Goal: Task Accomplishment & Management: Manage account settings

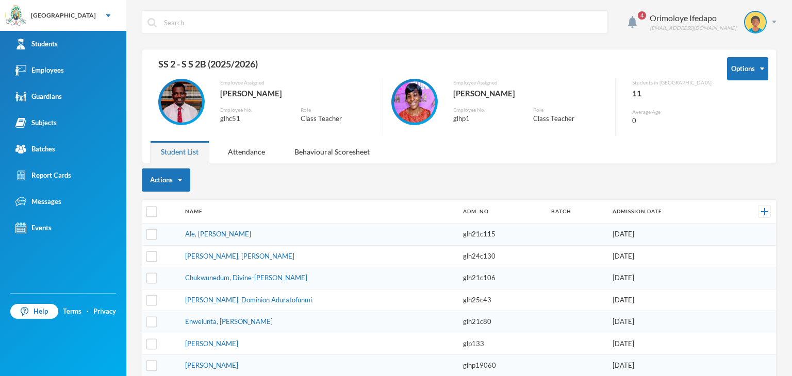
scroll to position [52, 0]
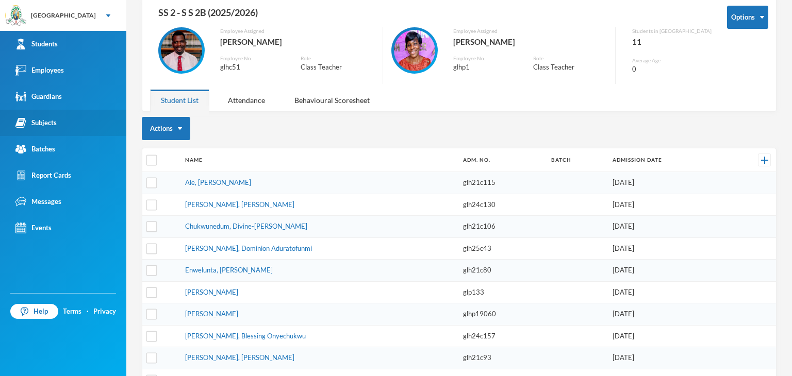
click at [50, 120] on div "Subjects" at bounding box center [35, 123] width 41 height 11
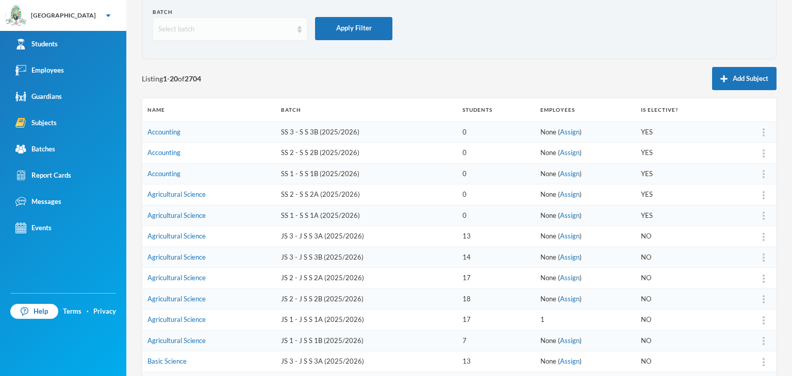
click at [225, 34] on div "Select batch" at bounding box center [225, 29] width 134 height 10
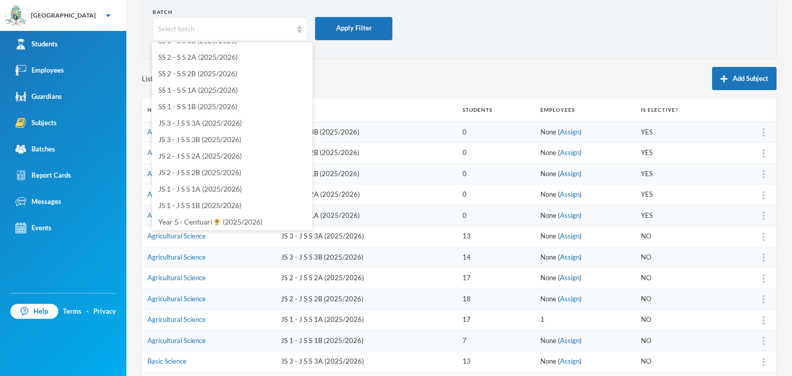
scroll to position [155, 0]
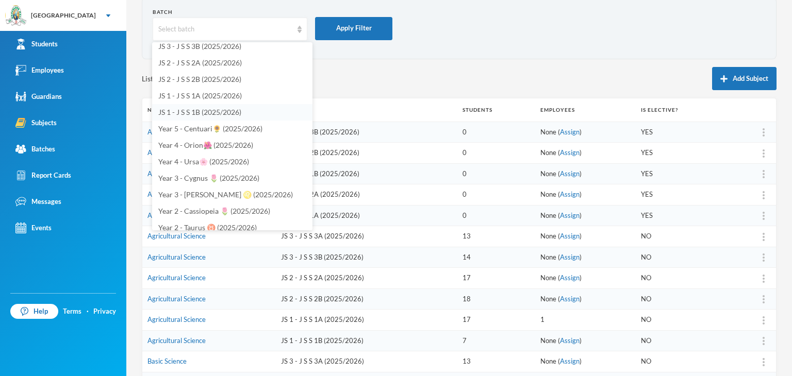
click at [187, 110] on span "JS 1 - J S S 1B (2025/2026)" at bounding box center [199, 112] width 83 height 9
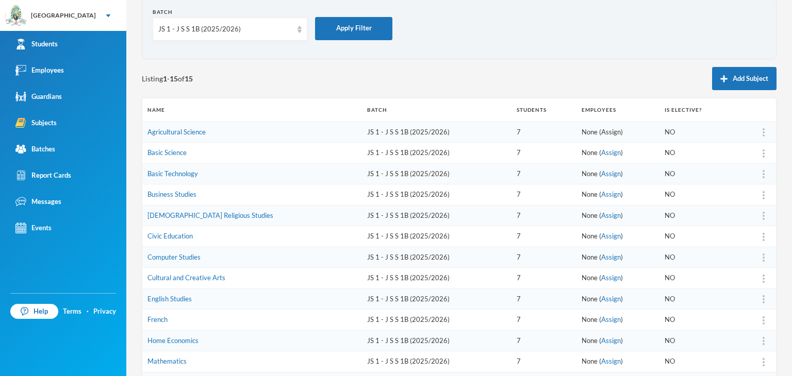
click at [601, 131] on link "Assign" at bounding box center [611, 132] width 20 height 8
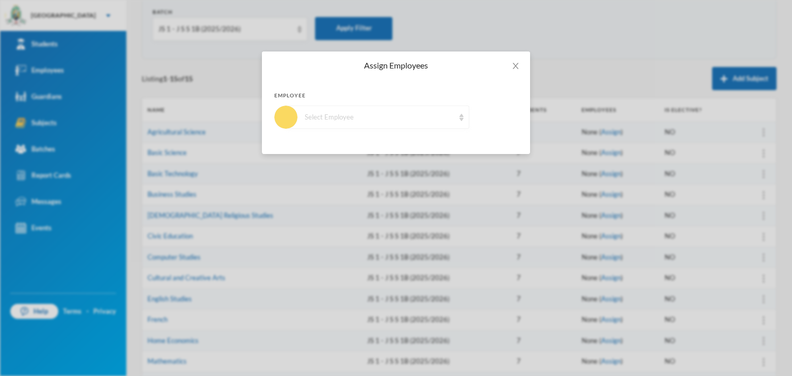
click at [345, 112] on div "Select Employee" at bounding box center [380, 117] width 150 height 10
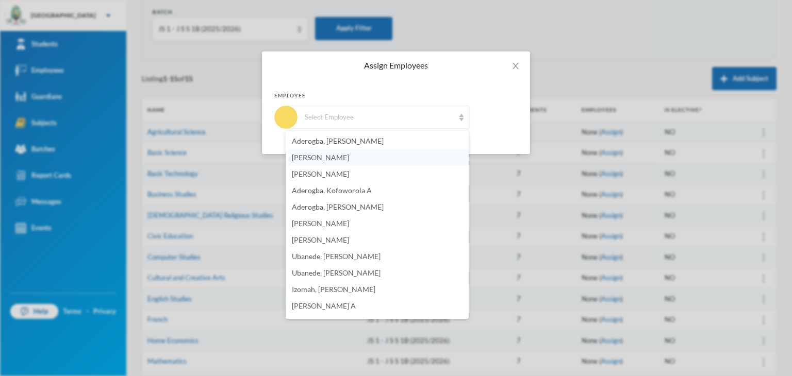
click at [335, 158] on span "[PERSON_NAME]" at bounding box center [320, 157] width 57 height 9
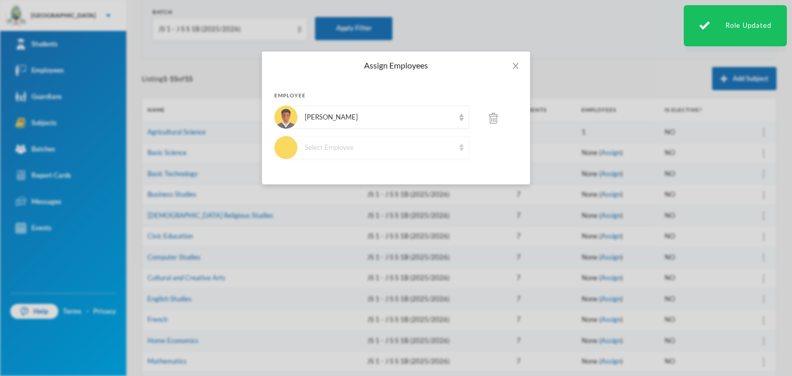
click at [371, 147] on div "Select Employee" at bounding box center [380, 148] width 150 height 10
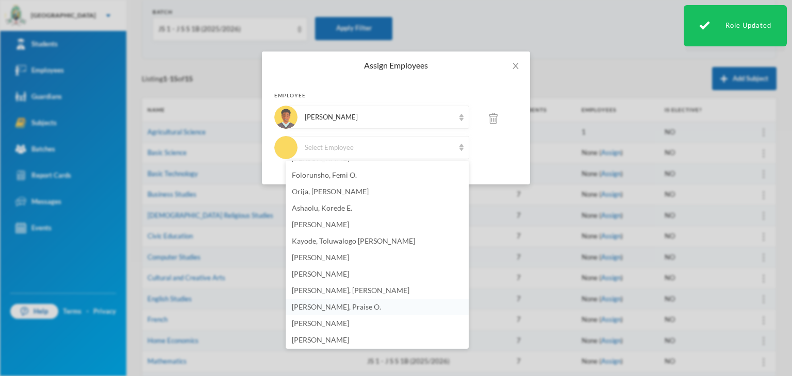
scroll to position [723, 0]
click at [320, 340] on span "[PERSON_NAME]" at bounding box center [320, 338] width 57 height 9
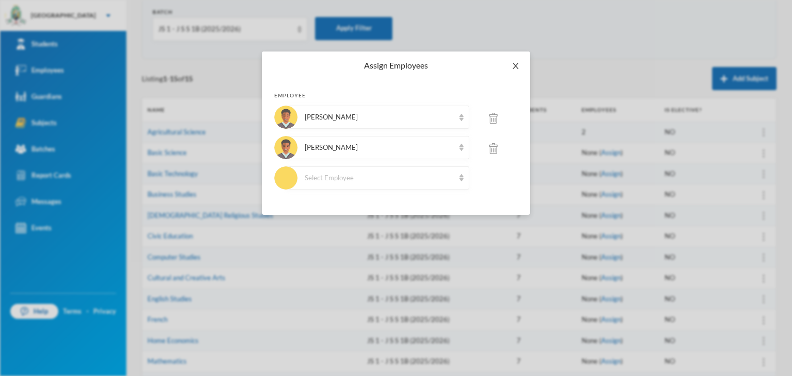
click at [512, 68] on icon "icon: close" at bounding box center [515, 66] width 8 height 8
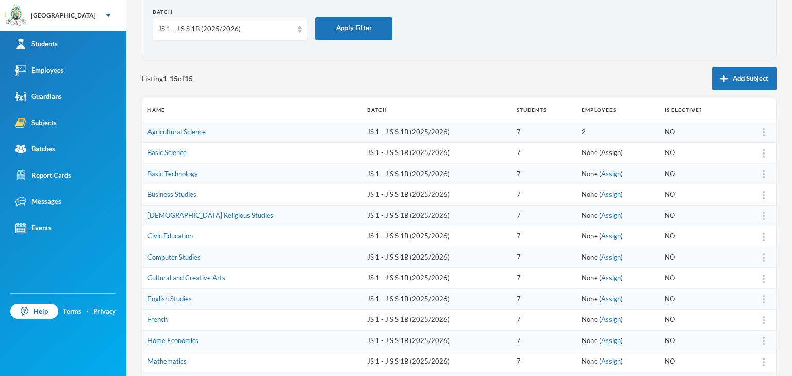
click at [601, 154] on link "Assign" at bounding box center [611, 152] width 20 height 8
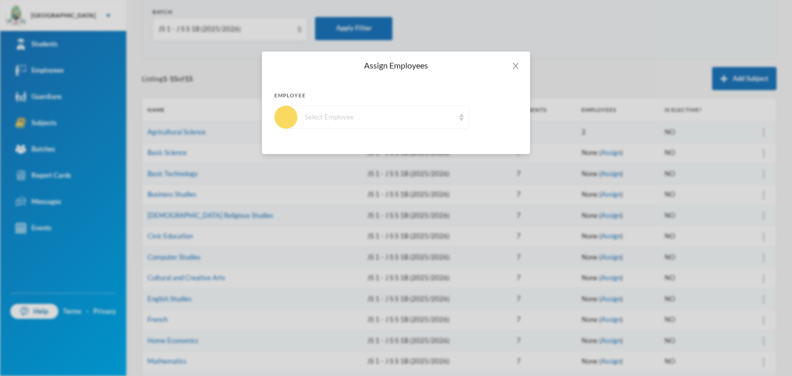
click at [368, 115] on div "Select Employee" at bounding box center [380, 117] width 150 height 10
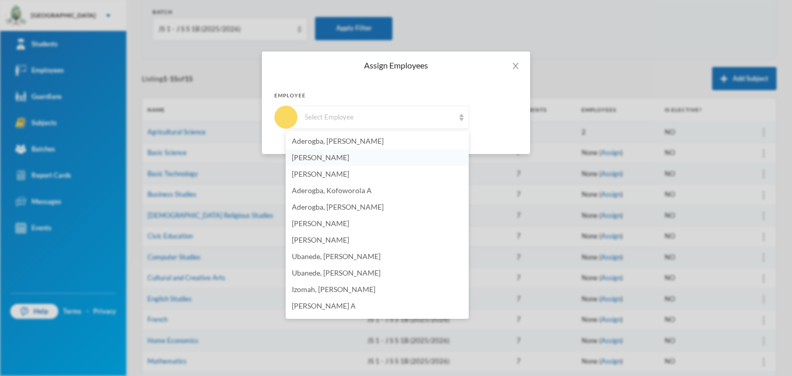
click at [337, 163] on li "[PERSON_NAME]" at bounding box center [377, 158] width 183 height 16
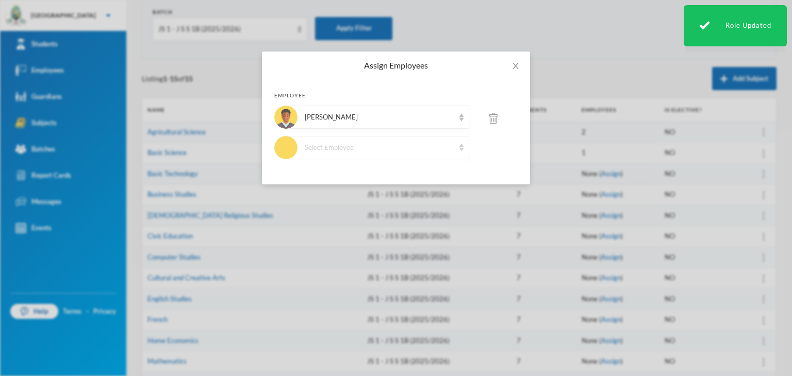
click at [365, 147] on div "Select Employee" at bounding box center [380, 148] width 150 height 10
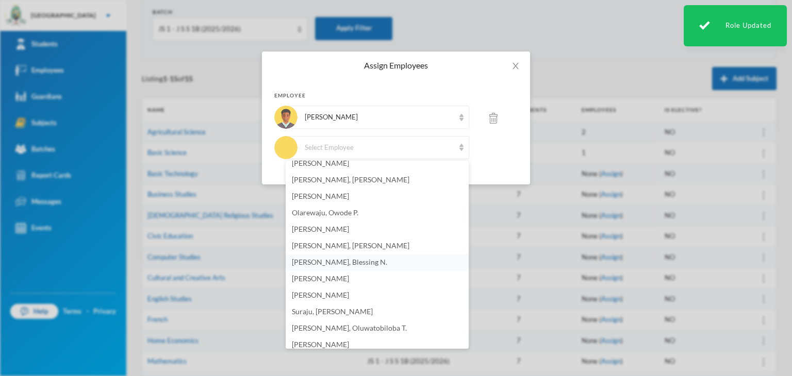
scroll to position [206, 0]
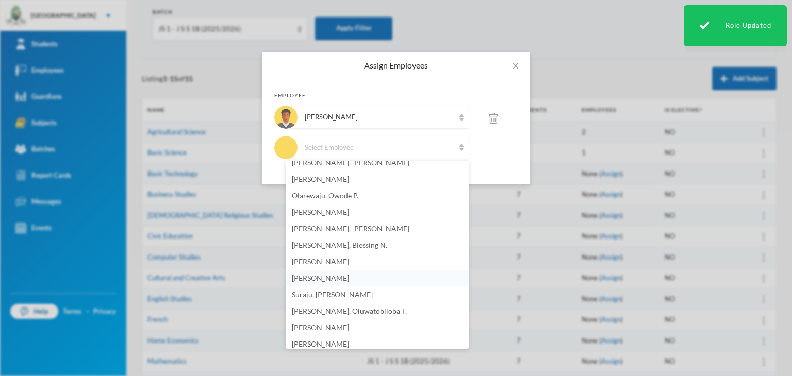
click at [332, 277] on span "[PERSON_NAME]" at bounding box center [320, 278] width 57 height 9
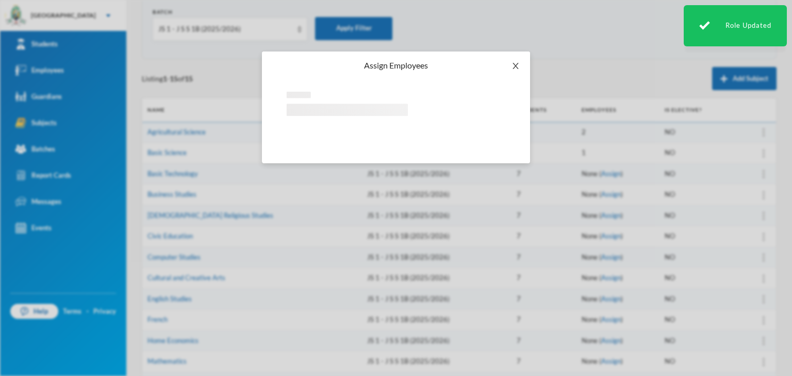
click at [517, 65] on icon "icon: close" at bounding box center [515, 66] width 8 height 8
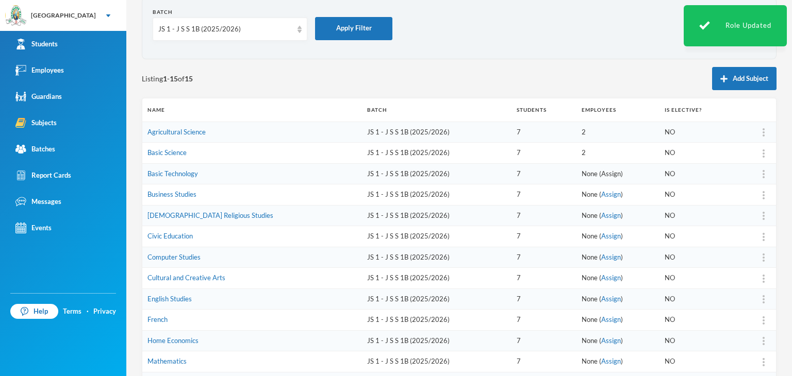
click at [601, 172] on link "Assign" at bounding box center [611, 174] width 20 height 8
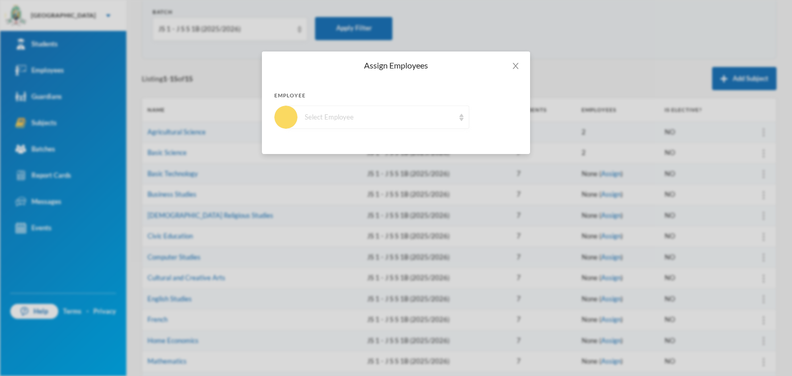
click at [320, 124] on div "Select Employee" at bounding box center [377, 117] width 183 height 23
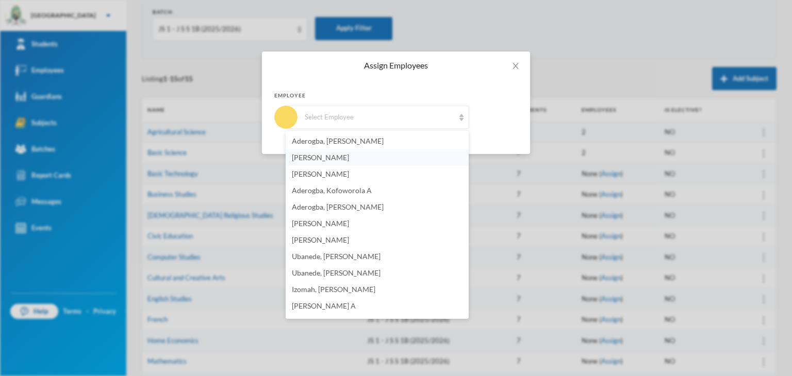
click at [325, 155] on span "[PERSON_NAME]" at bounding box center [320, 157] width 57 height 9
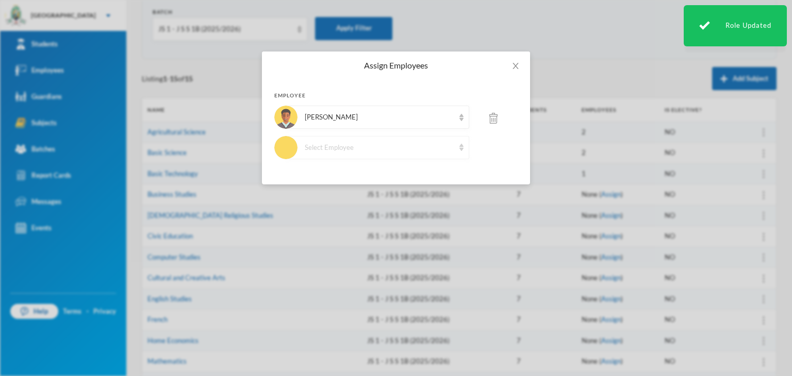
click at [325, 153] on div "Select Employee" at bounding box center [377, 147] width 183 height 23
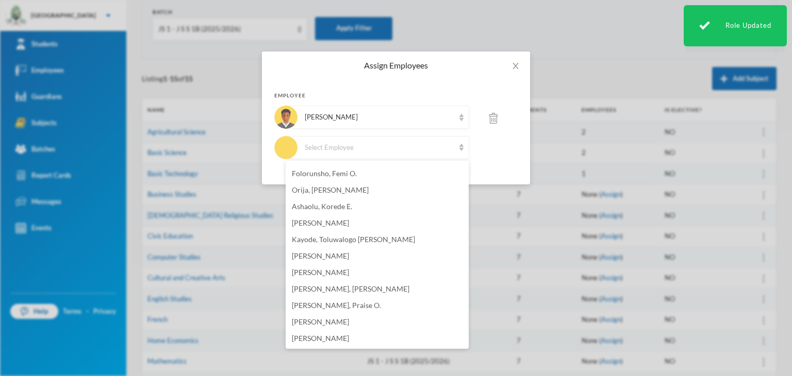
scroll to position [711, 0]
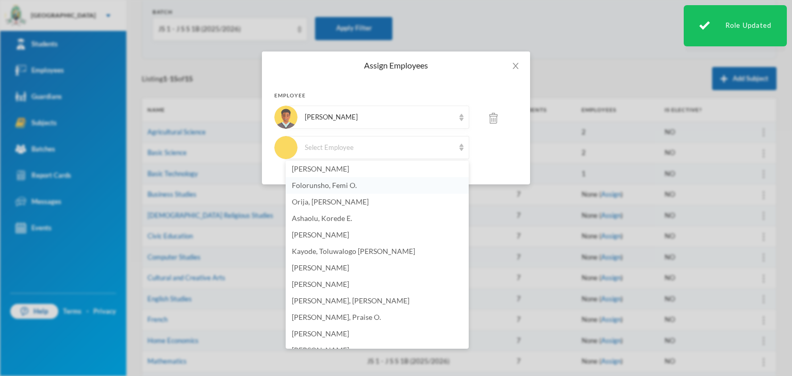
click at [335, 182] on span "Folorunsho, Femi O." at bounding box center [324, 185] width 65 height 9
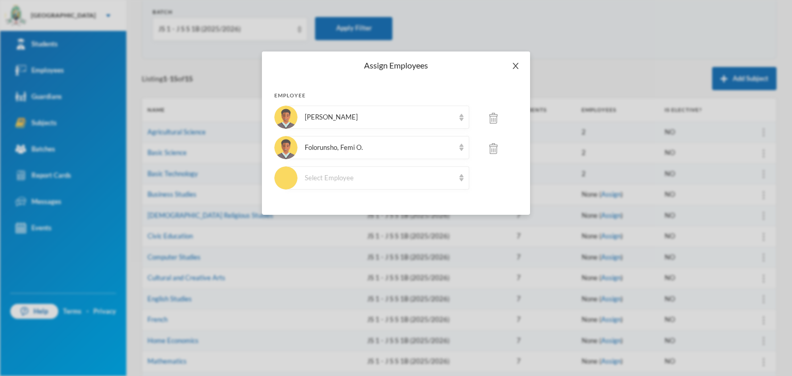
click at [518, 66] on icon "icon: close" at bounding box center [515, 66] width 8 height 8
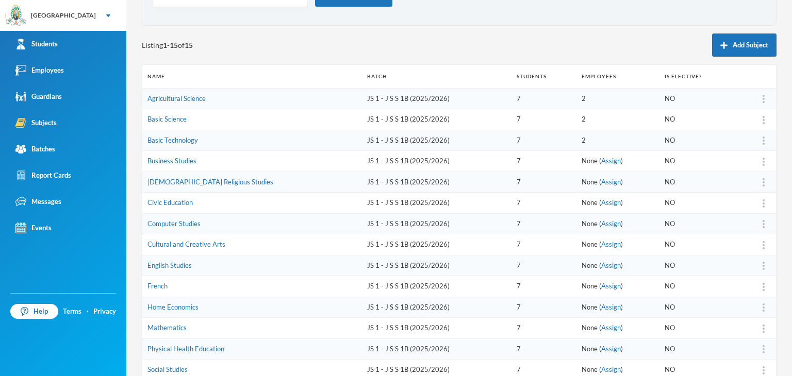
scroll to position [103, 0]
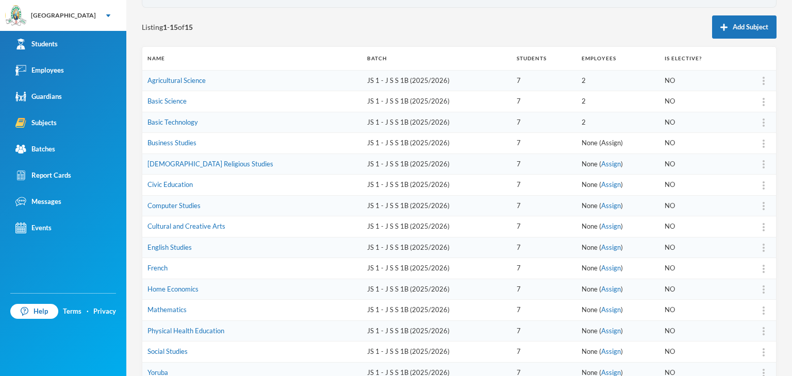
click at [601, 143] on link "Assign" at bounding box center [611, 143] width 20 height 8
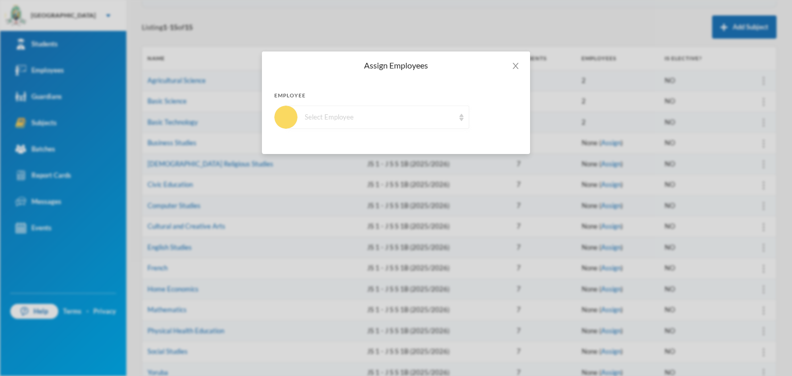
click at [340, 126] on div "Select Employee" at bounding box center [377, 117] width 183 height 23
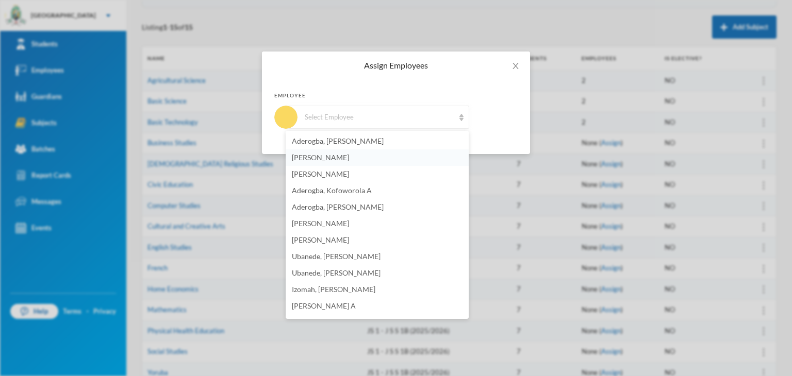
click at [339, 164] on li "[PERSON_NAME]" at bounding box center [377, 158] width 183 height 16
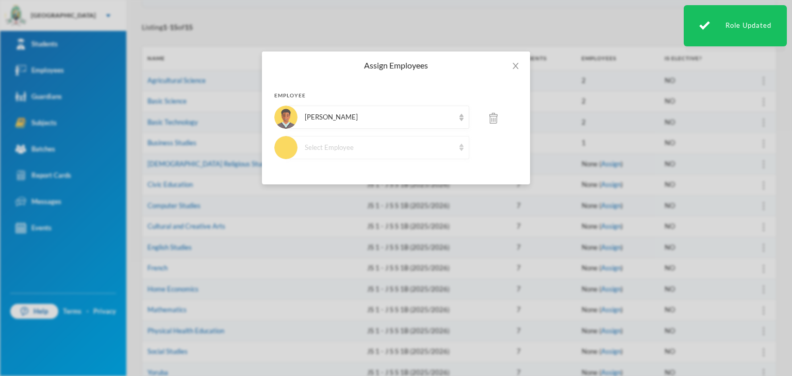
click at [380, 143] on div "Select Employee" at bounding box center [380, 148] width 150 height 10
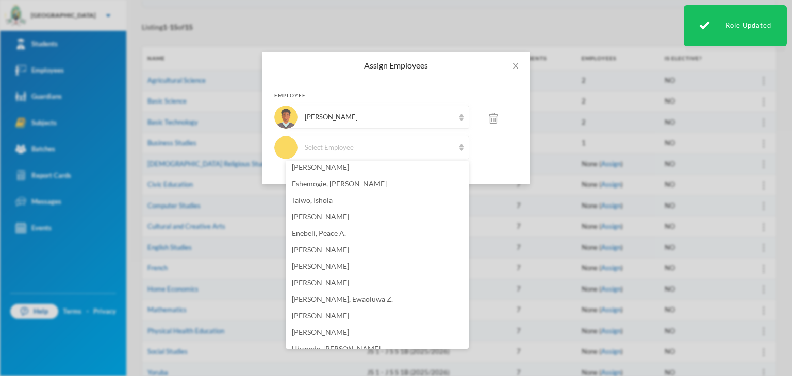
scroll to position [723, 0]
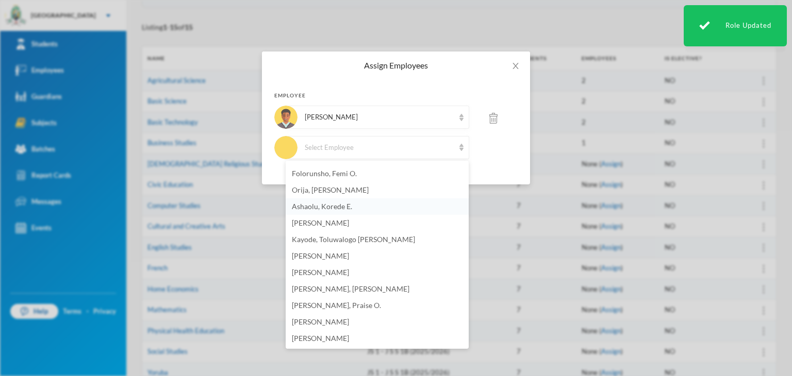
click at [329, 209] on span "Ashaolu, Korede E." at bounding box center [322, 206] width 60 height 9
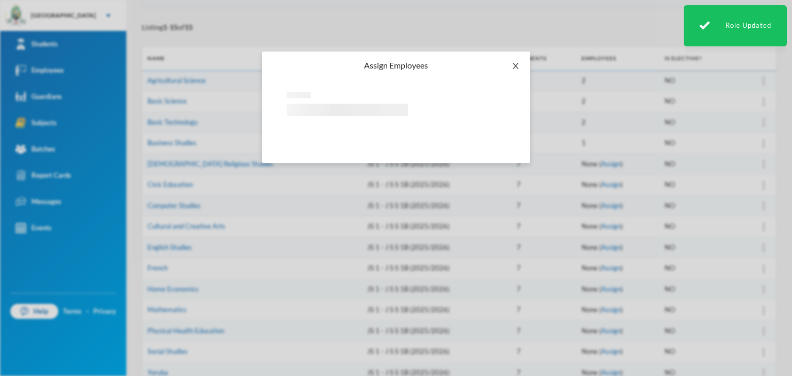
click at [511, 61] on span "Close" at bounding box center [515, 66] width 29 height 29
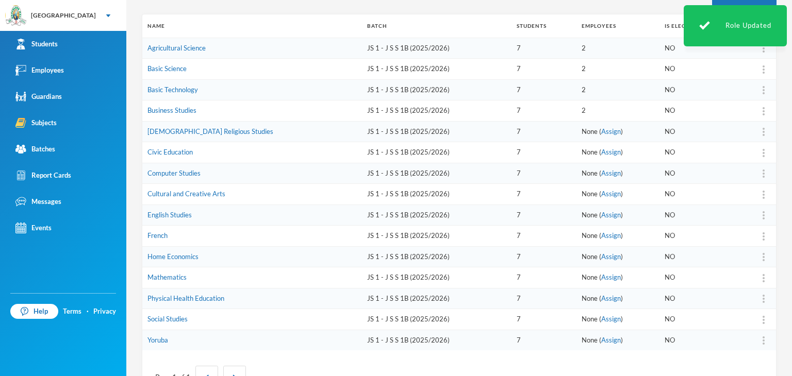
scroll to position [172, 0]
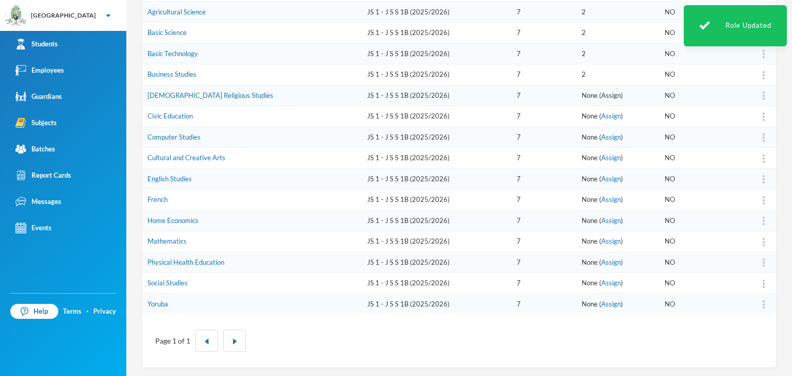
click at [601, 96] on link "Assign" at bounding box center [611, 95] width 20 height 8
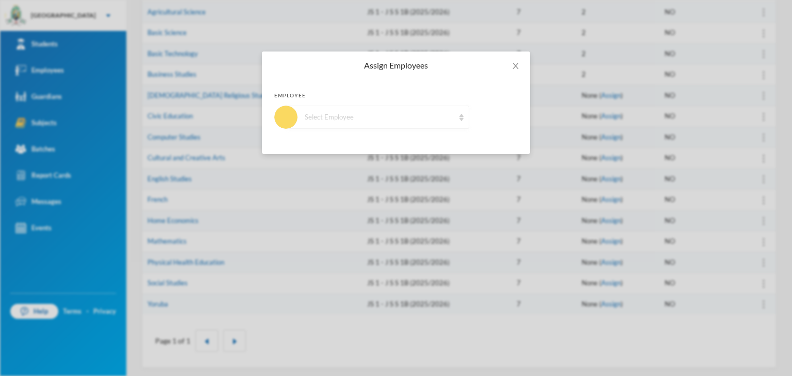
click at [383, 122] on div "Select Employee" at bounding box center [380, 117] width 150 height 10
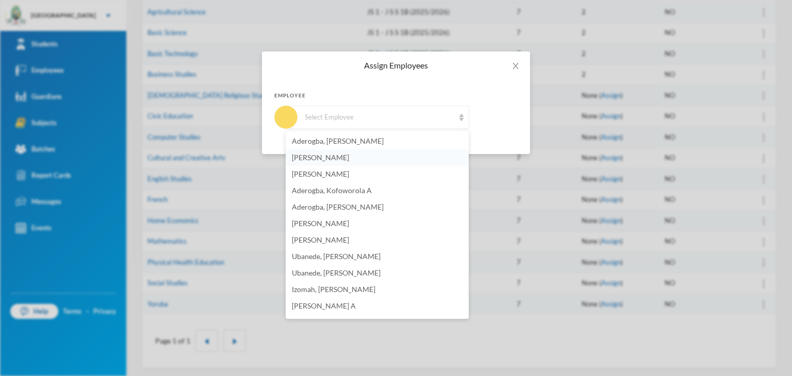
click at [364, 159] on li "[PERSON_NAME]" at bounding box center [377, 158] width 183 height 16
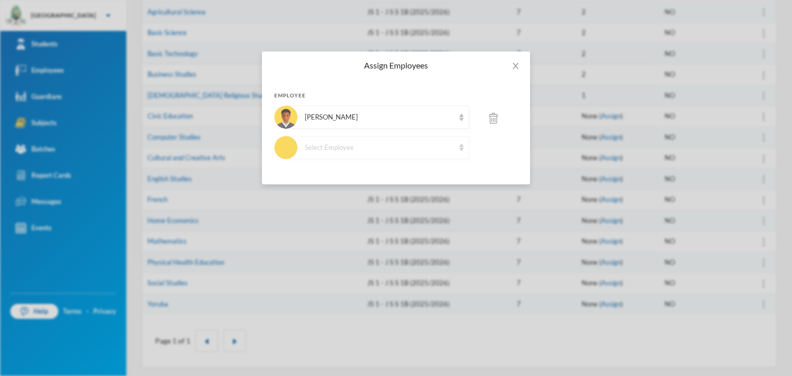
click at [379, 143] on div "Select Employee" at bounding box center [380, 148] width 150 height 10
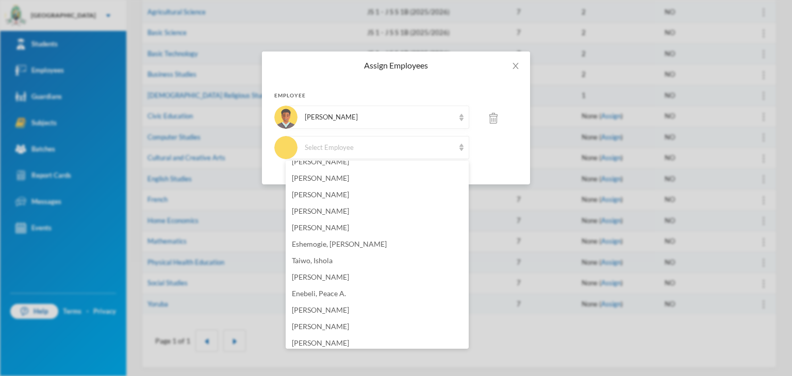
scroll to position [723, 0]
click at [327, 321] on span "[PERSON_NAME]" at bounding box center [320, 322] width 57 height 9
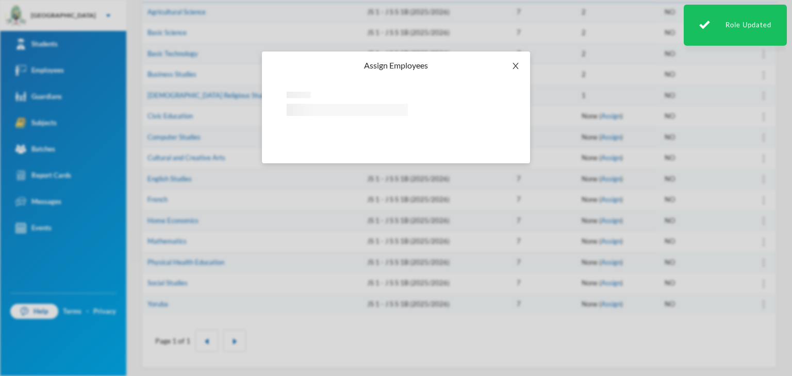
click at [518, 62] on icon "icon: close" at bounding box center [515, 66] width 8 height 8
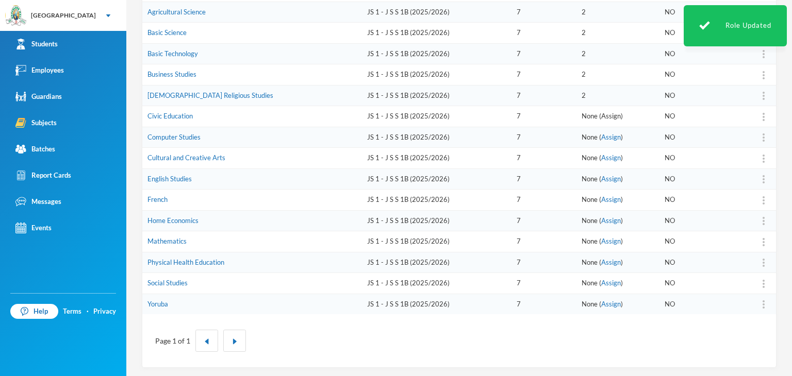
click at [601, 114] on link "Assign" at bounding box center [611, 116] width 20 height 8
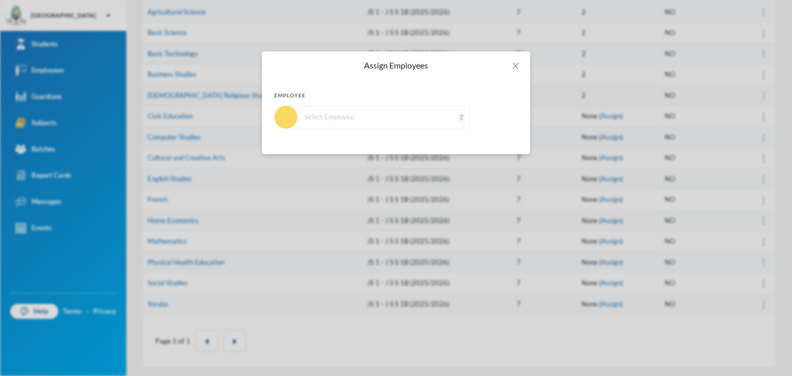
click at [397, 113] on div "Select Employee" at bounding box center [380, 117] width 150 height 10
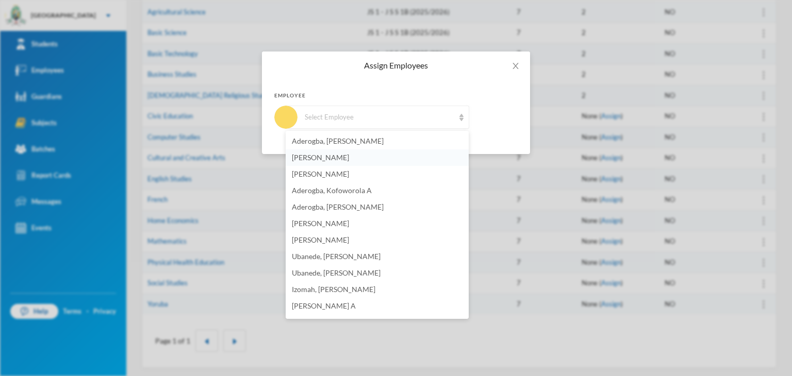
click at [341, 163] on li "[PERSON_NAME]" at bounding box center [377, 158] width 183 height 16
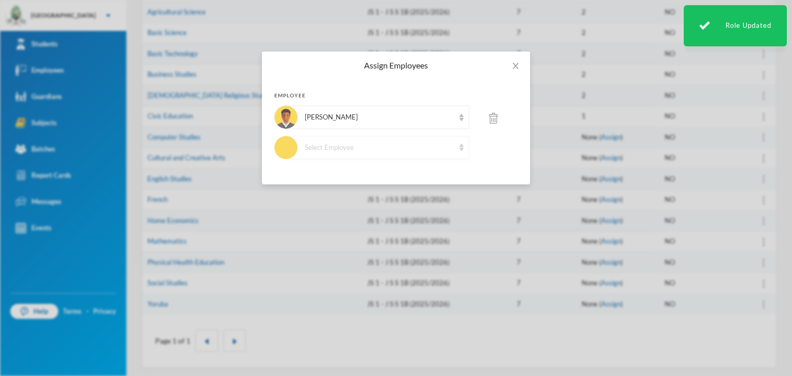
click at [340, 143] on div "Select Employee" at bounding box center [380, 148] width 150 height 10
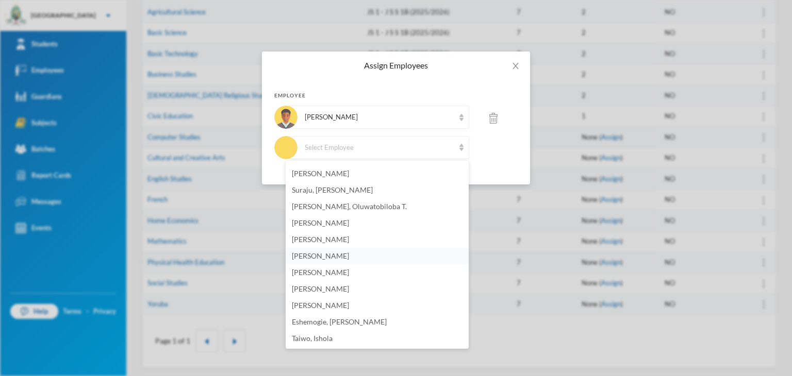
scroll to position [259, 0]
click at [320, 276] on span "[PERSON_NAME]" at bounding box center [320, 274] width 57 height 9
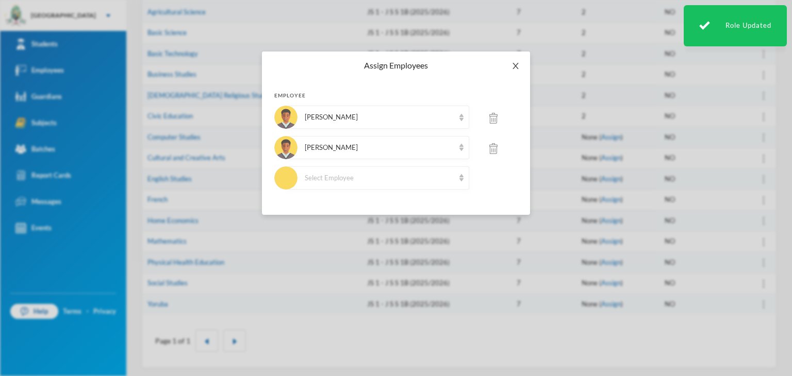
click at [516, 68] on icon "icon: close" at bounding box center [515, 66] width 8 height 8
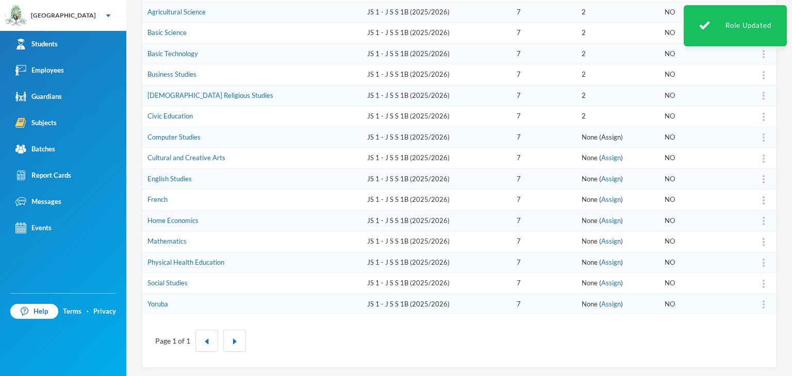
click at [601, 136] on link "Assign" at bounding box center [611, 137] width 20 height 8
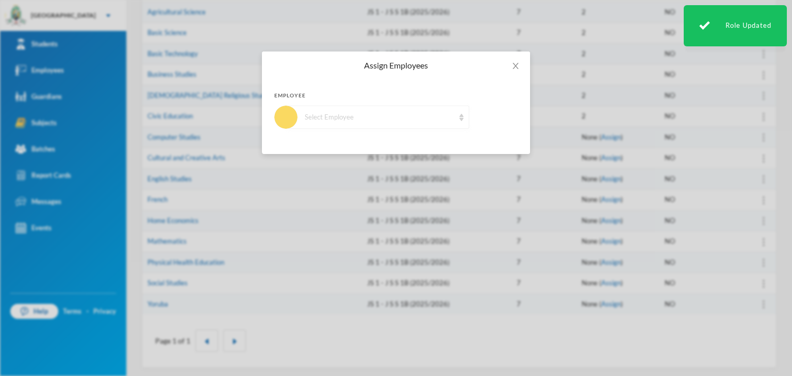
click at [379, 120] on div "Select Employee" at bounding box center [380, 117] width 150 height 10
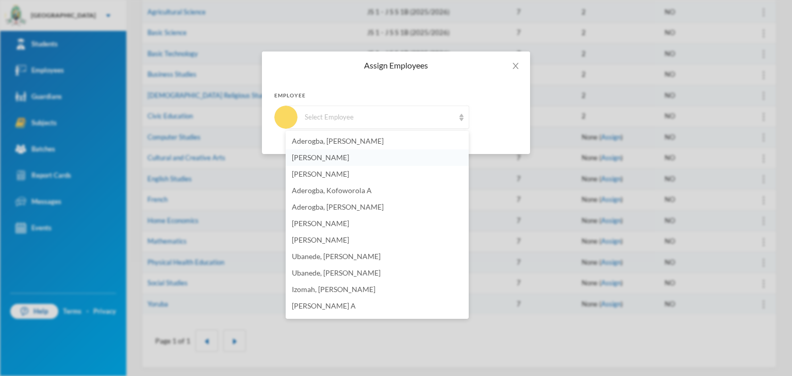
click at [330, 155] on span "[PERSON_NAME]" at bounding box center [320, 157] width 57 height 9
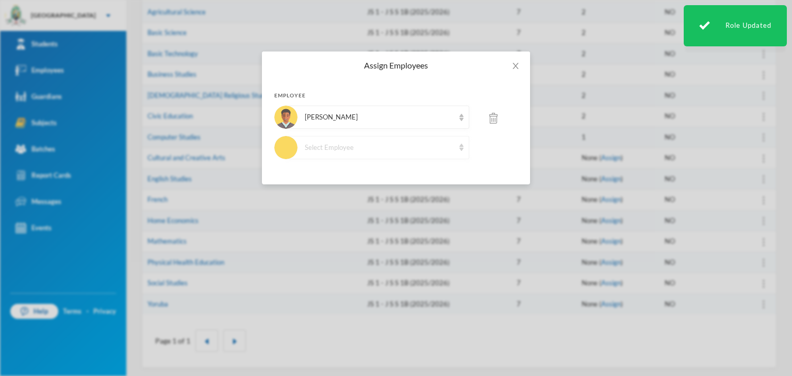
drag, startPoint x: 345, startPoint y: 145, endPoint x: 416, endPoint y: 135, distance: 70.8
click at [346, 145] on div "Select Employee" at bounding box center [380, 148] width 150 height 10
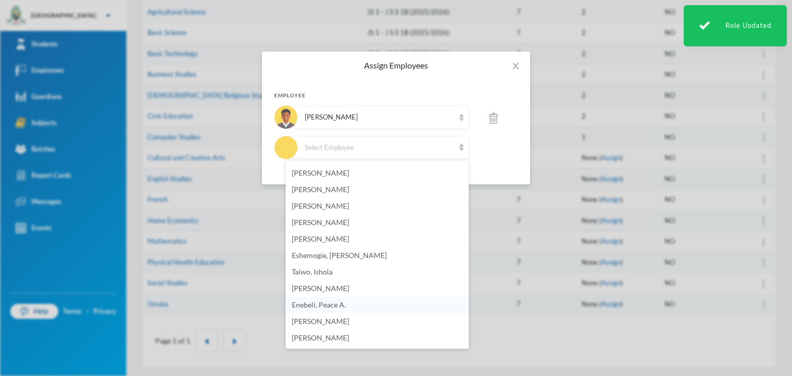
scroll to position [362, 0]
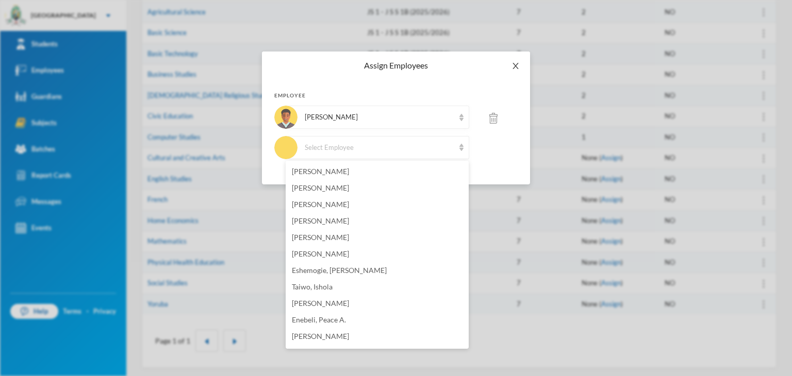
click at [517, 68] on icon "icon: close" at bounding box center [515, 66] width 6 height 6
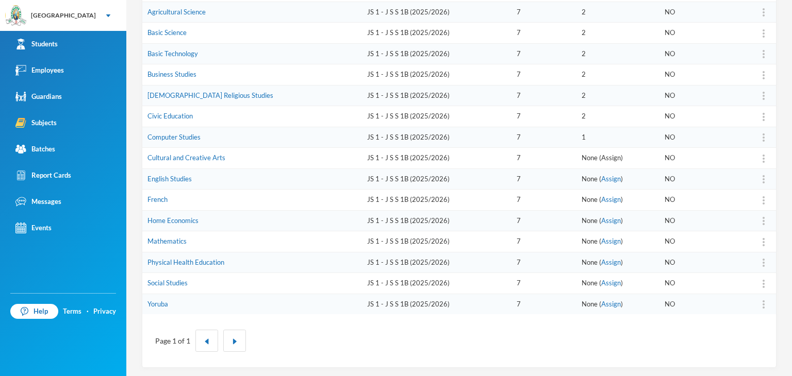
click at [601, 155] on link "Assign" at bounding box center [611, 158] width 20 height 8
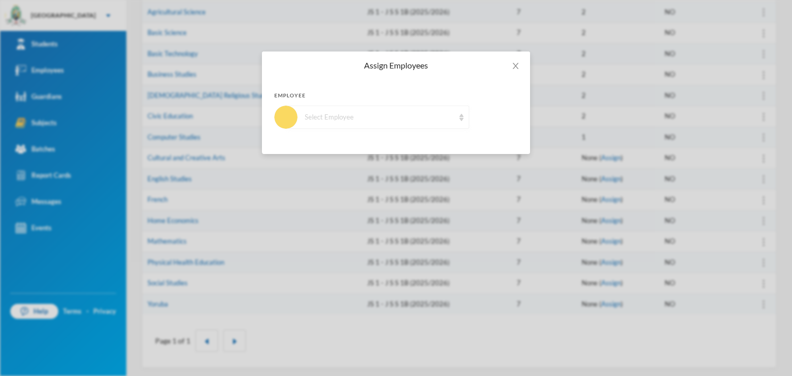
click at [329, 113] on div "Select Employee" at bounding box center [380, 117] width 150 height 10
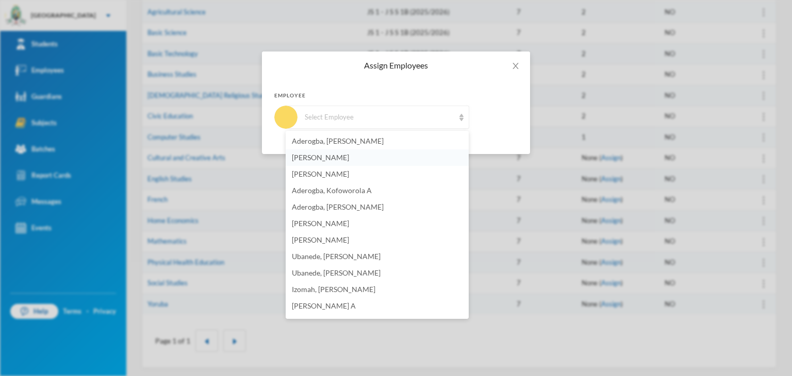
click at [347, 155] on span "[PERSON_NAME]" at bounding box center [320, 157] width 57 height 9
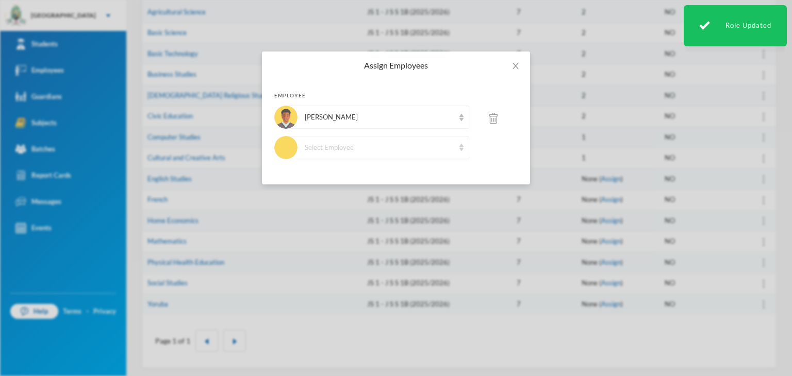
click at [372, 153] on div "Select Employee" at bounding box center [377, 147] width 183 height 23
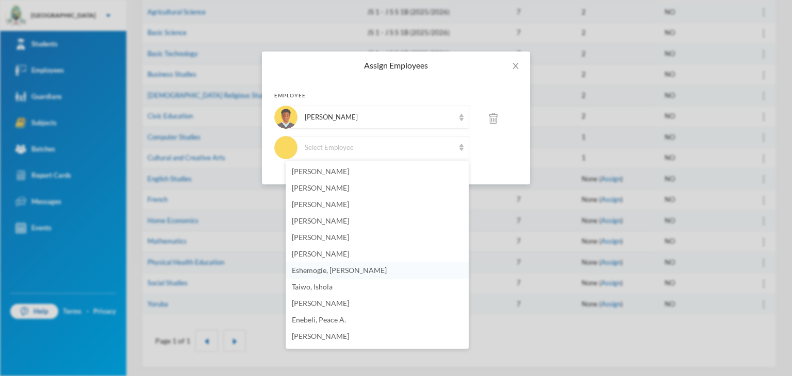
click at [339, 270] on span "Eshemogie, [PERSON_NAME]" at bounding box center [339, 270] width 95 height 9
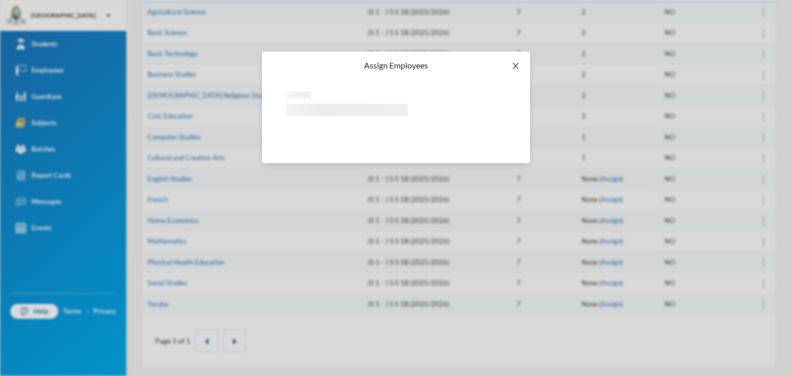
click at [519, 69] on icon "icon: close" at bounding box center [515, 66] width 8 height 8
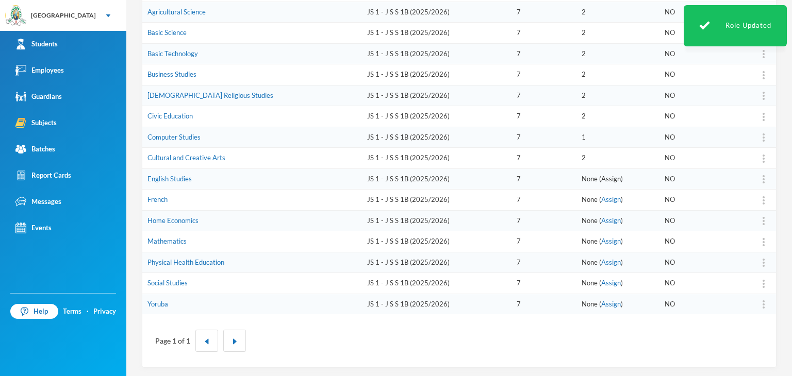
click at [601, 177] on link "Assign" at bounding box center [611, 179] width 20 height 8
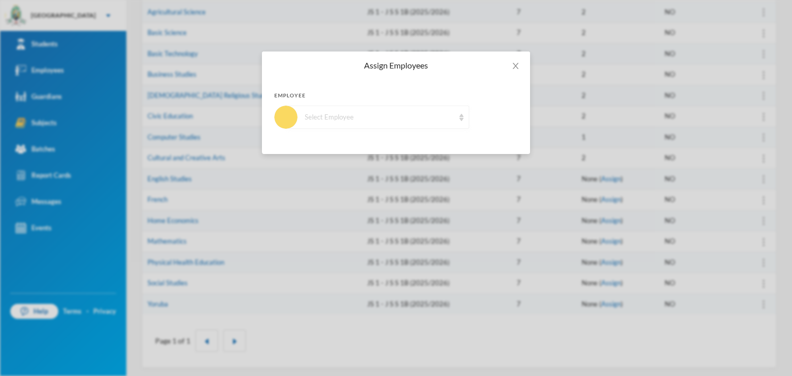
click at [363, 114] on div "Select Employee" at bounding box center [380, 117] width 150 height 10
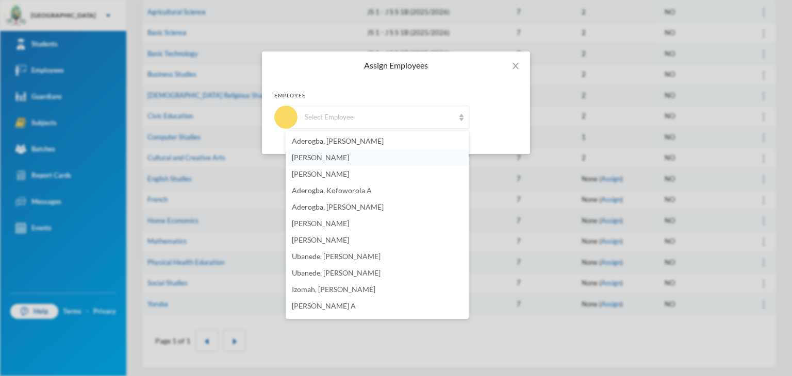
click at [324, 161] on span "[PERSON_NAME]" at bounding box center [320, 157] width 57 height 9
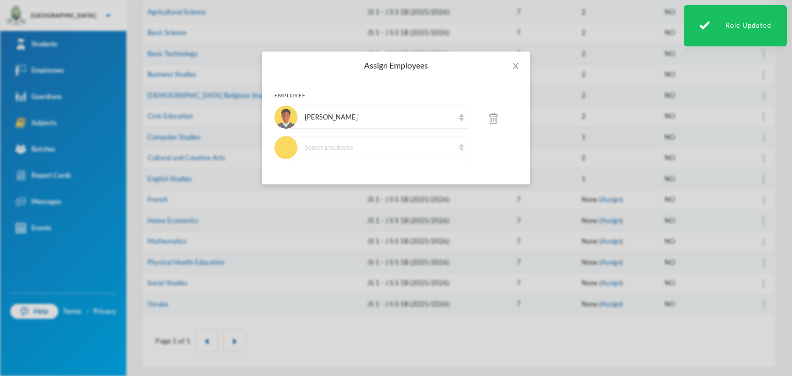
click at [372, 147] on div "Select Employee" at bounding box center [380, 148] width 150 height 10
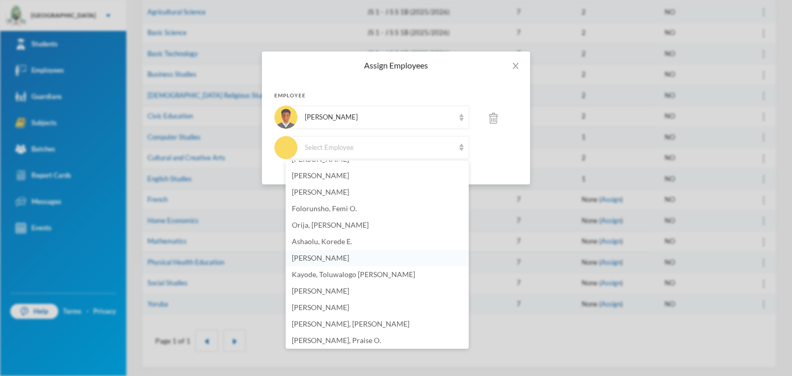
scroll to position [672, 0]
click at [323, 192] on span "[PERSON_NAME]" at bounding box center [320, 192] width 57 height 9
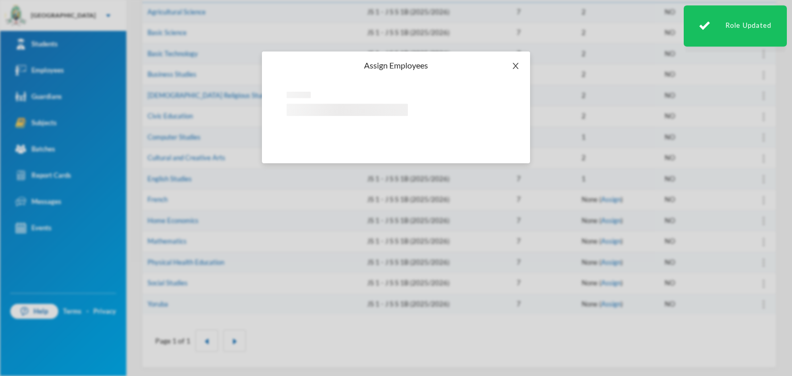
click at [511, 64] on icon "icon: close" at bounding box center [515, 66] width 8 height 8
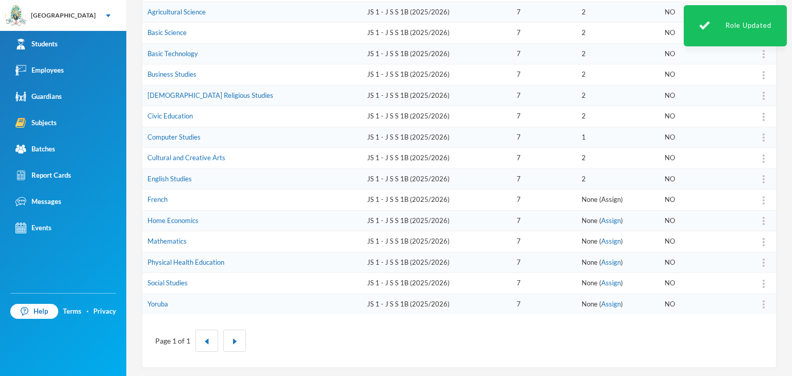
click at [601, 196] on link "Assign" at bounding box center [611, 199] width 20 height 8
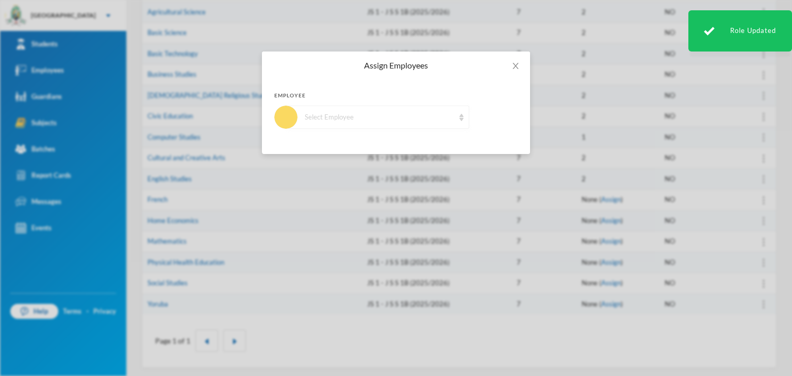
click at [355, 120] on div "Select Employee" at bounding box center [380, 117] width 150 height 10
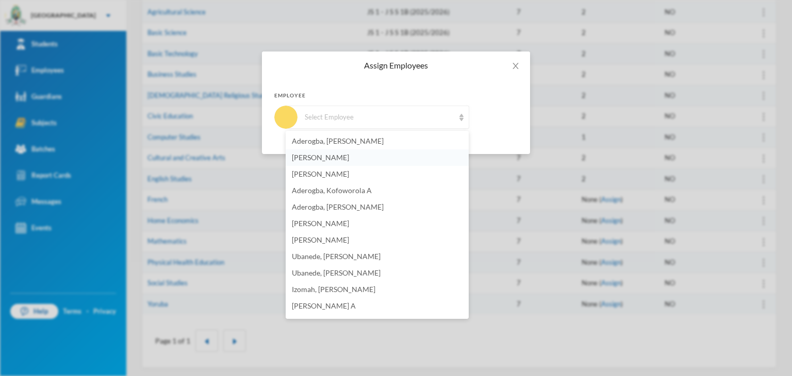
click at [340, 157] on span "[PERSON_NAME]" at bounding box center [320, 157] width 57 height 9
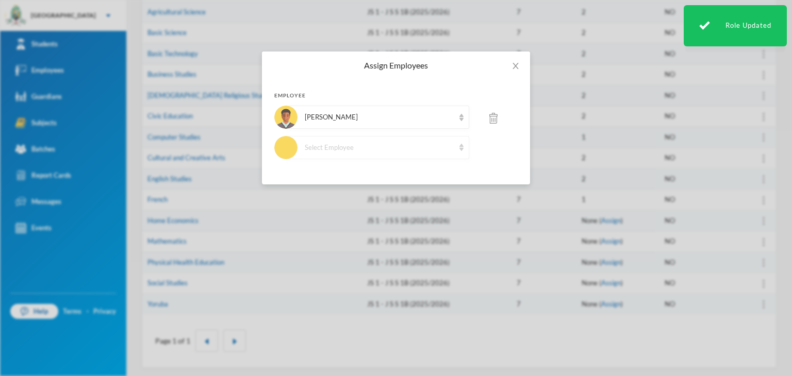
click at [330, 145] on div "Select Employee" at bounding box center [380, 148] width 150 height 10
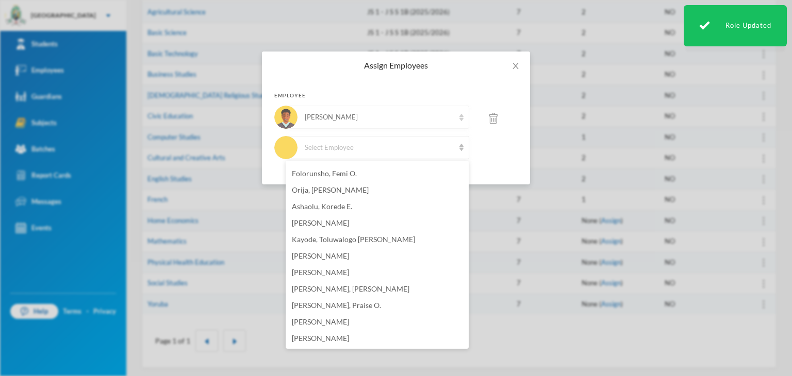
scroll to position [711, 0]
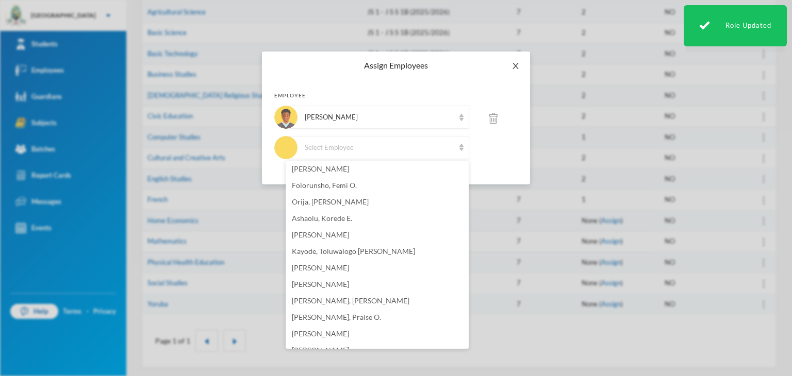
click at [515, 64] on icon "icon: close" at bounding box center [515, 66] width 8 height 8
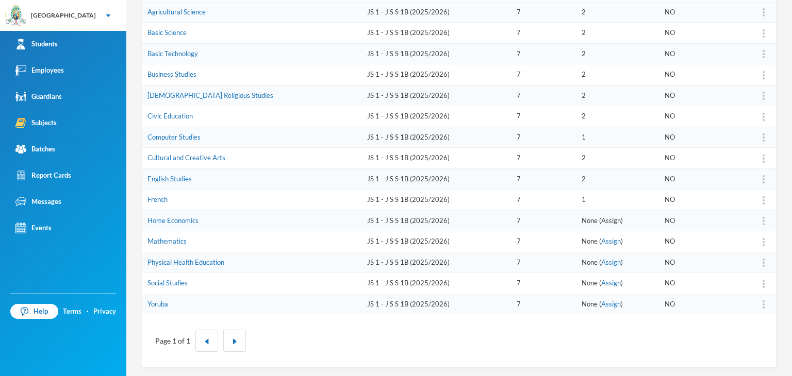
click at [601, 218] on link "Assign" at bounding box center [611, 221] width 20 height 8
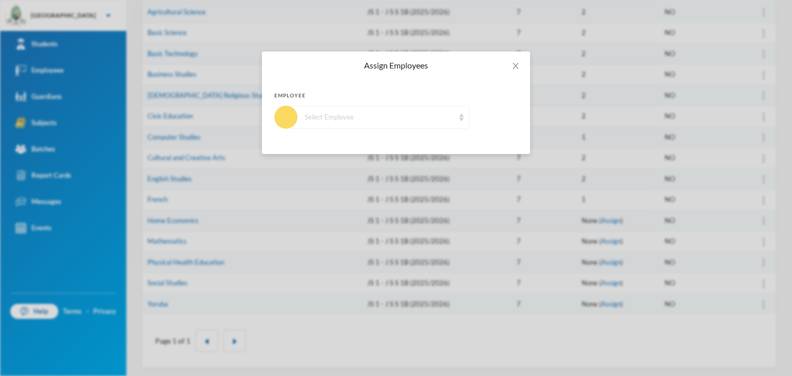
click at [370, 126] on div "Select Employee" at bounding box center [377, 117] width 183 height 23
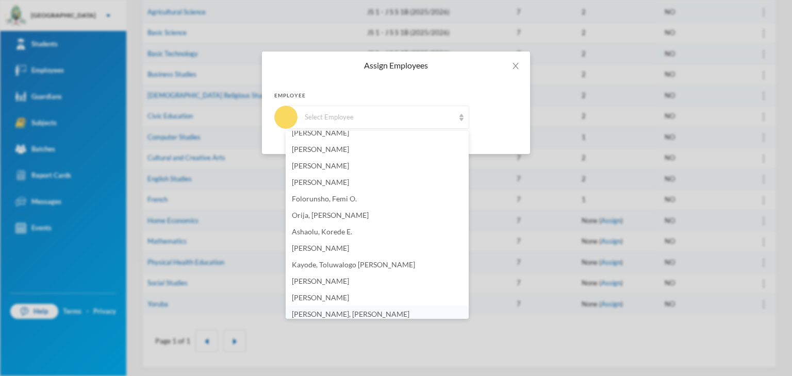
scroll to position [723, 0]
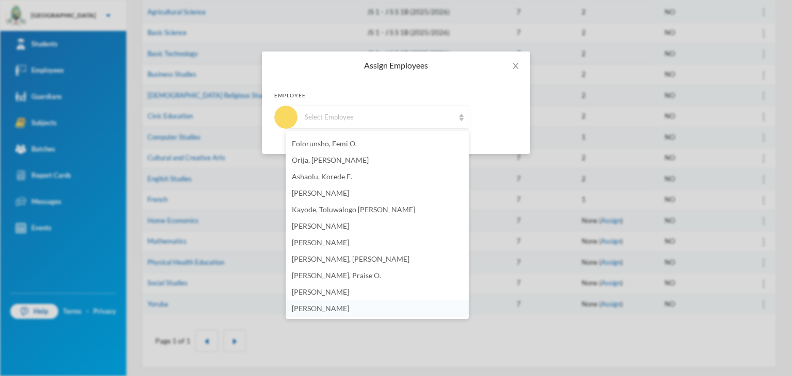
click at [343, 308] on li "[PERSON_NAME]" at bounding box center [377, 309] width 183 height 16
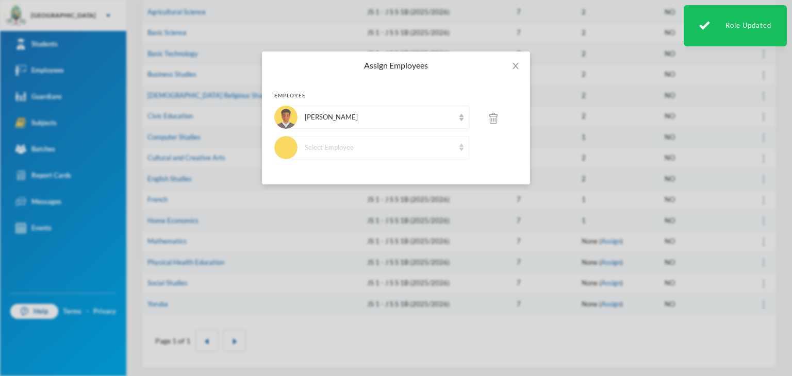
click at [346, 148] on div "Select Employee" at bounding box center [380, 148] width 150 height 10
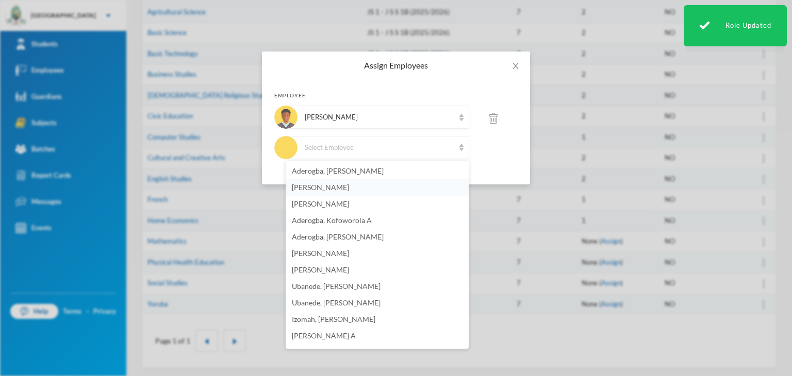
click at [334, 187] on span "[PERSON_NAME]" at bounding box center [320, 187] width 57 height 9
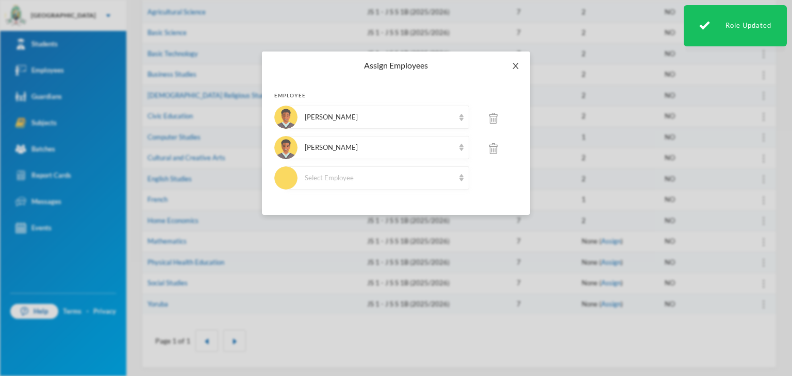
click at [516, 64] on icon "icon: close" at bounding box center [515, 66] width 8 height 8
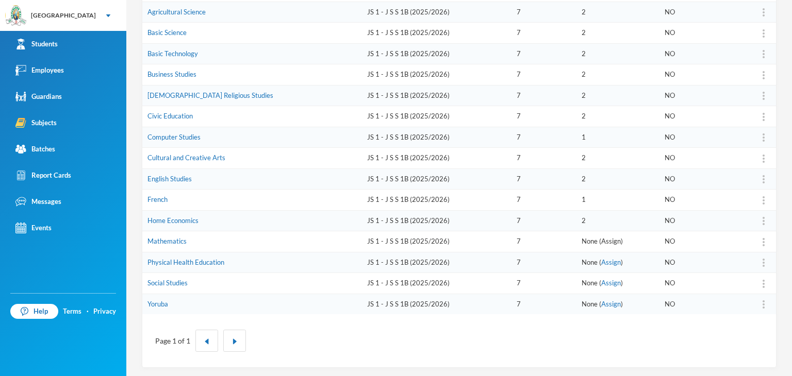
click at [601, 241] on link "Assign" at bounding box center [611, 241] width 20 height 8
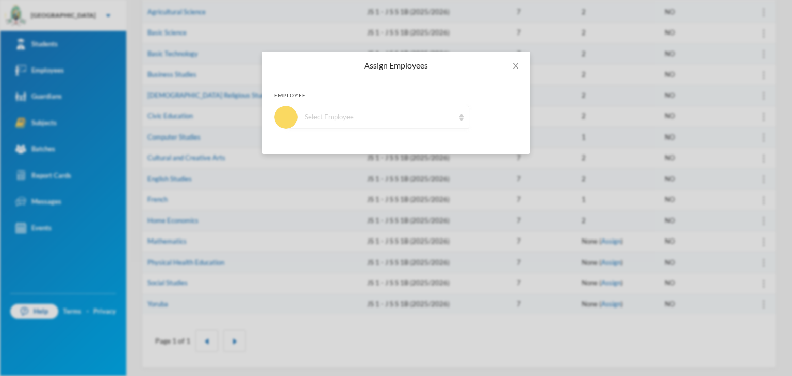
click at [349, 118] on div "Select Employee" at bounding box center [380, 117] width 150 height 10
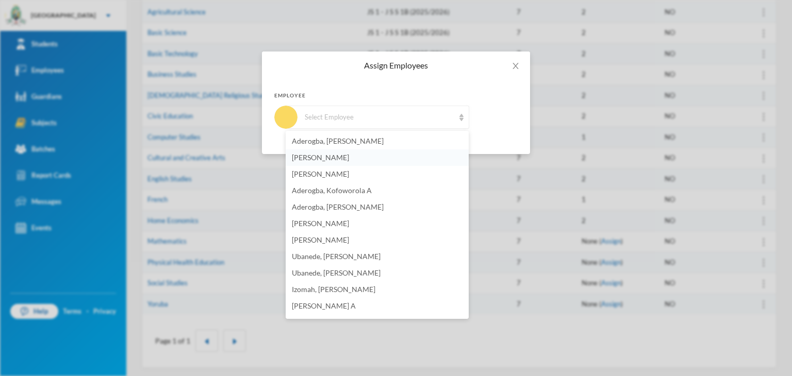
click at [338, 158] on span "[PERSON_NAME]" at bounding box center [320, 157] width 57 height 9
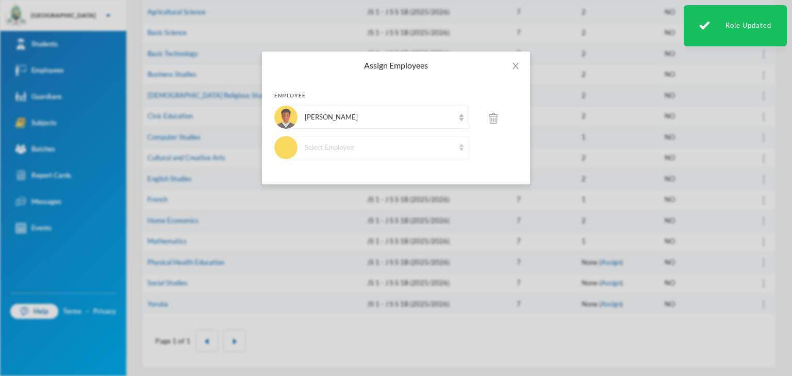
click at [349, 145] on div "Select Employee" at bounding box center [380, 148] width 150 height 10
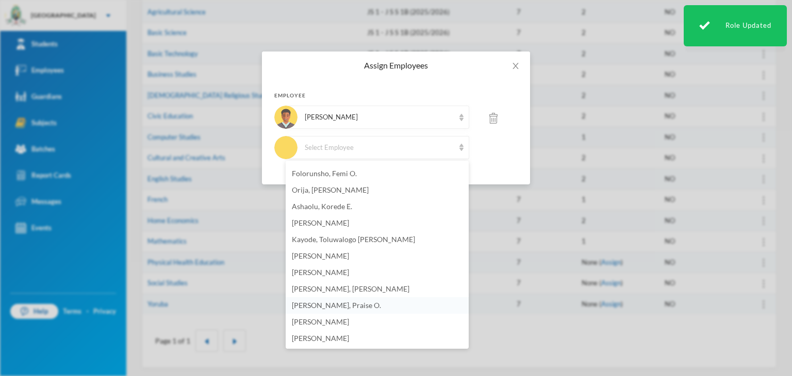
click at [350, 304] on span "[PERSON_NAME], Praise O." at bounding box center [336, 305] width 89 height 9
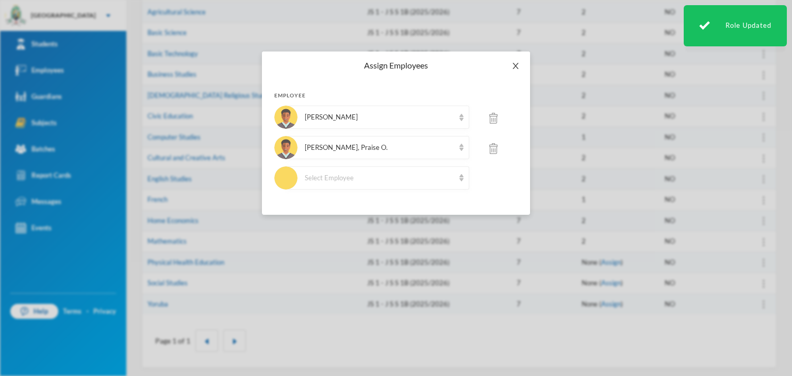
click at [518, 61] on span "Close" at bounding box center [515, 66] width 29 height 29
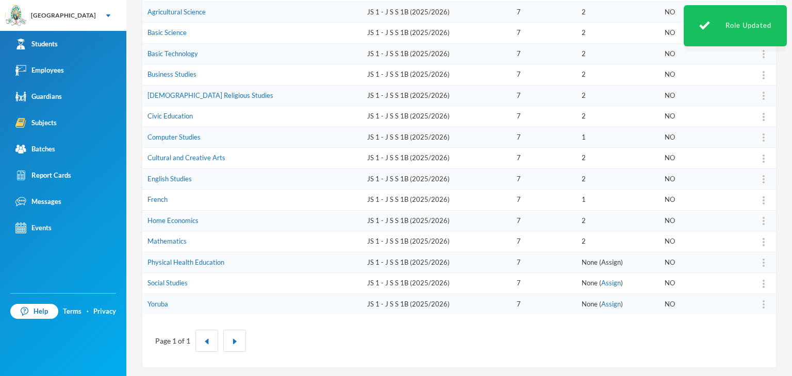
click at [601, 260] on link "Assign" at bounding box center [611, 262] width 20 height 8
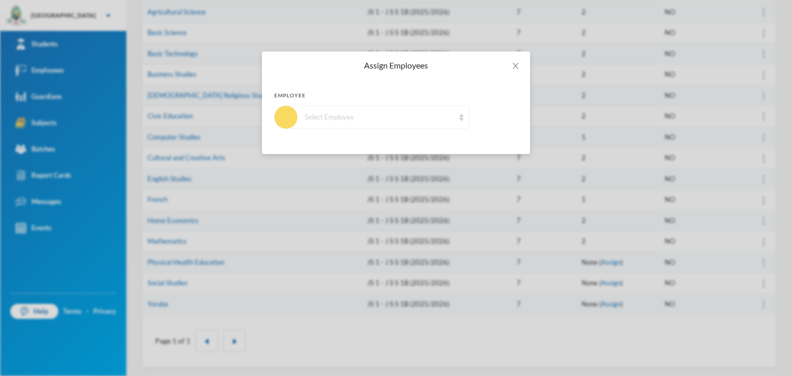
click at [356, 123] on div "Select Employee" at bounding box center [377, 117] width 183 height 23
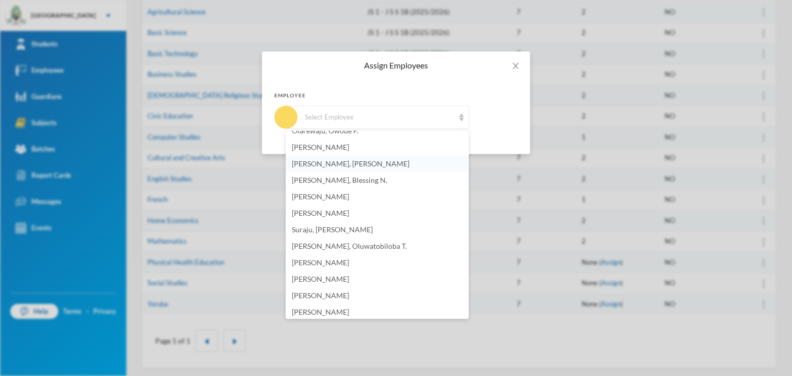
scroll to position [258, 0]
click at [330, 252] on li "[PERSON_NAME]" at bounding box center [377, 246] width 183 height 16
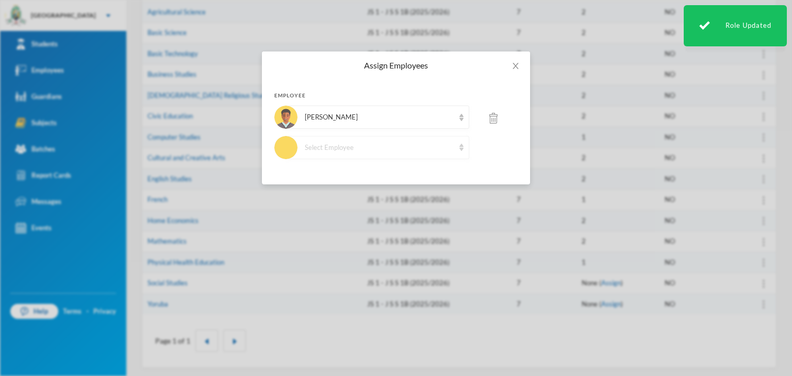
click at [365, 148] on div "Select Employee" at bounding box center [380, 148] width 150 height 10
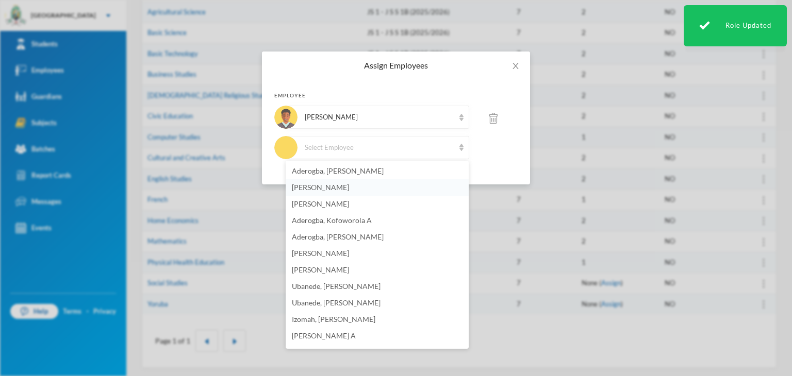
click at [349, 188] on span "[PERSON_NAME]" at bounding box center [320, 187] width 57 height 9
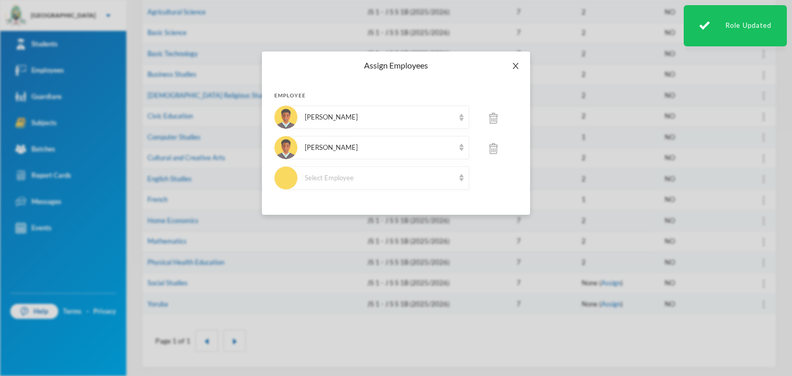
click at [516, 70] on icon "icon: close" at bounding box center [515, 66] width 8 height 8
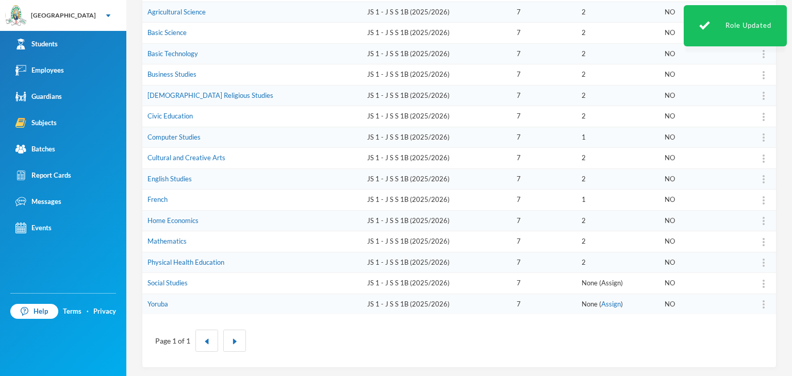
click at [601, 279] on link "Assign" at bounding box center [611, 283] width 20 height 8
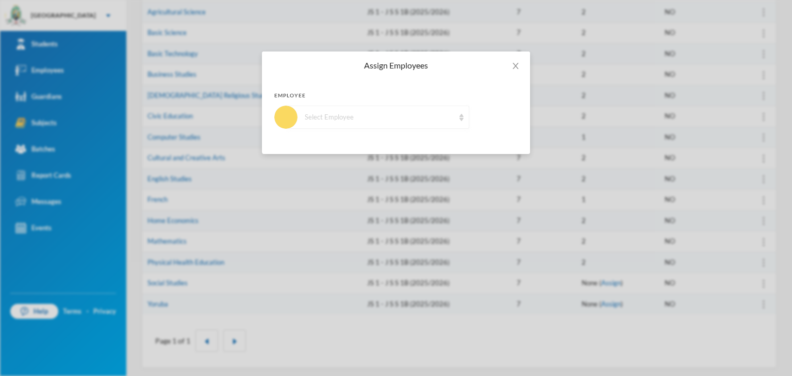
click at [340, 106] on div "Select Employee" at bounding box center [377, 117] width 183 height 23
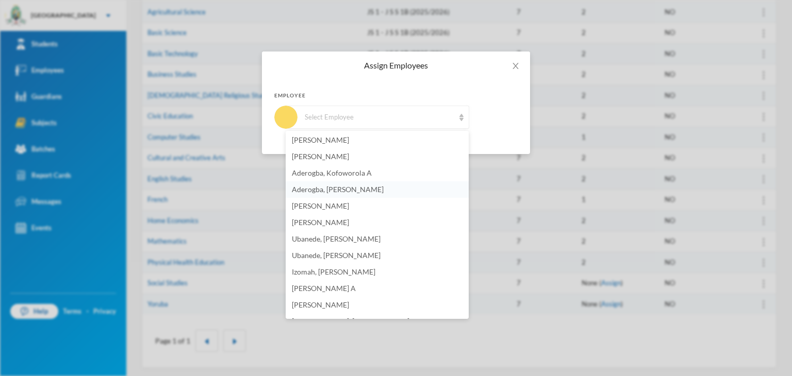
scroll to position [0, 0]
click at [330, 159] on span "[PERSON_NAME]" at bounding box center [320, 157] width 57 height 9
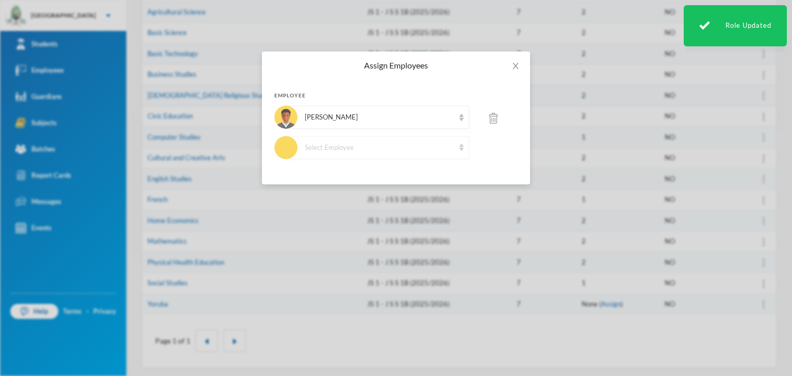
click at [361, 148] on div "Select Employee" at bounding box center [380, 148] width 150 height 10
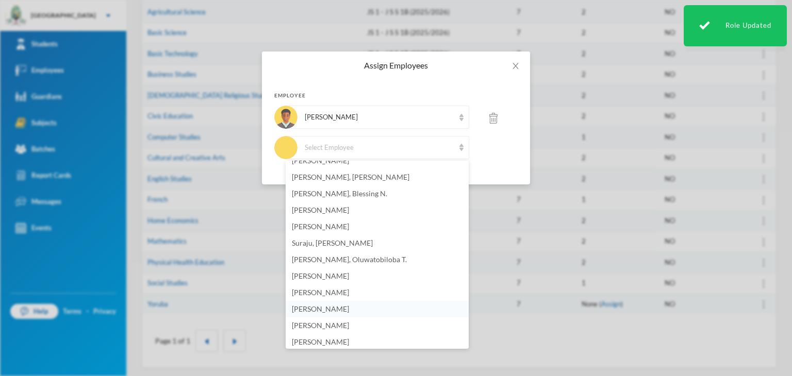
scroll to position [309, 0]
click at [328, 321] on span "Eshemogie, [PERSON_NAME]" at bounding box center [339, 323] width 95 height 9
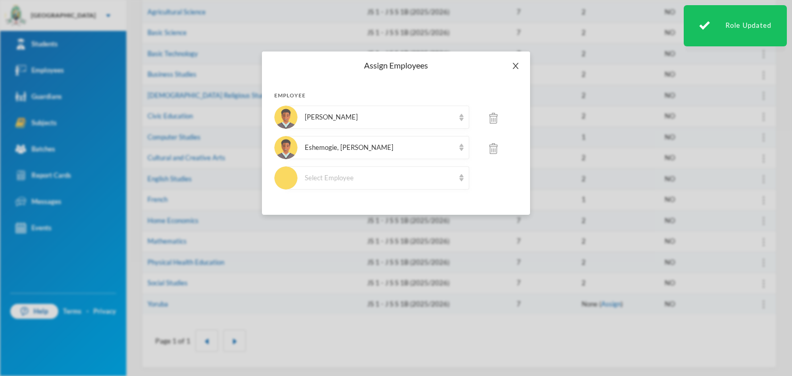
click at [512, 62] on icon "icon: close" at bounding box center [515, 66] width 8 height 8
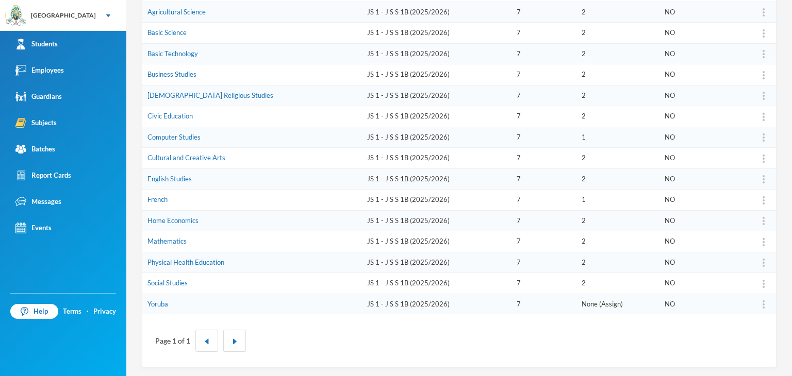
click at [601, 306] on link "Assign" at bounding box center [611, 304] width 20 height 8
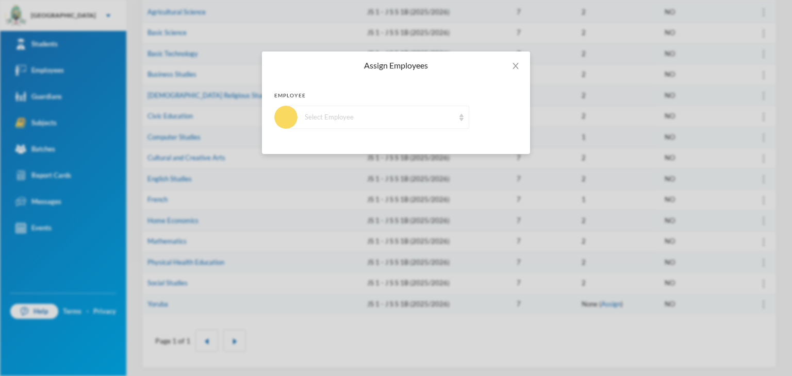
click at [339, 124] on div "Select Employee" at bounding box center [377, 117] width 183 height 23
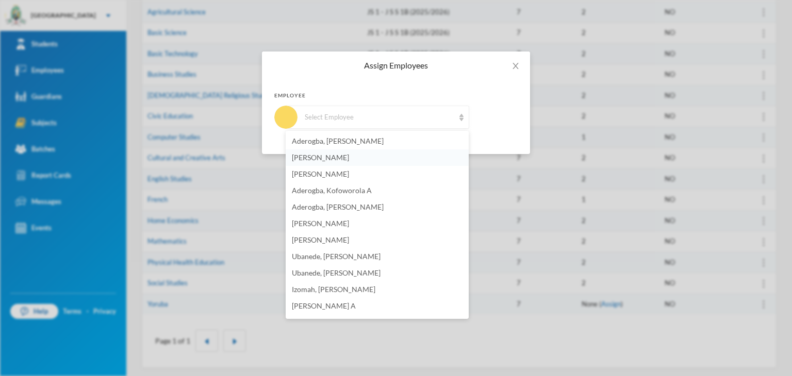
click at [365, 155] on li "[PERSON_NAME]" at bounding box center [377, 158] width 183 height 16
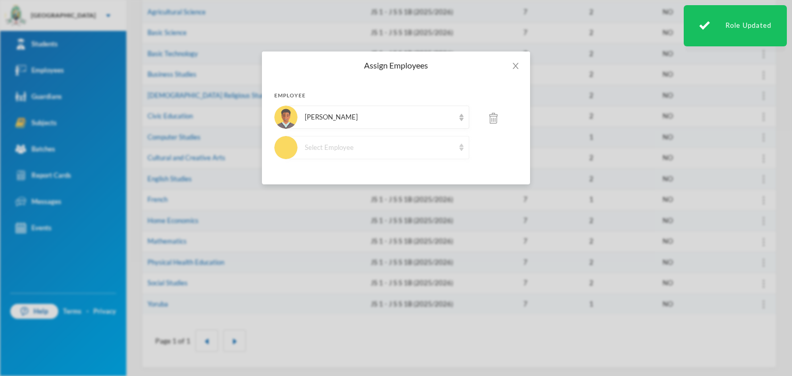
click at [375, 150] on div "Select Employee" at bounding box center [380, 148] width 150 height 10
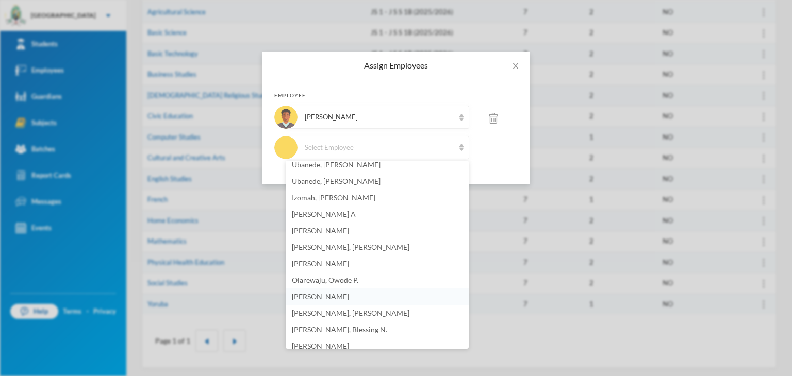
scroll to position [105, 0]
click at [340, 236] on li "[PERSON_NAME] A" at bounding box center [377, 231] width 183 height 16
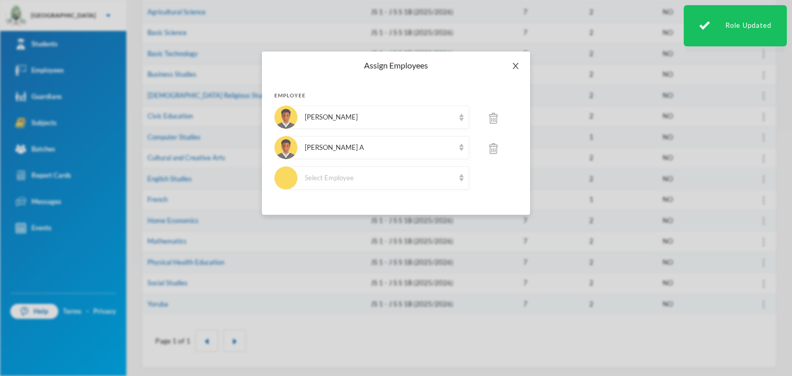
click at [513, 68] on icon "icon: close" at bounding box center [515, 66] width 8 height 8
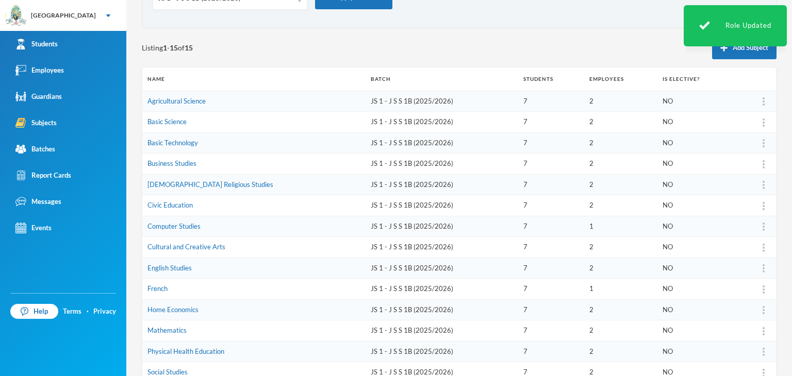
scroll to position [17, 0]
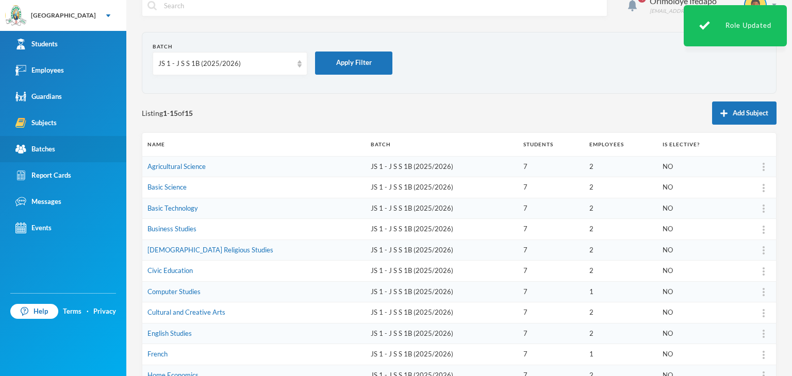
click at [43, 146] on div "Batches" at bounding box center [35, 149] width 40 height 11
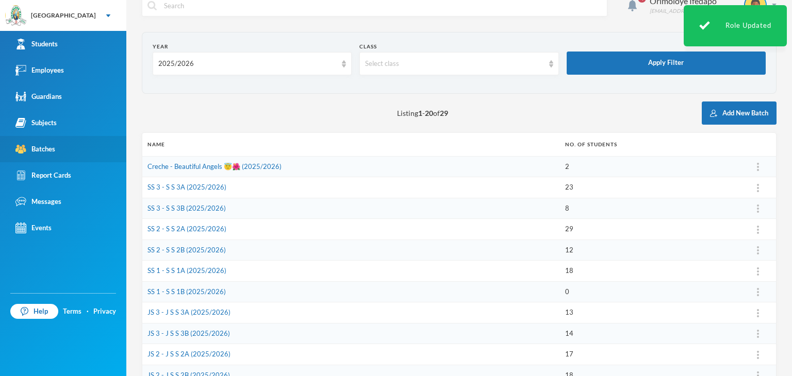
click at [37, 147] on div "Batches" at bounding box center [35, 149] width 40 height 11
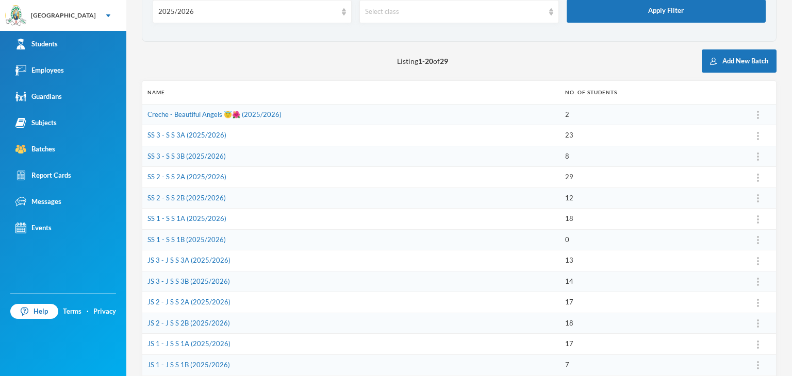
scroll to position [120, 0]
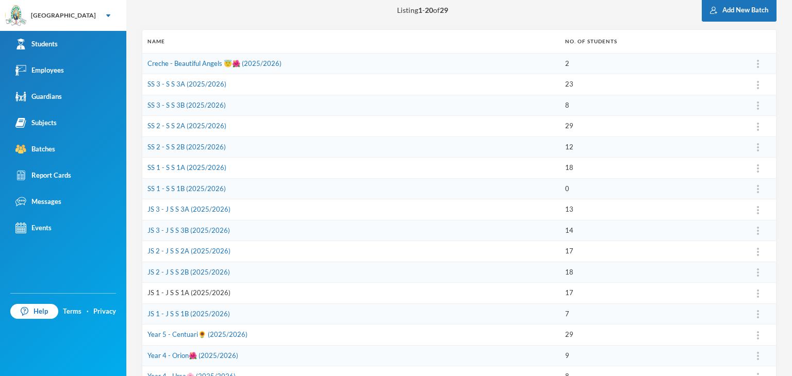
click at [181, 289] on link "JS 1 - J S S 1A (2025/2026)" at bounding box center [188, 293] width 83 height 8
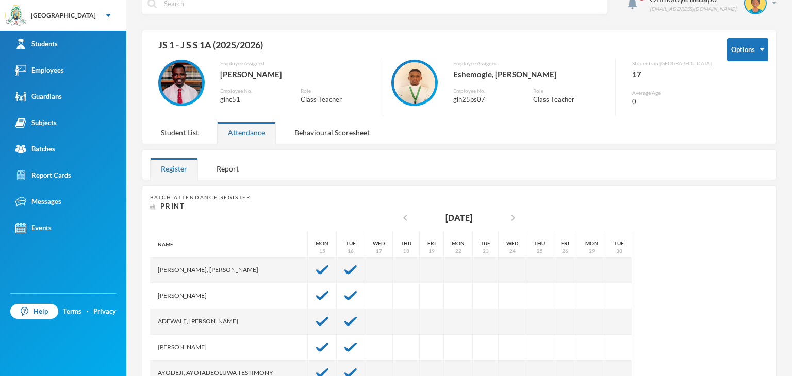
scroll to position [17, 0]
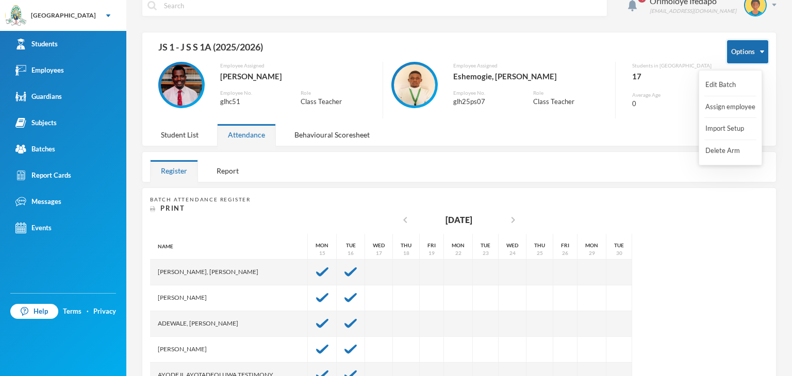
click at [751, 46] on button "Options" at bounding box center [747, 51] width 41 height 23
click at [727, 128] on button "Import Setup" at bounding box center [724, 129] width 41 height 19
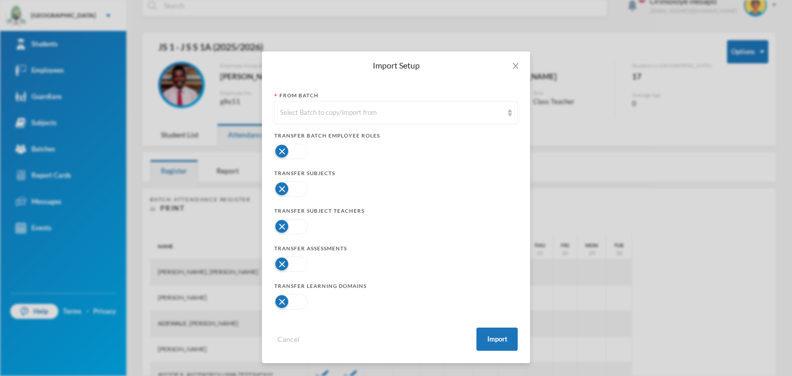
click at [299, 195] on button "button" at bounding box center [291, 188] width 34 height 15
click at [299, 227] on button "button" at bounding box center [291, 226] width 34 height 15
click at [295, 270] on button "button" at bounding box center [291, 264] width 34 height 15
click at [295, 304] on button "button" at bounding box center [291, 301] width 34 height 15
click at [364, 119] on div "Select Batch to copy/import from" at bounding box center [395, 112] width 243 height 23
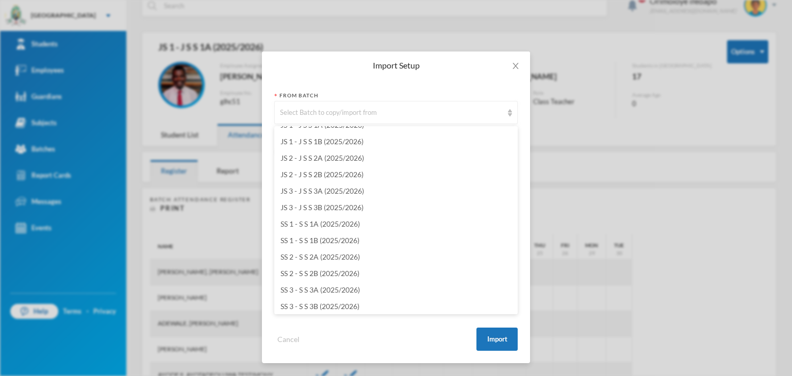
scroll to position [2889, 0]
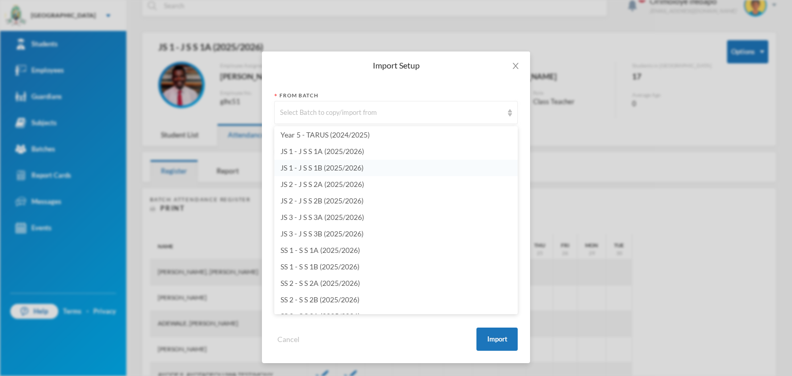
click at [312, 171] on span "JS 1 - J S S 1B (2025/2026)" at bounding box center [321, 167] width 83 height 9
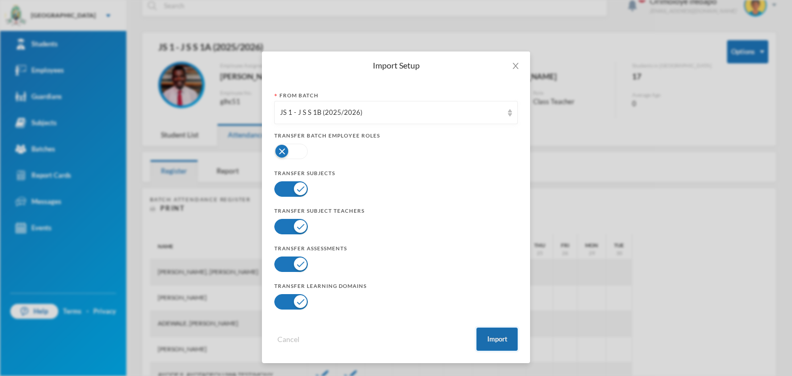
click at [498, 339] on button "Import" at bounding box center [496, 339] width 41 height 23
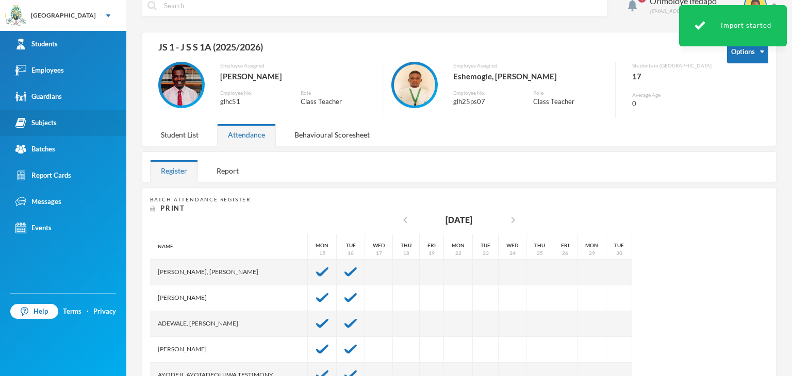
click at [52, 126] on div "Subjects" at bounding box center [35, 123] width 41 height 11
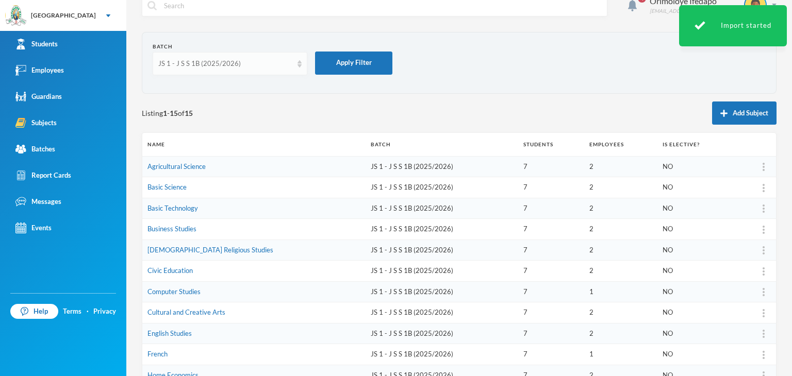
click at [221, 61] on div "JS 1 - J S S 1B (2025/2026)" at bounding box center [225, 64] width 134 height 10
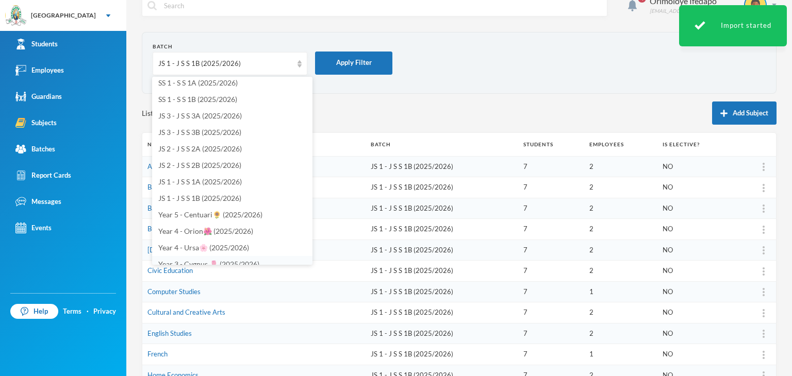
scroll to position [111, 0]
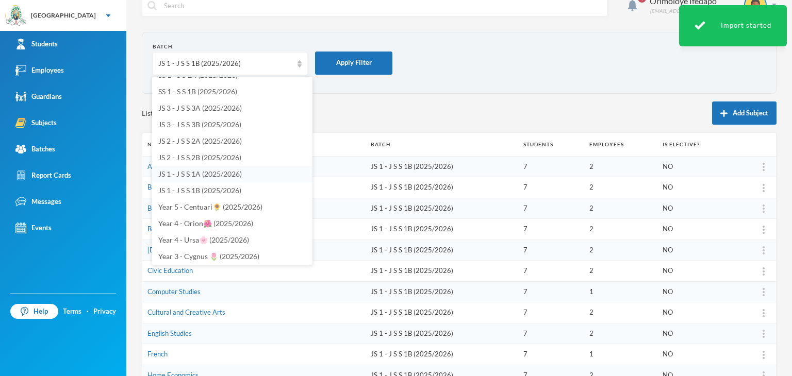
click at [192, 173] on span "JS 1 - J S S 1A (2025/2026)" at bounding box center [200, 174] width 84 height 9
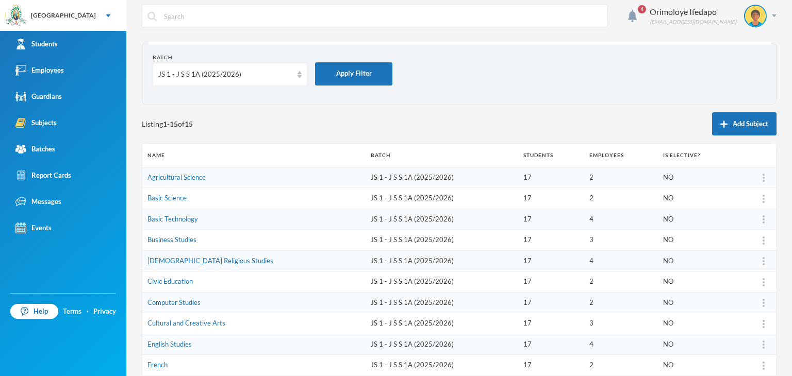
scroll to position [0, 0]
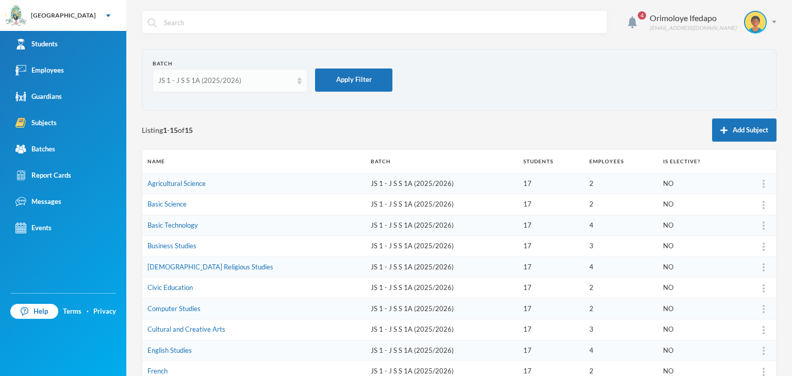
click at [204, 91] on div "JS 1 - J S S 1A (2025/2026)" at bounding box center [230, 80] width 155 height 23
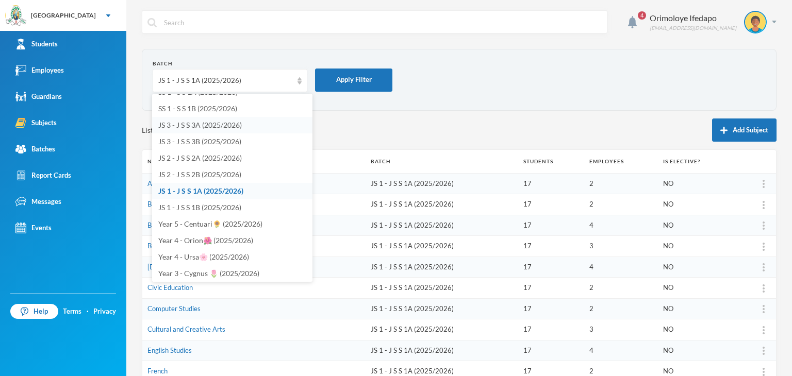
scroll to position [101, 0]
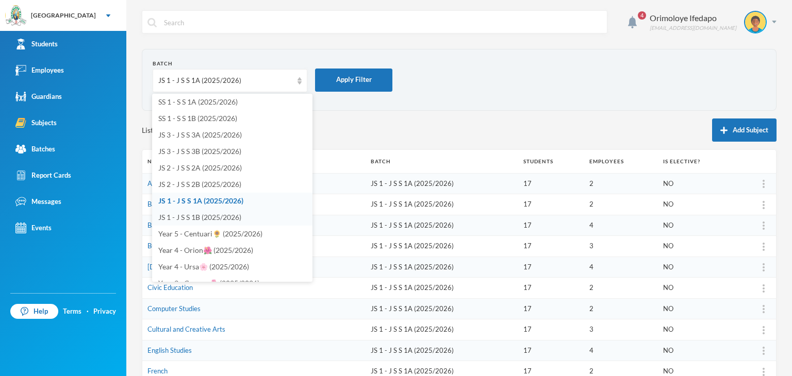
click at [210, 217] on span "JS 1 - J S S 1B (2025/2026)" at bounding box center [199, 217] width 83 height 9
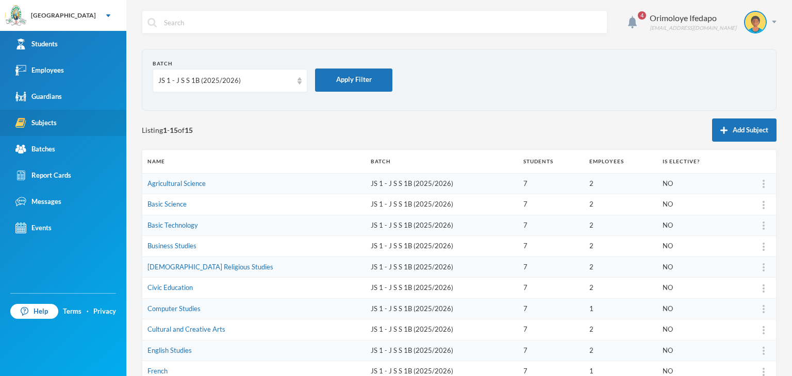
click at [43, 128] on div "Subjects" at bounding box center [35, 123] width 41 height 11
drag, startPoint x: 43, startPoint y: 128, endPoint x: 114, endPoint y: 114, distance: 72.5
click at [44, 128] on div "Subjects" at bounding box center [35, 123] width 41 height 11
click at [206, 79] on div "JS 1 - J S S 1B (2025/2026)" at bounding box center [225, 81] width 134 height 10
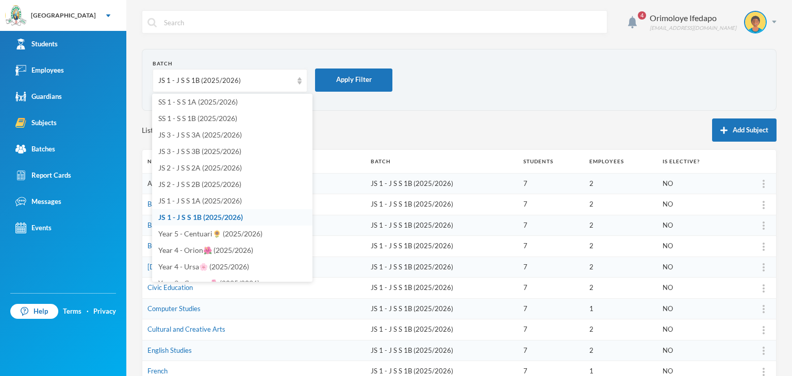
click at [188, 184] on span "JS 2 - J S S 2B (2025/2026)" at bounding box center [199, 184] width 83 height 9
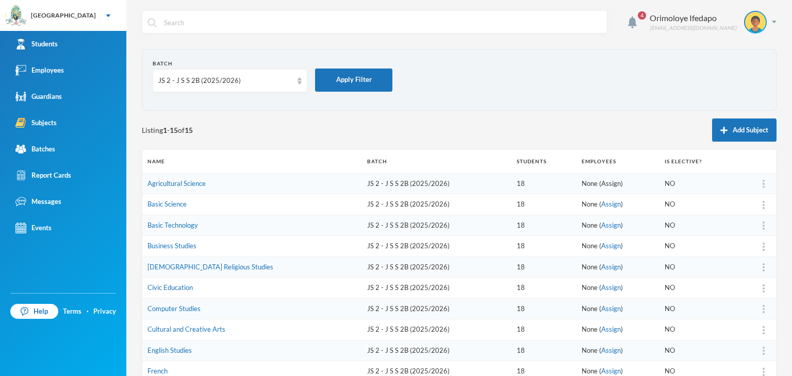
click at [601, 180] on link "Assign" at bounding box center [611, 183] width 20 height 8
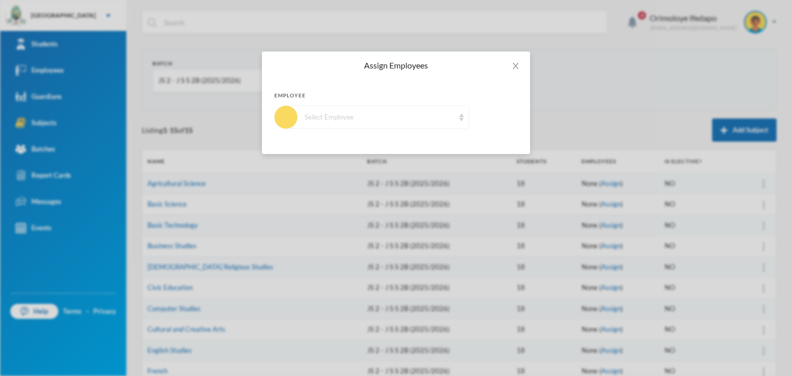
click at [396, 110] on div "Select Employee" at bounding box center [377, 117] width 183 height 23
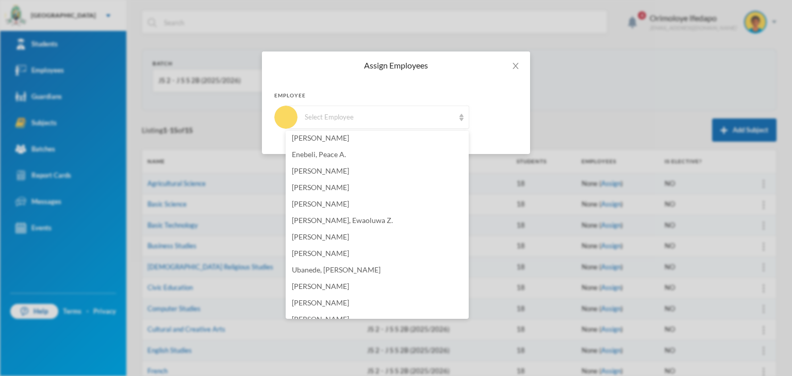
scroll to position [723, 0]
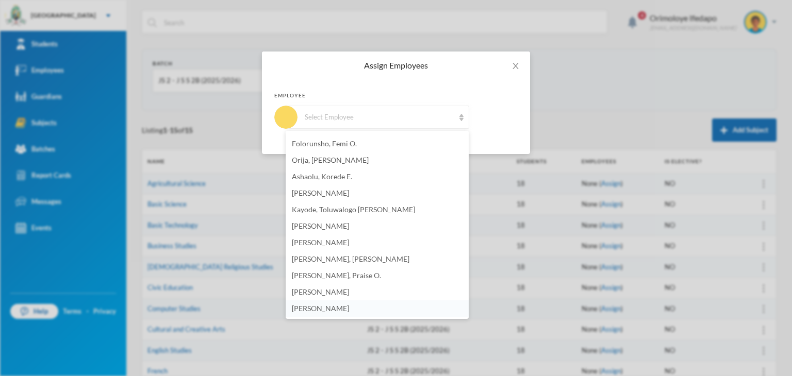
click at [346, 305] on li "[PERSON_NAME]" at bounding box center [377, 309] width 183 height 16
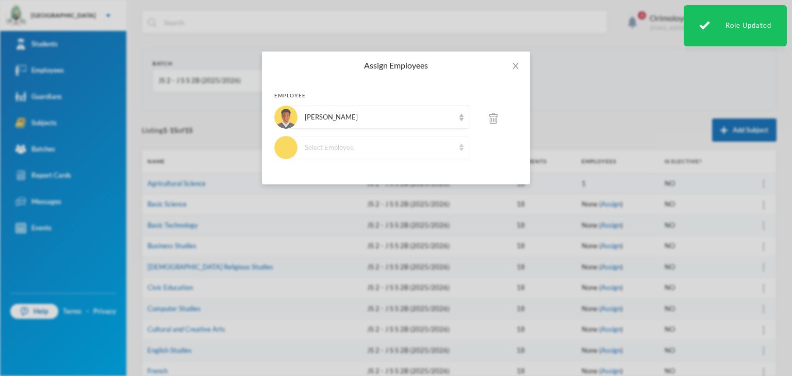
click at [336, 147] on div "Select Employee" at bounding box center [380, 148] width 150 height 10
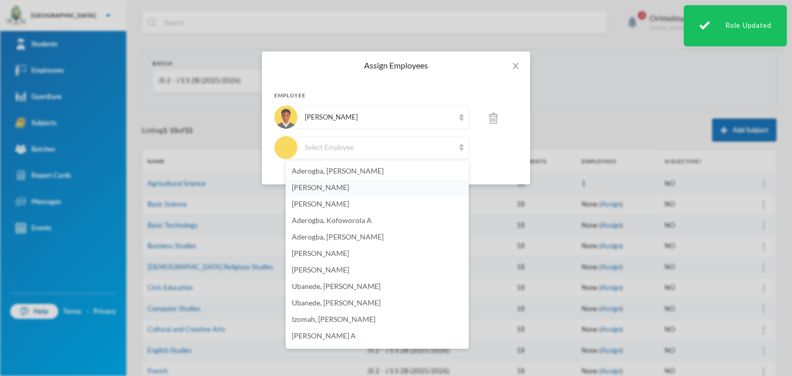
click at [364, 190] on li "[PERSON_NAME]" at bounding box center [377, 187] width 183 height 16
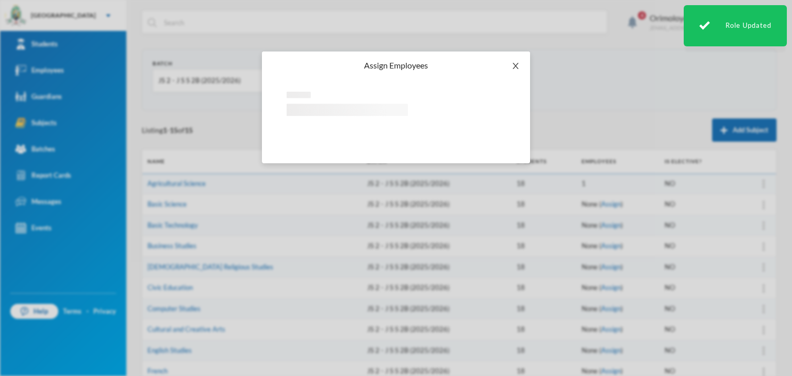
click at [516, 59] on span "Close" at bounding box center [515, 66] width 29 height 29
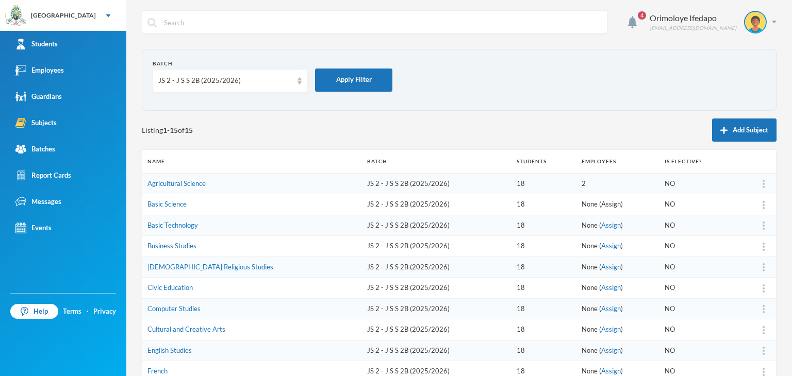
click at [601, 203] on link "Assign" at bounding box center [611, 204] width 20 height 8
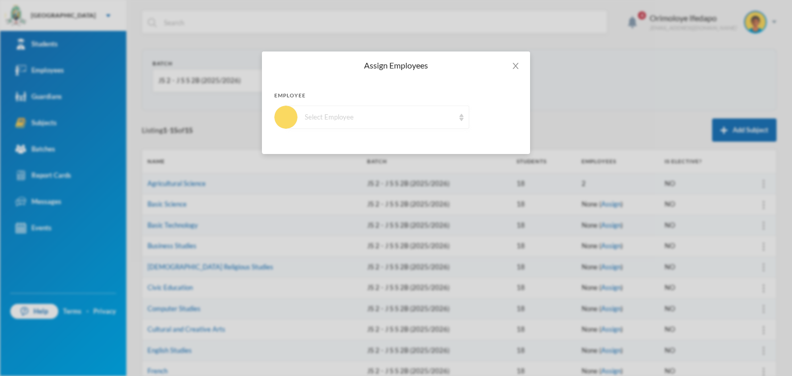
click at [335, 122] on div "Select Employee" at bounding box center [377, 117] width 183 height 23
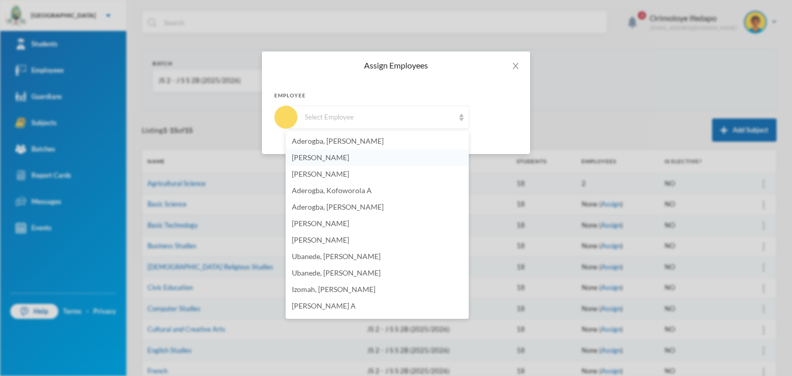
click at [339, 156] on span "[PERSON_NAME]" at bounding box center [320, 157] width 57 height 9
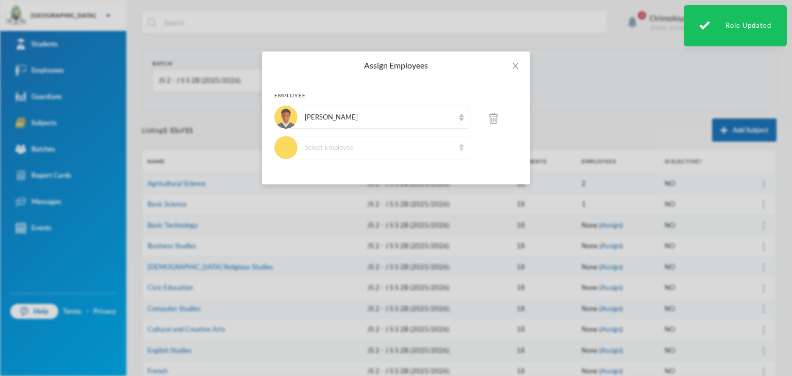
click at [337, 147] on div "Select Employee" at bounding box center [380, 148] width 150 height 10
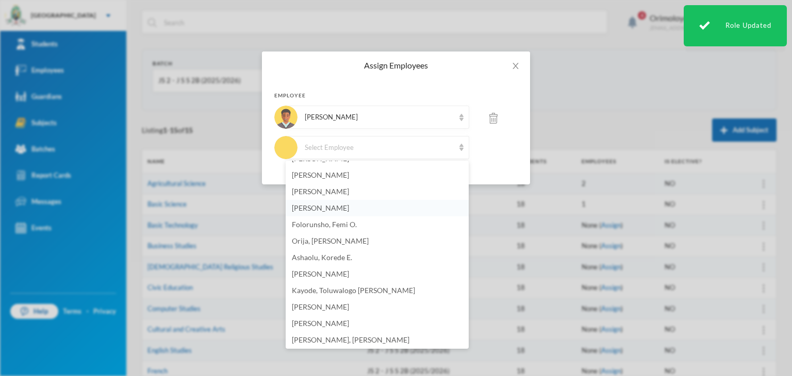
scroll to position [672, 0]
click at [340, 225] on span "Folorunsho, Femi O." at bounding box center [324, 225] width 65 height 9
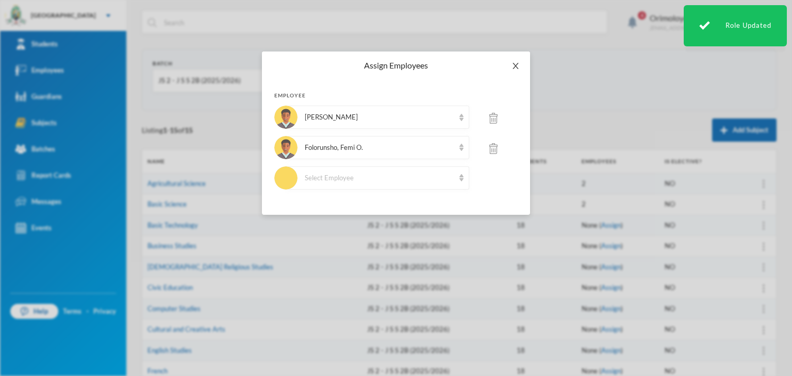
click at [511, 68] on span "Close" at bounding box center [515, 66] width 29 height 29
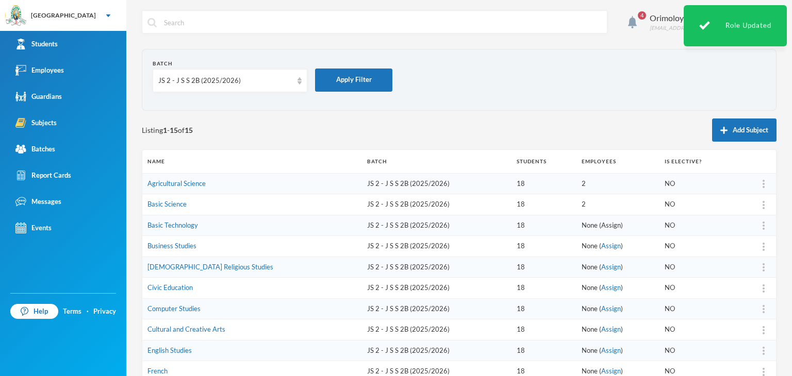
click at [601, 226] on link "Assign" at bounding box center [611, 225] width 20 height 8
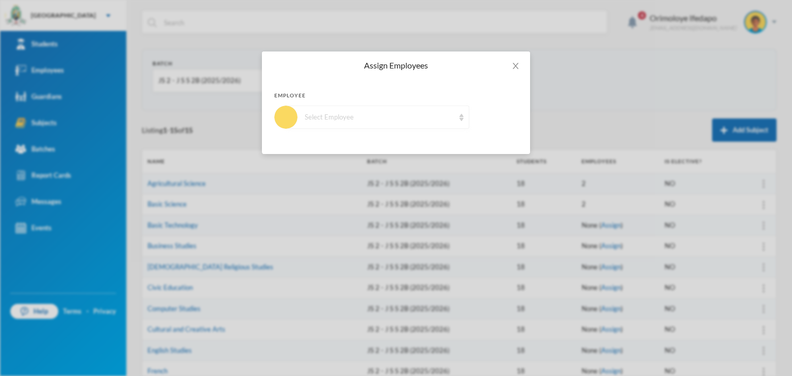
click at [432, 117] on div "Select Employee" at bounding box center [380, 117] width 150 height 10
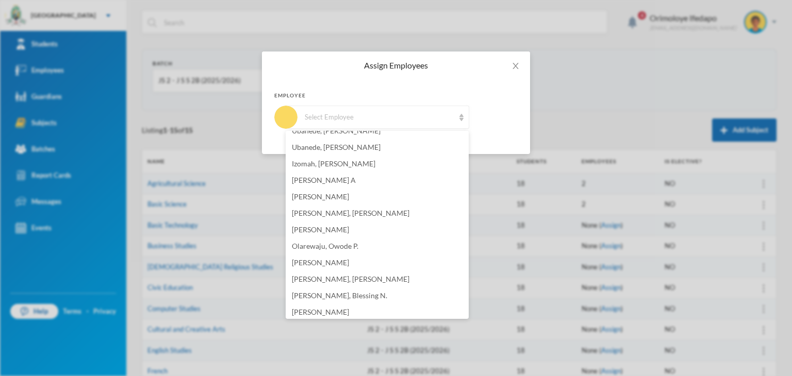
scroll to position [723, 0]
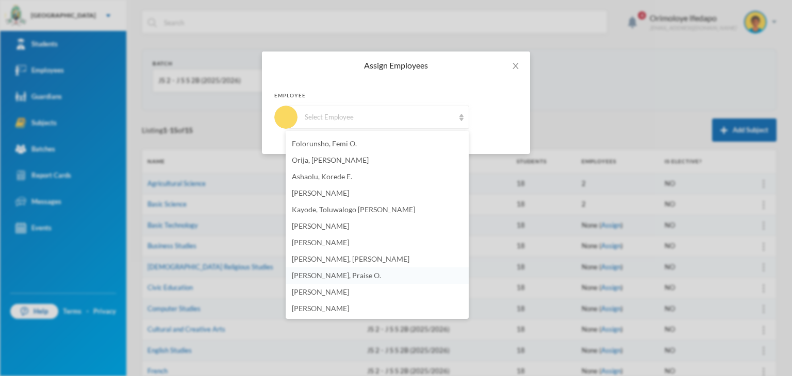
click at [308, 280] on li "[PERSON_NAME], Praise O." at bounding box center [377, 276] width 183 height 16
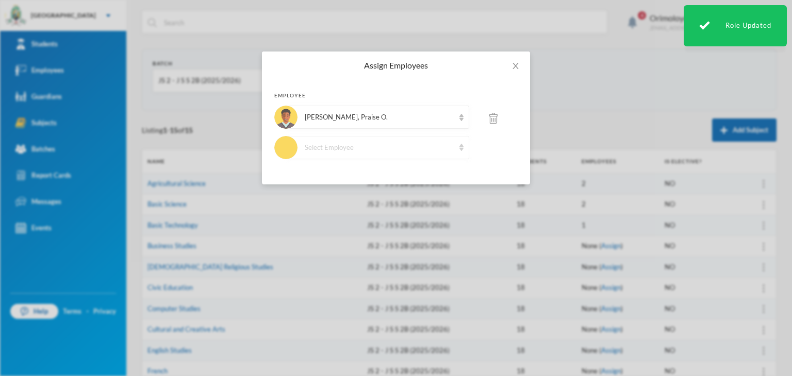
click at [357, 153] on div "Select Employee" at bounding box center [377, 147] width 183 height 23
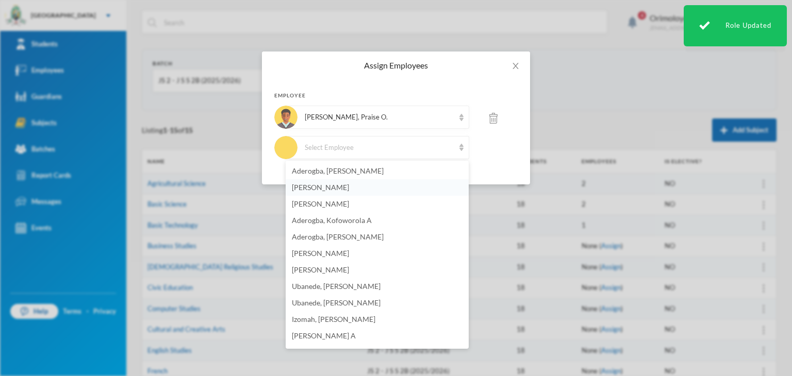
click at [339, 188] on span "[PERSON_NAME]" at bounding box center [320, 187] width 57 height 9
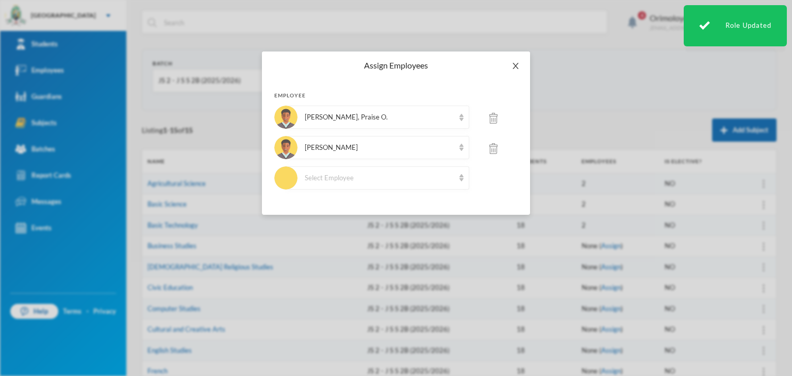
click at [511, 67] on span "Close" at bounding box center [515, 66] width 29 height 29
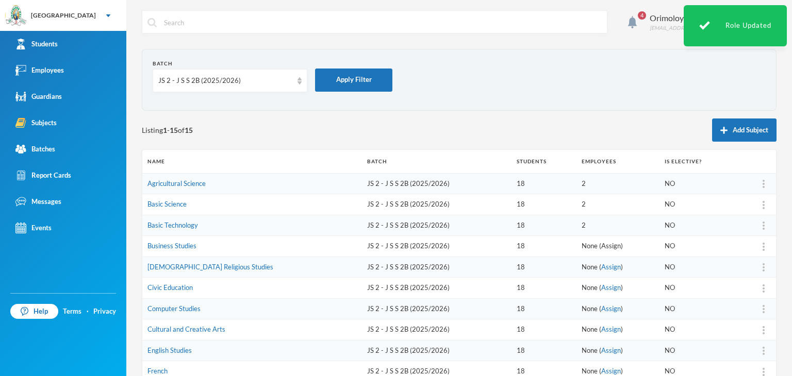
click at [601, 246] on link "Assign" at bounding box center [611, 246] width 20 height 8
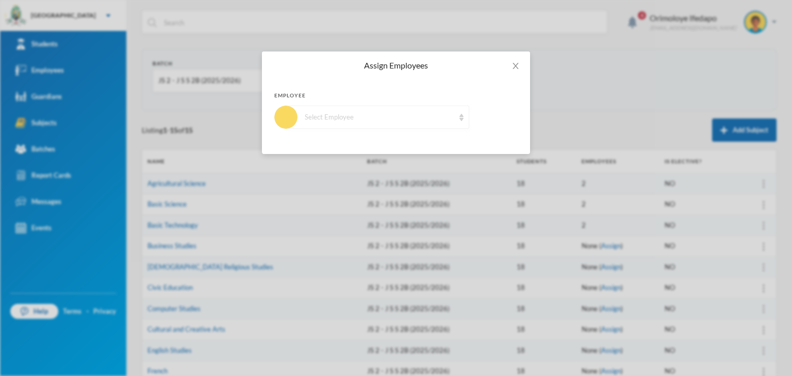
click at [359, 120] on div "Select Employee" at bounding box center [380, 117] width 150 height 10
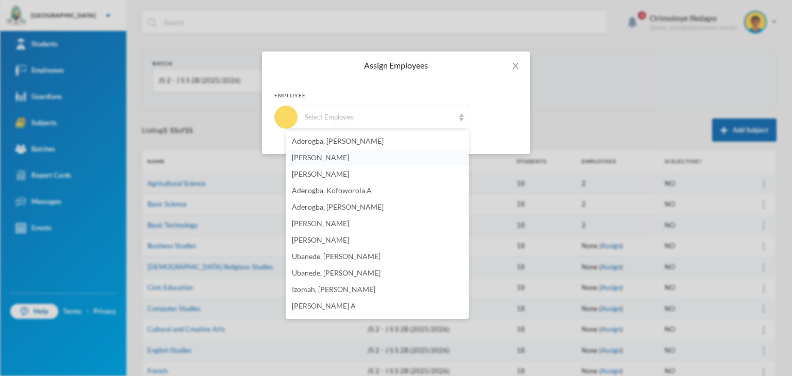
click at [349, 159] on span "[PERSON_NAME]" at bounding box center [320, 157] width 57 height 9
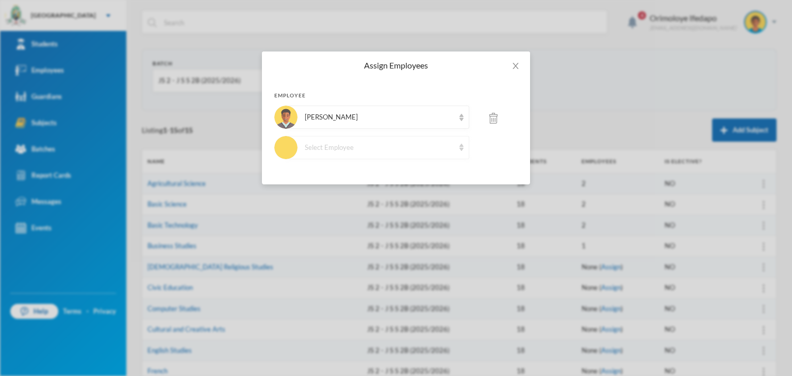
click at [402, 153] on div "Select Employee" at bounding box center [377, 147] width 183 height 23
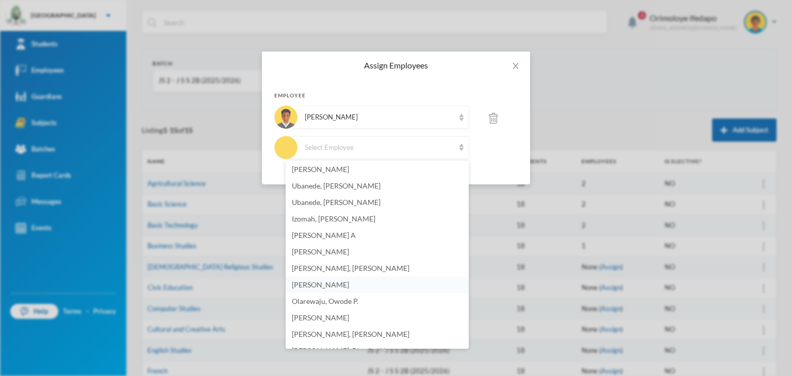
scroll to position [103, 0]
click at [327, 318] on span "[PERSON_NAME]" at bounding box center [320, 315] width 57 height 9
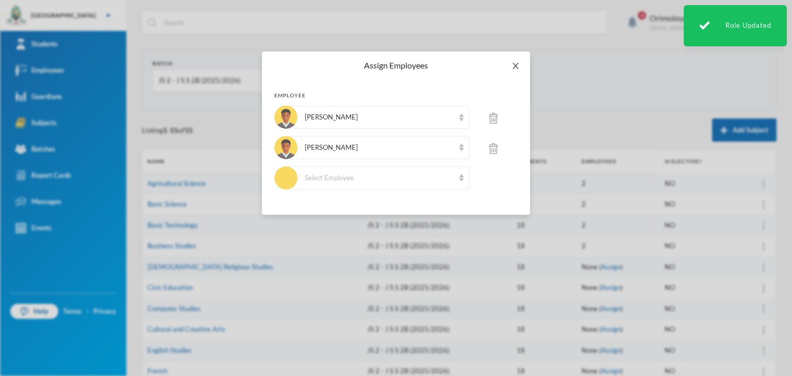
click at [514, 68] on icon "icon: close" at bounding box center [515, 66] width 6 height 6
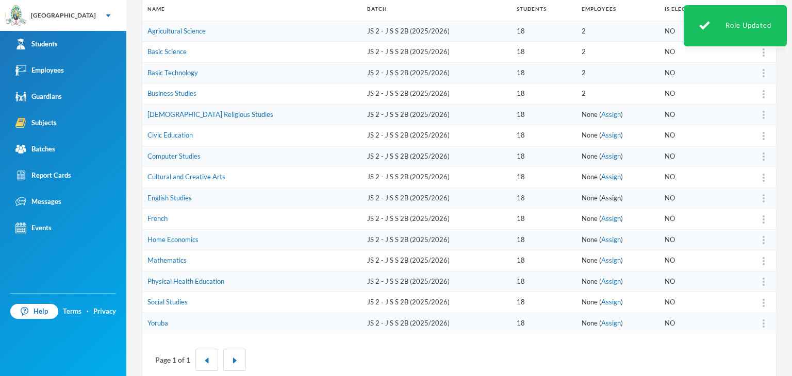
scroll to position [155, 0]
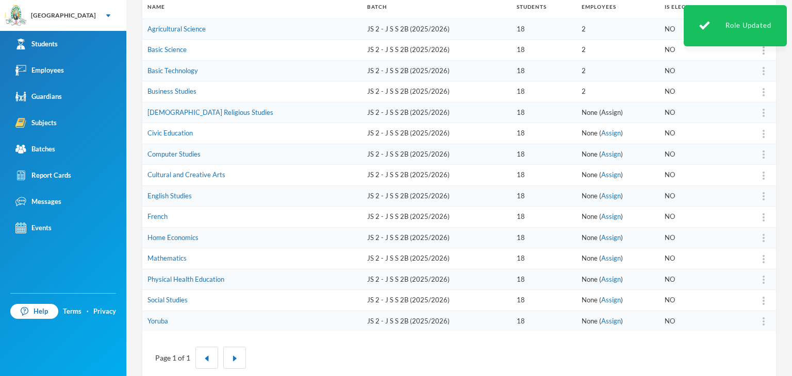
click at [601, 113] on link "Assign" at bounding box center [611, 112] width 20 height 8
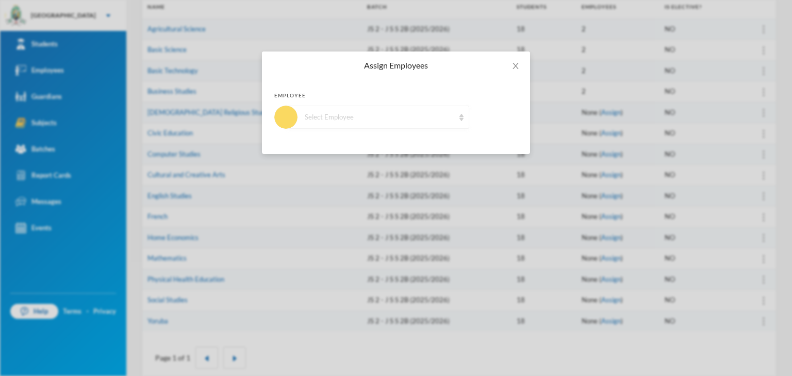
click at [377, 112] on div "Select Employee" at bounding box center [380, 117] width 150 height 10
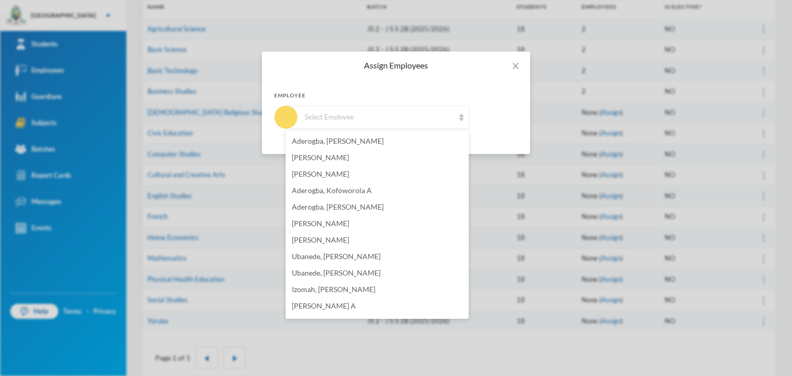
scroll to position [723, 0]
click at [332, 291] on span "[PERSON_NAME]" at bounding box center [320, 292] width 57 height 9
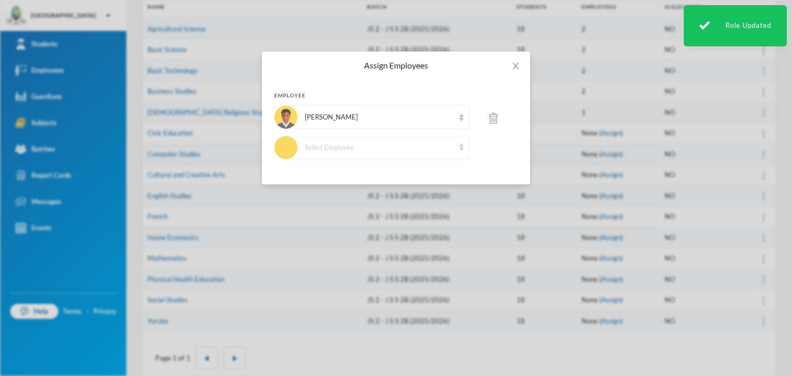
click at [340, 149] on div "Select Employee" at bounding box center [380, 148] width 150 height 10
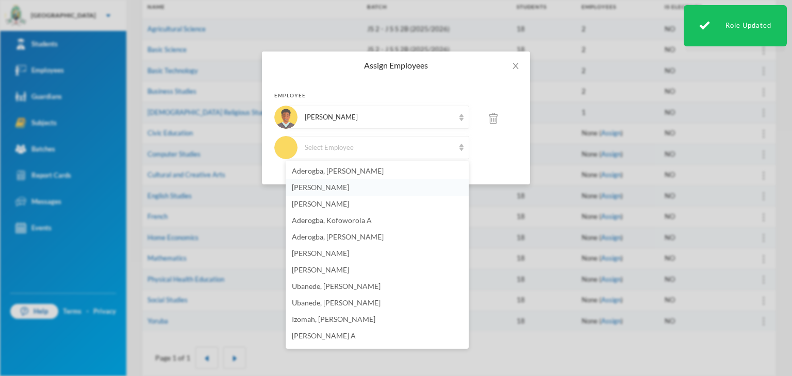
click at [345, 192] on li "[PERSON_NAME]" at bounding box center [377, 187] width 183 height 16
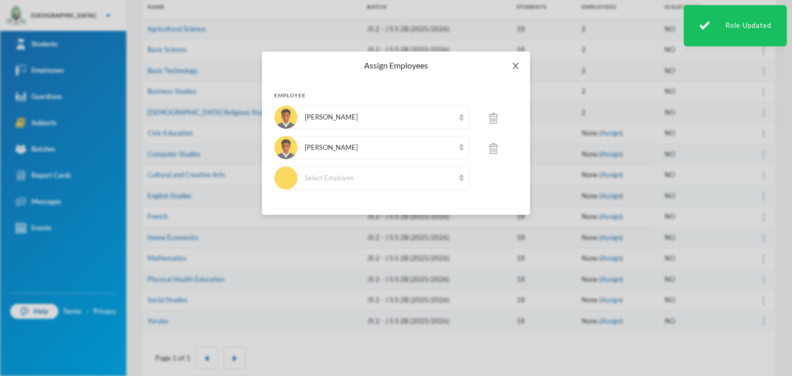
click at [515, 67] on icon "icon: close" at bounding box center [515, 66] width 6 height 6
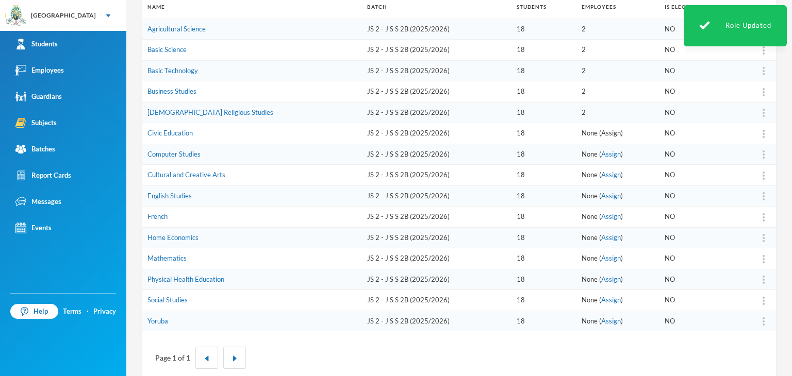
click at [601, 132] on link "Assign" at bounding box center [611, 133] width 20 height 8
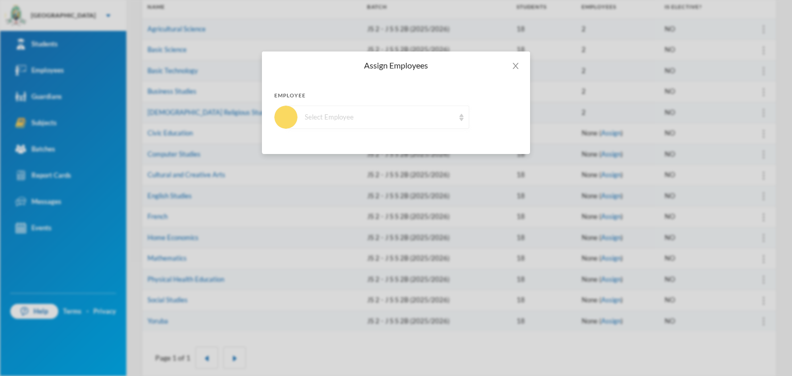
click at [359, 122] on div "Select Employee" at bounding box center [380, 117] width 150 height 10
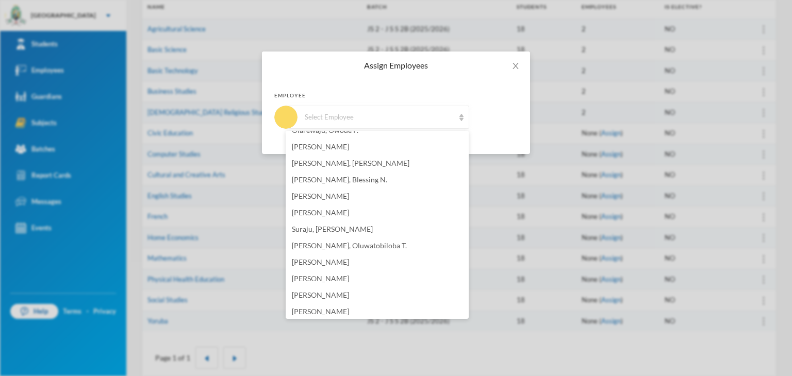
scroll to position [258, 0]
click at [318, 246] on span "[PERSON_NAME]" at bounding box center [320, 246] width 57 height 9
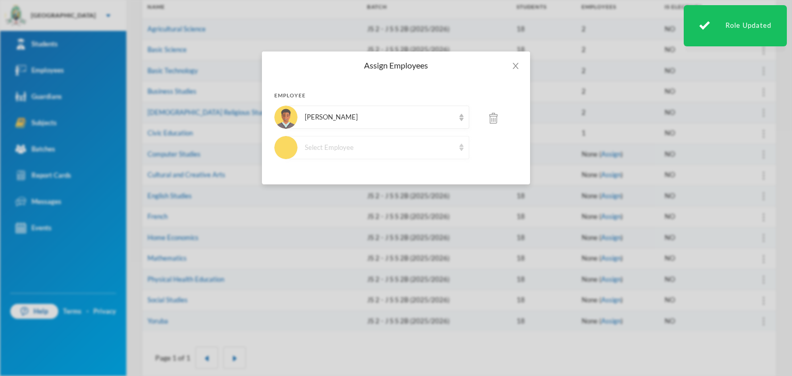
click at [328, 151] on div "Select Employee" at bounding box center [380, 148] width 150 height 10
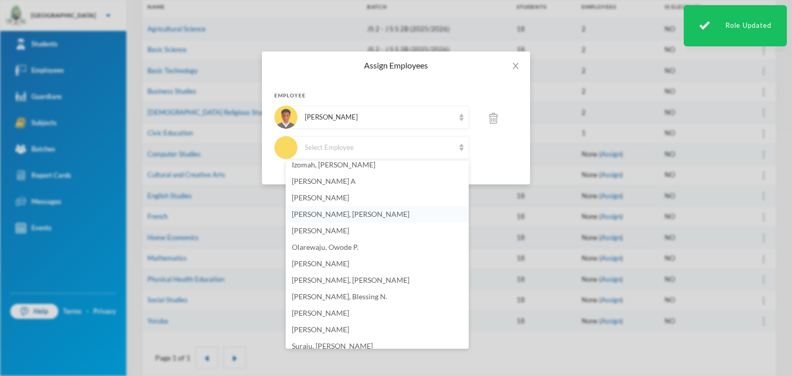
scroll to position [0, 0]
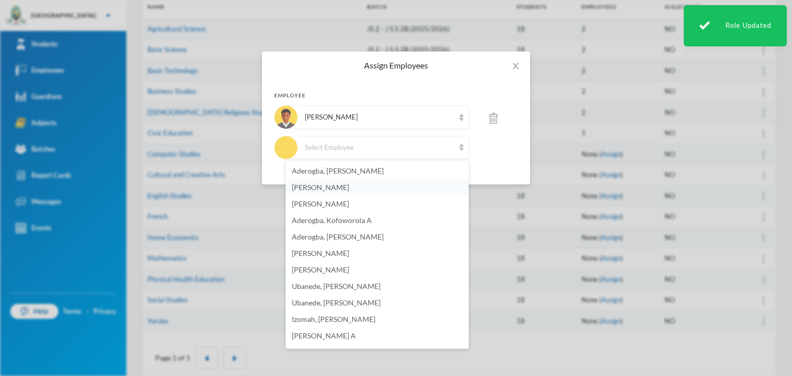
click at [361, 186] on li "[PERSON_NAME]" at bounding box center [377, 187] width 183 height 16
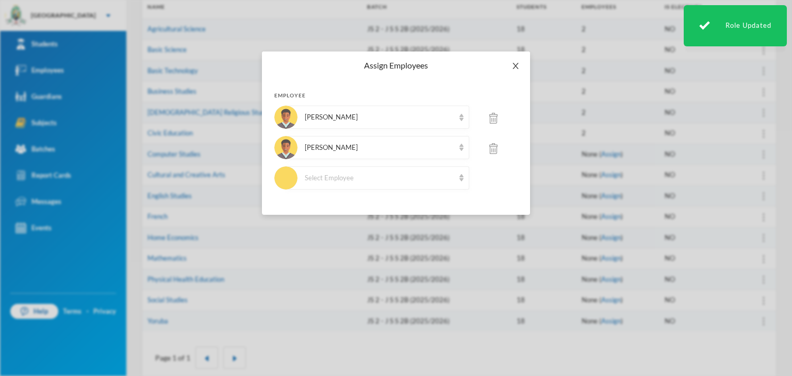
click at [516, 65] on icon "icon: close" at bounding box center [515, 66] width 6 height 6
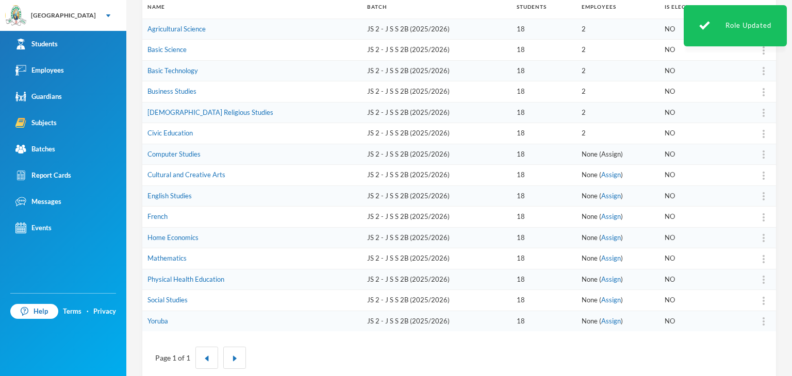
click at [601, 155] on link "Assign" at bounding box center [611, 154] width 20 height 8
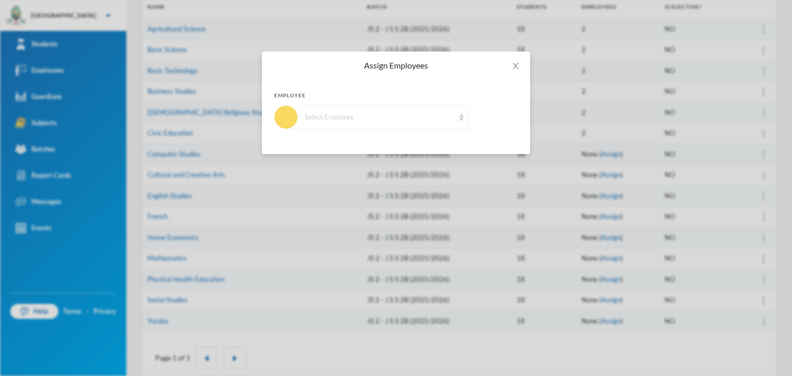
click at [377, 114] on div "Select Employee" at bounding box center [380, 117] width 150 height 10
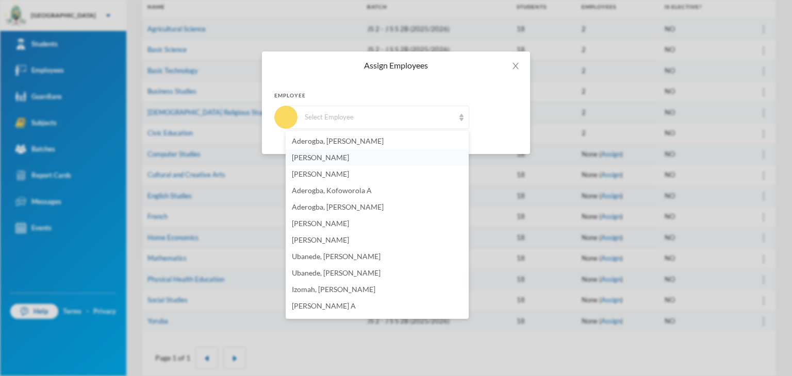
click at [370, 157] on li "[PERSON_NAME]" at bounding box center [377, 158] width 183 height 16
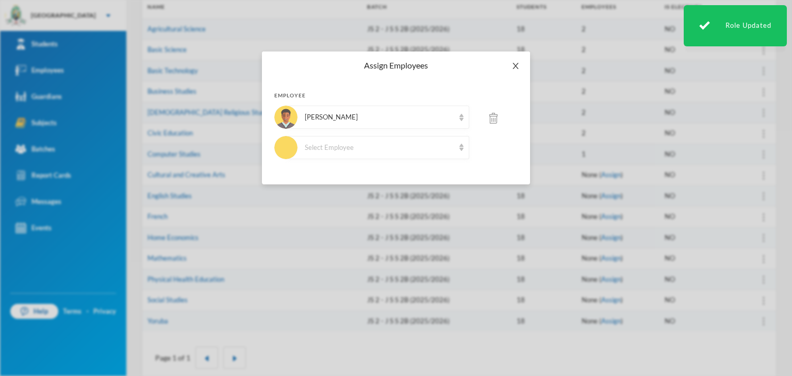
click at [509, 61] on span "Close" at bounding box center [515, 66] width 29 height 29
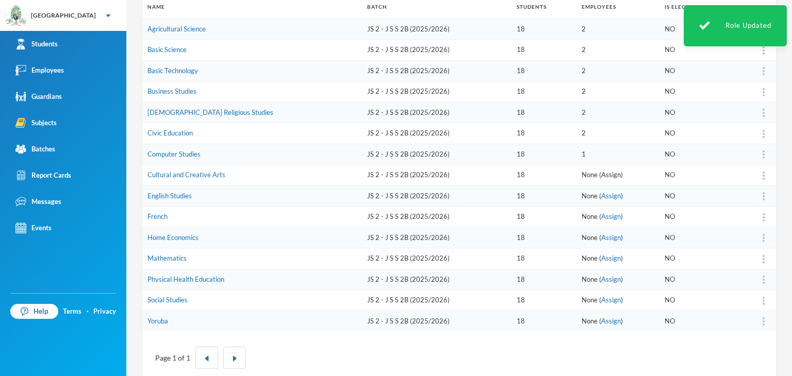
click at [601, 176] on link "Assign" at bounding box center [611, 175] width 20 height 8
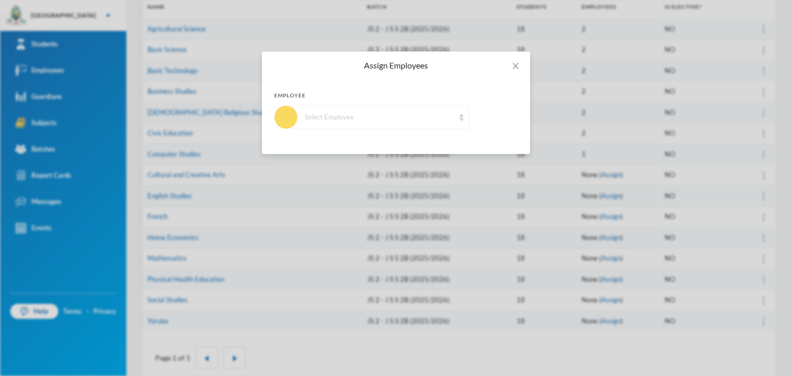
click at [334, 118] on div "Select Employee" at bounding box center [380, 117] width 150 height 10
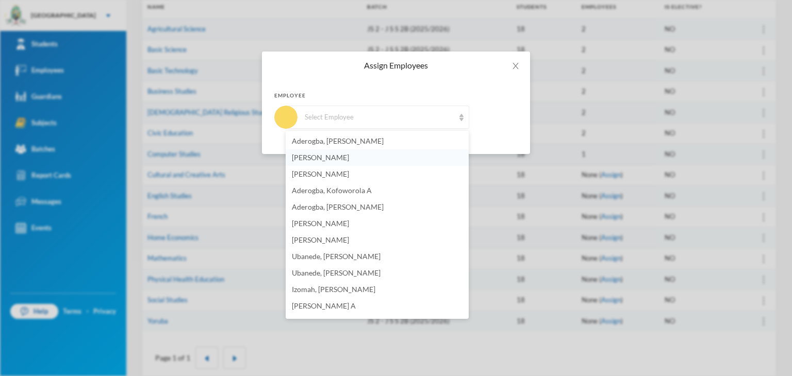
click at [338, 156] on span "[PERSON_NAME]" at bounding box center [320, 157] width 57 height 9
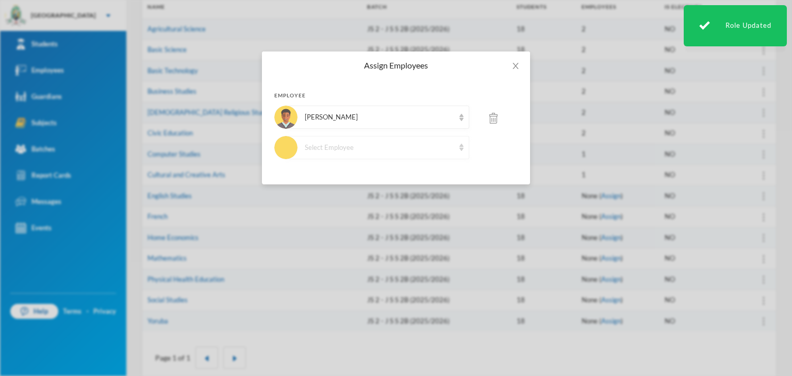
click at [397, 152] on div "Select Employee" at bounding box center [380, 148] width 150 height 10
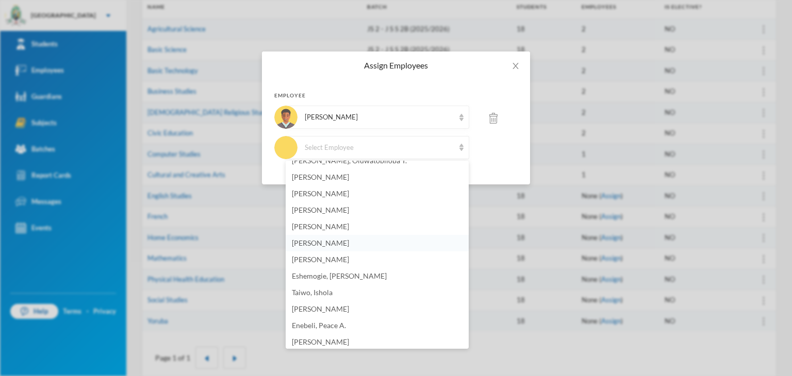
scroll to position [362, 0]
click at [336, 270] on span "Eshemogie, [PERSON_NAME]" at bounding box center [339, 270] width 95 height 9
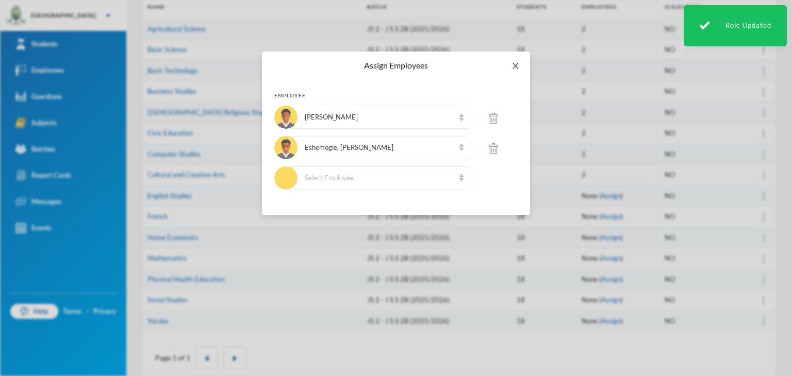
click at [514, 67] on icon "icon: close" at bounding box center [515, 66] width 6 height 6
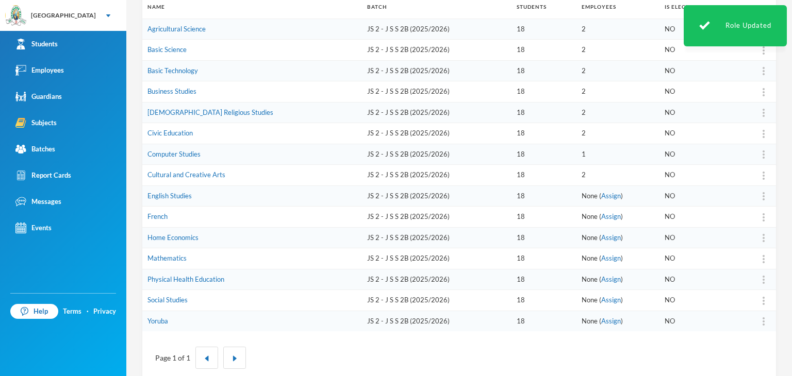
click at [601, 194] on link "Assign" at bounding box center [611, 196] width 20 height 8
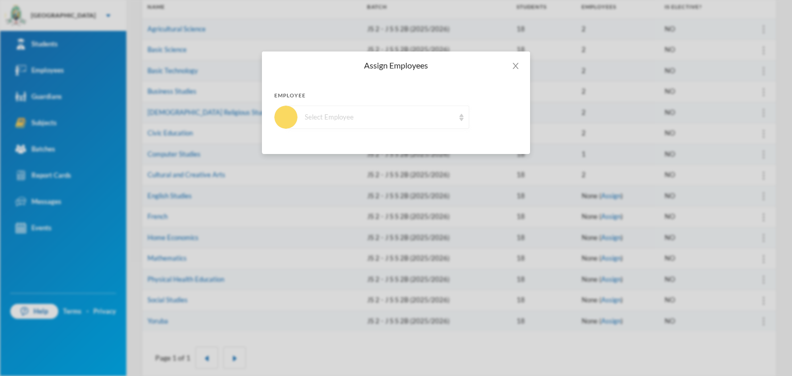
click at [364, 110] on div "Select Employee" at bounding box center [377, 117] width 183 height 23
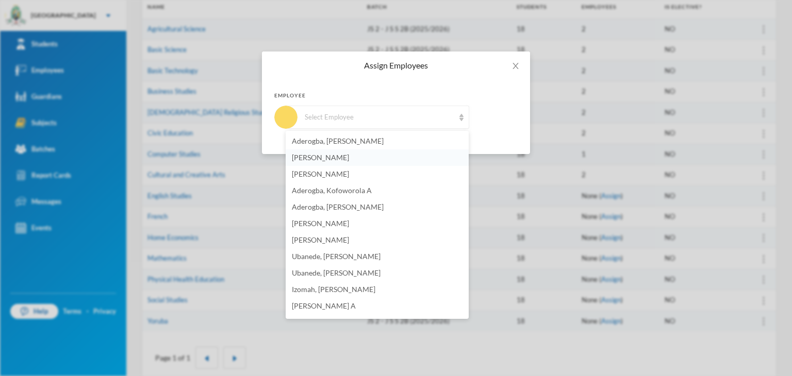
click at [333, 161] on span "[PERSON_NAME]" at bounding box center [320, 157] width 57 height 9
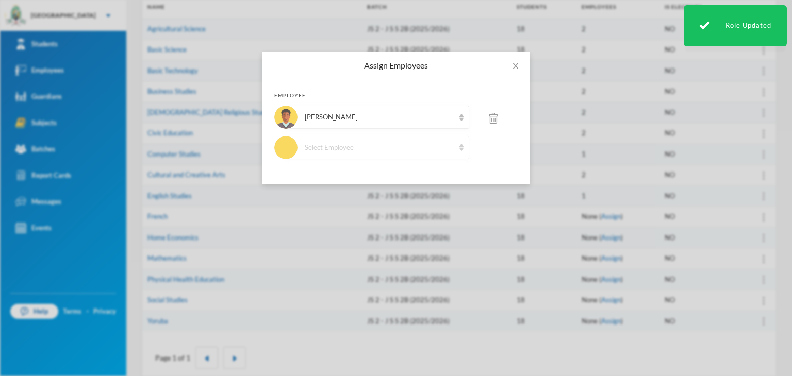
click at [343, 143] on div "Select Employee" at bounding box center [380, 148] width 150 height 10
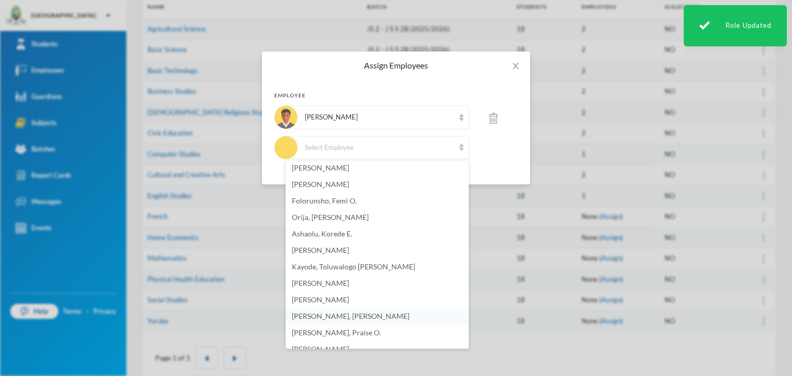
scroll to position [672, 0]
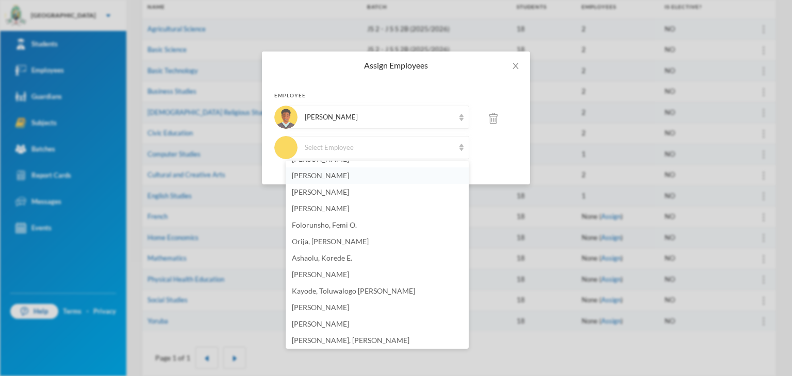
click at [329, 175] on span "[PERSON_NAME]" at bounding box center [320, 175] width 57 height 9
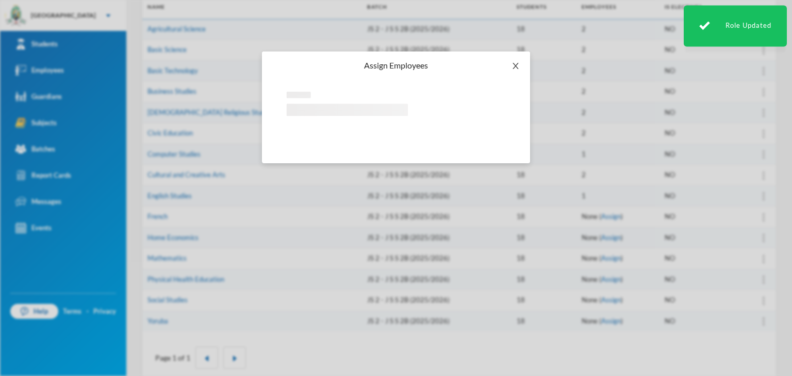
click at [513, 64] on icon "icon: close" at bounding box center [515, 66] width 8 height 8
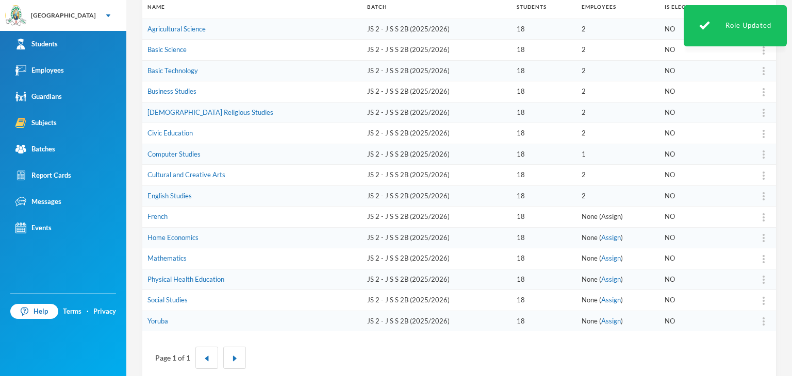
click at [601, 217] on link "Assign" at bounding box center [611, 216] width 20 height 8
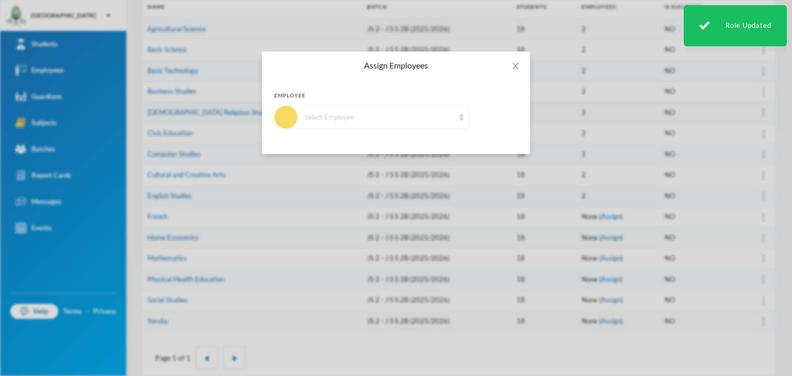
click at [348, 111] on div "Select Employee" at bounding box center [377, 117] width 183 height 23
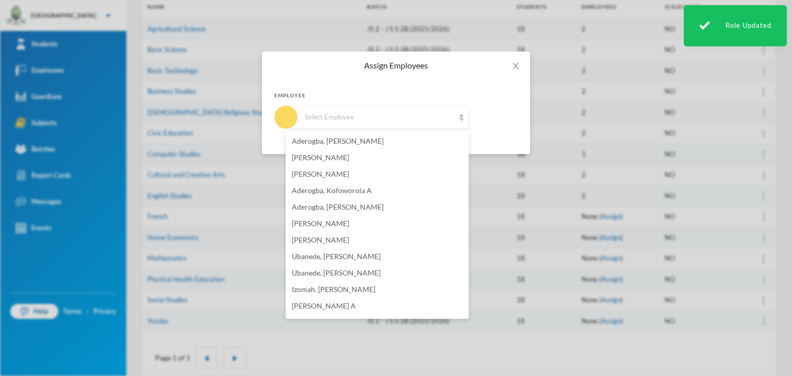
click at [349, 159] on span "[PERSON_NAME]" at bounding box center [320, 157] width 57 height 9
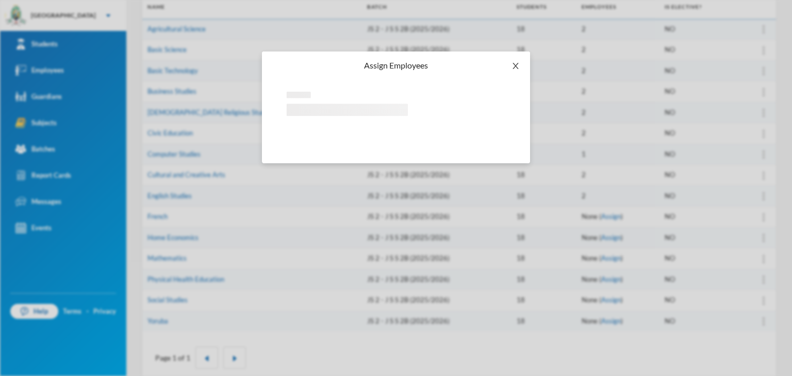
click at [516, 62] on icon "icon: close" at bounding box center [515, 66] width 8 height 8
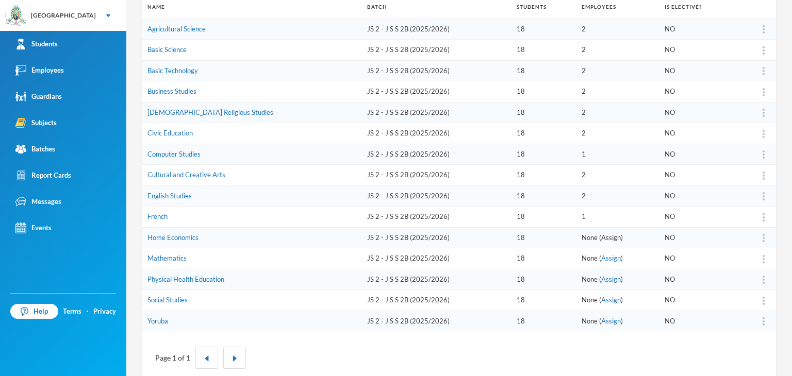
click at [601, 239] on link "Assign" at bounding box center [611, 238] width 20 height 8
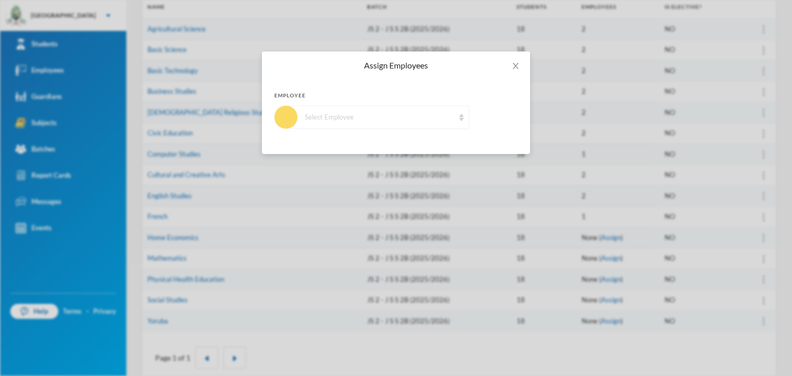
click at [367, 121] on div "Select Employee" at bounding box center [380, 117] width 150 height 10
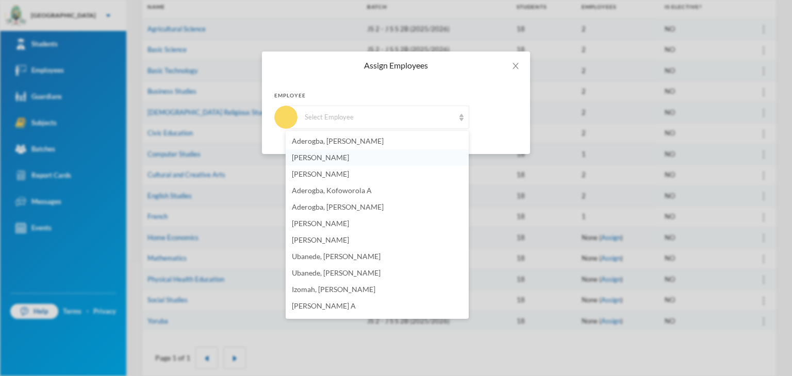
click at [377, 161] on li "[PERSON_NAME]" at bounding box center [377, 158] width 183 height 16
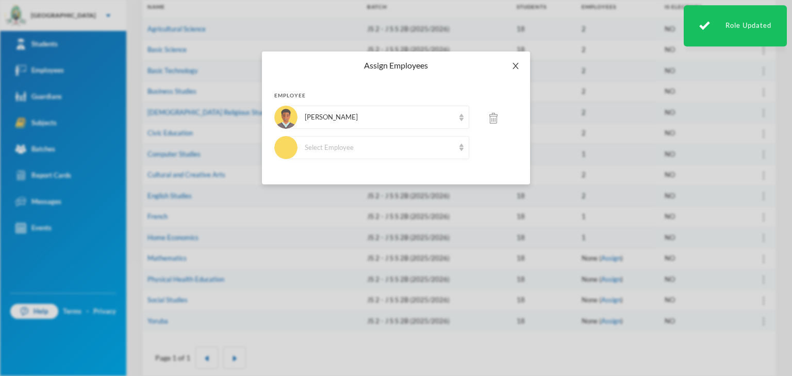
click at [512, 59] on span "Close" at bounding box center [515, 66] width 29 height 29
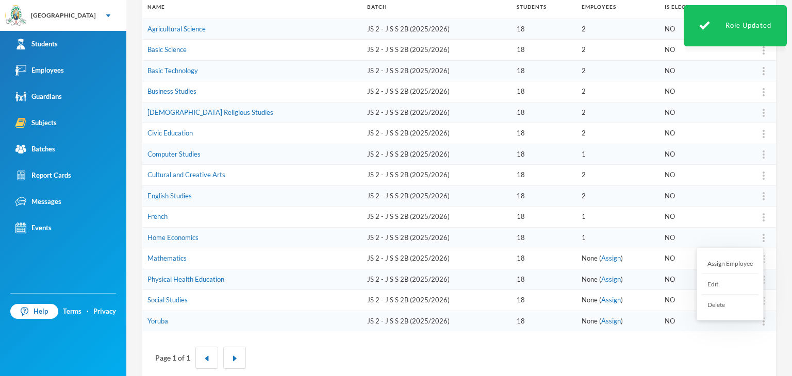
click at [734, 265] on div "Assign Employee" at bounding box center [730, 264] width 56 height 21
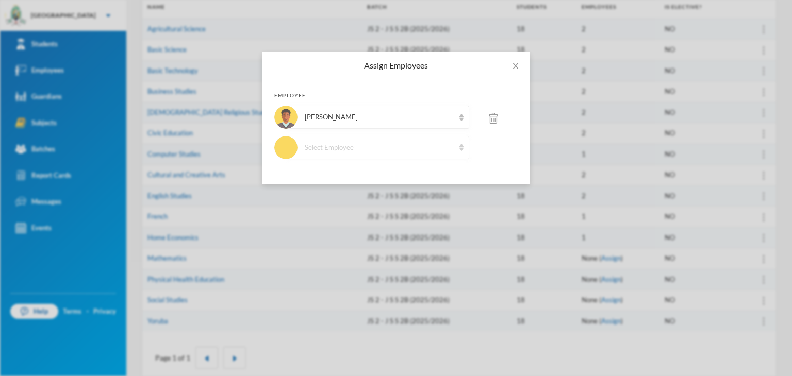
click at [369, 153] on div "Select Employee" at bounding box center [377, 147] width 183 height 23
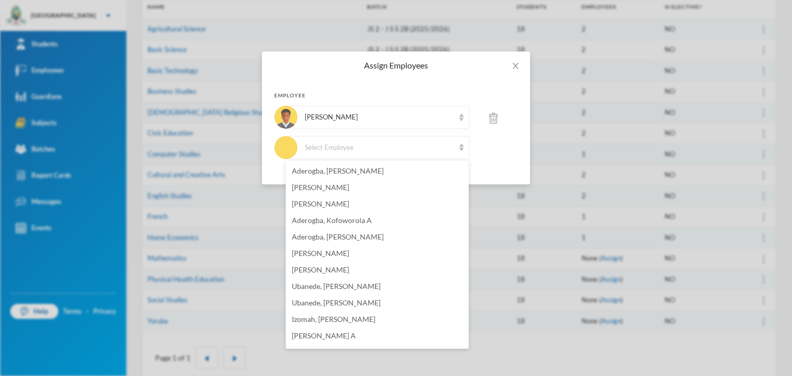
scroll to position [483, 0]
drag, startPoint x: 468, startPoint y: 179, endPoint x: 484, endPoint y: 399, distance: 219.7
click at [484, 376] on html "Greenland Hall Your Bluebic Account Greenland Hall Add a New School Students Em…" at bounding box center [396, 188] width 792 height 376
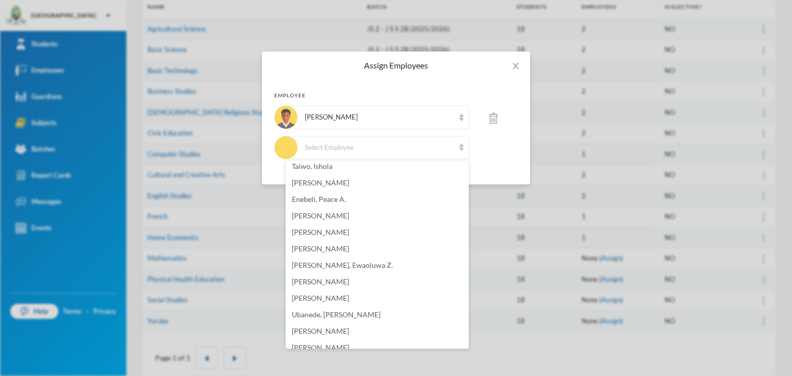
scroll to position [723, 0]
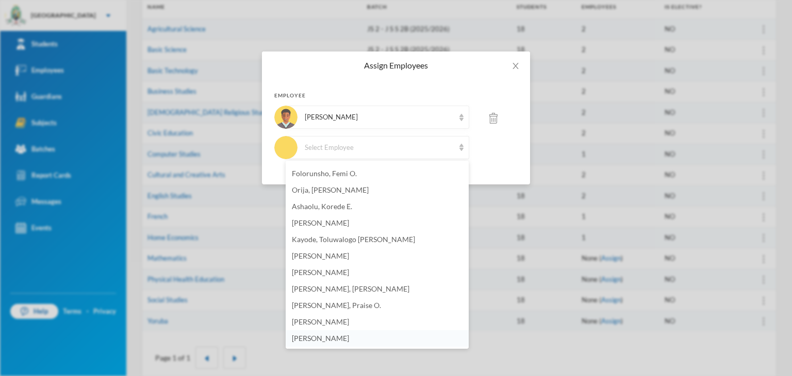
click at [324, 333] on li "[PERSON_NAME]" at bounding box center [377, 338] width 183 height 16
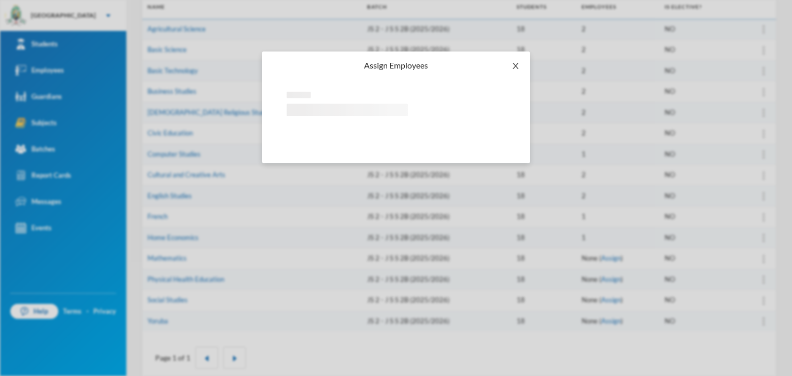
click at [516, 66] on icon "icon: close" at bounding box center [515, 66] width 6 height 6
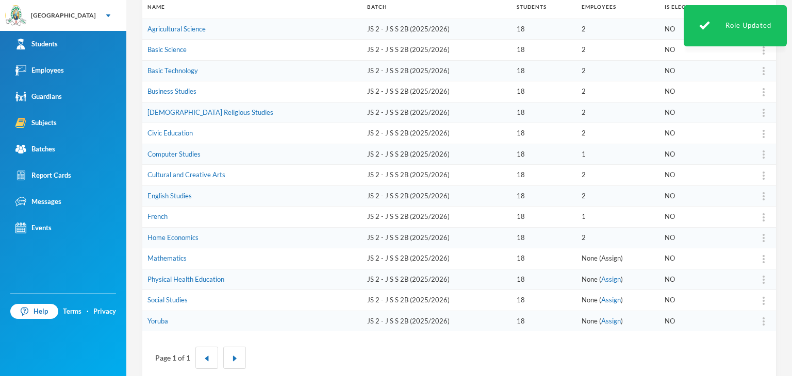
click at [601, 256] on link "Assign" at bounding box center [611, 258] width 20 height 8
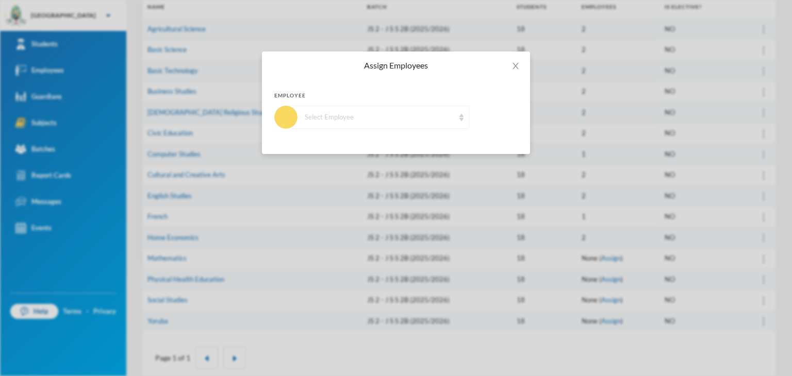
click at [335, 127] on div "Select Employee" at bounding box center [377, 117] width 183 height 23
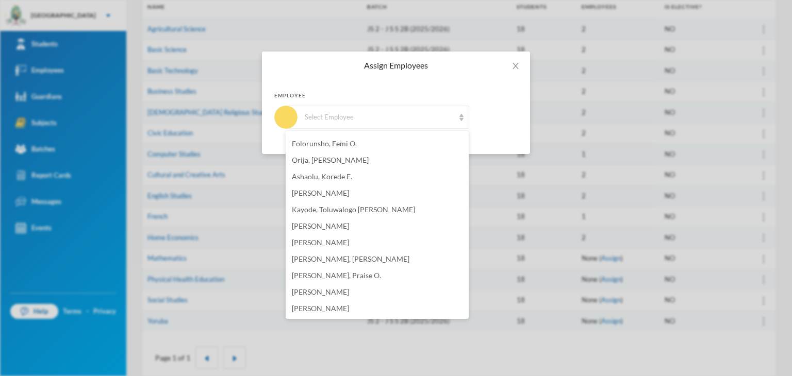
click at [339, 275] on span "[PERSON_NAME], Praise O." at bounding box center [336, 275] width 89 height 9
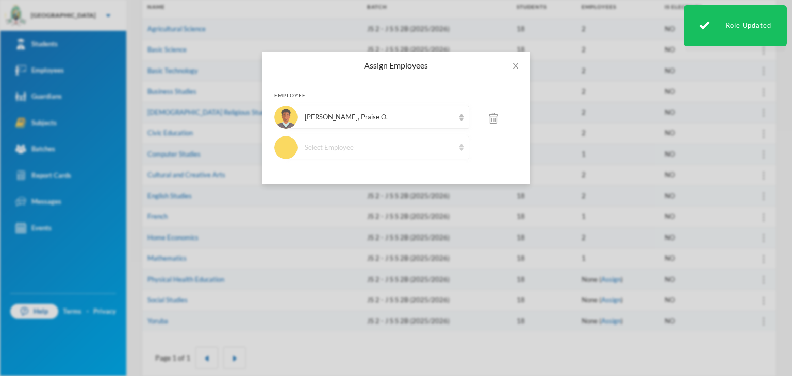
click at [376, 156] on div "Select Employee" at bounding box center [377, 147] width 183 height 23
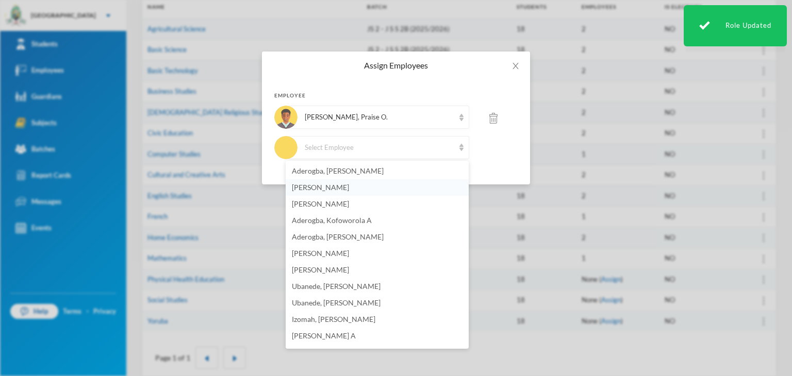
click at [375, 191] on li "[PERSON_NAME]" at bounding box center [377, 187] width 183 height 16
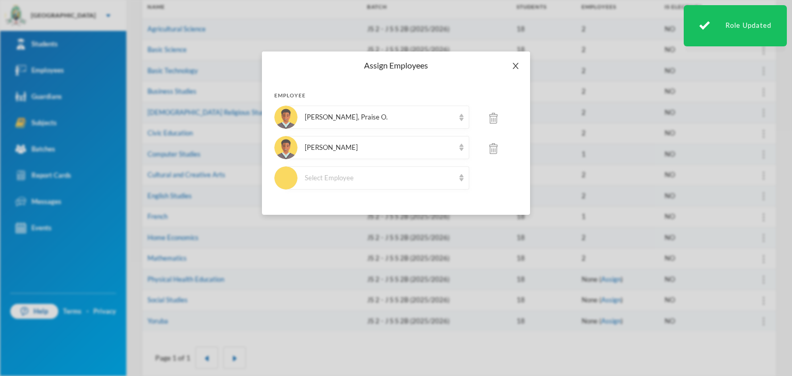
click at [516, 75] on span "Close" at bounding box center [515, 66] width 29 height 29
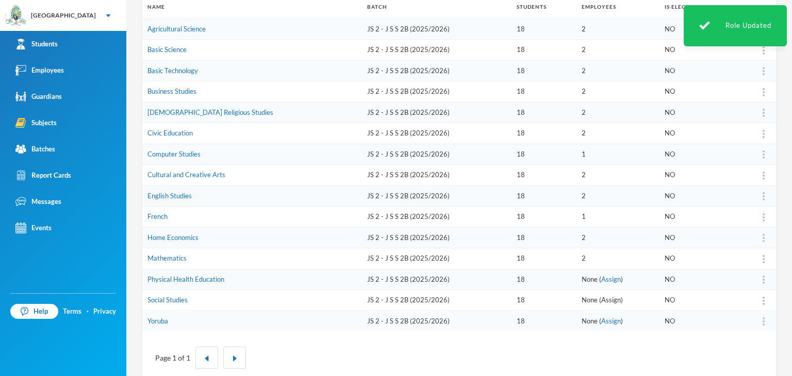
click at [601, 300] on link "Assign" at bounding box center [611, 300] width 20 height 8
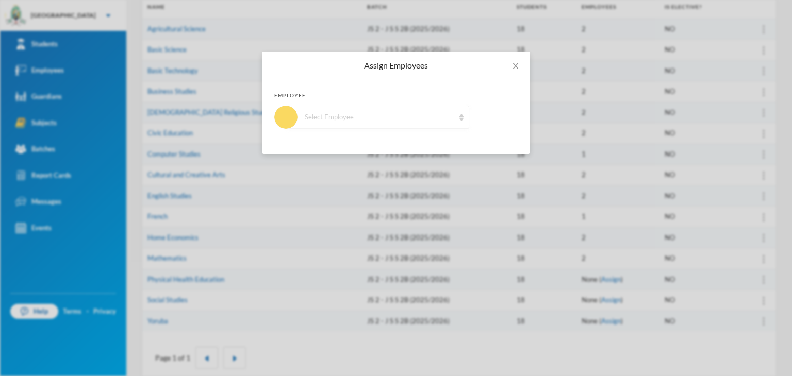
click at [388, 111] on div "Select Employee" at bounding box center [377, 117] width 183 height 23
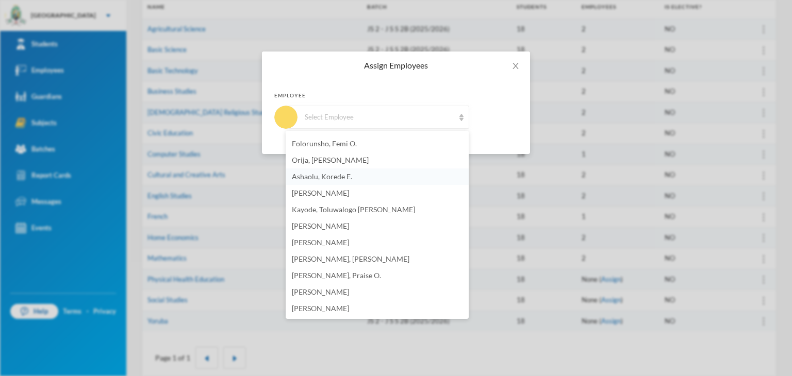
click at [354, 179] on li "Ashaolu, Korede E." at bounding box center [377, 177] width 183 height 16
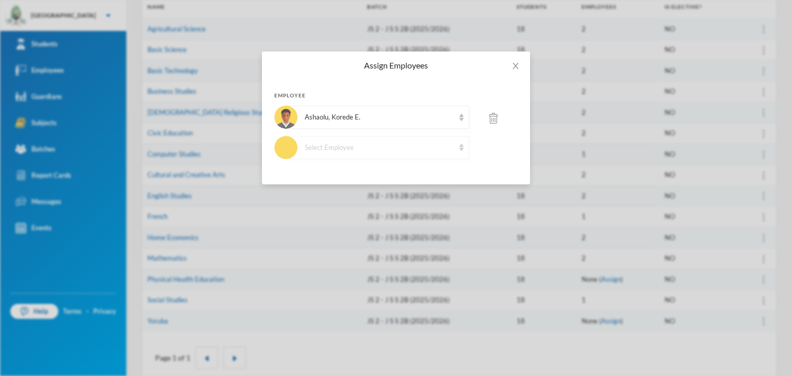
click at [378, 156] on div "Select Employee" at bounding box center [377, 147] width 183 height 23
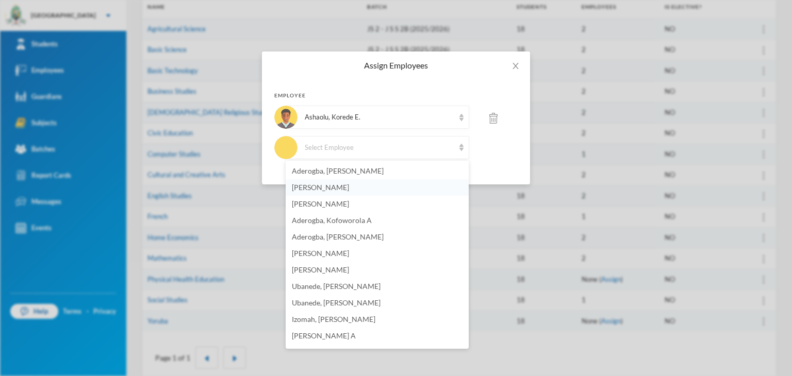
click at [362, 187] on li "[PERSON_NAME]" at bounding box center [377, 187] width 183 height 16
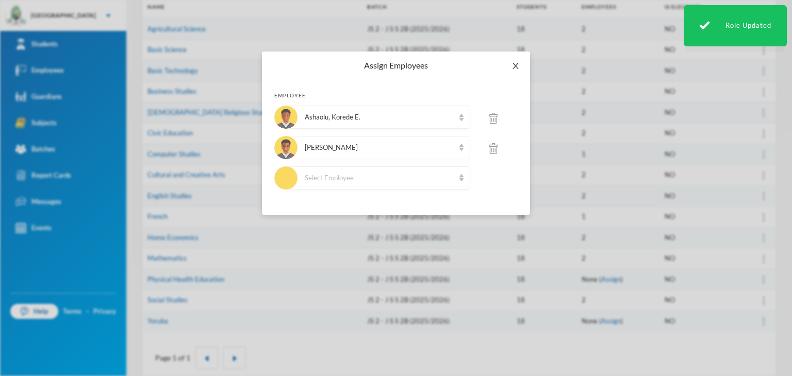
click at [516, 68] on icon "icon: close" at bounding box center [515, 66] width 8 height 8
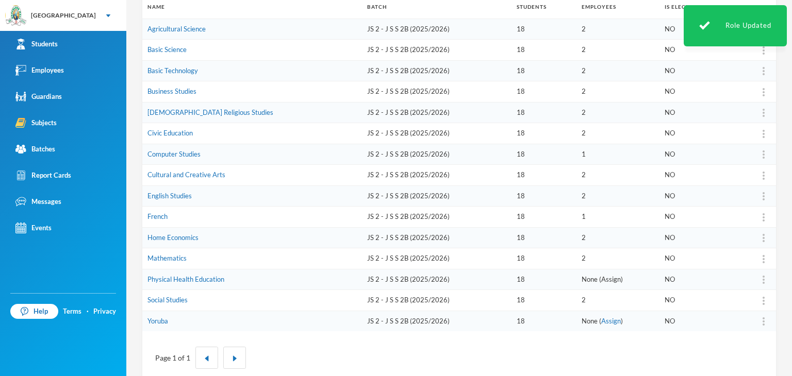
click at [601, 280] on link "Assign" at bounding box center [611, 279] width 20 height 8
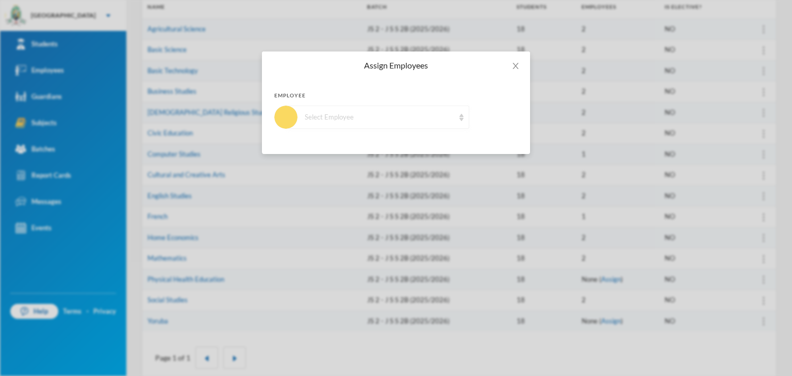
click at [340, 119] on div "Select Employee" at bounding box center [380, 117] width 150 height 10
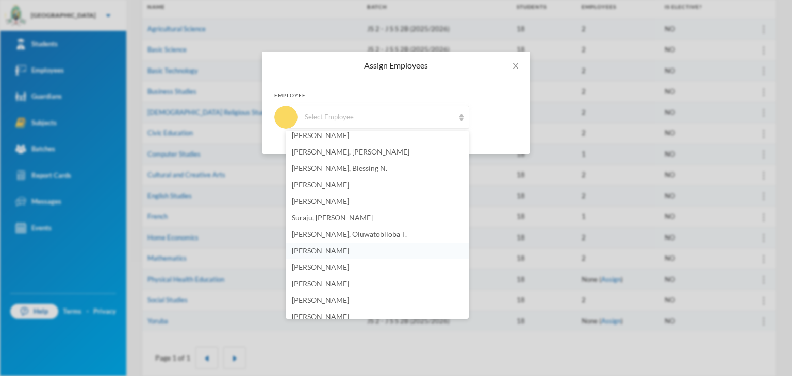
scroll to position [258, 0]
click at [311, 243] on span "[PERSON_NAME]" at bounding box center [320, 246] width 57 height 9
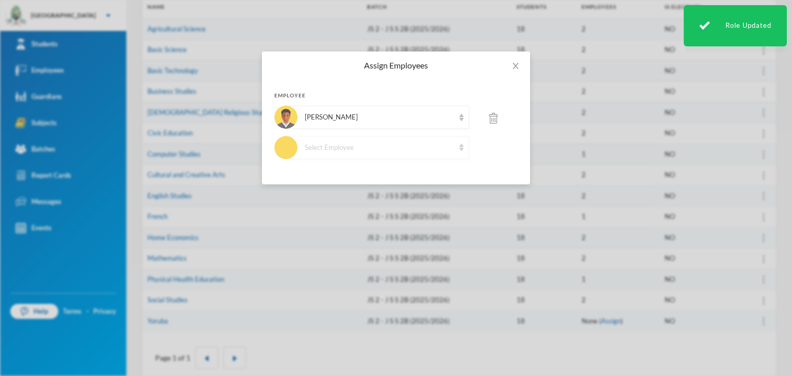
click at [345, 154] on div "Select Employee" at bounding box center [377, 147] width 183 height 23
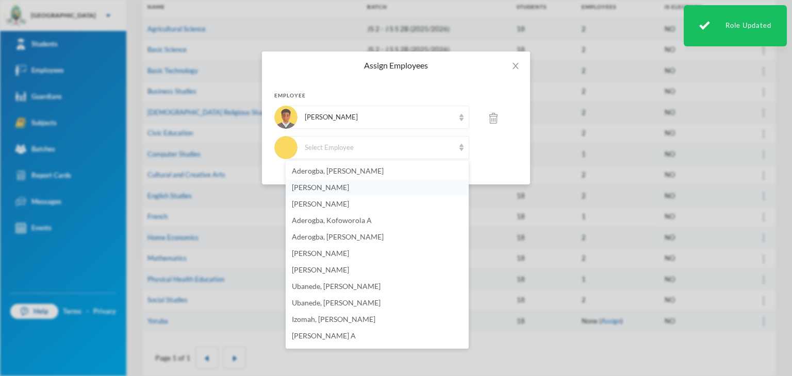
click at [358, 182] on li "[PERSON_NAME]" at bounding box center [377, 187] width 183 height 16
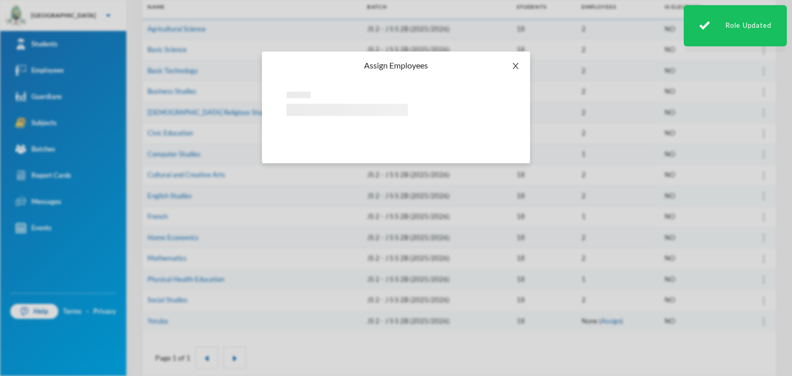
click at [513, 64] on icon "icon: close" at bounding box center [515, 66] width 8 height 8
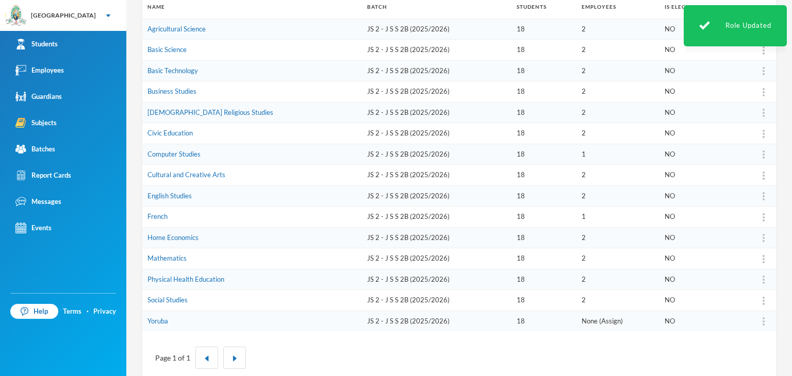
click at [601, 322] on link "Assign" at bounding box center [611, 321] width 20 height 8
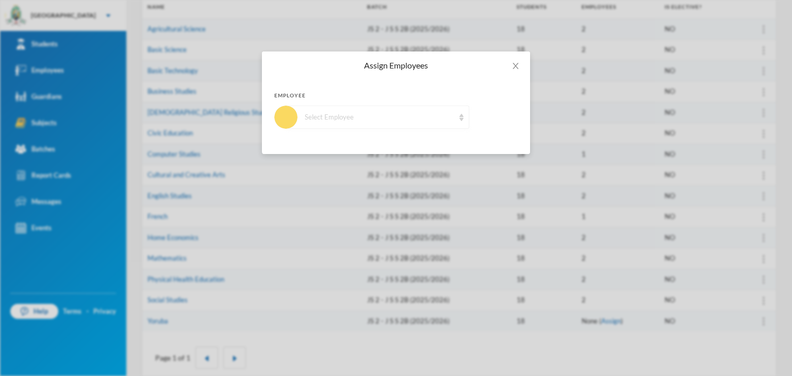
click at [367, 121] on div "Select Employee" at bounding box center [380, 117] width 150 height 10
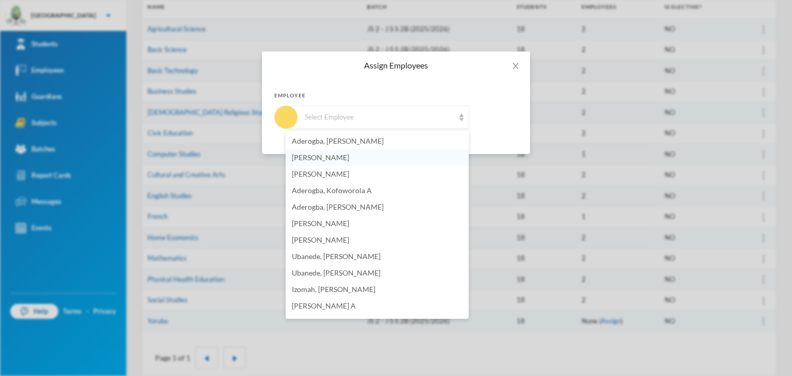
click at [333, 158] on span "[PERSON_NAME]" at bounding box center [320, 157] width 57 height 9
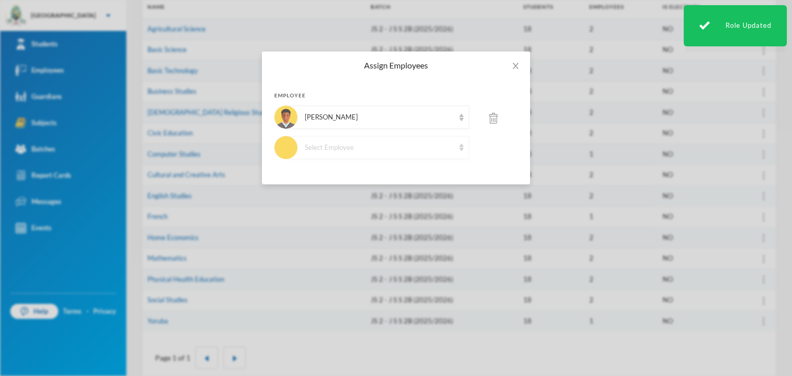
click at [339, 151] on div "Select Employee" at bounding box center [380, 148] width 150 height 10
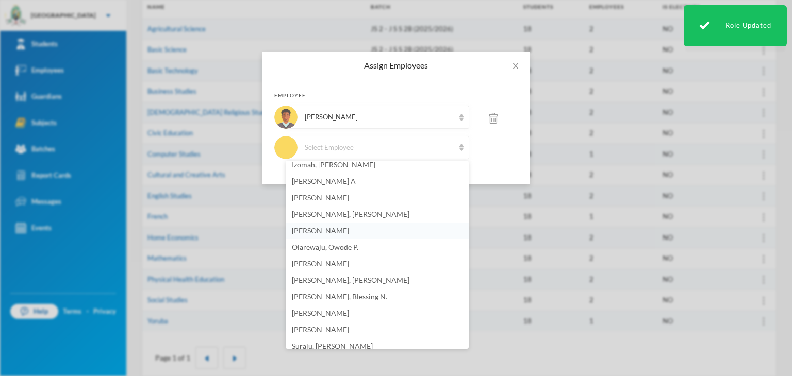
scroll to position [103, 0]
click at [338, 231] on span "[PERSON_NAME] A" at bounding box center [324, 232] width 64 height 9
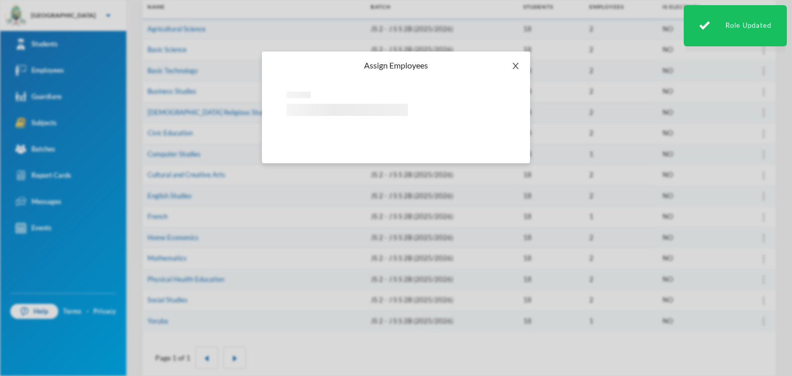
click at [513, 67] on icon "icon: close" at bounding box center [515, 66] width 8 height 8
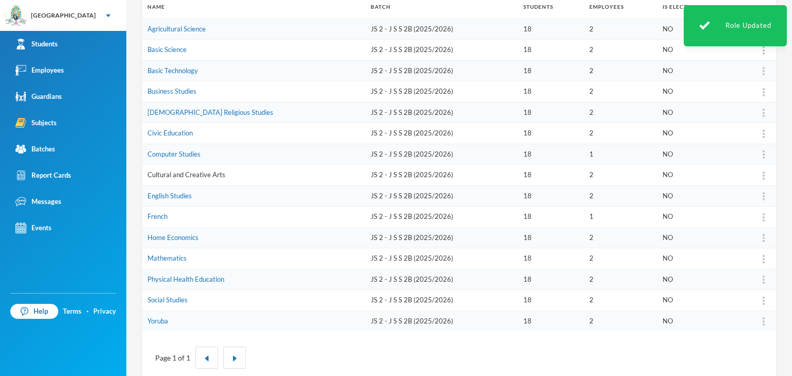
scroll to position [52, 0]
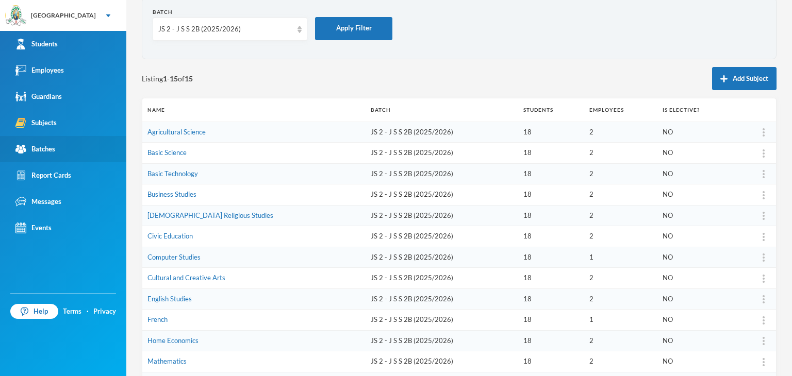
click at [43, 149] on div "Batches" at bounding box center [35, 149] width 40 height 11
click at [43, 150] on div "Batches" at bounding box center [35, 149] width 40 height 11
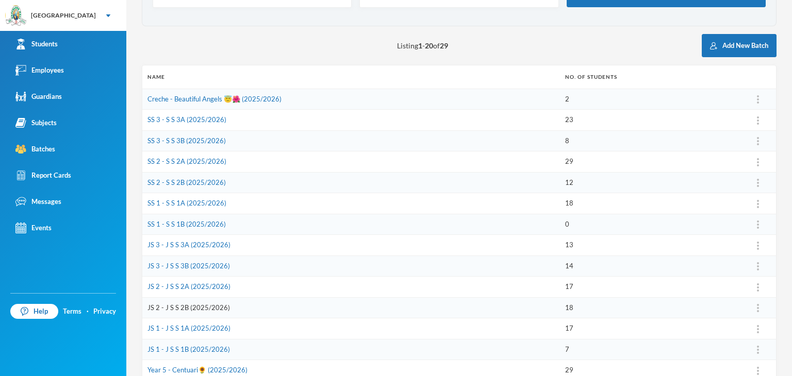
scroll to position [103, 0]
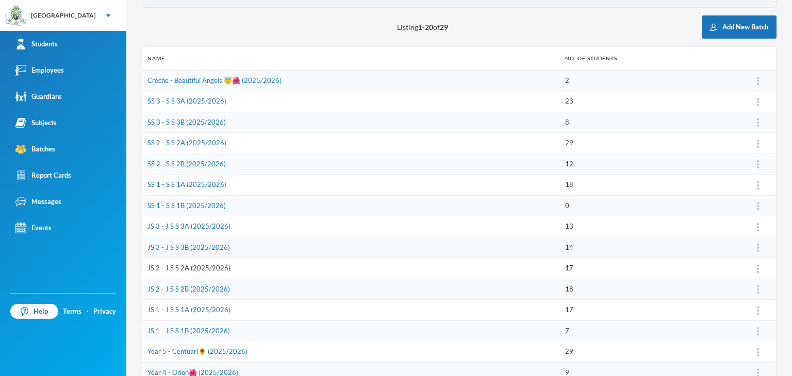
click at [171, 270] on link "JS 2 - J S S 2A (2025/2026)" at bounding box center [188, 268] width 83 height 8
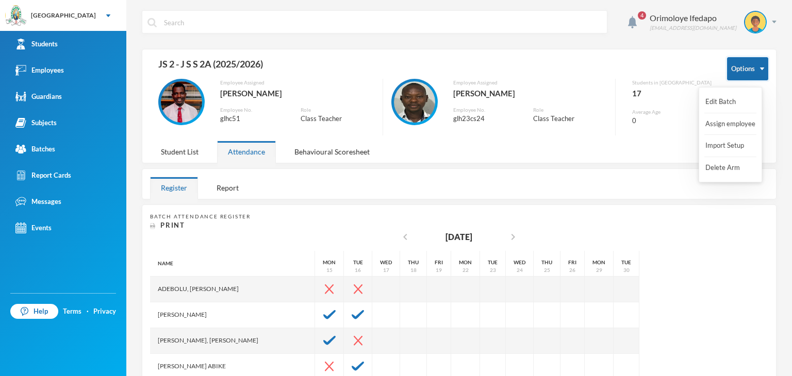
click at [751, 64] on button "Options" at bounding box center [747, 68] width 41 height 23
click at [743, 70] on button "Options" at bounding box center [747, 68] width 41 height 23
click at [720, 145] on button "Import Setup" at bounding box center [724, 146] width 41 height 19
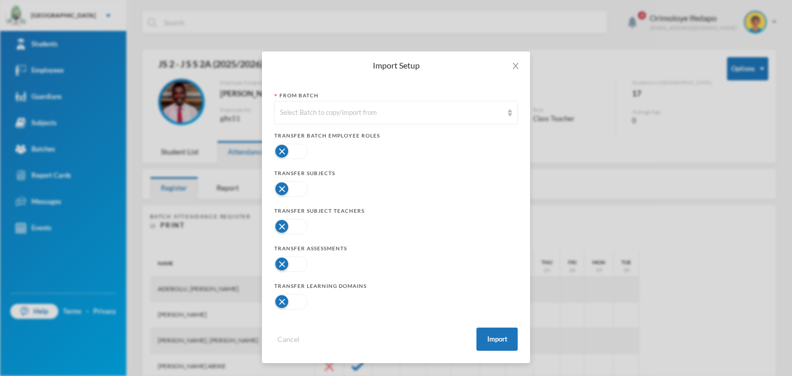
click at [284, 186] on button "button" at bounding box center [291, 188] width 34 height 15
drag, startPoint x: 289, startPoint y: 229, endPoint x: 293, endPoint y: 238, distance: 9.5
click at [289, 228] on button "button" at bounding box center [291, 226] width 34 height 15
click at [292, 266] on button "button" at bounding box center [291, 264] width 34 height 15
click at [296, 299] on button "button" at bounding box center [291, 301] width 34 height 15
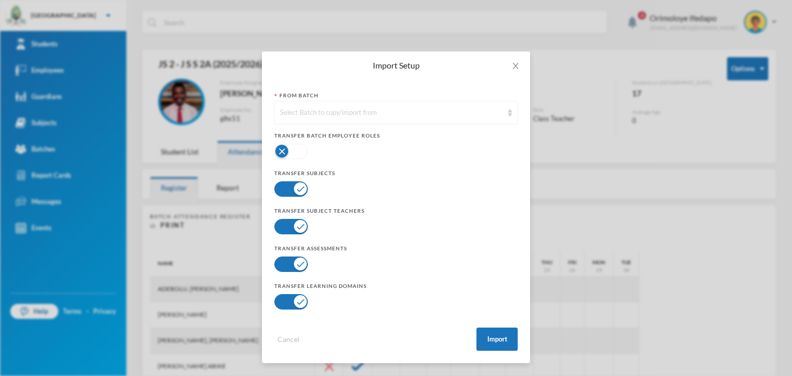
click at [415, 120] on div "Select Batch to copy/import from" at bounding box center [395, 112] width 243 height 23
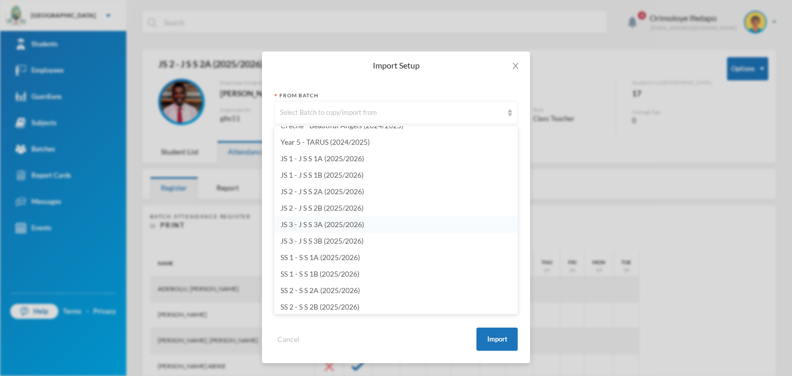
scroll to position [2869, 0]
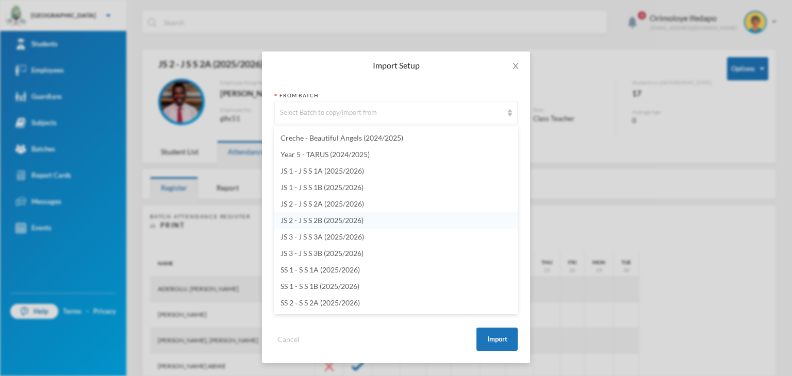
click at [321, 218] on span "JS 2 - J S S 2B (2025/2026)" at bounding box center [321, 220] width 83 height 9
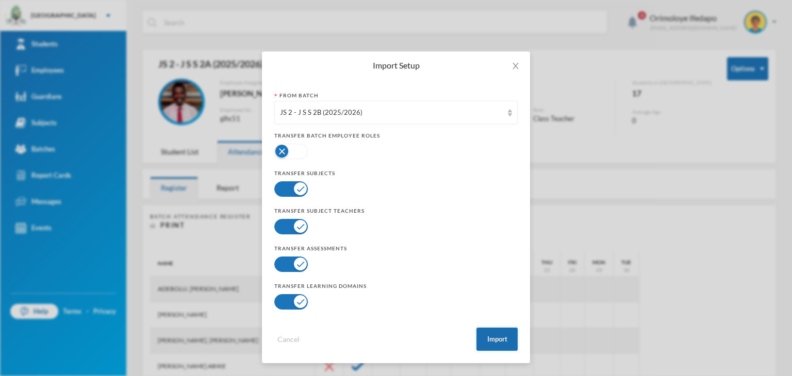
click at [501, 338] on button "Import" at bounding box center [496, 339] width 41 height 23
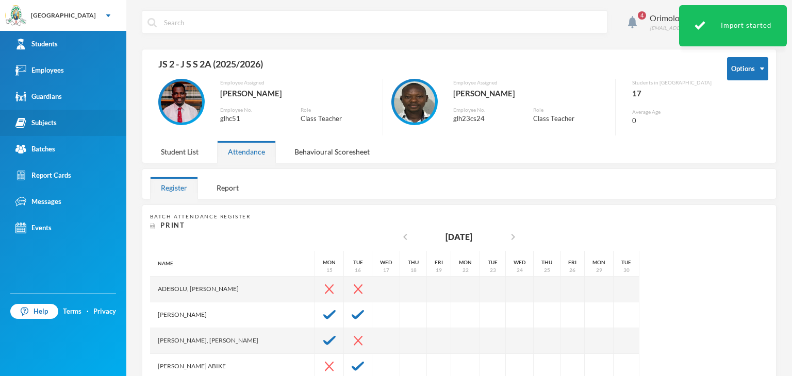
click at [52, 126] on div "Subjects" at bounding box center [35, 123] width 41 height 11
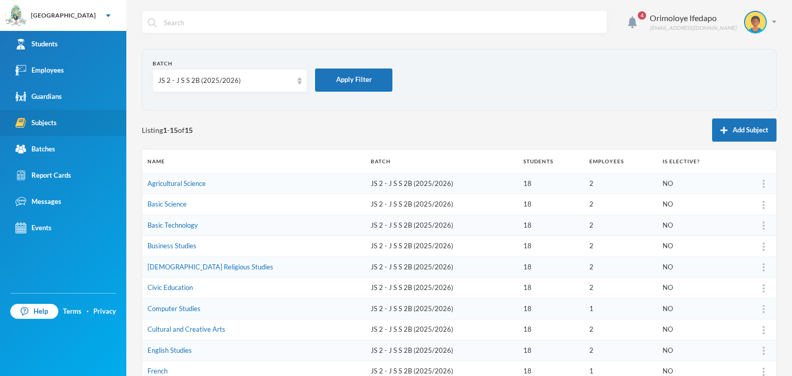
click at [51, 125] on div "Subjects" at bounding box center [35, 123] width 41 height 11
click at [174, 76] on div "JS 2 - J S S 2B (2025/2026)" at bounding box center [225, 81] width 134 height 10
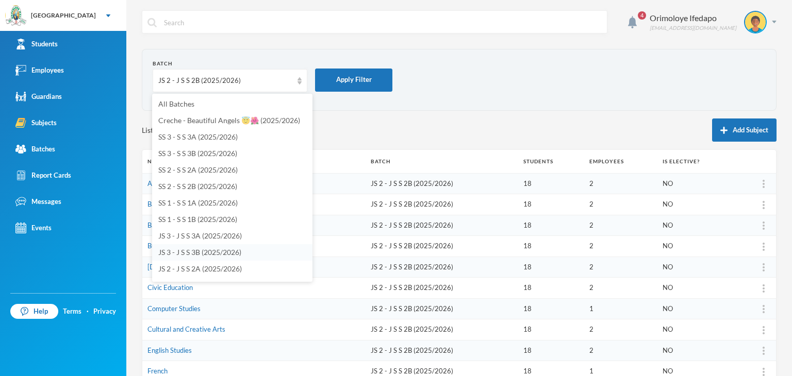
click at [190, 255] on span "JS 3 - J S S 3B (2025/2026)" at bounding box center [199, 252] width 83 height 9
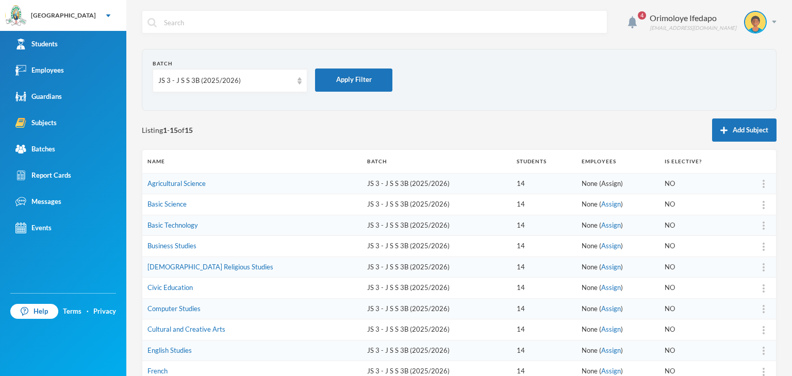
click at [601, 180] on link "Assign" at bounding box center [611, 183] width 20 height 8
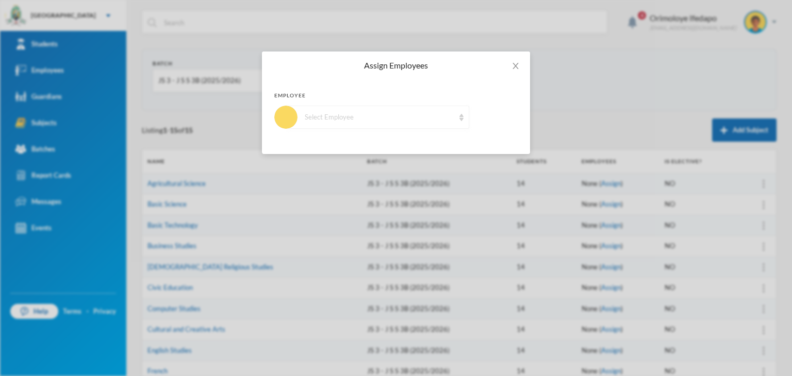
click at [324, 120] on div "Select Employee" at bounding box center [380, 117] width 150 height 10
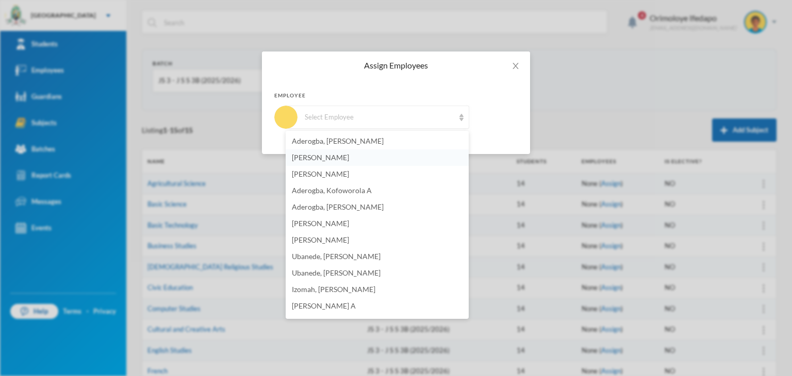
click at [326, 157] on span "[PERSON_NAME]" at bounding box center [320, 157] width 57 height 9
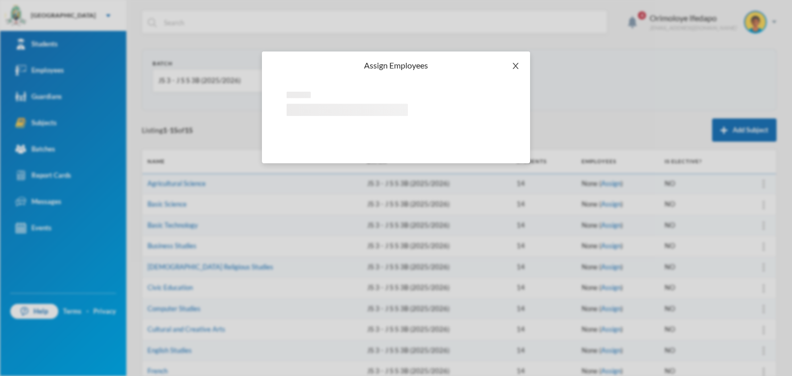
click at [516, 63] on icon "icon: close" at bounding box center [515, 66] width 8 height 8
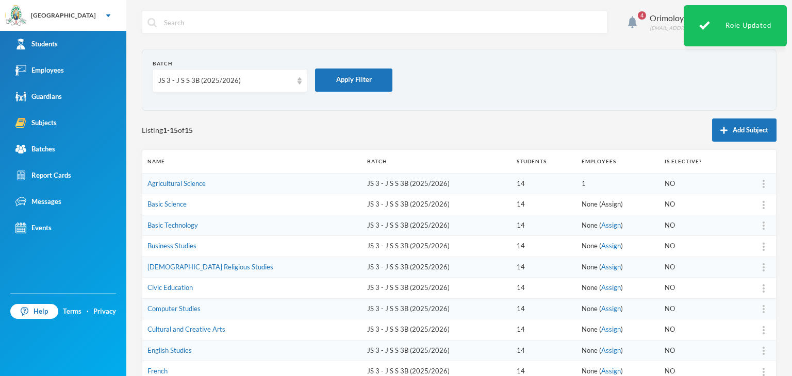
click at [601, 206] on link "Assign" at bounding box center [611, 204] width 20 height 8
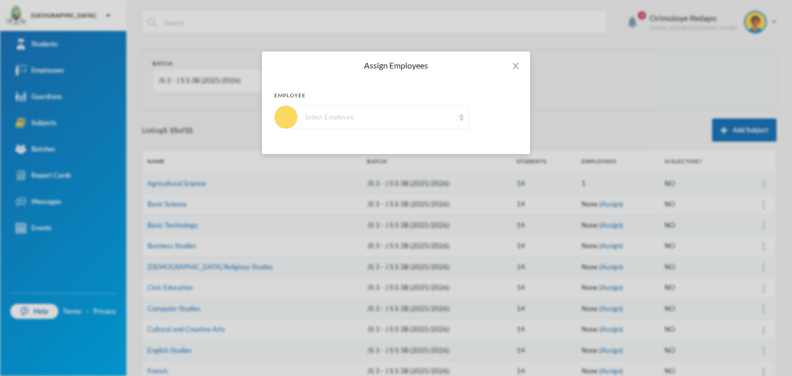
click at [394, 122] on div "Select Employee" at bounding box center [377, 117] width 183 height 23
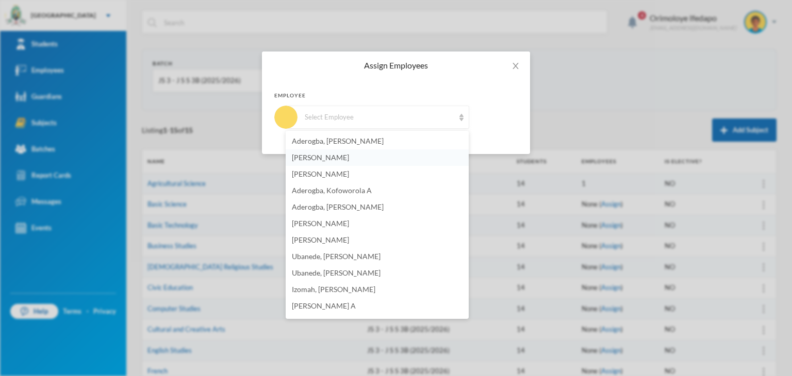
click at [349, 158] on span "[PERSON_NAME]" at bounding box center [320, 157] width 57 height 9
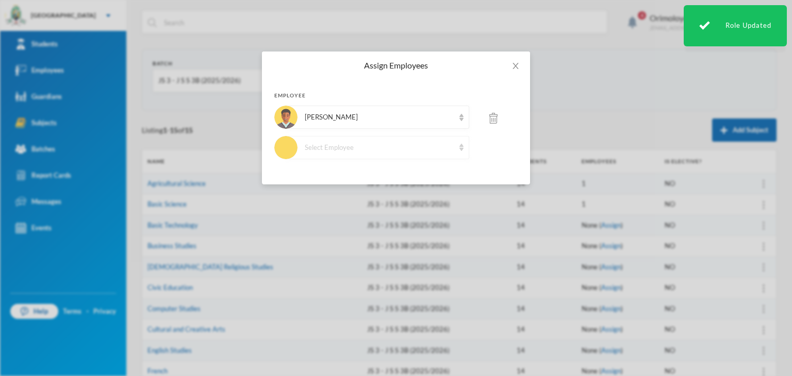
click at [350, 146] on div "Select Employee" at bounding box center [380, 148] width 150 height 10
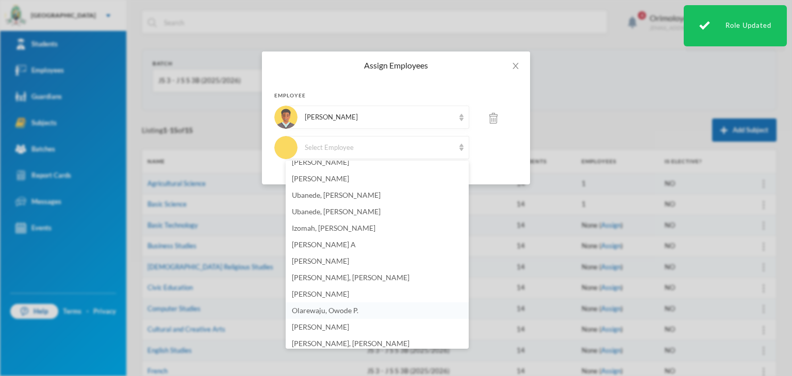
scroll to position [155, 0]
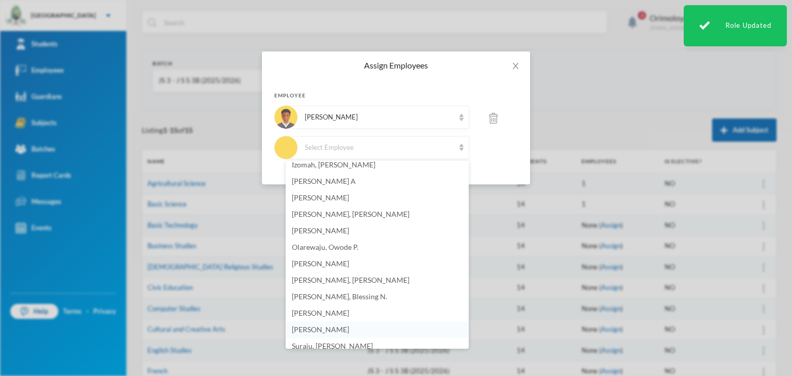
click at [322, 330] on span "[PERSON_NAME]" at bounding box center [320, 329] width 57 height 9
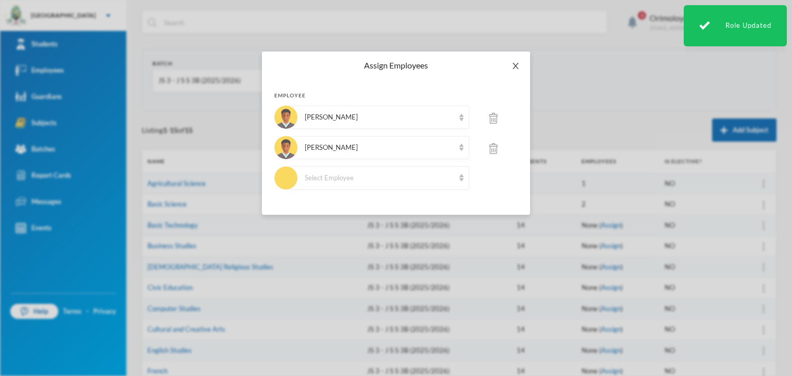
click at [519, 66] on icon "icon: close" at bounding box center [515, 66] width 8 height 8
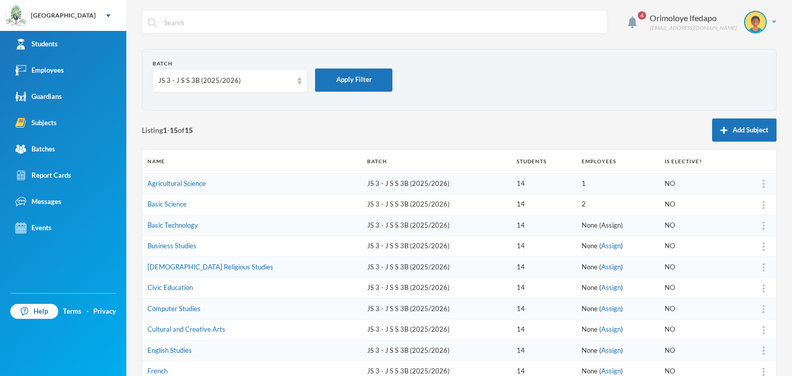
click at [601, 227] on link "Assign" at bounding box center [611, 225] width 20 height 8
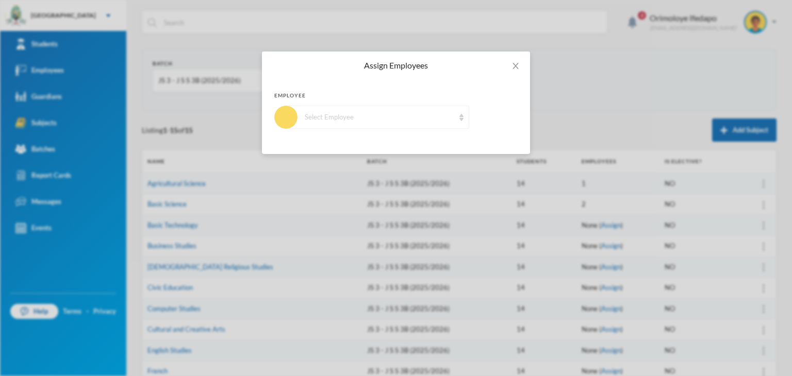
click at [380, 125] on div "Select Employee" at bounding box center [377, 117] width 183 height 23
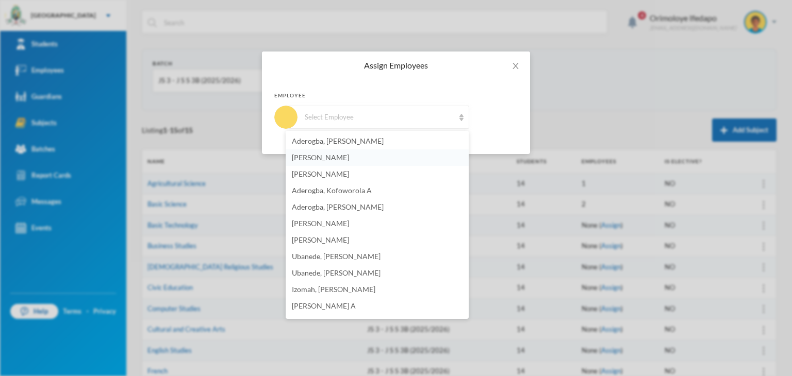
click at [349, 157] on span "[PERSON_NAME]" at bounding box center [320, 157] width 57 height 9
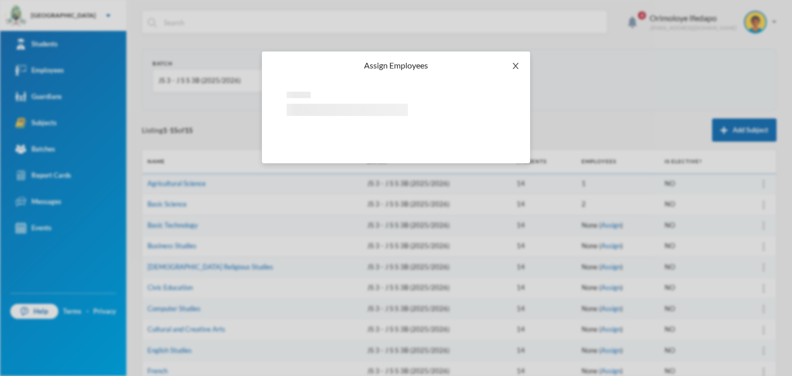
click at [513, 68] on icon "icon: close" at bounding box center [515, 66] width 8 height 8
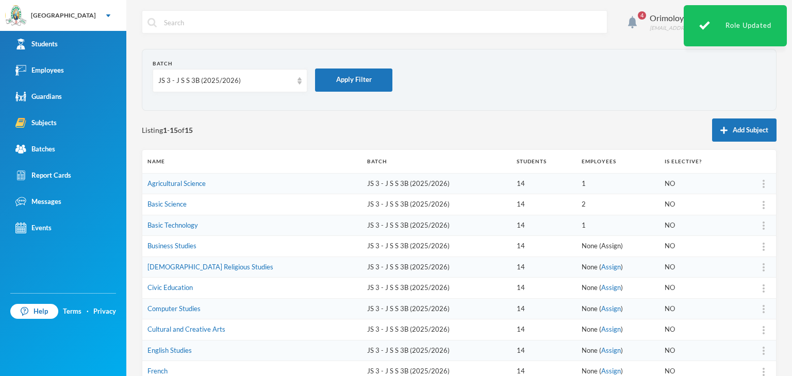
click at [601, 245] on link "Assign" at bounding box center [611, 246] width 20 height 8
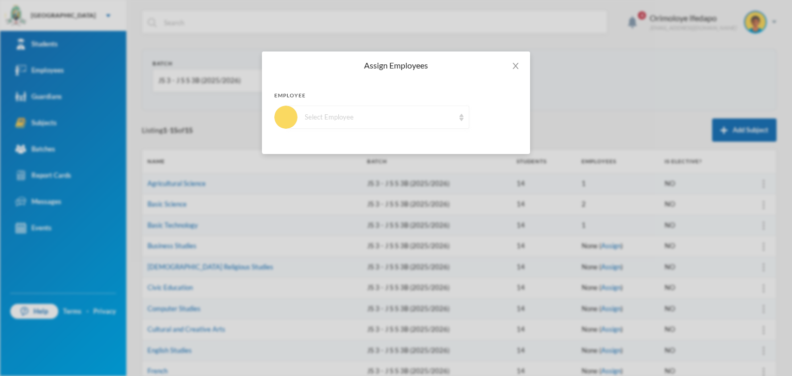
click at [326, 121] on div "Select Employee" at bounding box center [380, 117] width 150 height 10
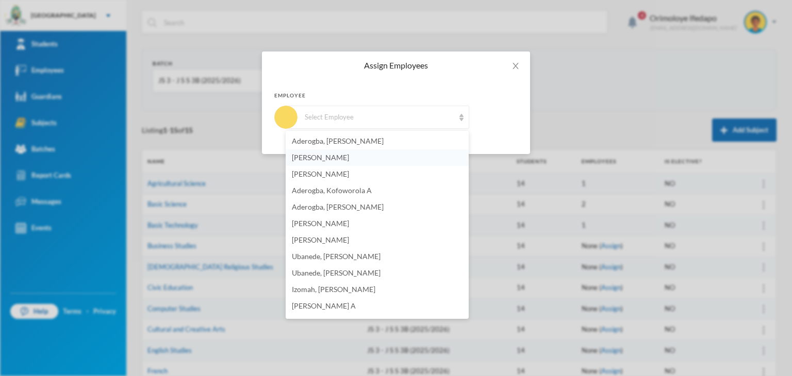
click at [353, 162] on li "[PERSON_NAME]" at bounding box center [377, 158] width 183 height 16
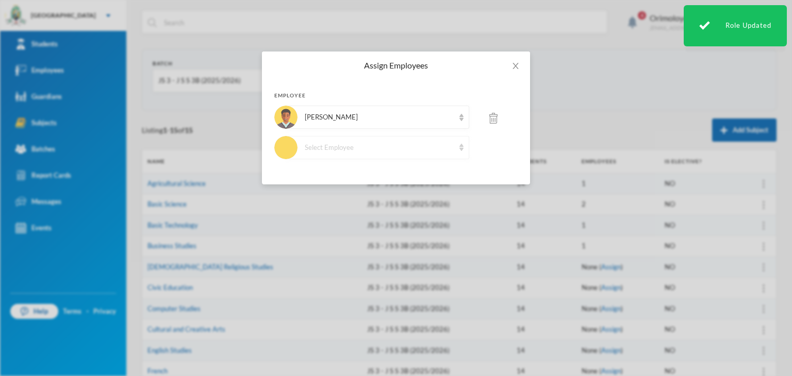
click at [384, 153] on div "Select Employee" at bounding box center [377, 147] width 183 height 23
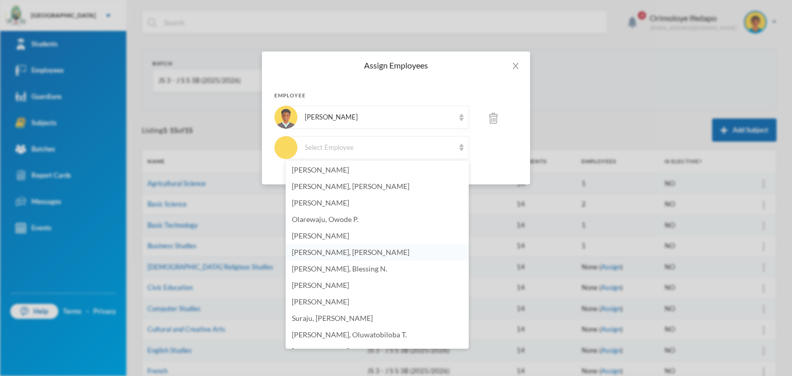
scroll to position [169, 0]
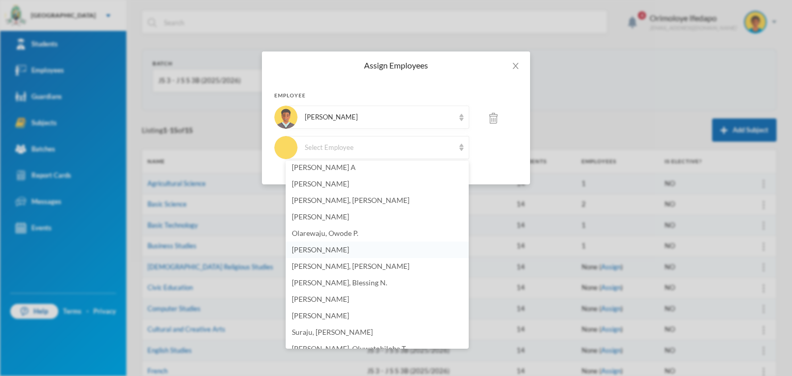
click at [334, 245] on span "[PERSON_NAME]" at bounding box center [320, 249] width 57 height 9
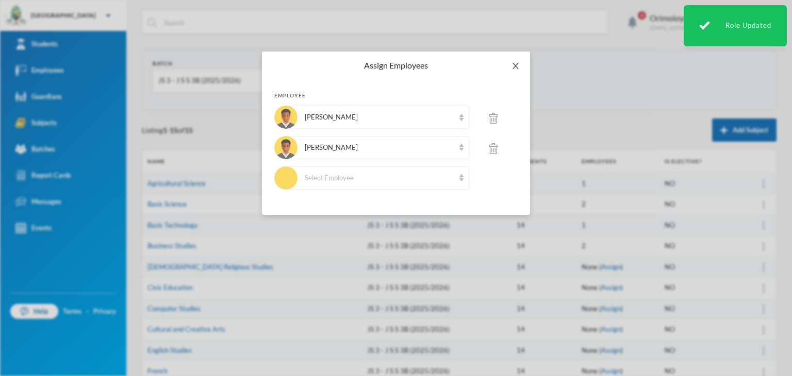
click at [516, 62] on icon "icon: close" at bounding box center [515, 66] width 8 height 8
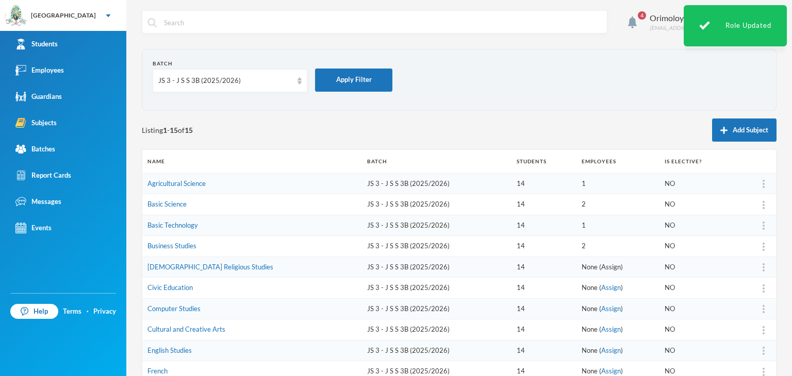
click at [601, 269] on link "Assign" at bounding box center [611, 267] width 20 height 8
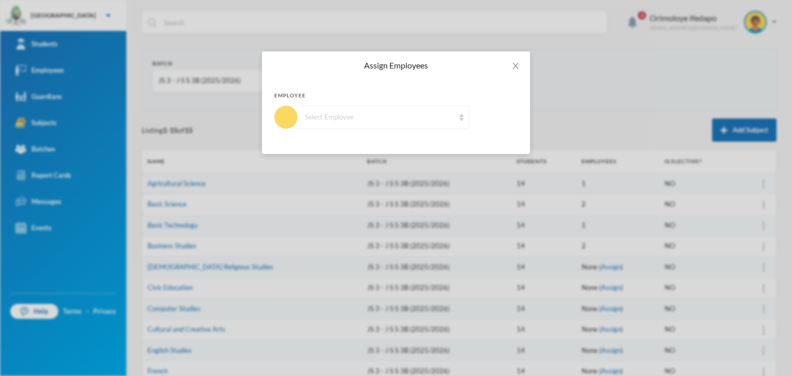
click at [362, 125] on div "Select Employee" at bounding box center [377, 117] width 183 height 23
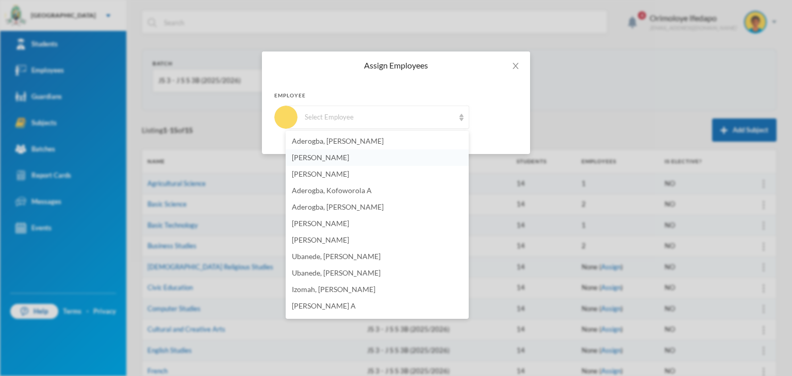
click at [344, 159] on span "[PERSON_NAME]" at bounding box center [320, 157] width 57 height 9
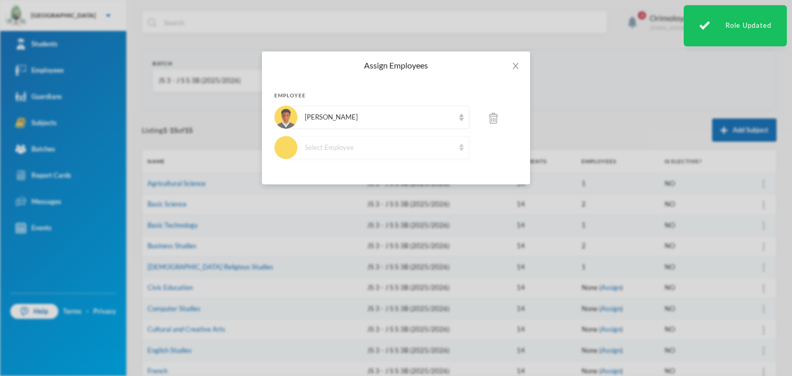
click at [379, 145] on div "Select Employee" at bounding box center [380, 148] width 150 height 10
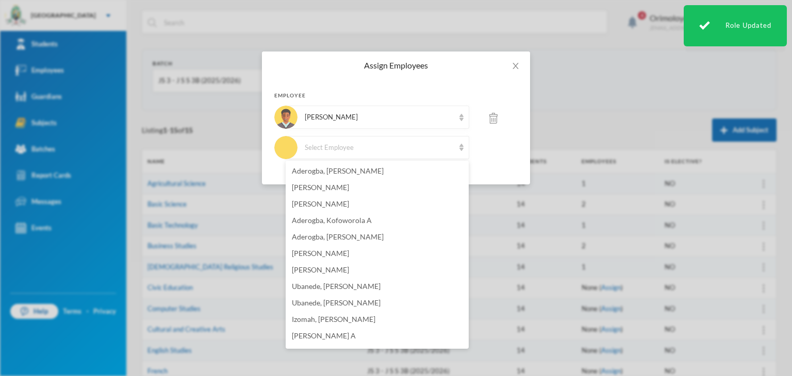
scroll to position [723, 0]
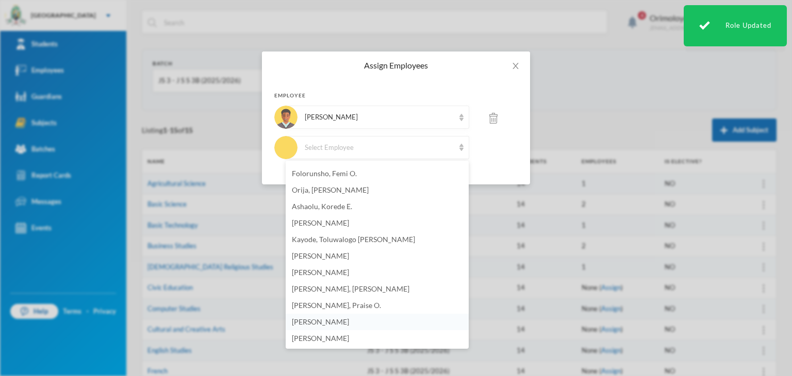
click at [339, 324] on span "[PERSON_NAME]" at bounding box center [320, 322] width 57 height 9
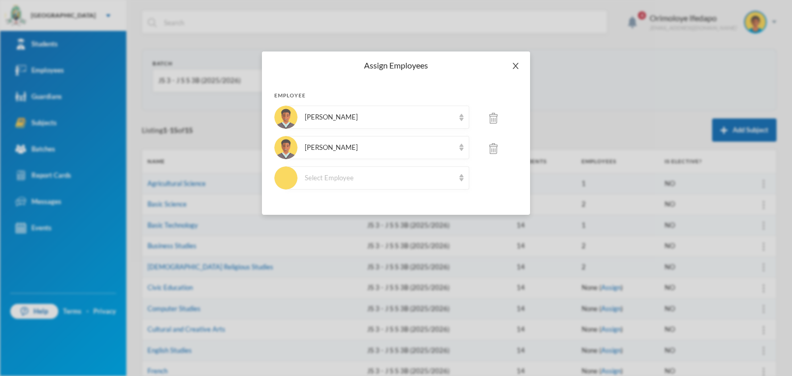
click at [511, 61] on span "Close" at bounding box center [515, 66] width 29 height 29
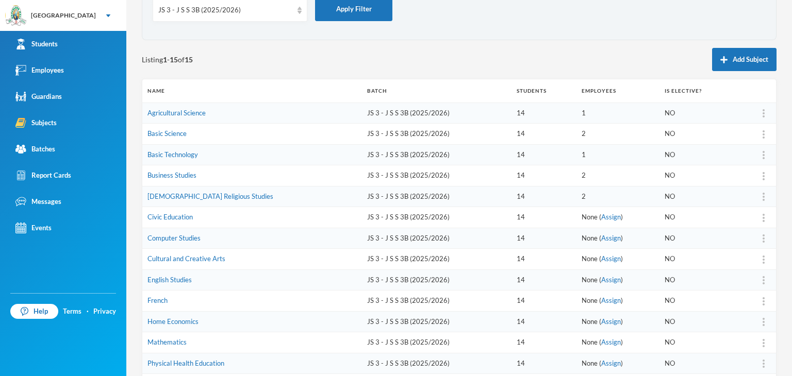
scroll to position [103, 0]
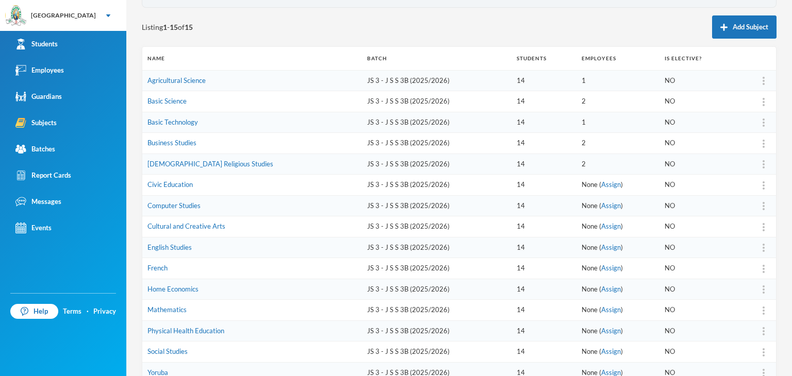
click at [601, 181] on link "Assign" at bounding box center [611, 184] width 20 height 8
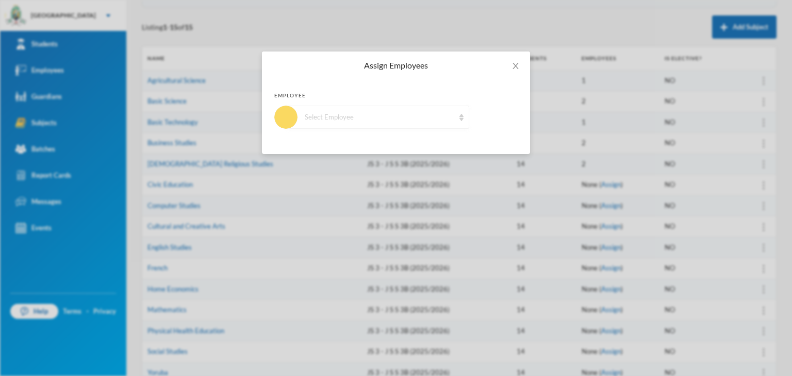
click at [365, 114] on div "Select Employee" at bounding box center [380, 117] width 150 height 10
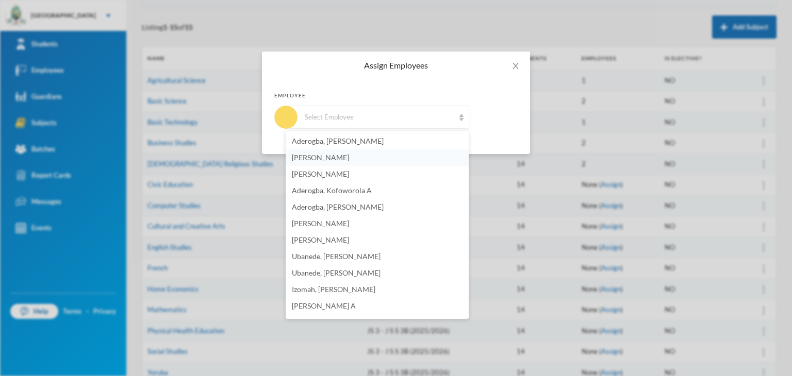
click at [324, 161] on span "[PERSON_NAME]" at bounding box center [320, 157] width 57 height 9
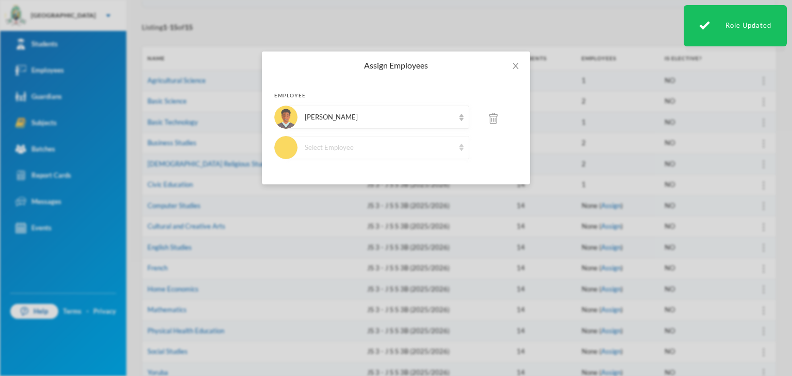
click at [351, 143] on div "Select Employee" at bounding box center [380, 148] width 150 height 10
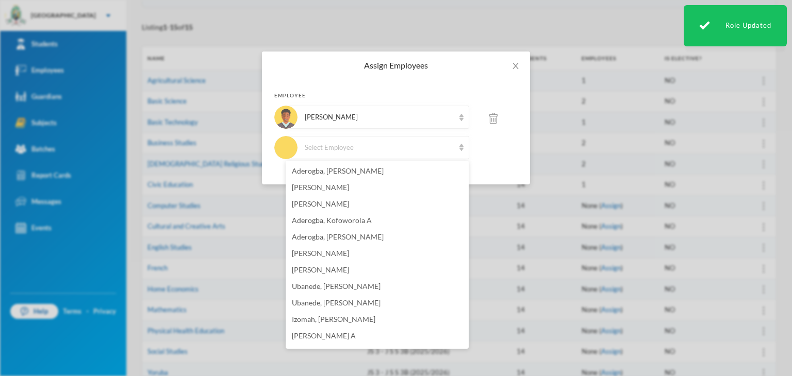
drag, startPoint x: 468, startPoint y: 186, endPoint x: 469, endPoint y: 225, distance: 39.2
click at [469, 225] on body "Greenland Hall Your Bluebic Account Greenland Hall Add a New School Students Em…" at bounding box center [396, 188] width 792 height 376
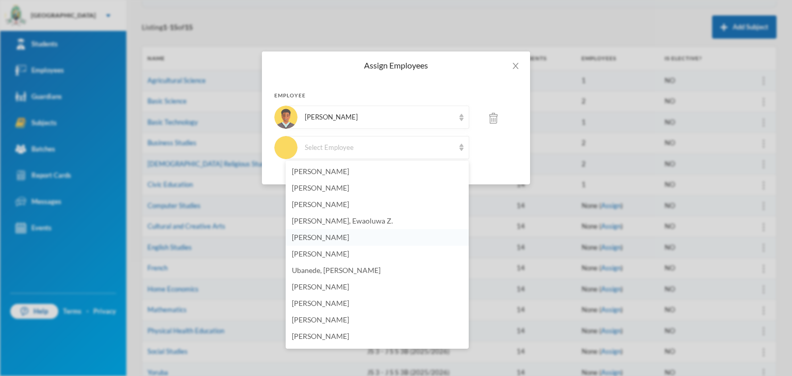
scroll to position [466, 0]
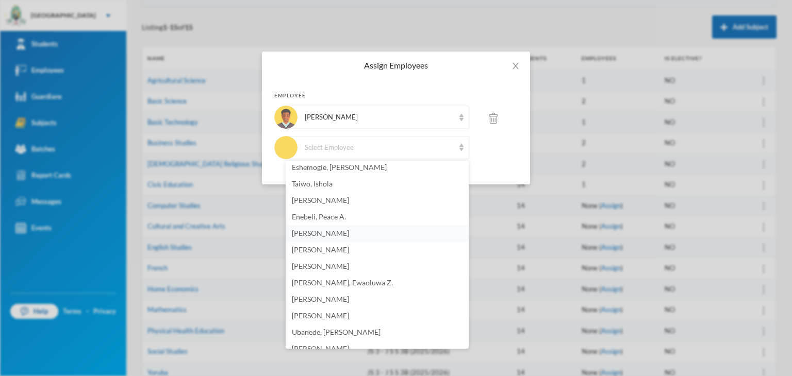
click at [329, 234] on span "[PERSON_NAME]" at bounding box center [320, 233] width 57 height 9
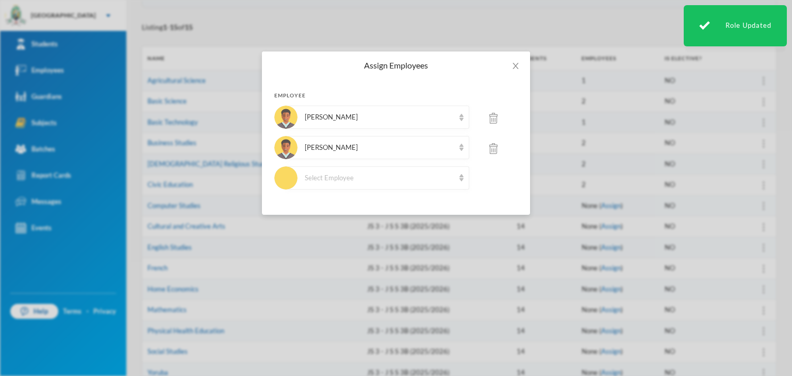
click at [490, 149] on img at bounding box center [493, 148] width 8 height 11
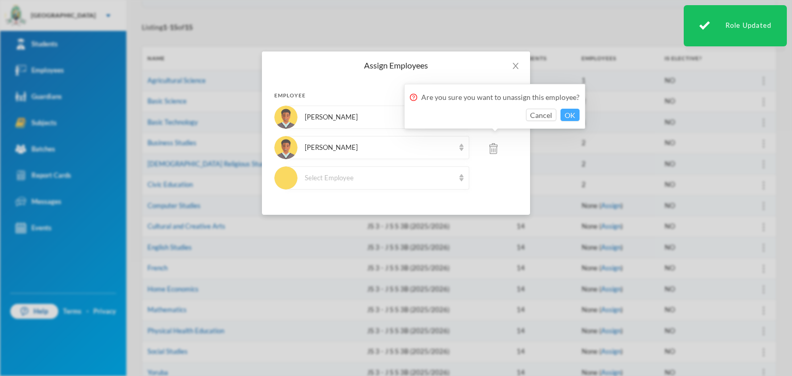
click at [575, 108] on div "Are you sure you want to unassign this employee? Cancel OK" at bounding box center [494, 106] width 181 height 45
click at [569, 119] on button "OK" at bounding box center [569, 115] width 19 height 12
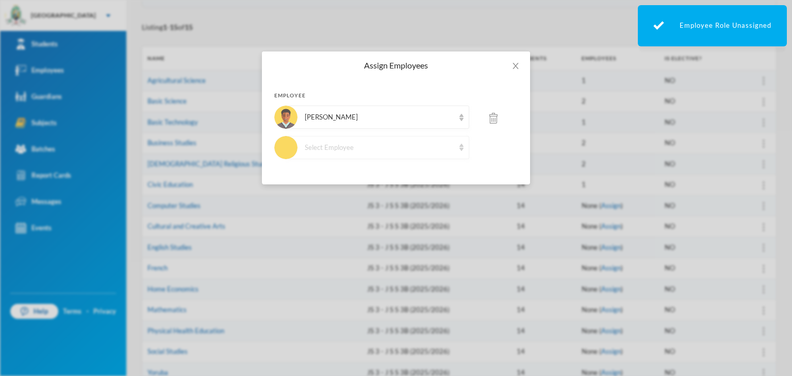
click at [377, 150] on div "Select Employee" at bounding box center [380, 148] width 150 height 10
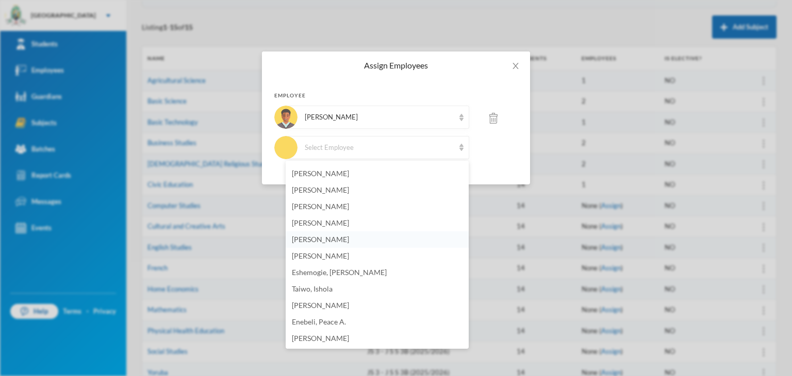
scroll to position [361, 0]
click at [329, 269] on span "Eshemogie, [PERSON_NAME]" at bounding box center [339, 272] width 95 height 9
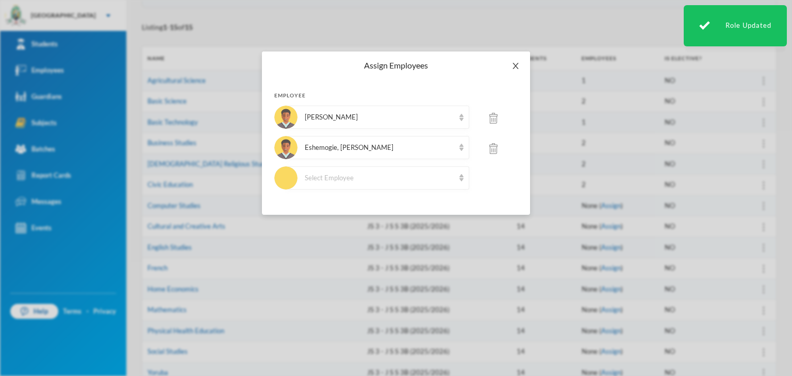
click at [513, 69] on icon "icon: close" at bounding box center [515, 66] width 6 height 6
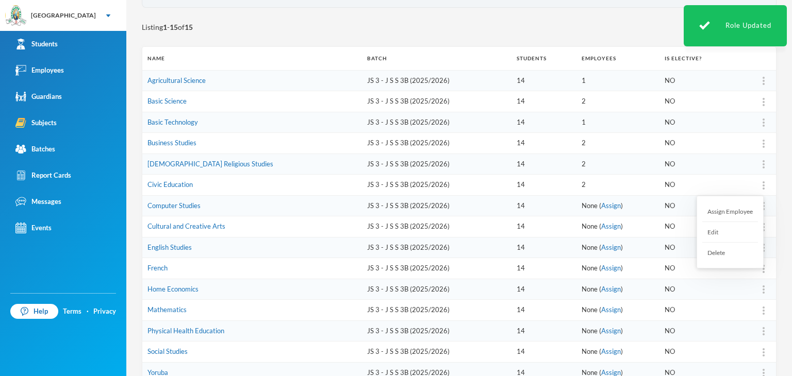
click at [757, 185] on div at bounding box center [763, 185] width 14 height 10
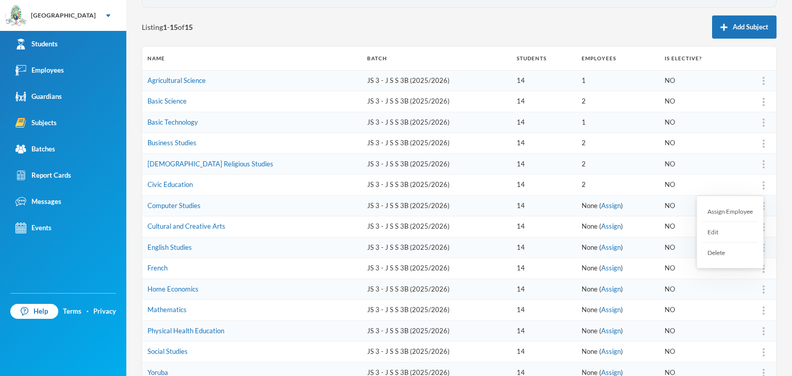
click at [718, 213] on div "Assign Employee" at bounding box center [730, 212] width 56 height 21
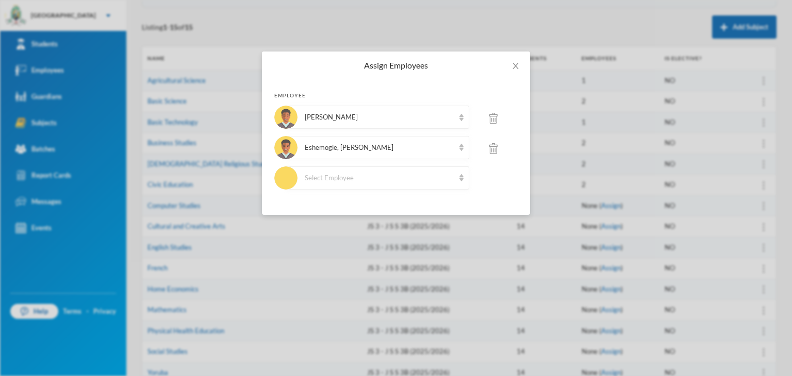
click at [495, 147] on img at bounding box center [493, 148] width 8 height 11
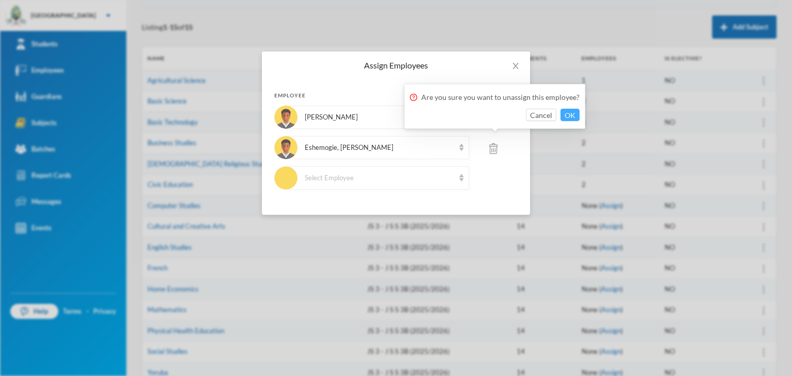
click at [567, 115] on button "OK" at bounding box center [569, 115] width 19 height 12
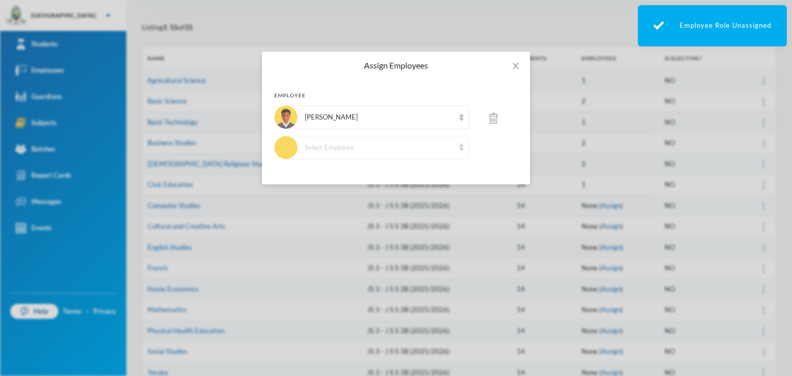
click at [325, 143] on div "Select Employee" at bounding box center [380, 148] width 150 height 10
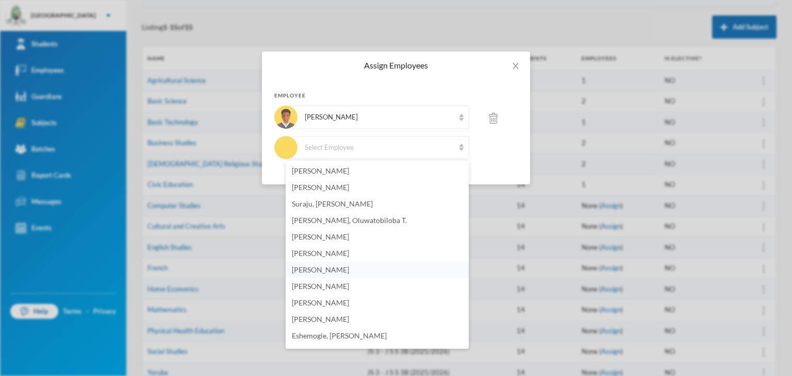
scroll to position [309, 0]
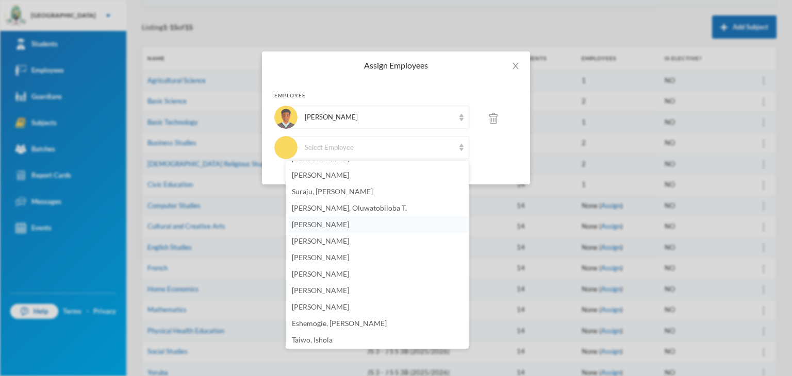
click at [327, 224] on span "[PERSON_NAME]" at bounding box center [320, 224] width 57 height 9
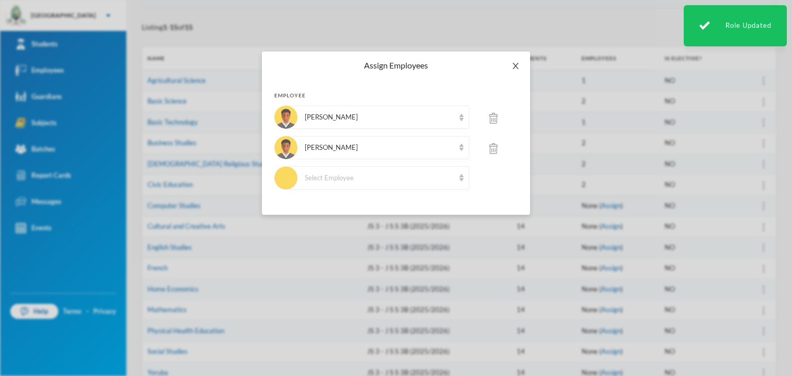
click at [507, 71] on span "Close" at bounding box center [515, 66] width 29 height 29
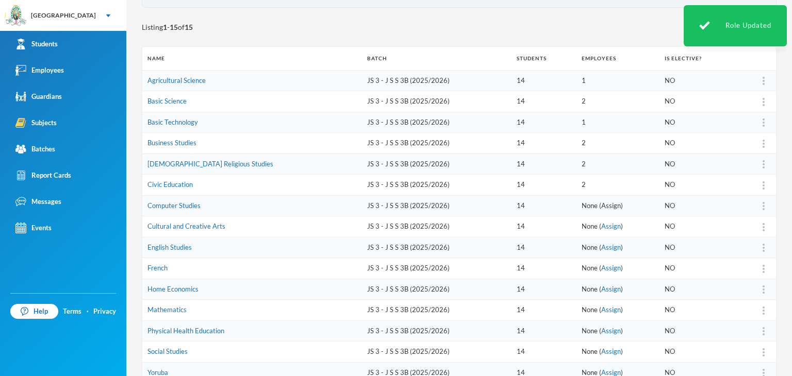
click at [601, 205] on link "Assign" at bounding box center [611, 206] width 20 height 8
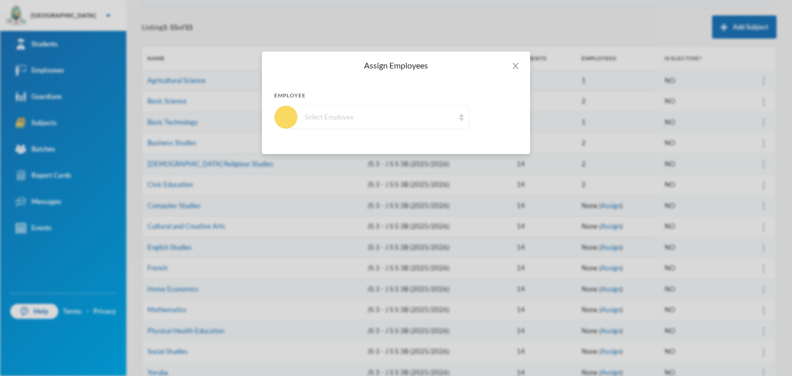
click at [349, 122] on div "Select Employee" at bounding box center [380, 117] width 150 height 10
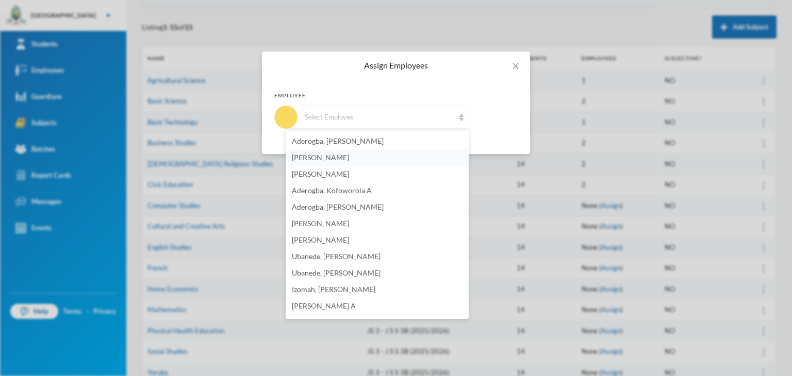
click at [346, 157] on span "[PERSON_NAME]" at bounding box center [320, 157] width 57 height 9
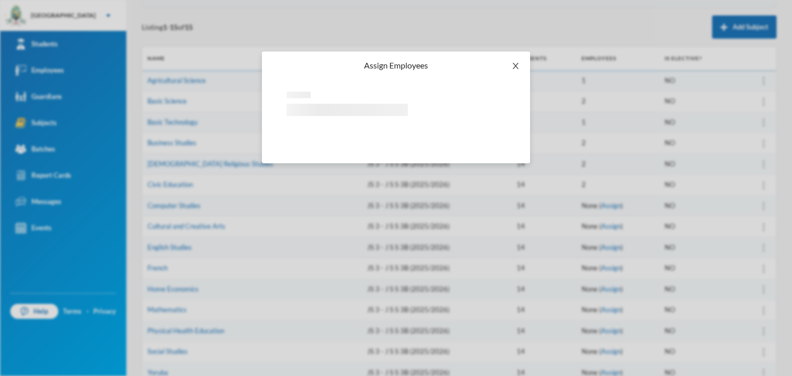
click at [512, 62] on icon "icon: close" at bounding box center [515, 66] width 8 height 8
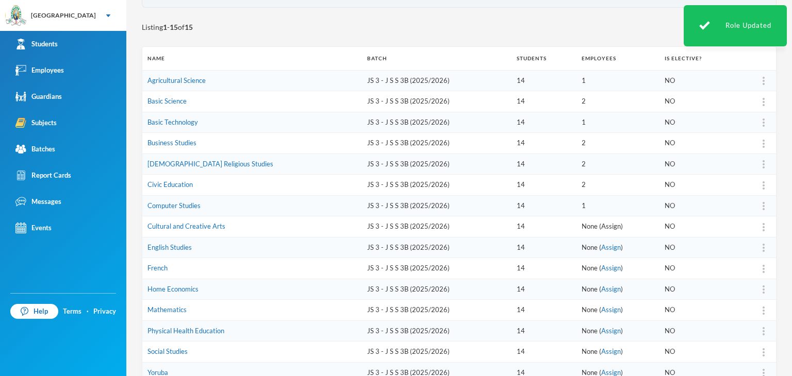
click at [601, 222] on link "Assign" at bounding box center [611, 226] width 20 height 8
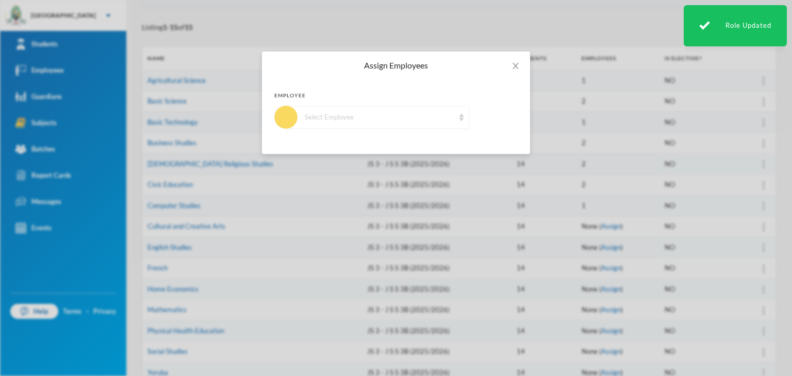
click at [355, 108] on div "Select Employee" at bounding box center [377, 117] width 183 height 23
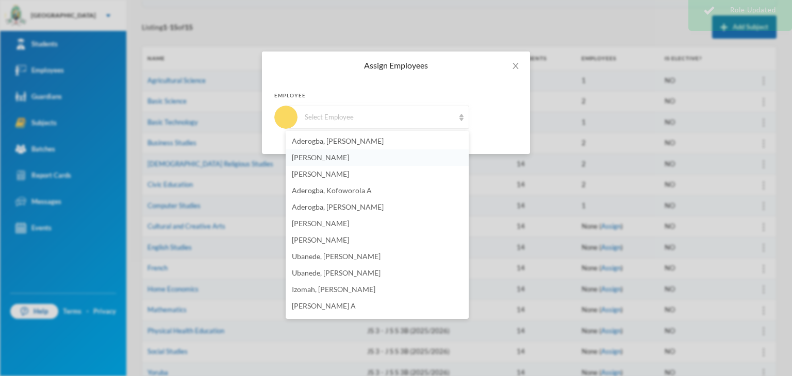
click at [336, 159] on span "[PERSON_NAME]" at bounding box center [320, 157] width 57 height 9
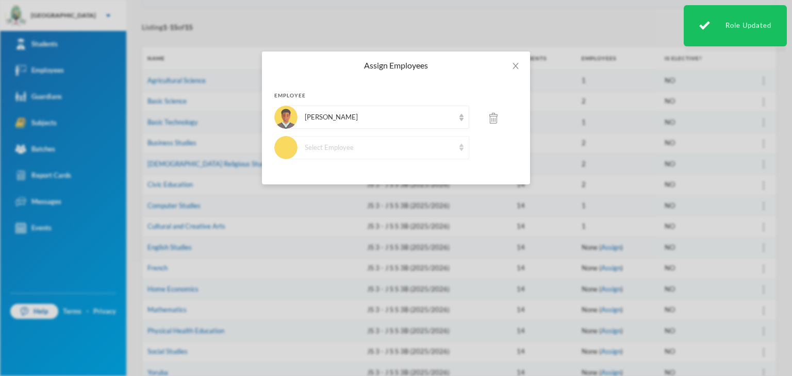
click at [366, 145] on div "Select Employee" at bounding box center [380, 148] width 150 height 10
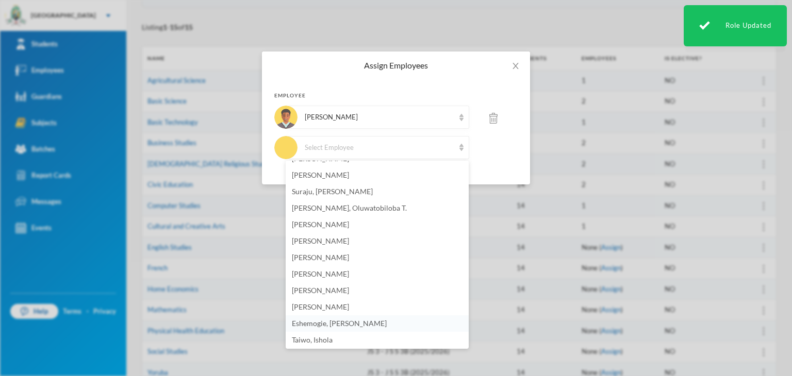
click at [334, 320] on span "Eshemogie, [PERSON_NAME]" at bounding box center [339, 323] width 95 height 9
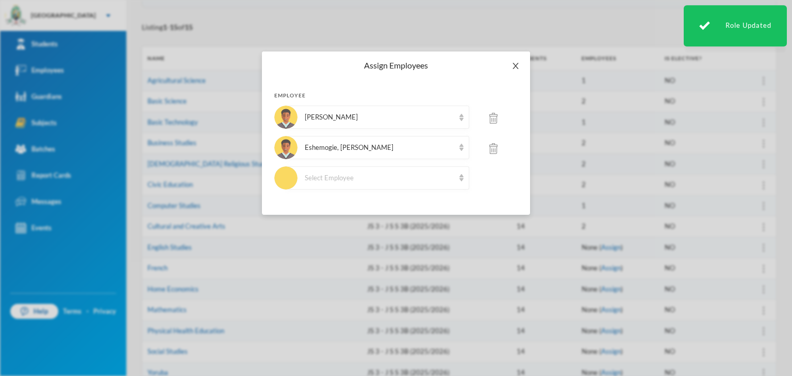
click at [518, 64] on icon "icon: close" at bounding box center [515, 66] width 8 height 8
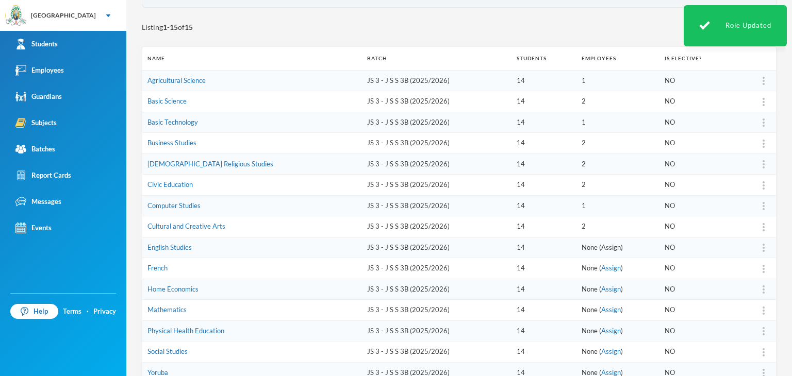
click at [601, 245] on link "Assign" at bounding box center [611, 247] width 20 height 8
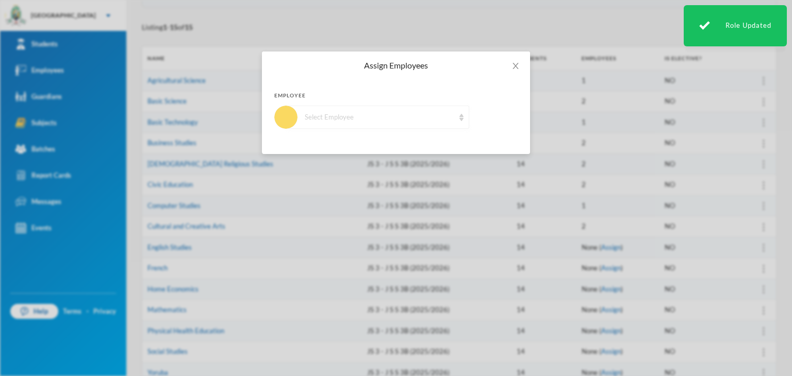
drag, startPoint x: 346, startPoint y: 116, endPoint x: 346, endPoint y: 125, distance: 9.3
click at [349, 120] on div "Select Employee" at bounding box center [380, 117] width 150 height 10
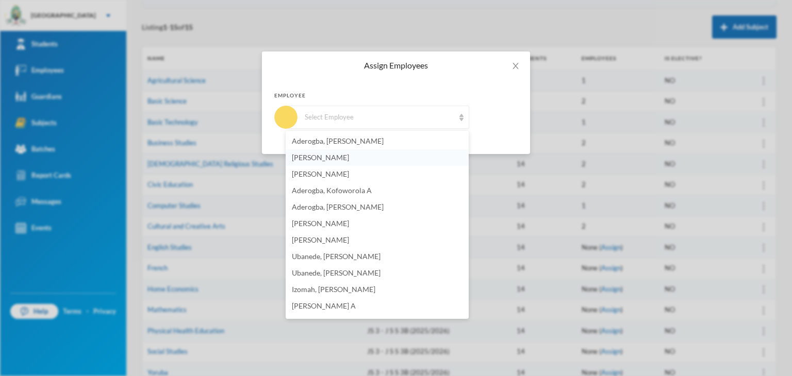
click at [373, 161] on li "[PERSON_NAME]" at bounding box center [377, 158] width 183 height 16
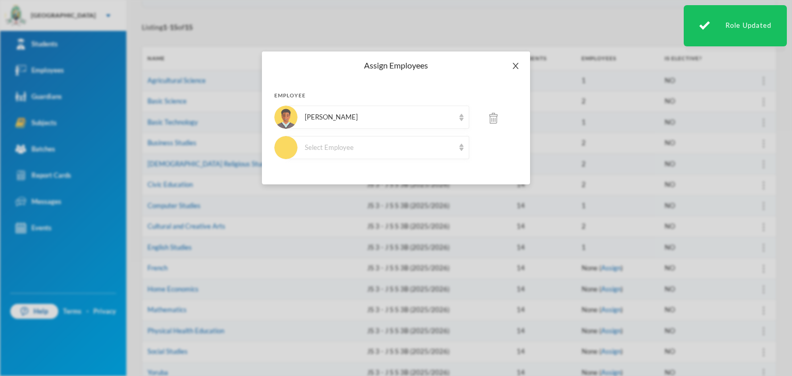
click at [517, 65] on icon "icon: close" at bounding box center [515, 66] width 8 height 8
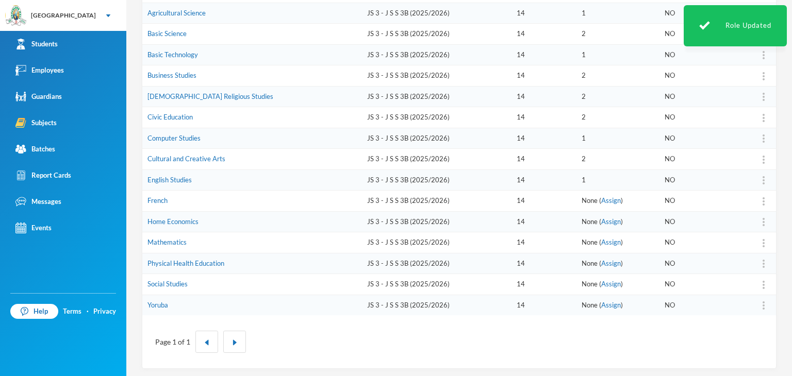
scroll to position [172, 0]
click at [601, 199] on link "Assign" at bounding box center [611, 199] width 20 height 8
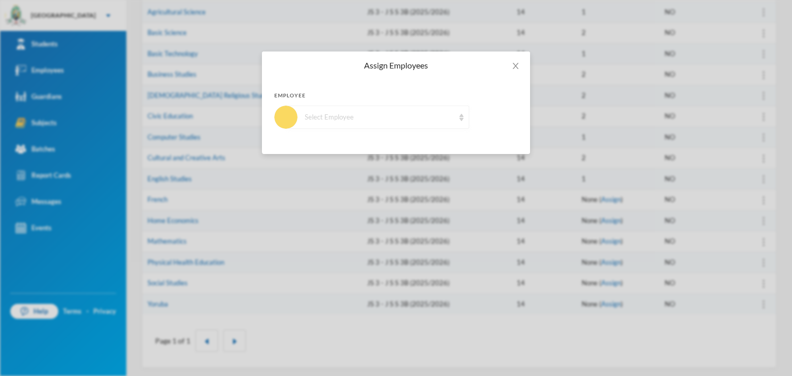
click at [374, 114] on div "Select Employee" at bounding box center [380, 117] width 150 height 10
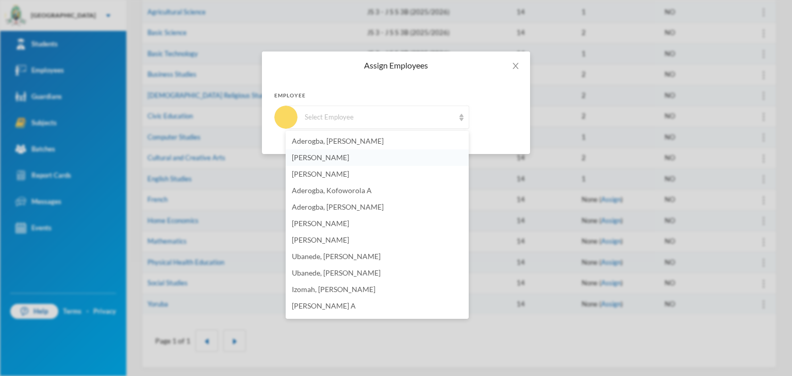
click at [349, 159] on span "[PERSON_NAME]" at bounding box center [320, 157] width 57 height 9
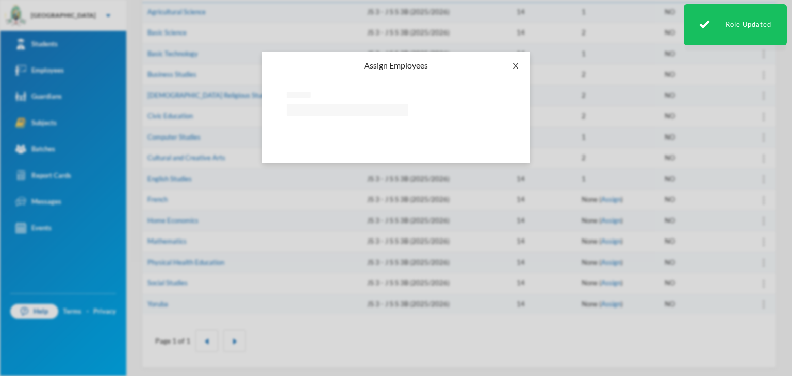
click at [513, 59] on span "Close" at bounding box center [515, 66] width 29 height 29
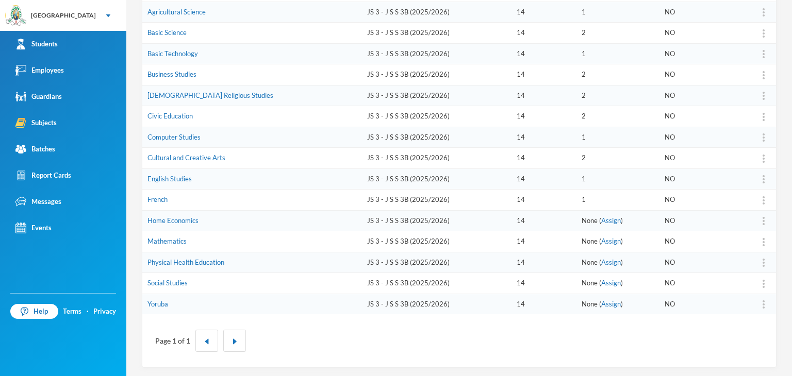
click at [576, 223] on td "None ( Assign )" at bounding box center [617, 220] width 83 height 21
click at [601, 221] on link "Assign" at bounding box center [611, 221] width 20 height 8
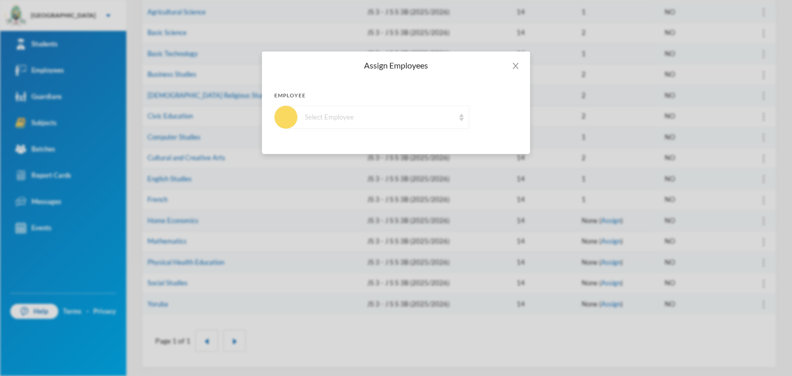
click at [394, 124] on div "Select Employee" at bounding box center [377, 117] width 183 height 23
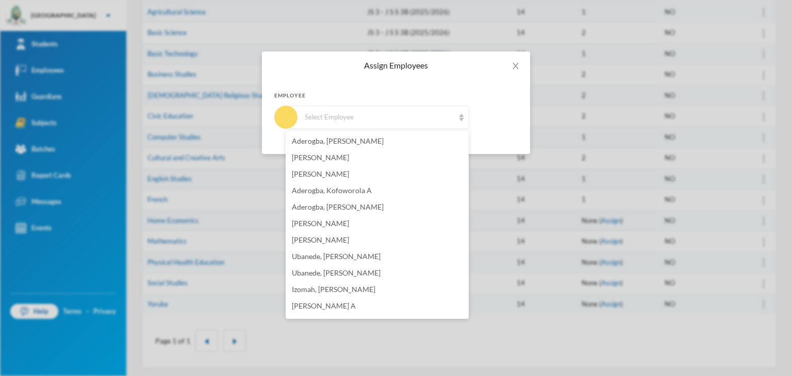
scroll to position [723, 0]
click at [335, 308] on span "[PERSON_NAME]" at bounding box center [320, 308] width 57 height 9
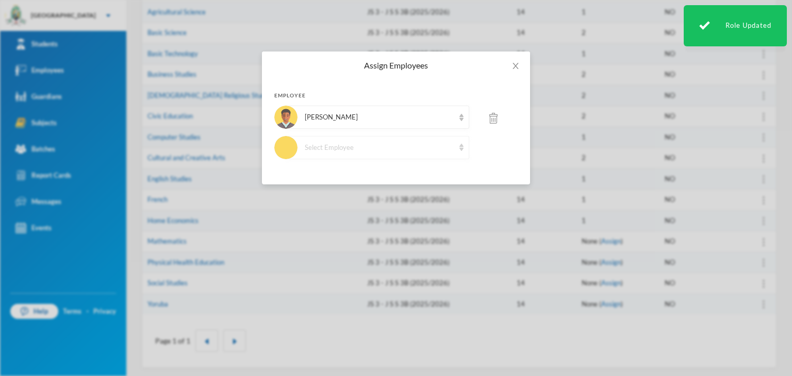
click at [334, 146] on div "Select Employee" at bounding box center [380, 148] width 150 height 10
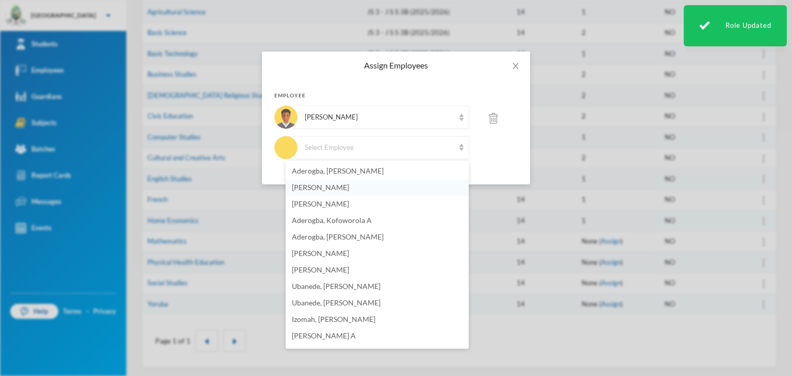
click at [344, 188] on span "[PERSON_NAME]" at bounding box center [320, 187] width 57 height 9
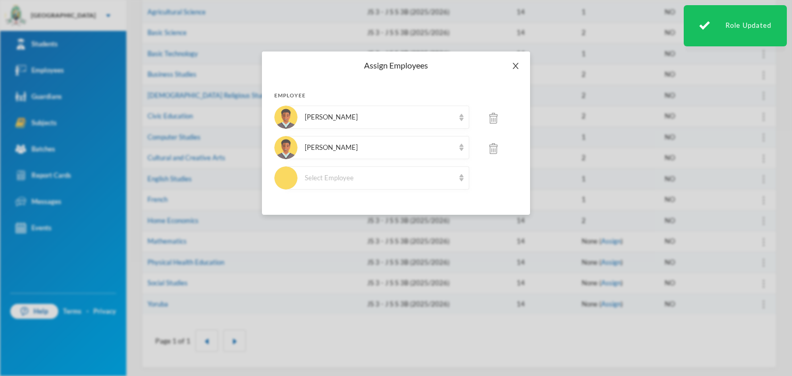
click at [513, 67] on icon "icon: close" at bounding box center [515, 66] width 8 height 8
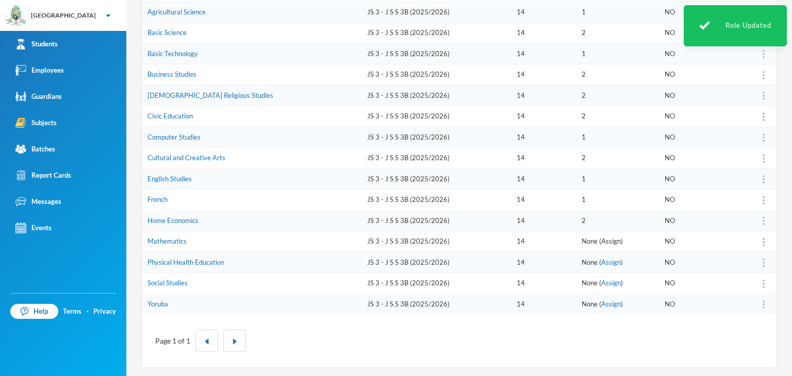
click at [601, 238] on link "Assign" at bounding box center [611, 241] width 20 height 8
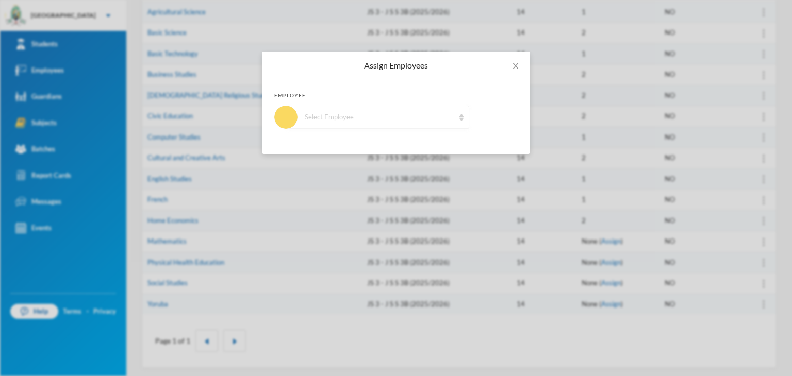
click at [329, 118] on div "Select Employee" at bounding box center [380, 117] width 150 height 10
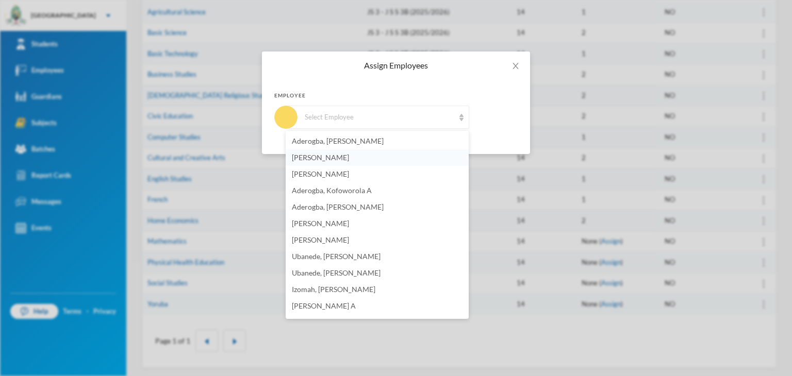
click at [322, 160] on span "[PERSON_NAME]" at bounding box center [320, 157] width 57 height 9
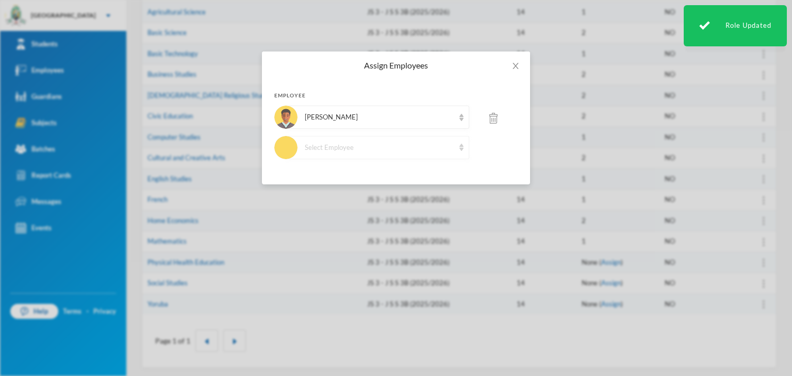
click at [375, 145] on div "Select Employee" at bounding box center [380, 148] width 150 height 10
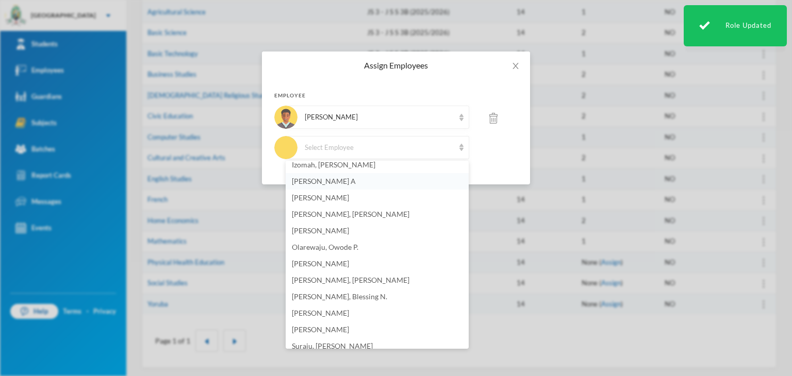
scroll to position [206, 0]
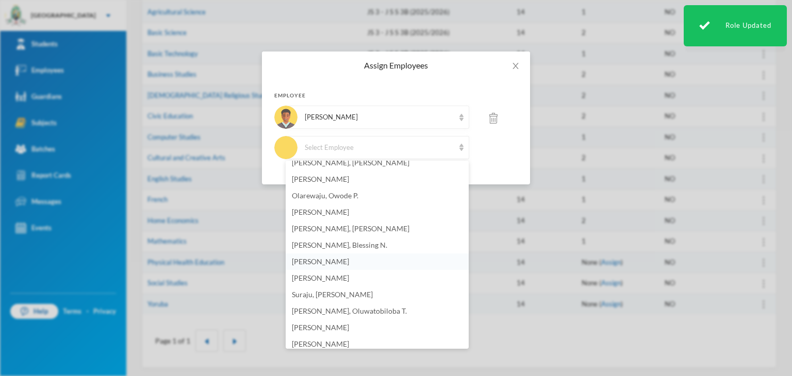
click at [321, 268] on li "[PERSON_NAME]" at bounding box center [377, 262] width 183 height 16
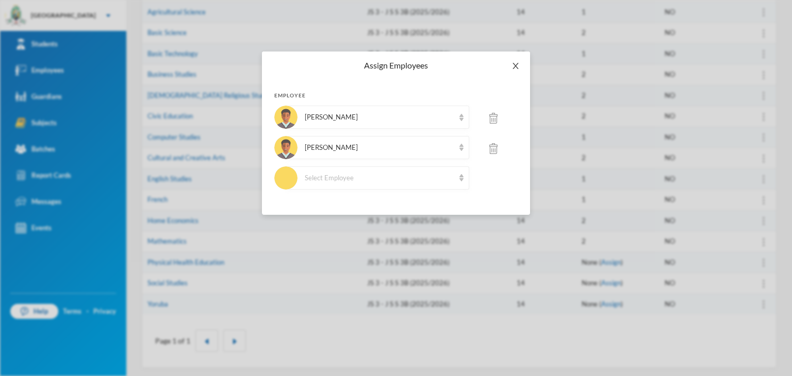
click at [510, 64] on span "Close" at bounding box center [515, 66] width 29 height 29
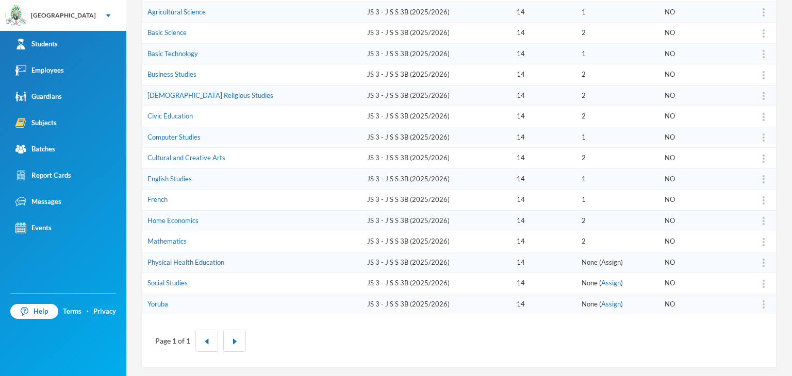
click at [601, 261] on link "Assign" at bounding box center [611, 262] width 20 height 8
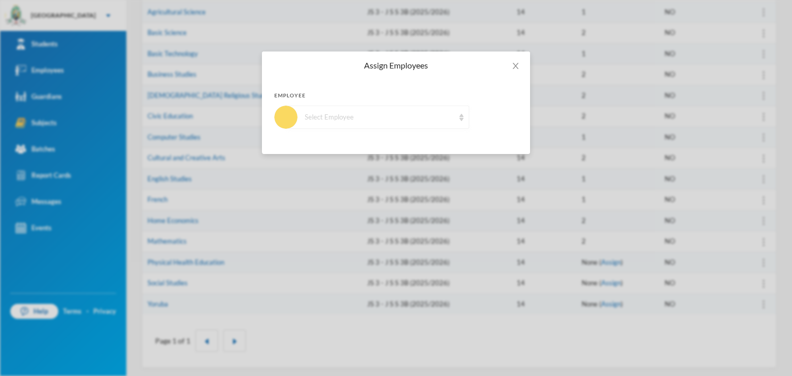
click at [361, 121] on div "Select Employee" at bounding box center [380, 117] width 150 height 10
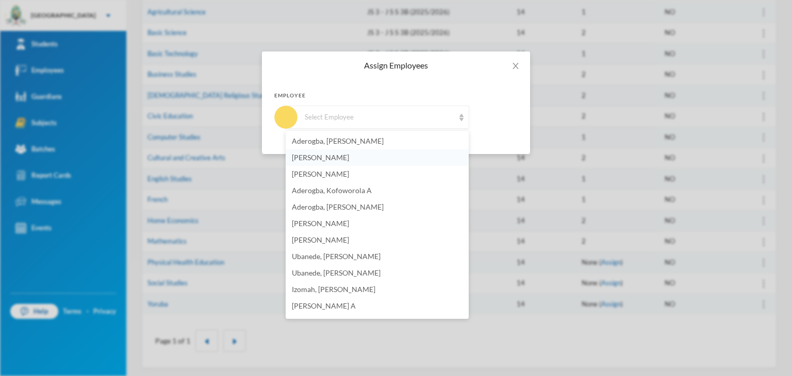
click at [349, 156] on span "[PERSON_NAME]" at bounding box center [320, 157] width 57 height 9
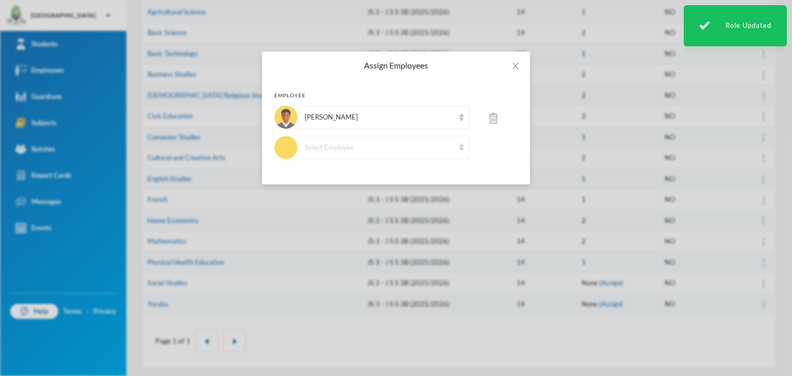
click at [369, 145] on div "Select Employee" at bounding box center [380, 148] width 150 height 10
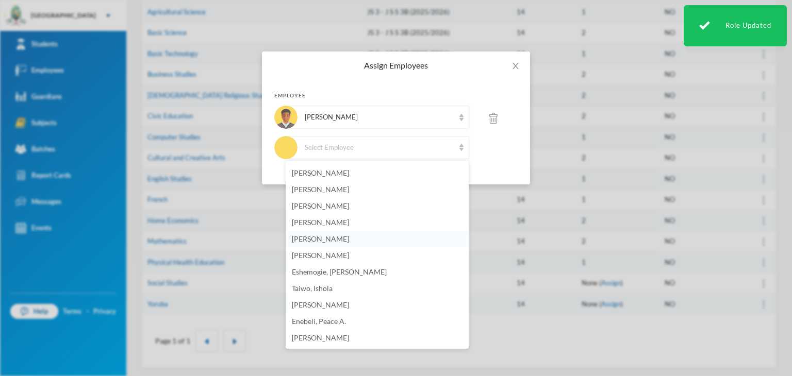
scroll to position [309, 0]
click at [332, 224] on span "[PERSON_NAME]" at bounding box center [320, 224] width 57 height 9
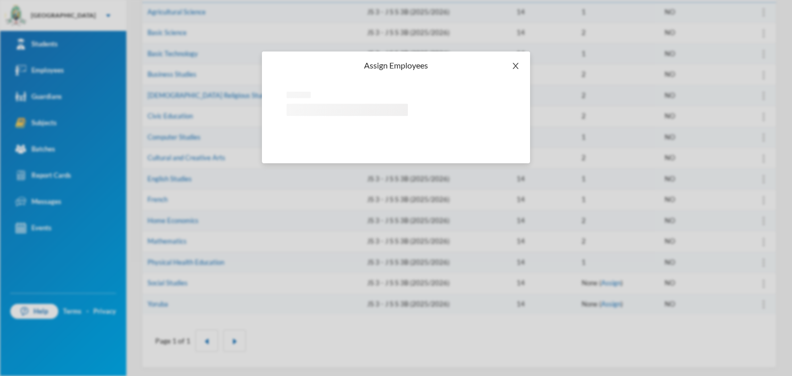
click at [511, 59] on span "Close" at bounding box center [515, 66] width 29 height 29
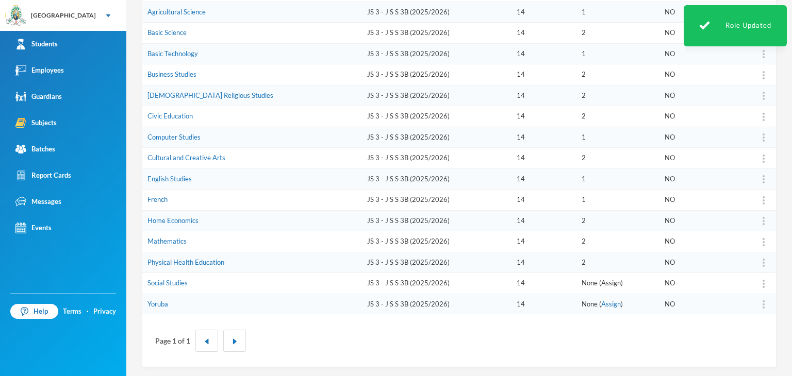
click at [601, 283] on link "Assign" at bounding box center [611, 283] width 20 height 8
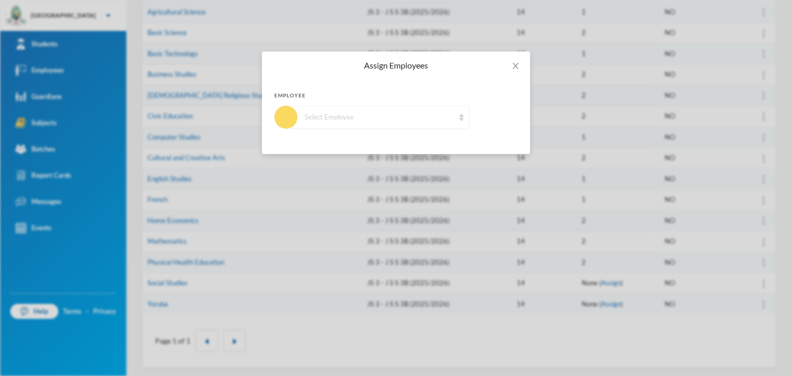
click at [336, 118] on div "Select Employee" at bounding box center [380, 117] width 150 height 10
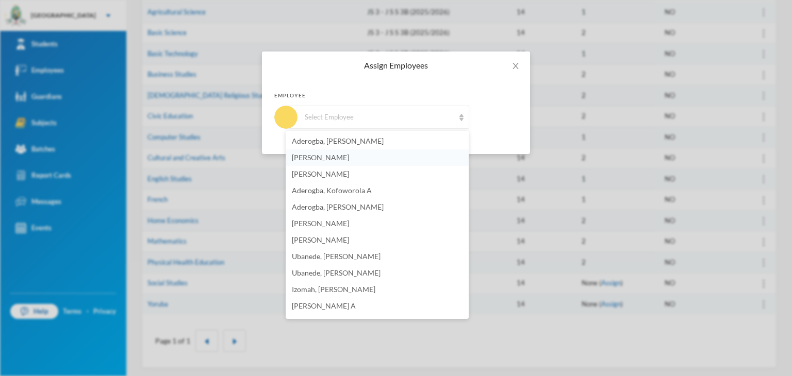
click at [323, 157] on span "[PERSON_NAME]" at bounding box center [320, 157] width 57 height 9
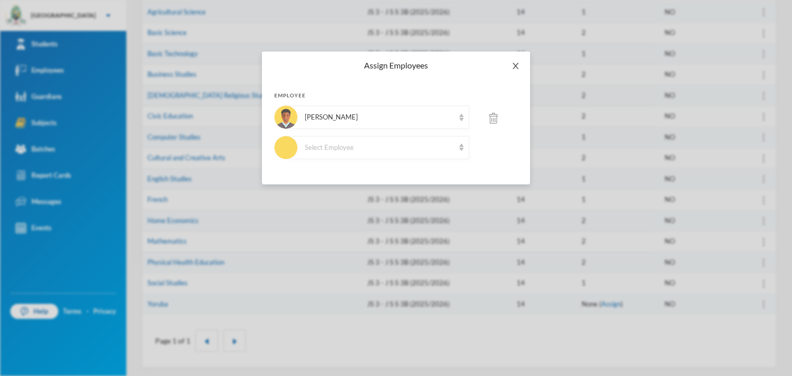
click at [515, 59] on span "Close" at bounding box center [515, 66] width 29 height 29
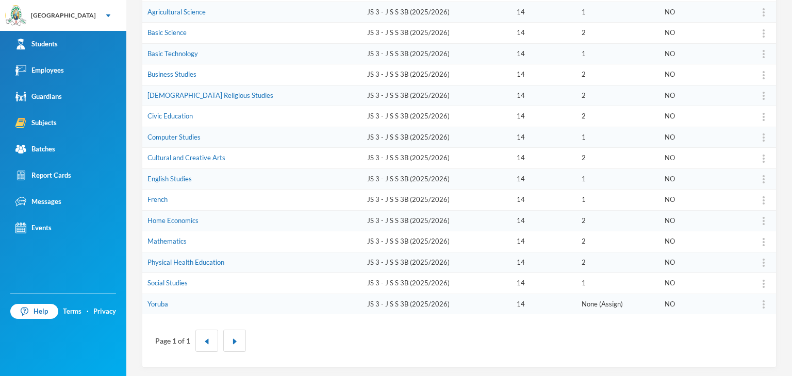
click at [601, 303] on link "Assign" at bounding box center [611, 304] width 20 height 8
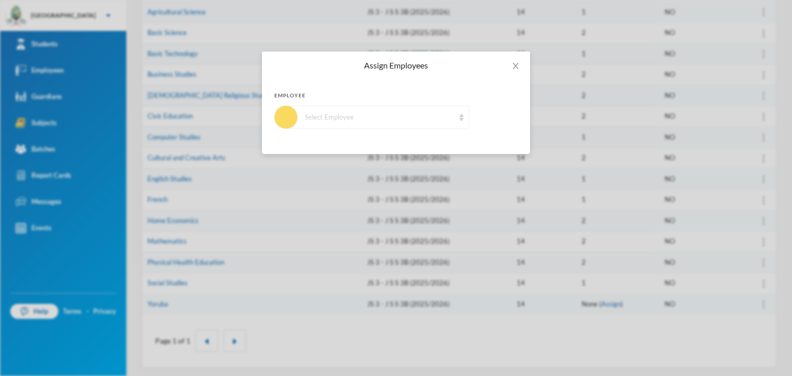
click at [369, 121] on div "Select Employee" at bounding box center [380, 117] width 150 height 10
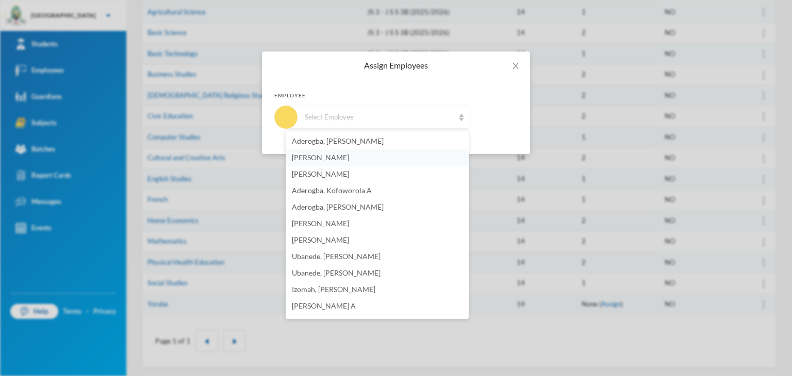
click at [334, 160] on span "[PERSON_NAME]" at bounding box center [320, 157] width 57 height 9
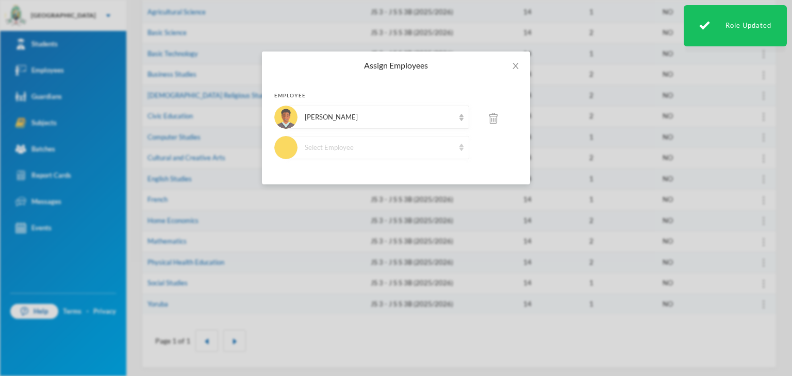
click at [392, 150] on div "Select Employee" at bounding box center [380, 148] width 150 height 10
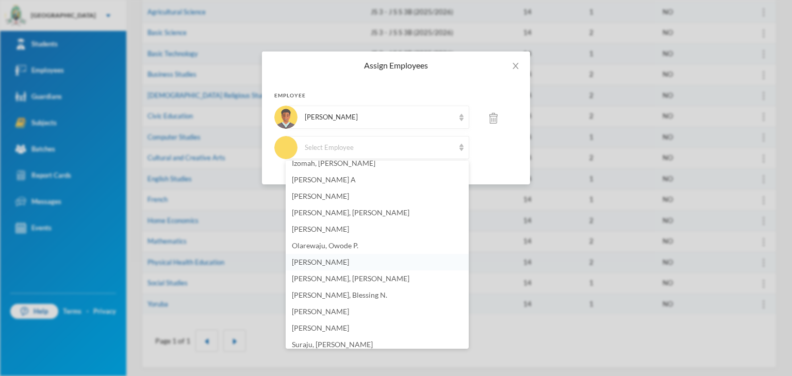
scroll to position [105, 0]
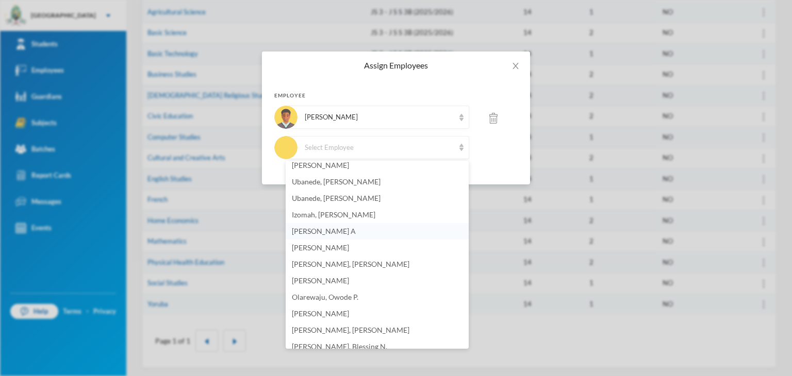
click at [344, 227] on span "[PERSON_NAME] A" at bounding box center [324, 231] width 64 height 9
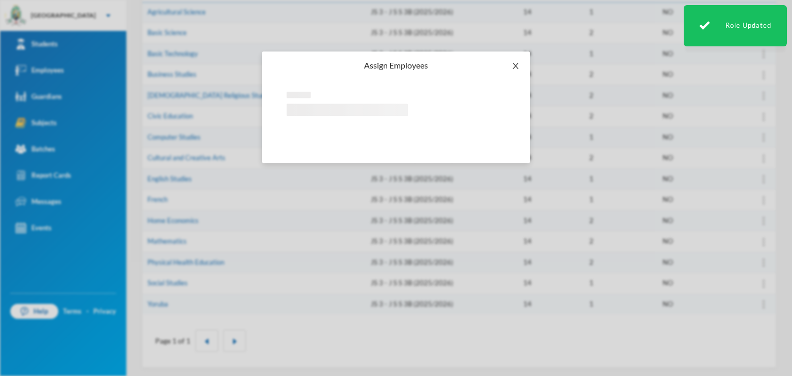
click at [513, 65] on icon "icon: close" at bounding box center [515, 66] width 8 height 8
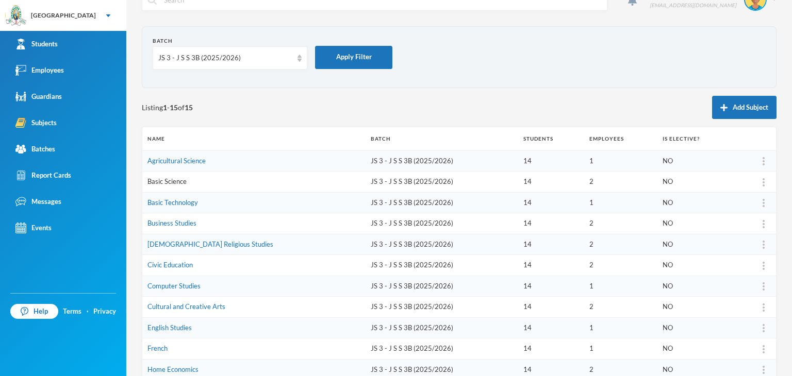
scroll to position [0, 0]
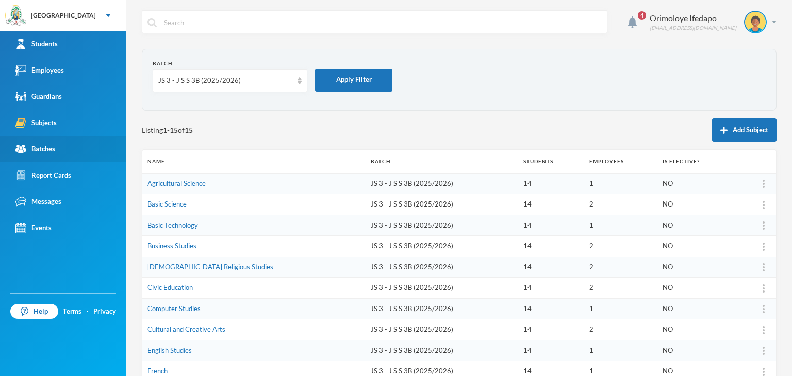
click at [54, 150] on div "Batches" at bounding box center [35, 149] width 40 height 11
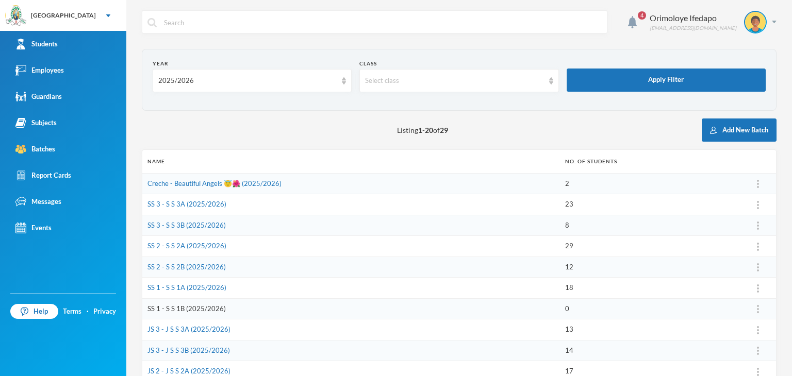
scroll to position [52, 0]
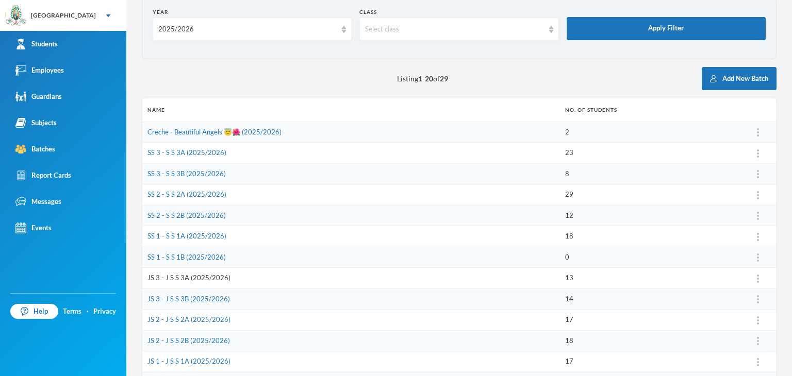
click at [177, 277] on link "JS 3 - J S S 3A (2025/2026)" at bounding box center [188, 278] width 83 height 8
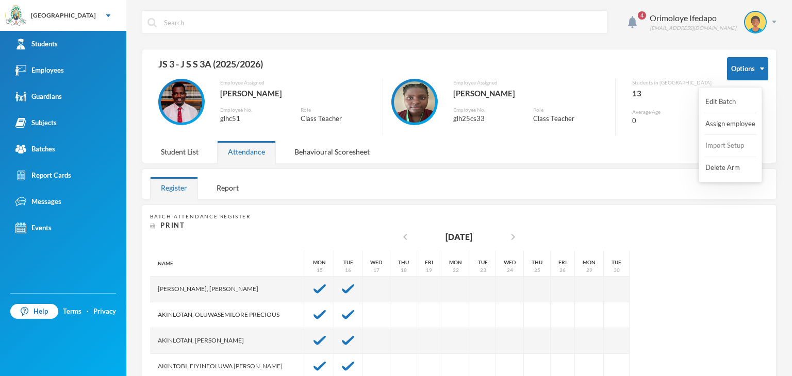
click at [729, 149] on button "Import Setup" at bounding box center [724, 146] width 41 height 19
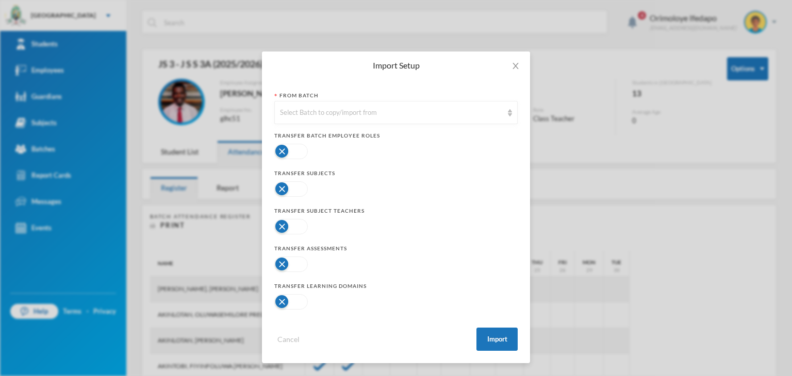
click at [295, 227] on button "button" at bounding box center [291, 226] width 34 height 15
click at [302, 190] on button "button" at bounding box center [291, 188] width 34 height 15
click at [291, 264] on button "button" at bounding box center [291, 264] width 34 height 15
click at [291, 305] on button "button" at bounding box center [291, 301] width 34 height 15
click at [431, 108] on div "Select Batch to copy/import from" at bounding box center [391, 113] width 223 height 10
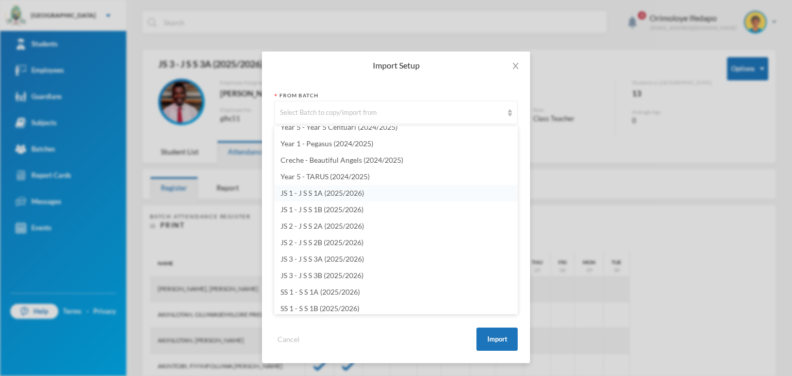
scroll to position [2837, 0]
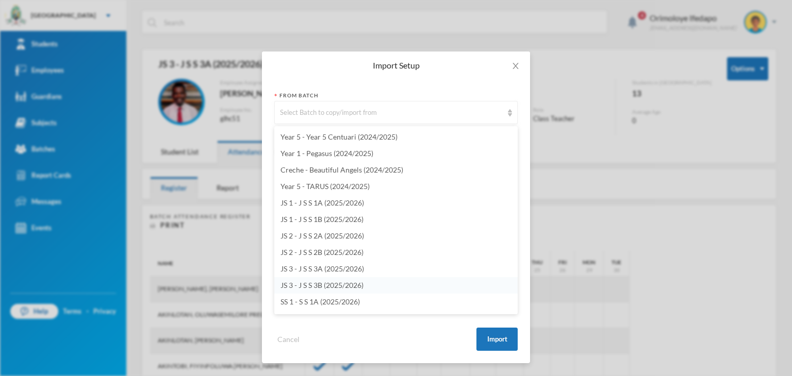
click at [312, 284] on span "JS 3 - J S S 3B (2025/2026)" at bounding box center [321, 285] width 83 height 9
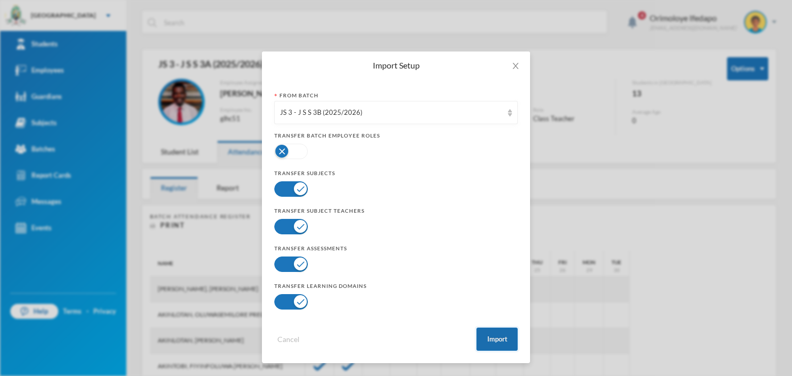
click at [498, 332] on button "Import" at bounding box center [496, 339] width 41 height 23
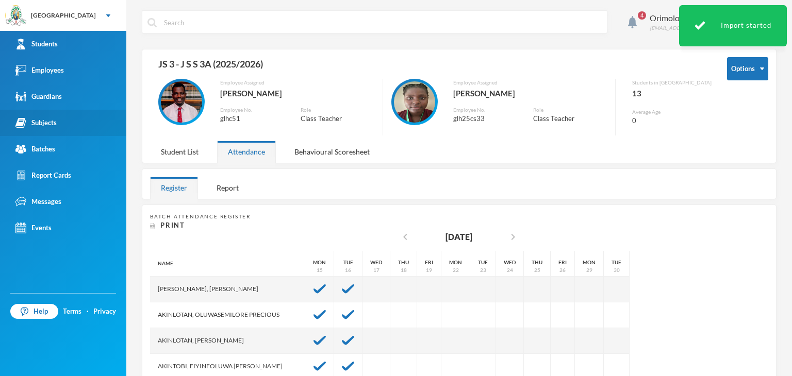
click at [52, 126] on div "Subjects" at bounding box center [35, 123] width 41 height 11
click at [49, 126] on div "Subjects" at bounding box center [35, 123] width 41 height 11
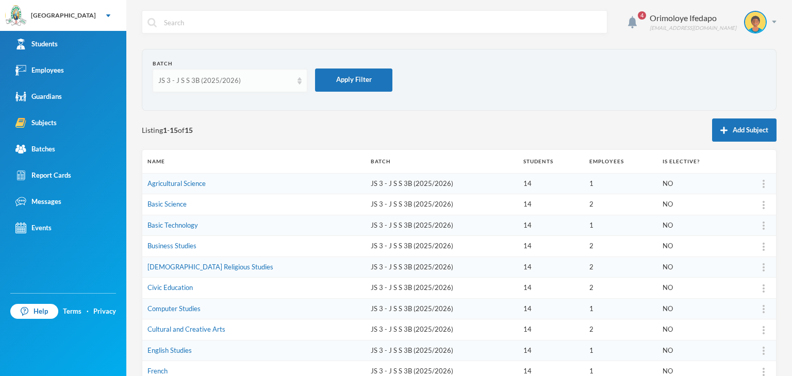
click at [187, 84] on div "JS 3 - J S S 3B (2025/2026)" at bounding box center [225, 81] width 134 height 10
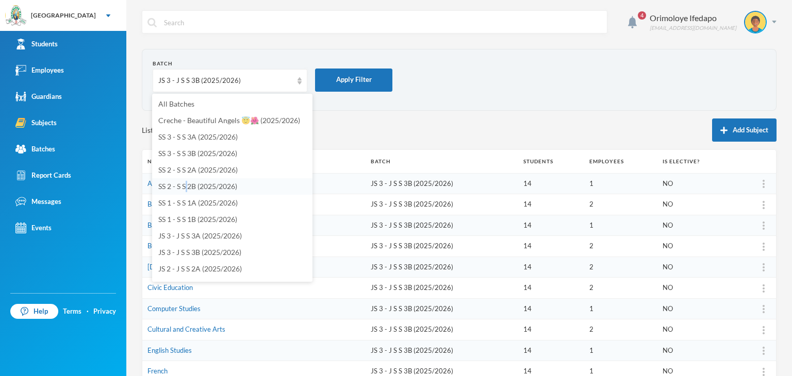
click at [187, 181] on li "SS 2 - S S 2B (2025/2026)" at bounding box center [232, 186] width 160 height 16
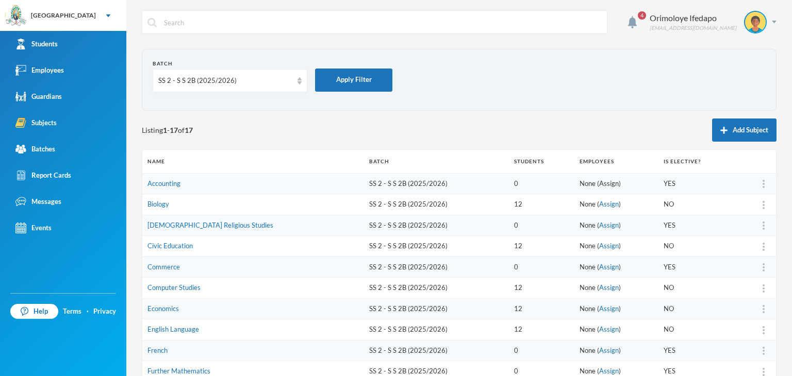
click at [599, 184] on link "Assign" at bounding box center [609, 183] width 20 height 8
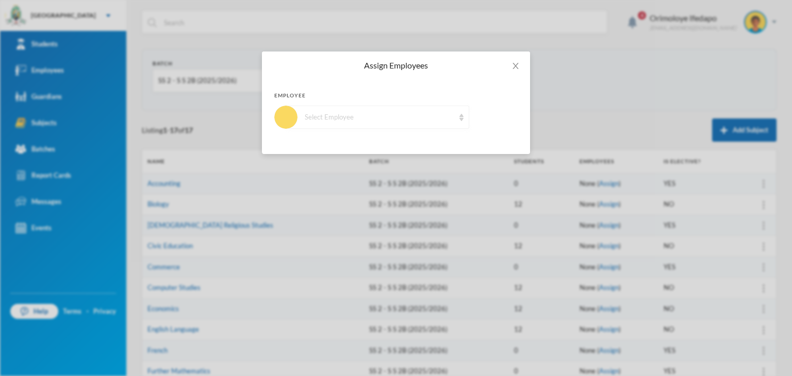
click at [381, 119] on div "Select Employee" at bounding box center [380, 117] width 150 height 10
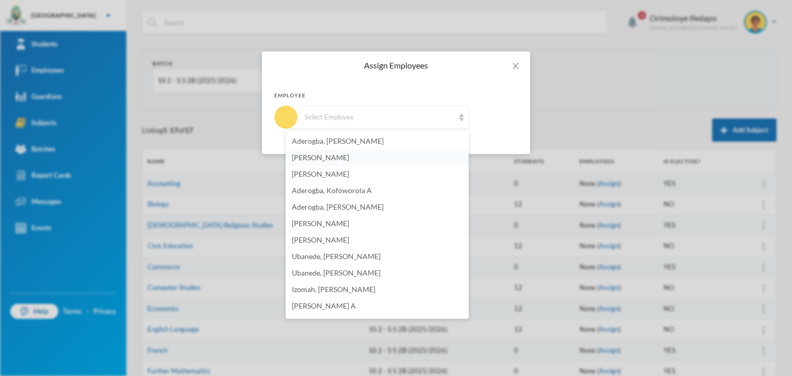
click at [346, 159] on span "[PERSON_NAME]" at bounding box center [320, 157] width 57 height 9
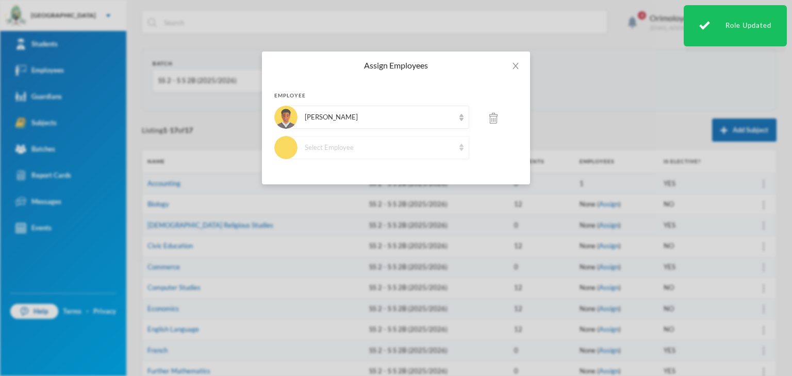
click at [356, 141] on div "Select Employee" at bounding box center [377, 147] width 183 height 23
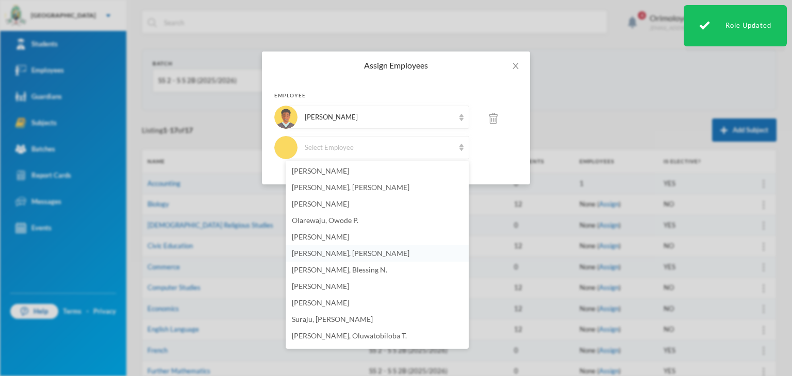
scroll to position [206, 0]
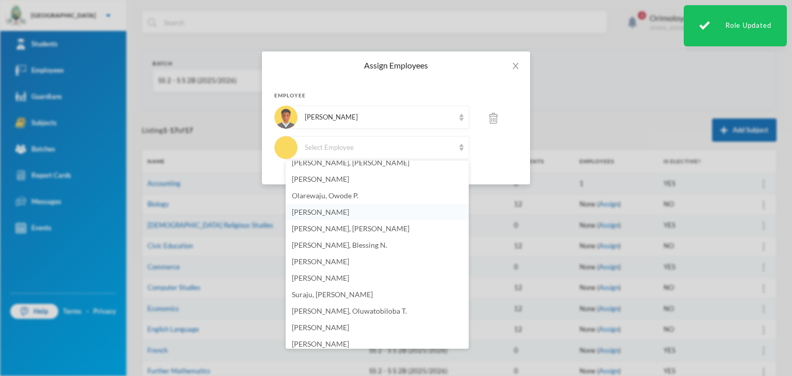
click at [339, 208] on span "[PERSON_NAME]" at bounding box center [320, 212] width 57 height 9
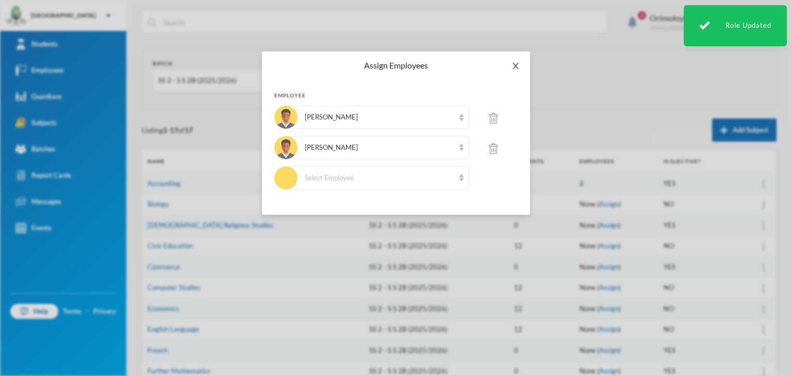
click at [516, 60] on span "Close" at bounding box center [515, 66] width 29 height 29
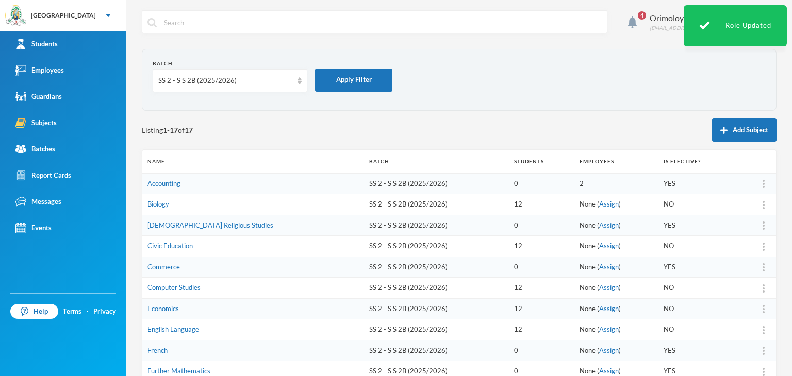
click at [599, 200] on link "Assign" at bounding box center [609, 204] width 20 height 8
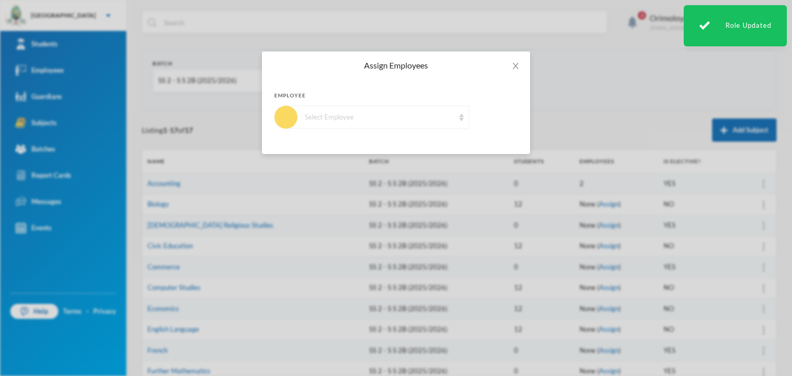
click at [365, 127] on div "Select Employee" at bounding box center [377, 117] width 183 height 23
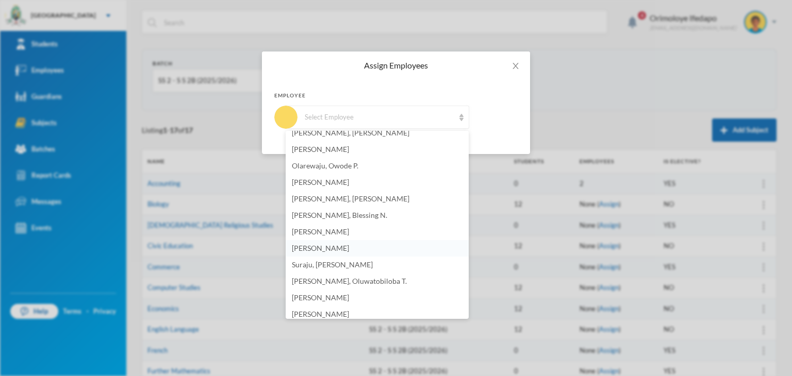
click at [335, 242] on li "[PERSON_NAME]" at bounding box center [377, 248] width 183 height 16
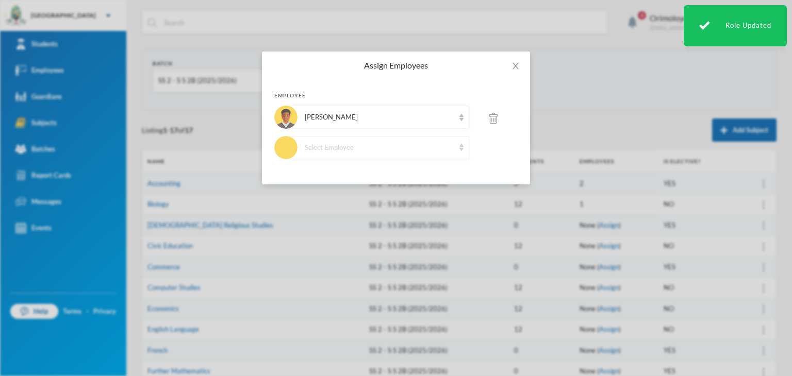
click at [419, 153] on div "Select Employee" at bounding box center [377, 147] width 183 height 23
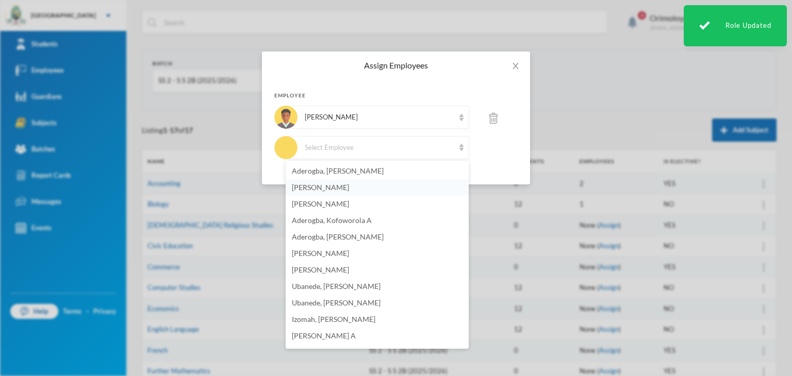
click at [349, 187] on span "[PERSON_NAME]" at bounding box center [320, 187] width 57 height 9
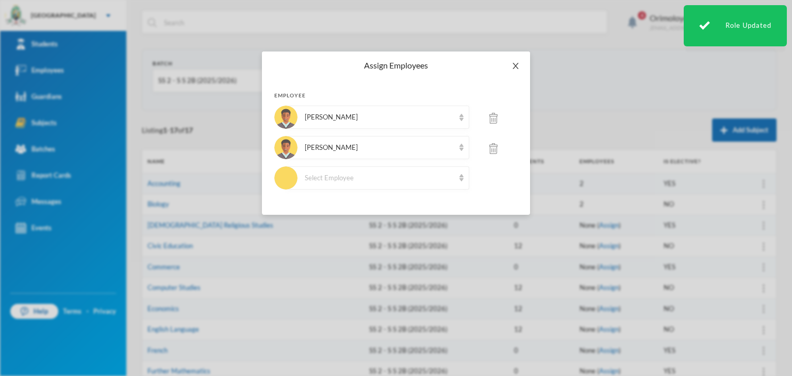
click at [511, 63] on icon "icon: close" at bounding box center [515, 66] width 8 height 8
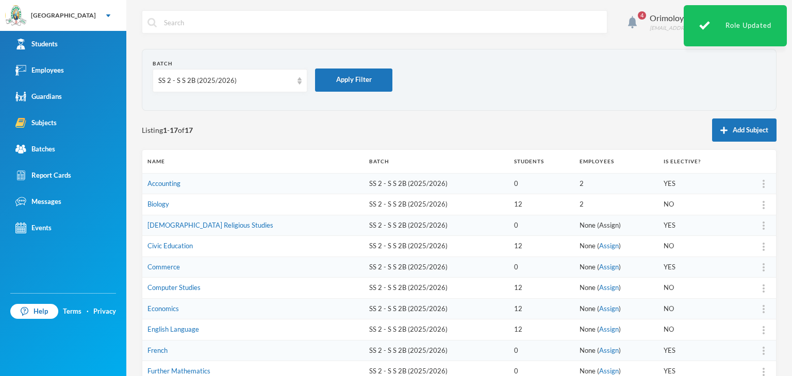
click at [599, 221] on link "Assign" at bounding box center [609, 225] width 20 height 8
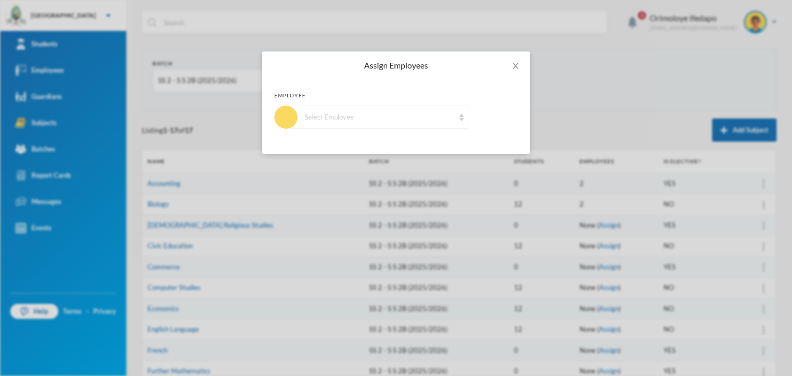
click at [392, 118] on div "Select Employee" at bounding box center [380, 117] width 150 height 10
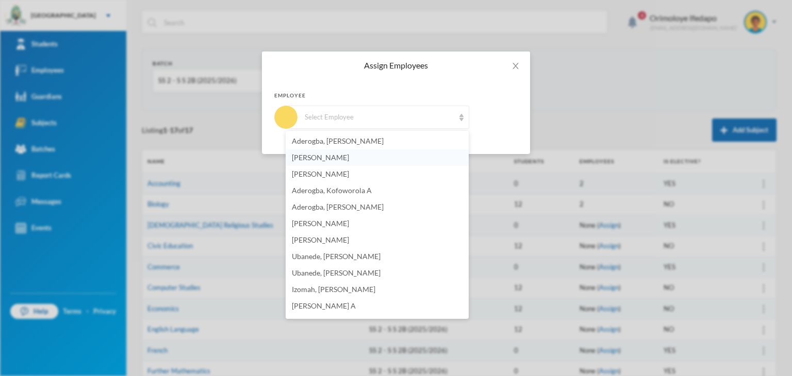
click at [337, 161] on span "[PERSON_NAME]" at bounding box center [320, 157] width 57 height 9
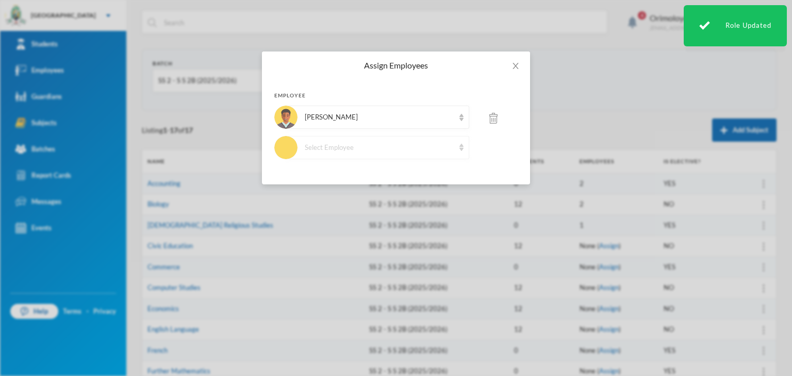
click at [367, 138] on div "Select Employee" at bounding box center [377, 147] width 183 height 23
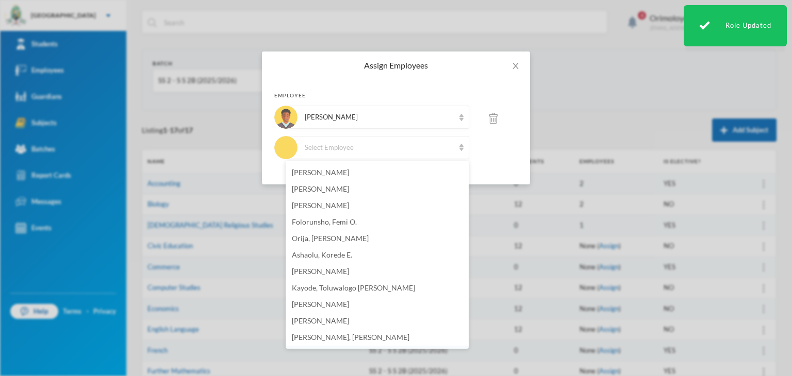
scroll to position [723, 0]
click at [349, 322] on span "[PERSON_NAME]" at bounding box center [320, 322] width 57 height 9
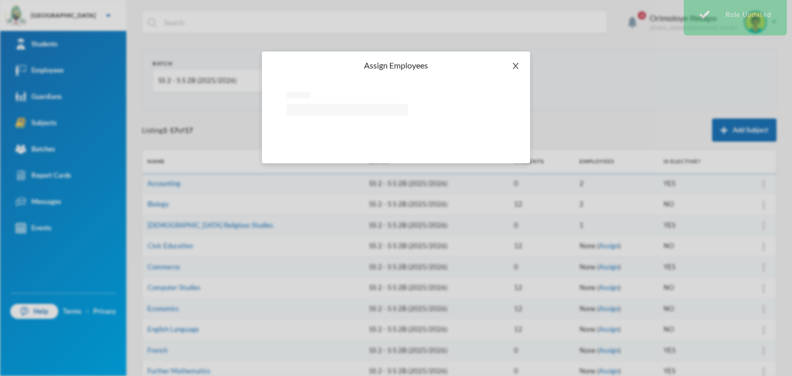
click at [511, 60] on span "Close" at bounding box center [515, 66] width 29 height 29
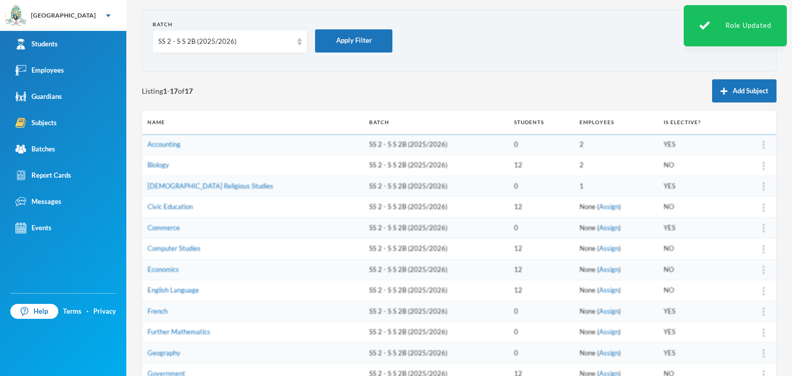
scroll to position [103, 0]
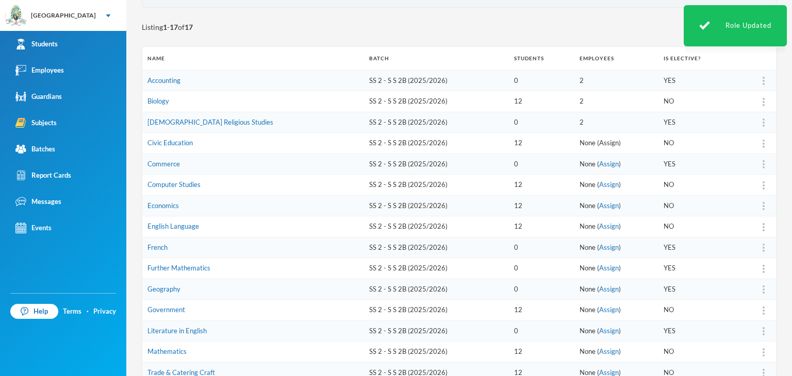
click at [599, 142] on link "Assign" at bounding box center [609, 143] width 20 height 8
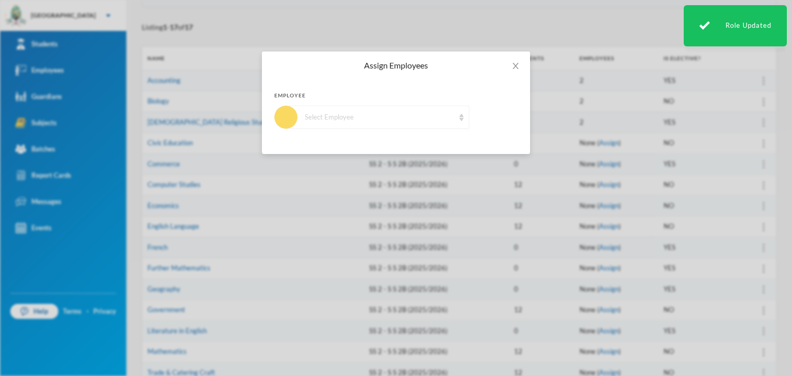
click at [311, 117] on div "Select Employee" at bounding box center [380, 117] width 150 height 10
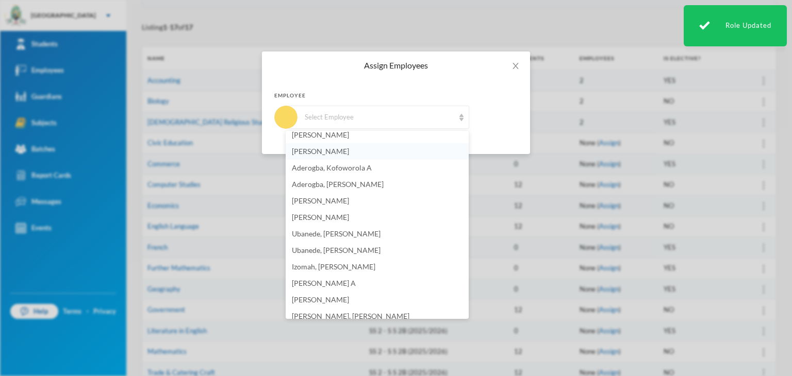
scroll to position [0, 0]
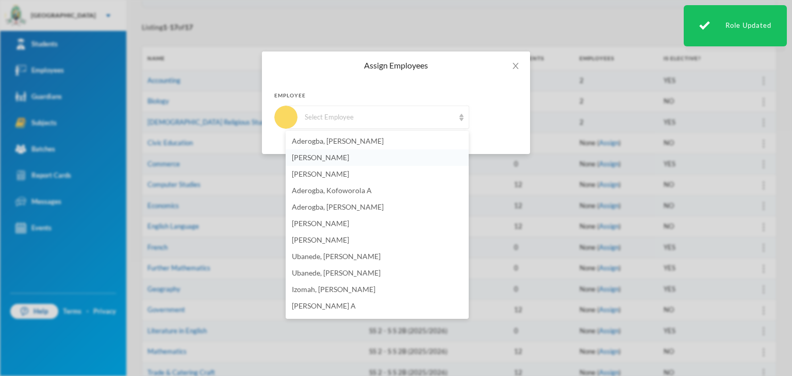
click at [365, 159] on li "[PERSON_NAME]" at bounding box center [377, 158] width 183 height 16
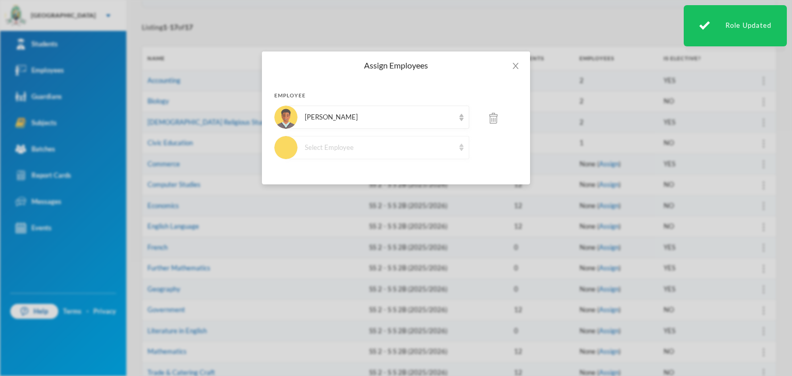
click at [407, 147] on div "Select Employee" at bounding box center [380, 148] width 150 height 10
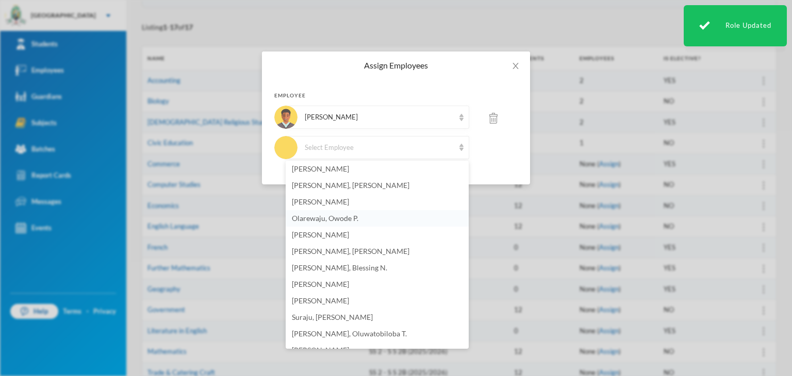
scroll to position [206, 0]
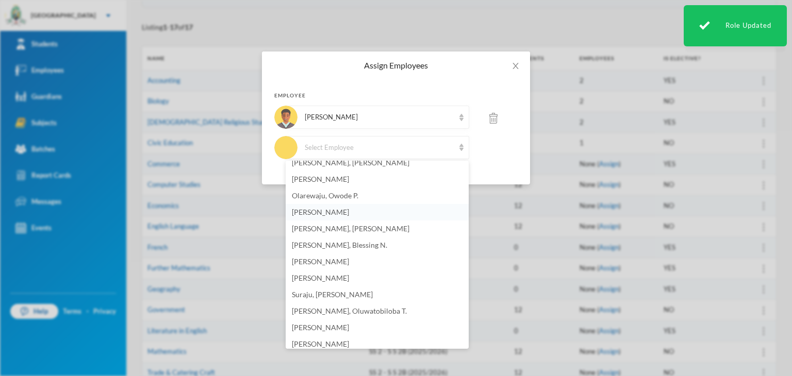
click at [341, 208] on span "[PERSON_NAME]" at bounding box center [320, 212] width 57 height 9
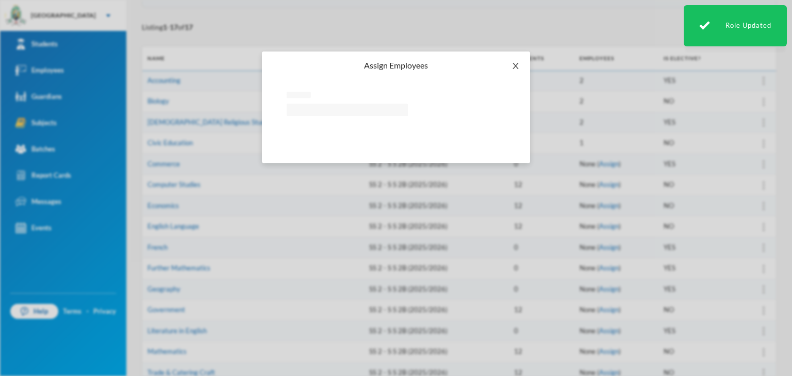
click at [513, 62] on icon "icon: close" at bounding box center [515, 66] width 8 height 8
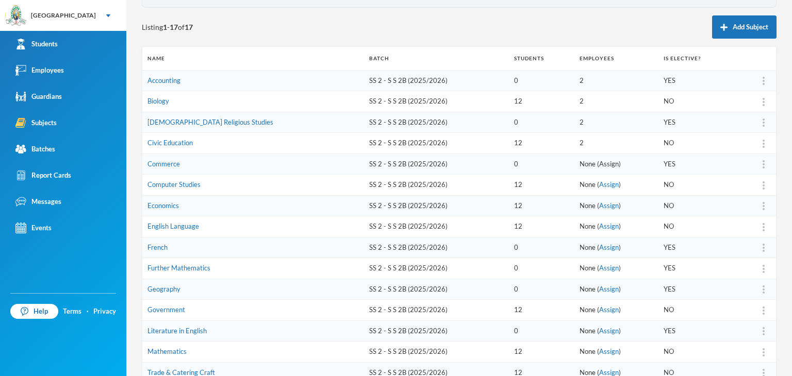
click at [599, 164] on link "Assign" at bounding box center [609, 164] width 20 height 8
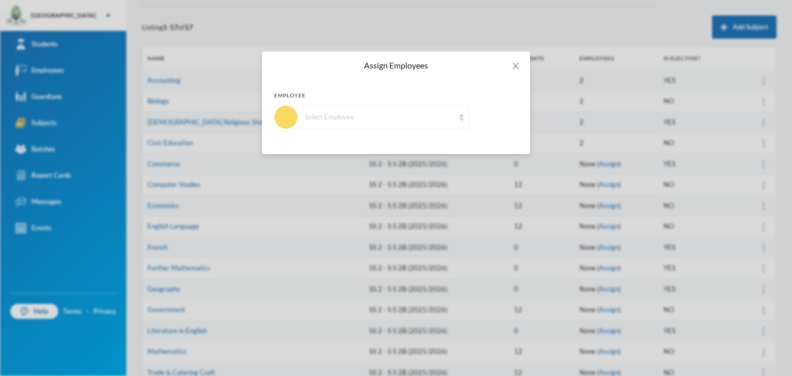
click at [382, 114] on div "Select Employee" at bounding box center [380, 117] width 150 height 10
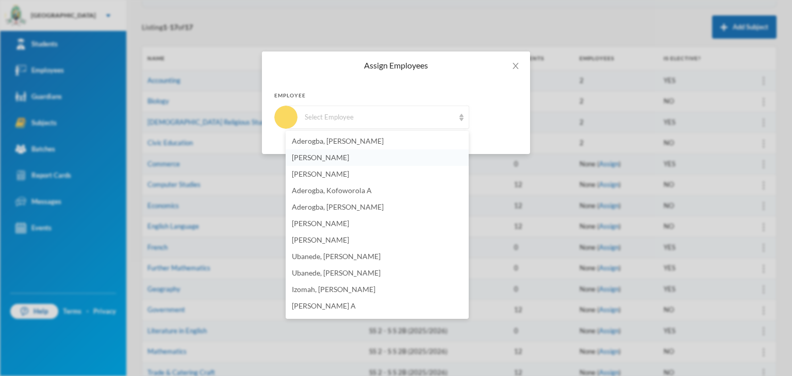
click at [349, 155] on span "[PERSON_NAME]" at bounding box center [320, 157] width 57 height 9
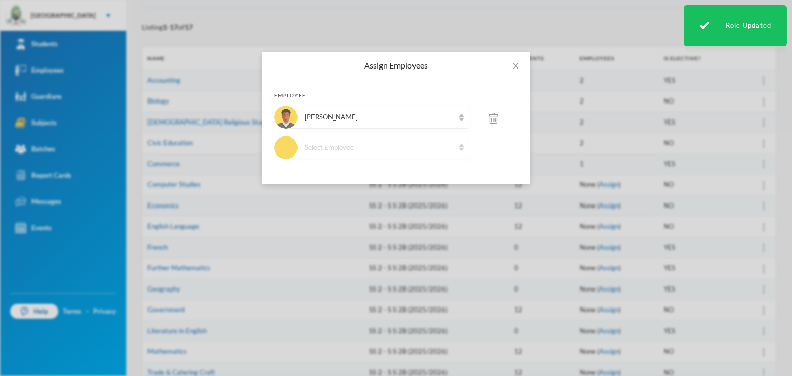
click at [349, 144] on div "Select Employee" at bounding box center [380, 148] width 150 height 10
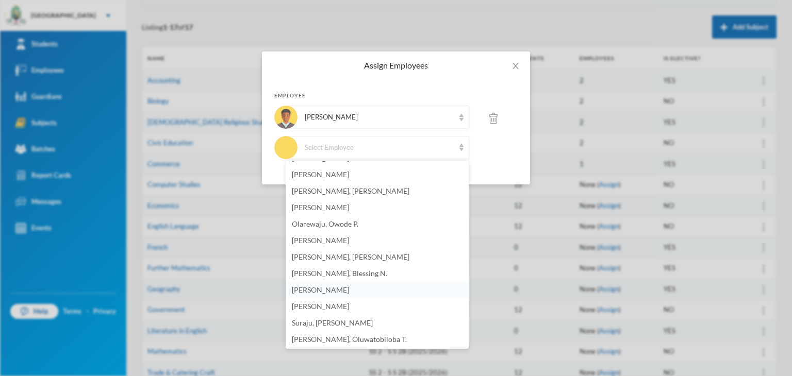
scroll to position [155, 0]
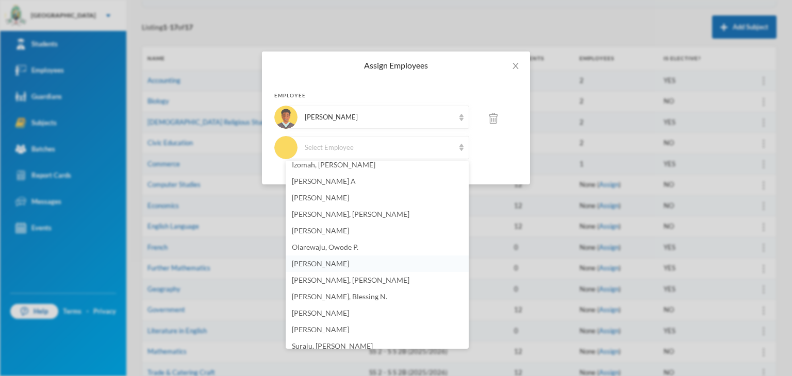
click at [325, 265] on span "[PERSON_NAME]" at bounding box center [320, 263] width 57 height 9
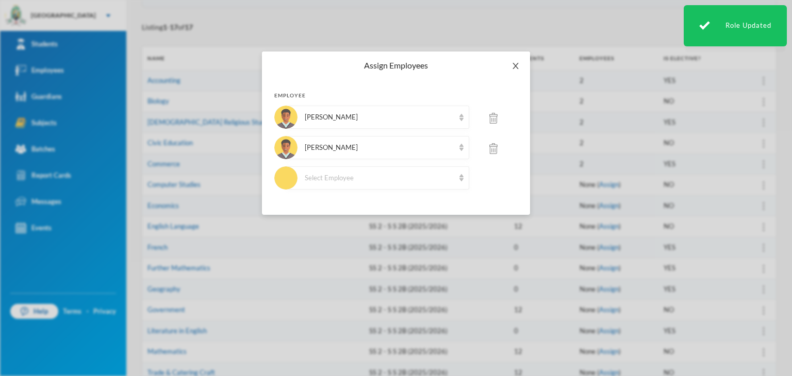
click at [514, 64] on icon "icon: close" at bounding box center [515, 66] width 8 height 8
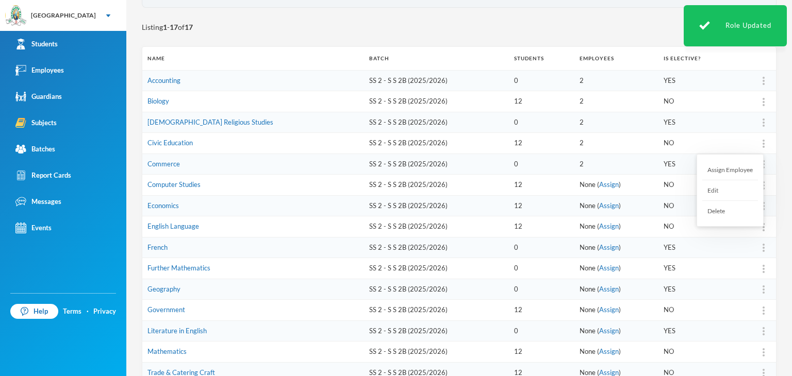
click at [756, 145] on div at bounding box center [763, 143] width 14 height 10
click at [726, 169] on div "Assign Employee" at bounding box center [730, 170] width 56 height 21
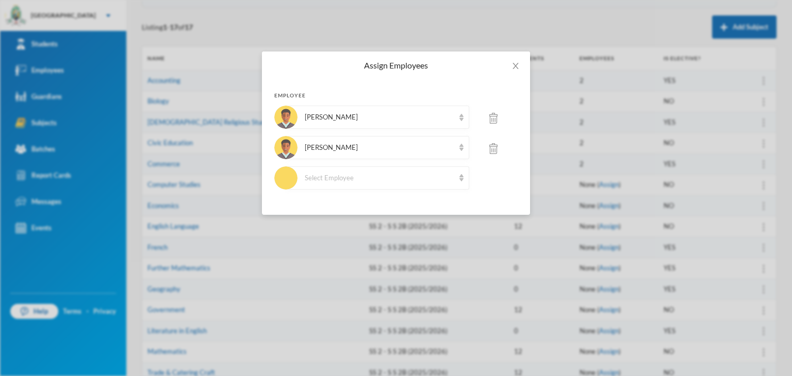
click at [493, 147] on img at bounding box center [493, 148] width 8 height 11
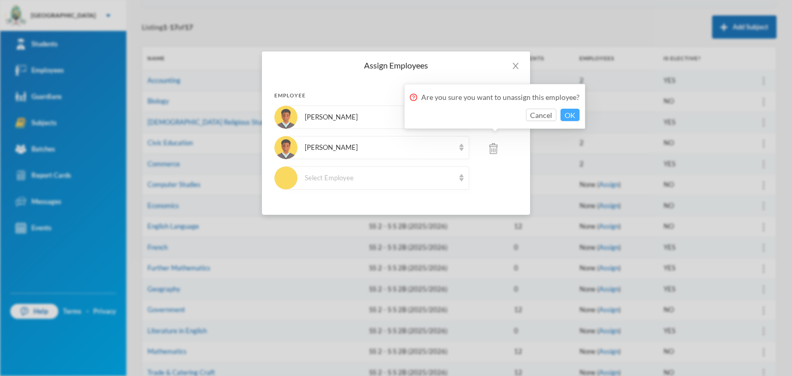
click at [564, 112] on button "OK" at bounding box center [569, 115] width 19 height 12
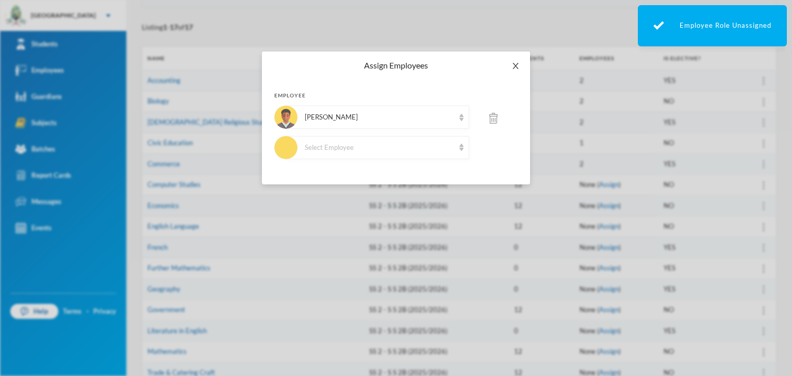
click at [516, 64] on icon "icon: close" at bounding box center [515, 66] width 8 height 8
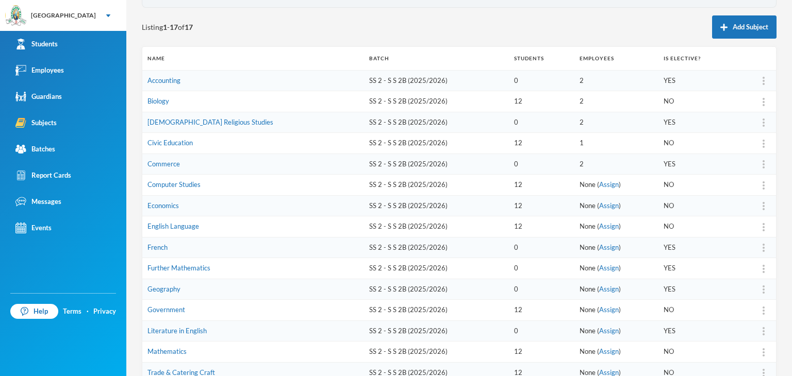
click at [599, 182] on link "Assign" at bounding box center [609, 184] width 20 height 8
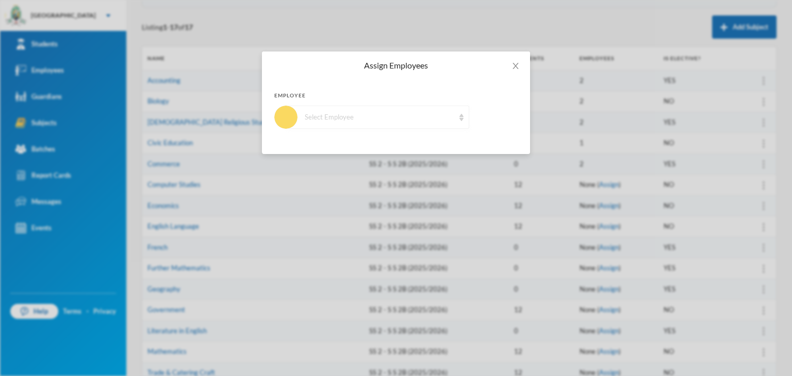
click at [354, 123] on div "Select Employee" at bounding box center [377, 117] width 183 height 23
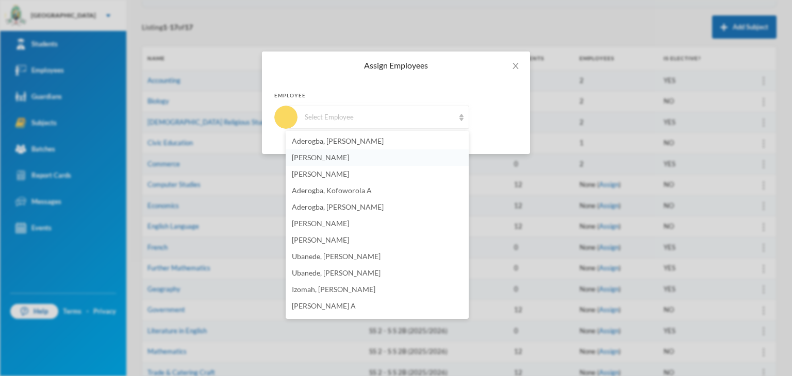
click at [346, 159] on span "[PERSON_NAME]" at bounding box center [320, 157] width 57 height 9
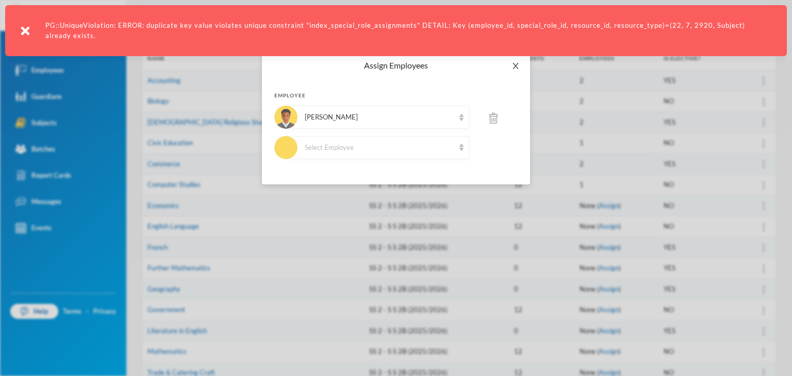
click at [512, 59] on span "Close" at bounding box center [515, 66] width 29 height 29
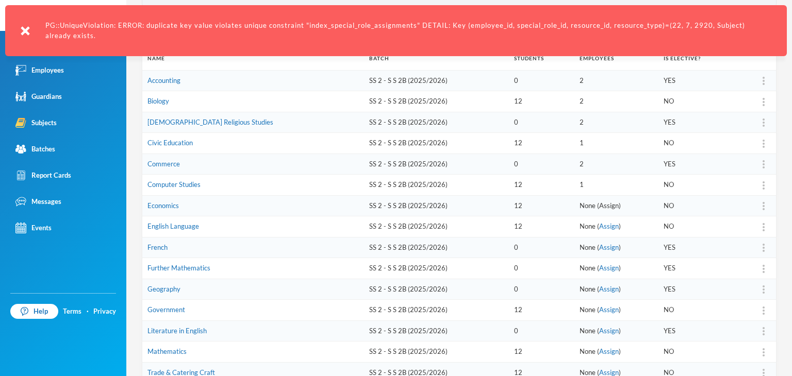
click at [599, 203] on link "Assign" at bounding box center [609, 206] width 20 height 8
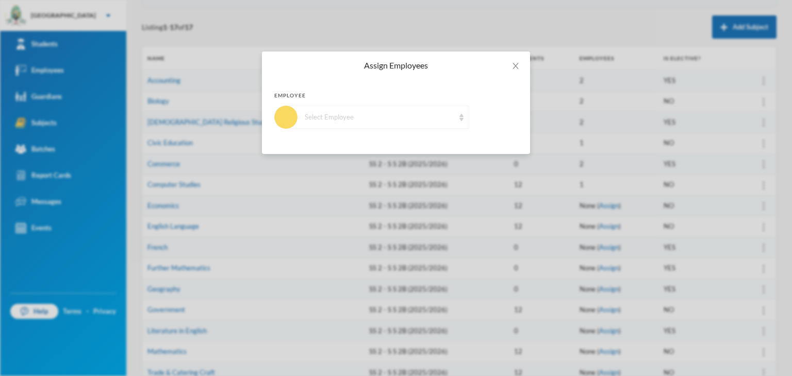
click at [366, 109] on div "Select Employee" at bounding box center [377, 117] width 183 height 23
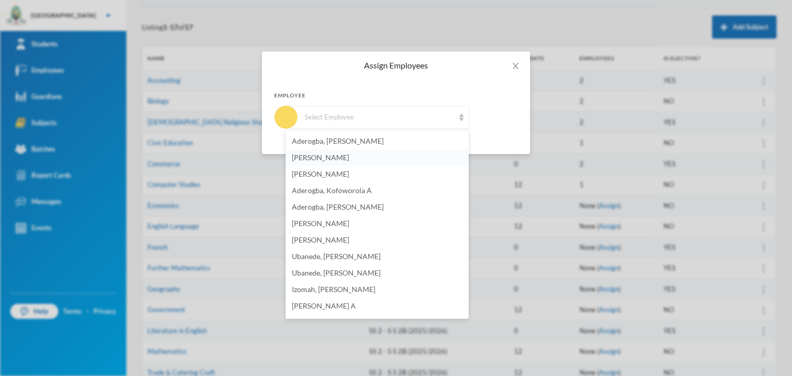
click at [344, 158] on span "[PERSON_NAME]" at bounding box center [320, 157] width 57 height 9
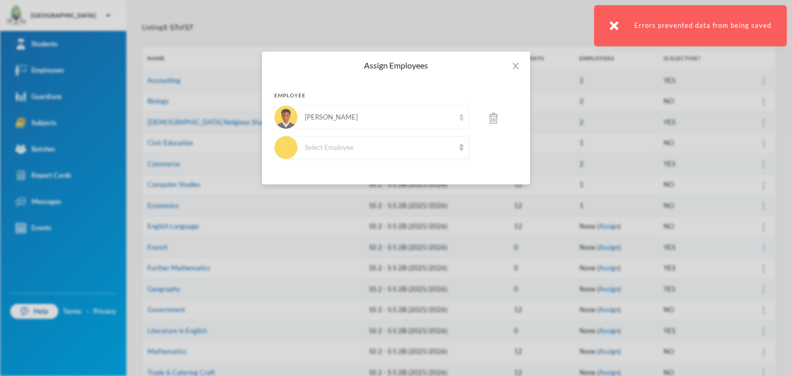
click at [395, 117] on div "[PERSON_NAME]" at bounding box center [380, 117] width 150 height 10
click at [366, 145] on div "Select Employee" at bounding box center [380, 148] width 150 height 10
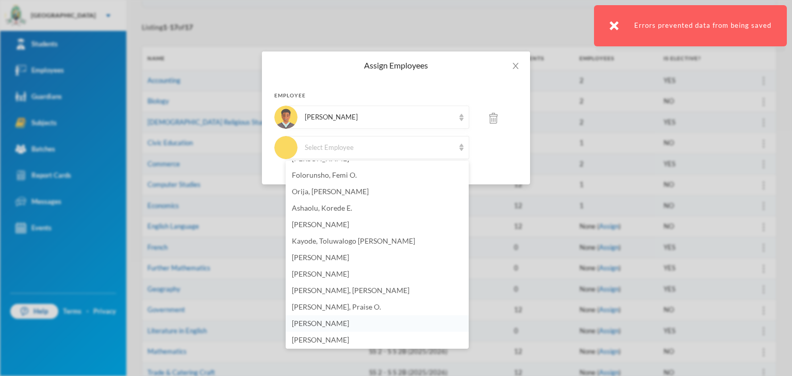
scroll to position [723, 0]
drag, startPoint x: 324, startPoint y: 205, endPoint x: 368, endPoint y: 194, distance: 45.0
click at [324, 205] on span "Ashaolu, Korede E." at bounding box center [322, 206] width 60 height 9
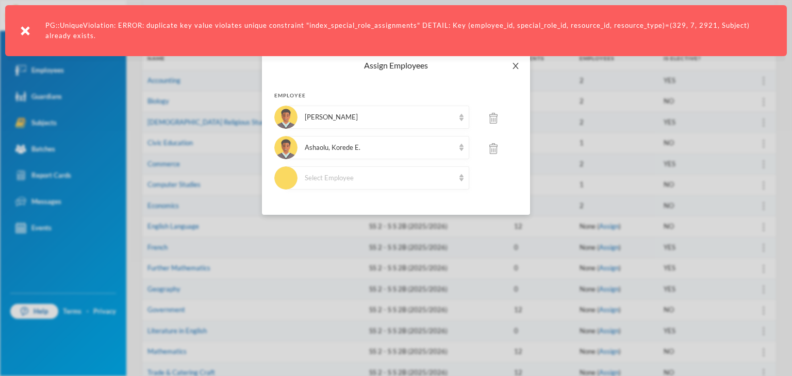
click at [508, 64] on span "Close" at bounding box center [515, 66] width 29 height 29
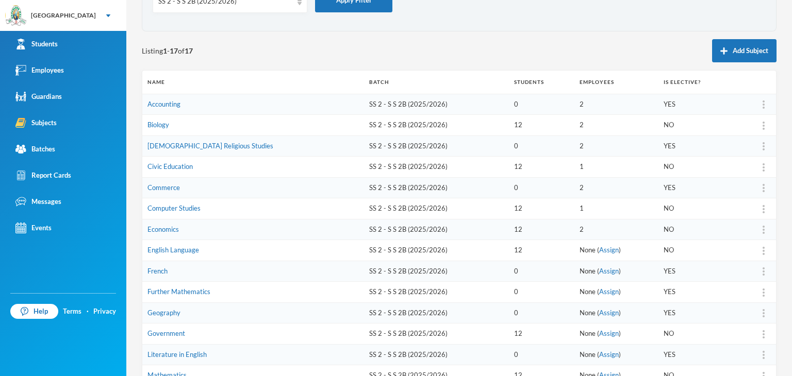
scroll to position [155, 0]
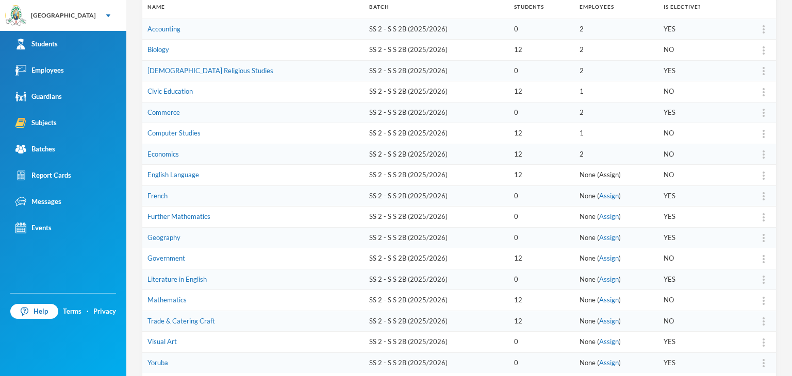
click at [599, 172] on link "Assign" at bounding box center [609, 175] width 20 height 8
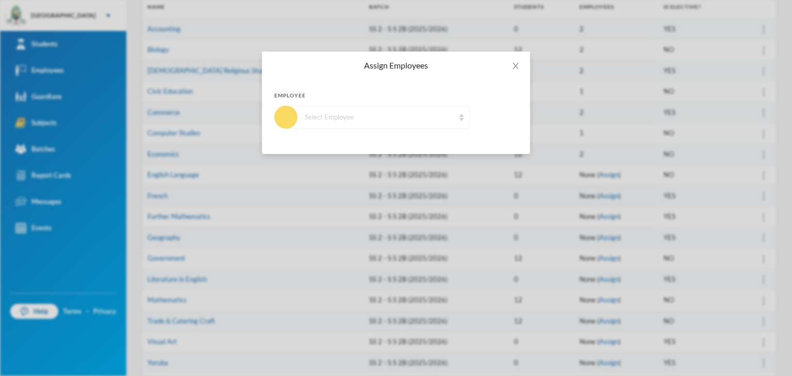
click at [392, 118] on div "Select Employee" at bounding box center [380, 117] width 150 height 10
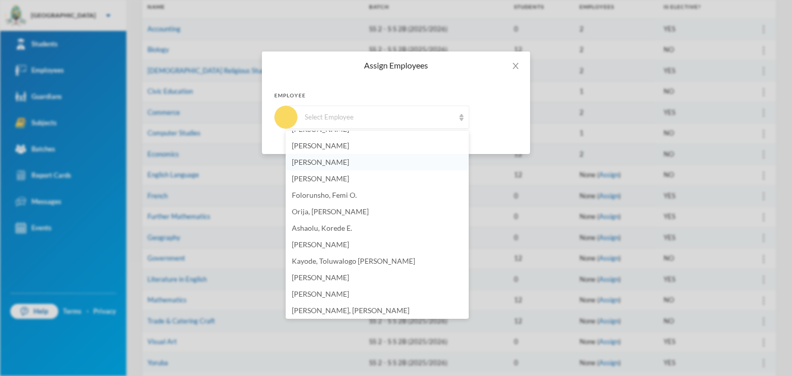
scroll to position [569, 0]
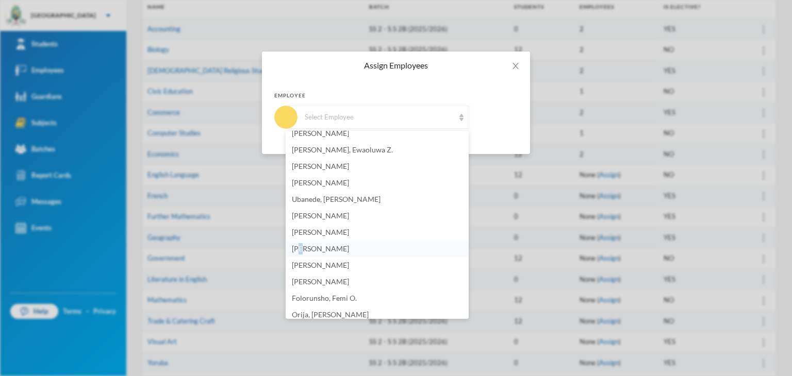
click at [305, 246] on span "[PERSON_NAME]" at bounding box center [320, 248] width 57 height 9
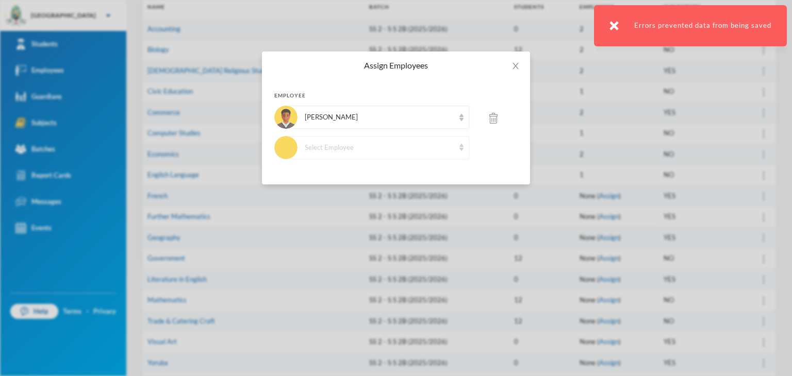
click at [365, 146] on div "Select Employee" at bounding box center [380, 148] width 150 height 10
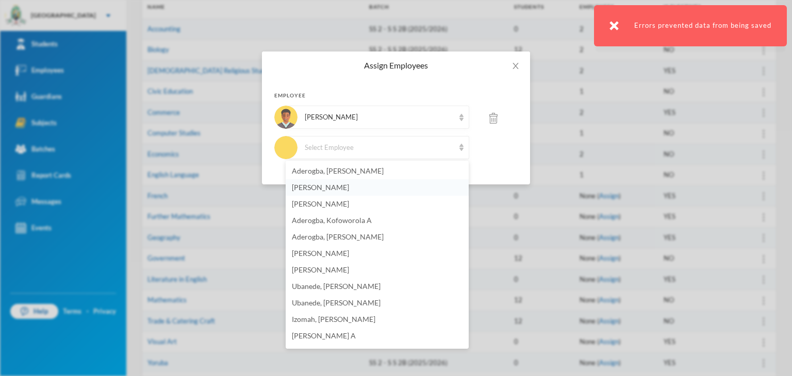
click at [345, 186] on span "[PERSON_NAME]" at bounding box center [320, 187] width 57 height 9
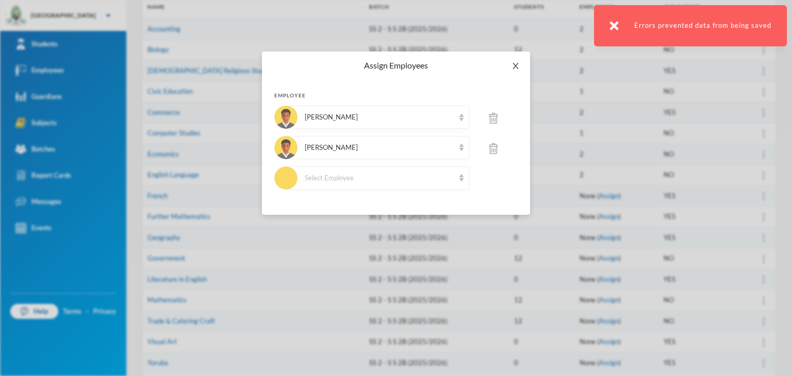
click at [513, 65] on icon "icon: close" at bounding box center [515, 66] width 8 height 8
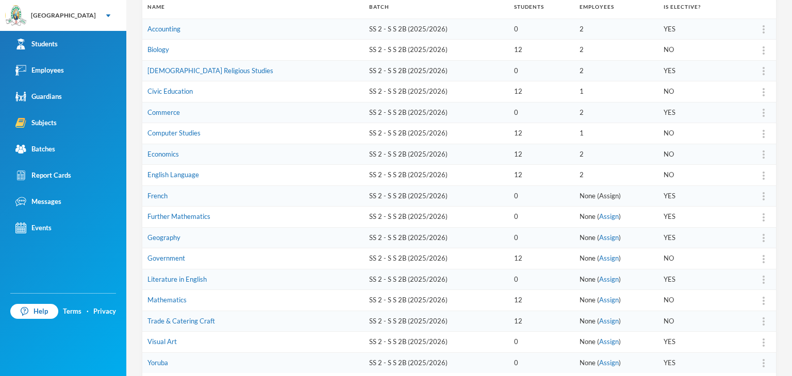
click at [599, 195] on link "Assign" at bounding box center [609, 196] width 20 height 8
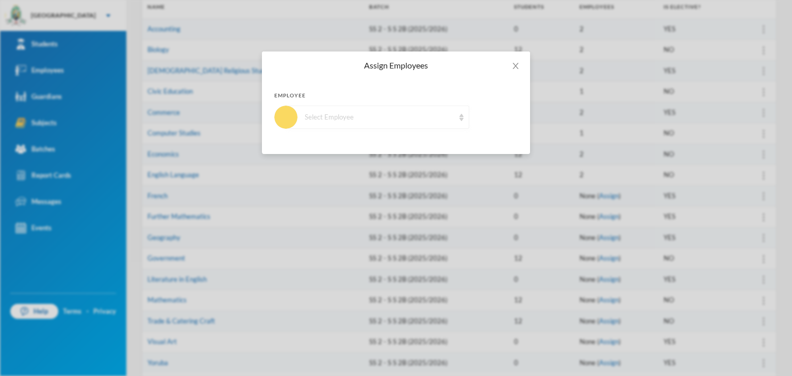
click at [390, 122] on div "Select Employee" at bounding box center [380, 117] width 150 height 10
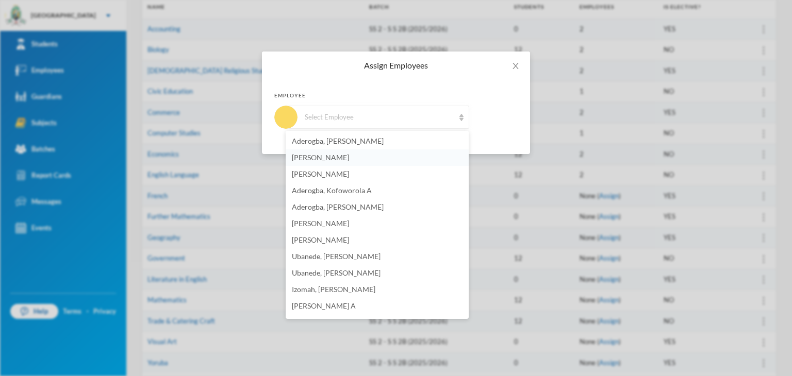
click at [361, 154] on li "[PERSON_NAME]" at bounding box center [377, 158] width 183 height 16
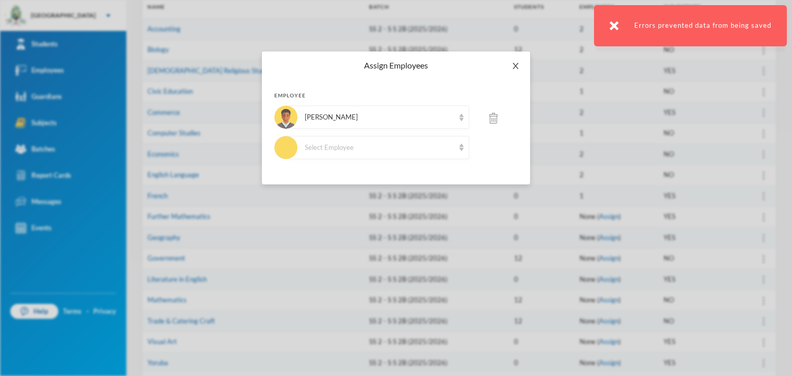
click at [522, 64] on span "Close" at bounding box center [515, 66] width 29 height 29
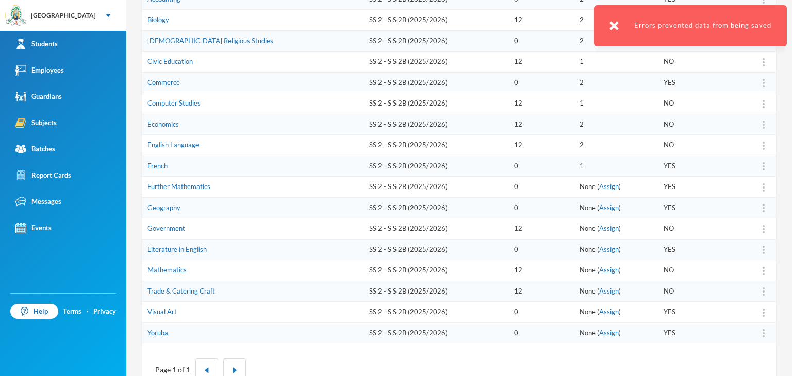
scroll to position [213, 0]
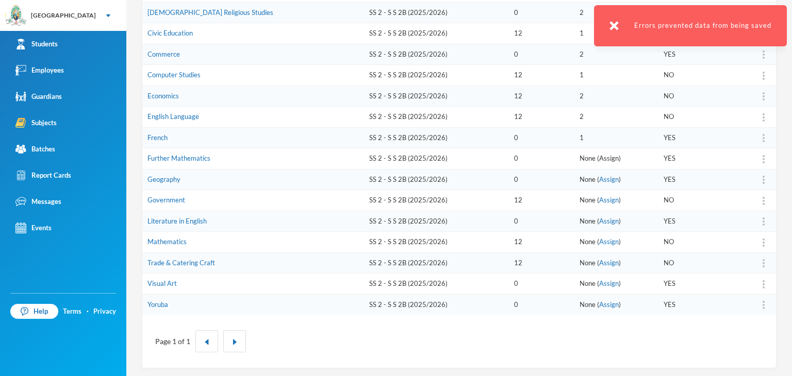
click at [599, 156] on link "Assign" at bounding box center [609, 158] width 20 height 8
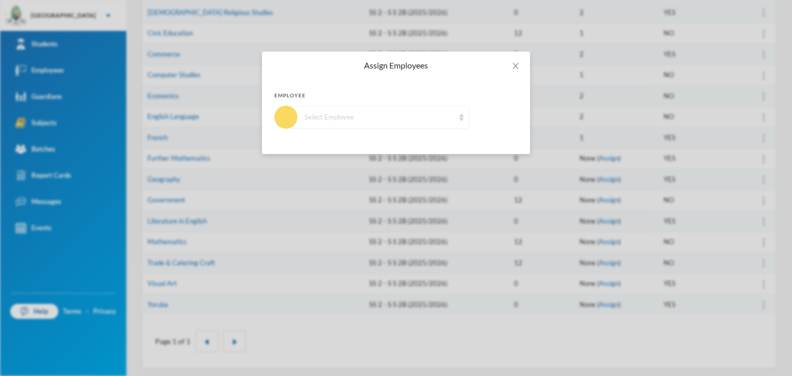
click at [410, 123] on div "Select Employee" at bounding box center [377, 117] width 183 height 23
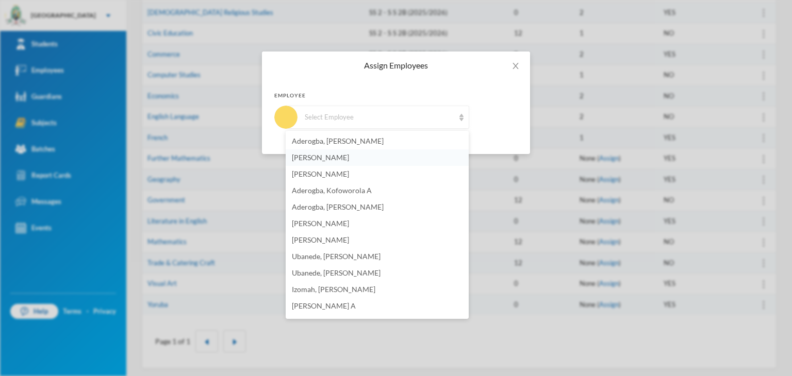
click at [323, 156] on span "[PERSON_NAME]" at bounding box center [320, 157] width 57 height 9
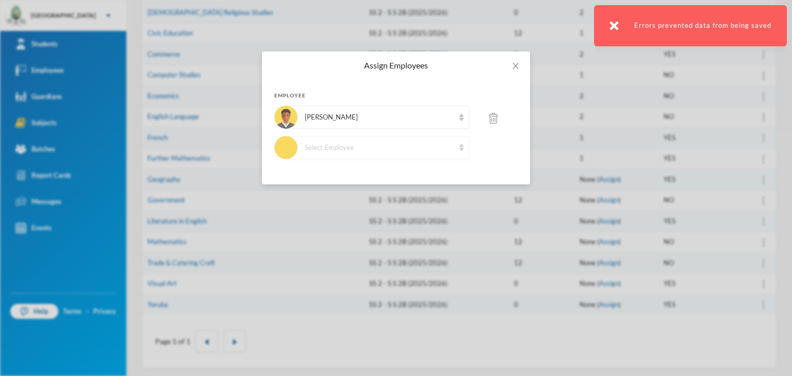
click at [358, 149] on div "Select Employee" at bounding box center [380, 148] width 150 height 10
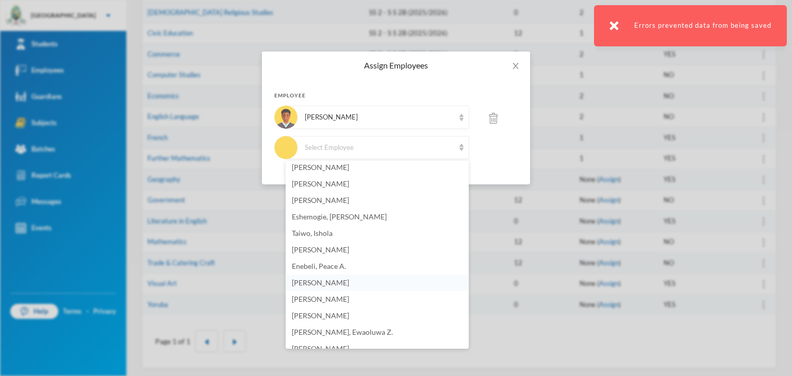
scroll to position [468, 0]
click at [342, 260] on span "[PERSON_NAME]" at bounding box center [320, 264] width 57 height 9
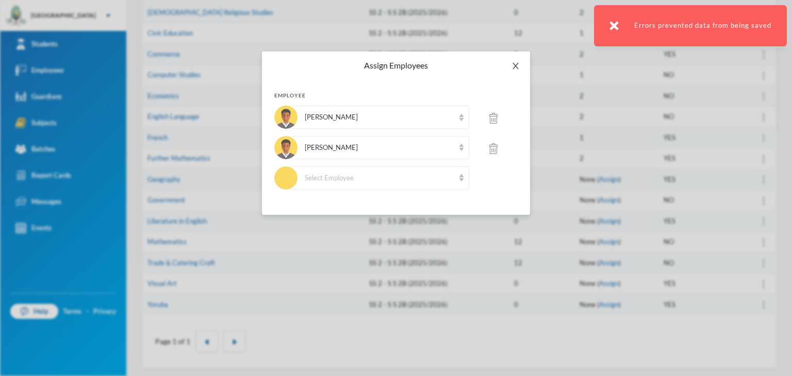
click at [518, 62] on icon "icon: close" at bounding box center [515, 66] width 8 height 8
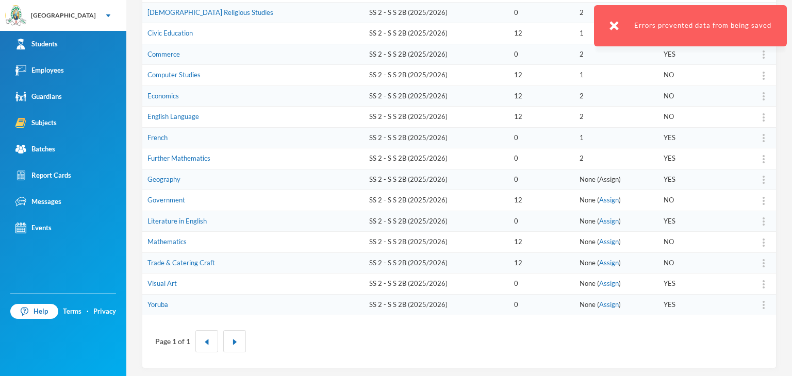
click at [599, 178] on link "Assign" at bounding box center [609, 179] width 20 height 8
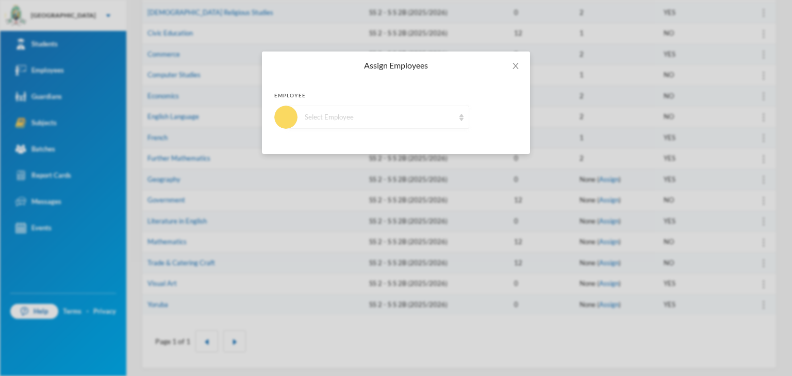
click at [363, 116] on div "Select Employee" at bounding box center [380, 117] width 150 height 10
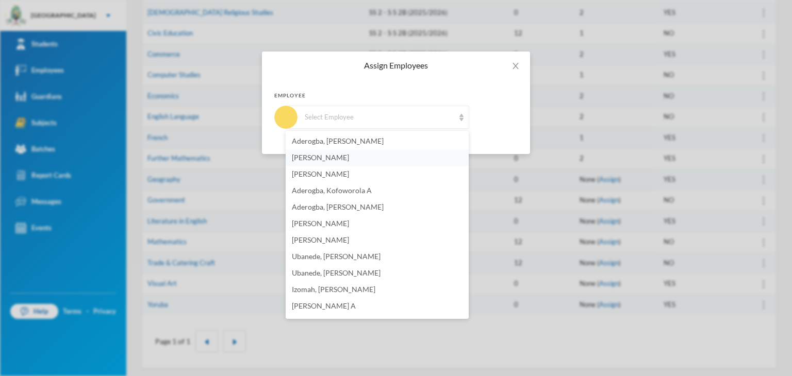
click at [349, 154] on span "[PERSON_NAME]" at bounding box center [320, 157] width 57 height 9
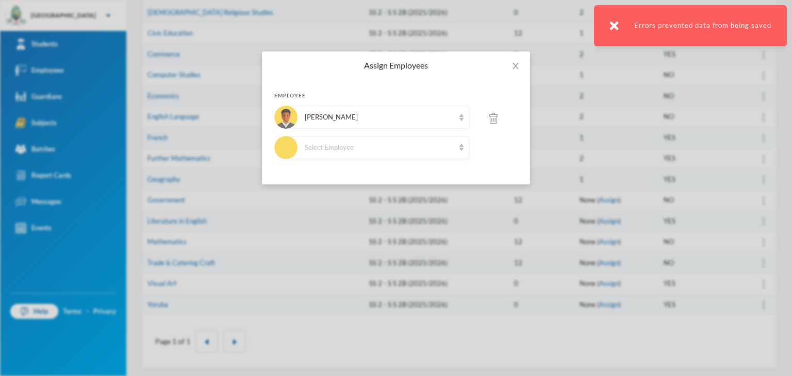
click at [571, 179] on div "Assign Employees Employee Orimoloye, [GEOGRAPHIC_DATA] E. Select Employee" at bounding box center [396, 188] width 792 height 376
click at [508, 60] on span "Close" at bounding box center [515, 66] width 29 height 29
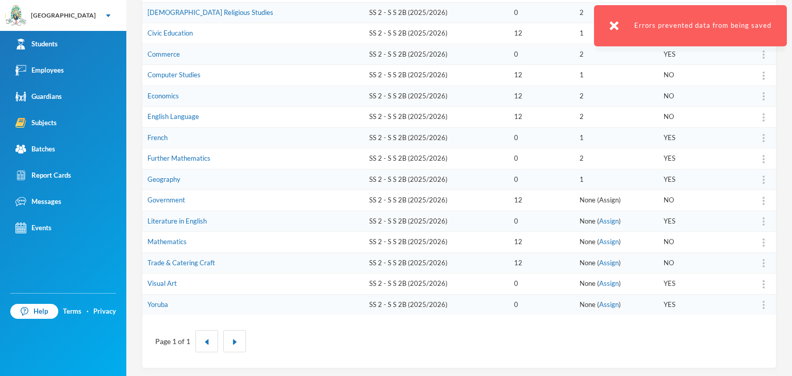
click at [599, 197] on link "Assign" at bounding box center [609, 200] width 20 height 8
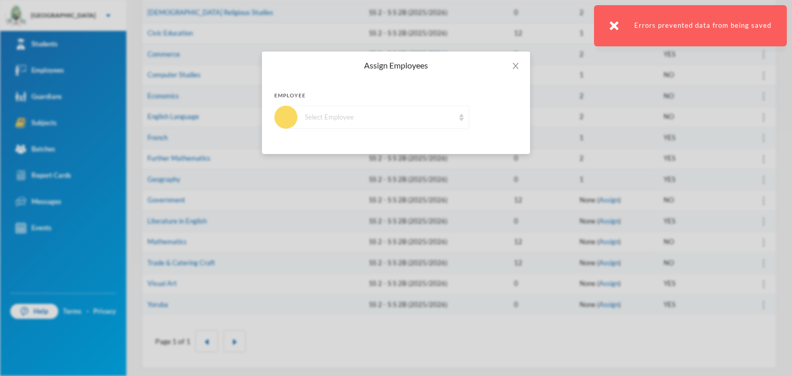
click at [371, 121] on div "Select Employee" at bounding box center [380, 117] width 150 height 10
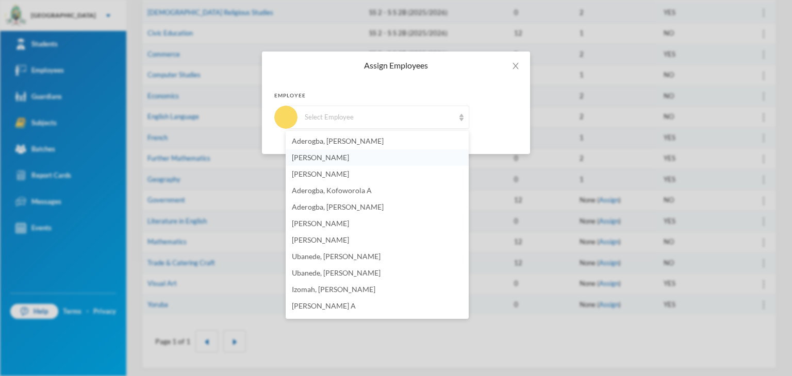
click at [341, 154] on span "[PERSON_NAME]" at bounding box center [320, 157] width 57 height 9
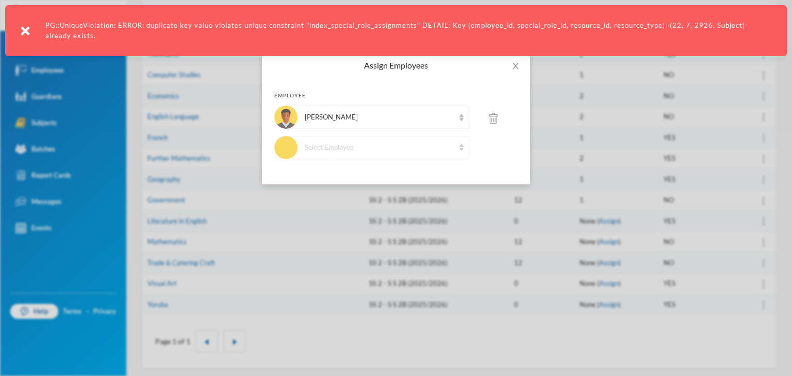
click at [395, 148] on div "Select Employee" at bounding box center [380, 148] width 150 height 10
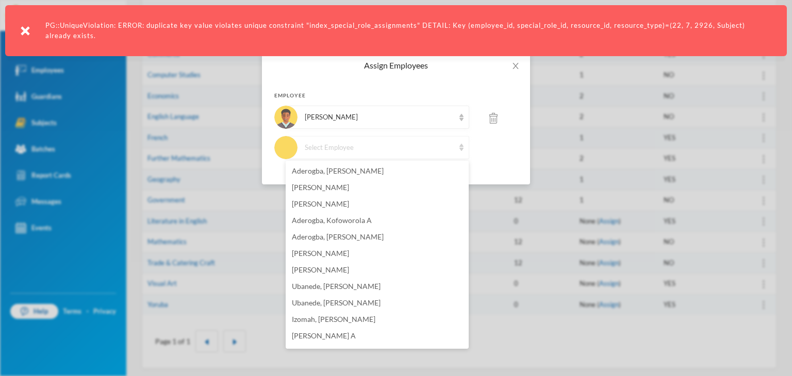
click at [389, 143] on div "Select Employee" at bounding box center [380, 148] width 150 height 10
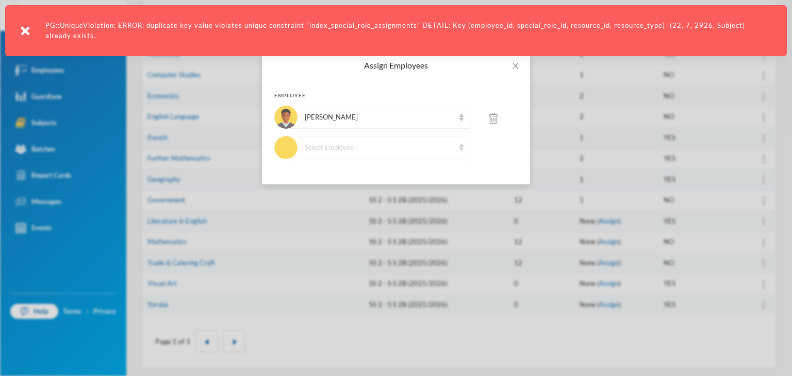
click at [388, 143] on div "Select Employee" at bounding box center [380, 148] width 150 height 10
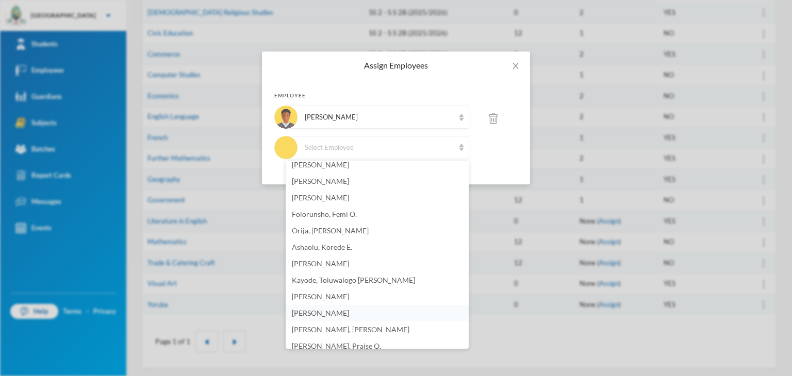
scroll to position [620, 0]
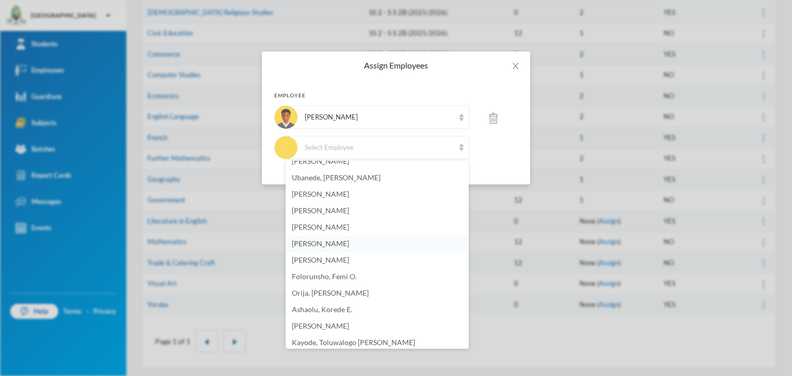
click at [338, 242] on span "[PERSON_NAME]" at bounding box center [320, 243] width 57 height 9
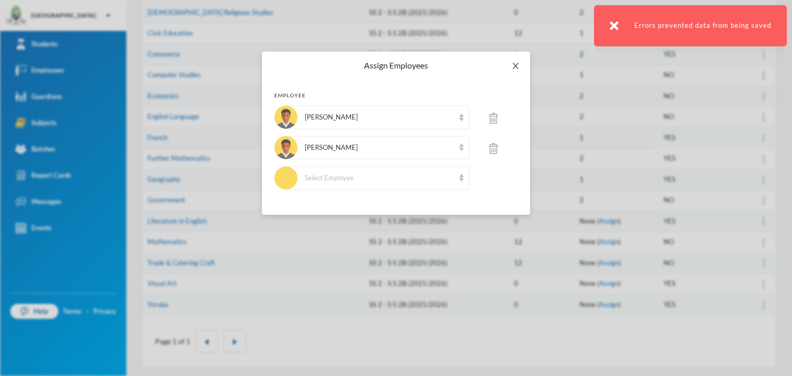
click at [516, 65] on icon "icon: close" at bounding box center [515, 66] width 6 height 6
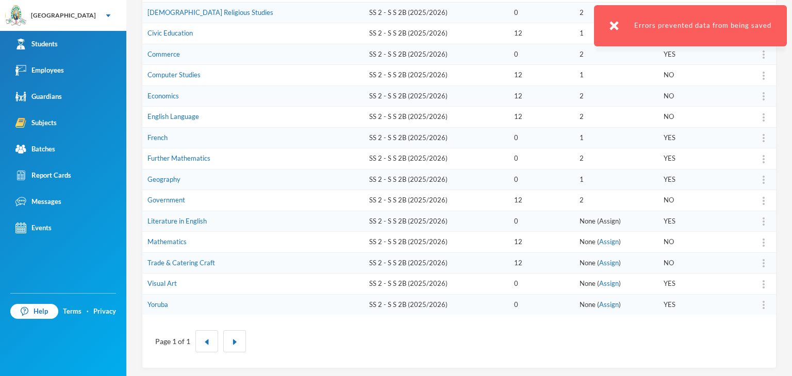
click at [599, 220] on link "Assign" at bounding box center [609, 221] width 20 height 8
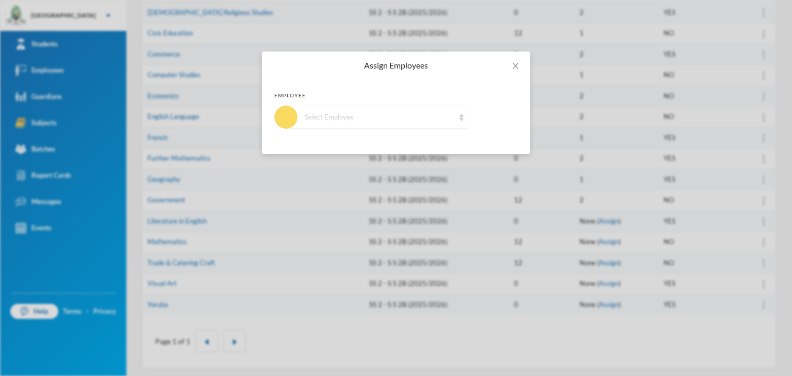
click at [386, 121] on div "Select Employee" at bounding box center [380, 117] width 150 height 10
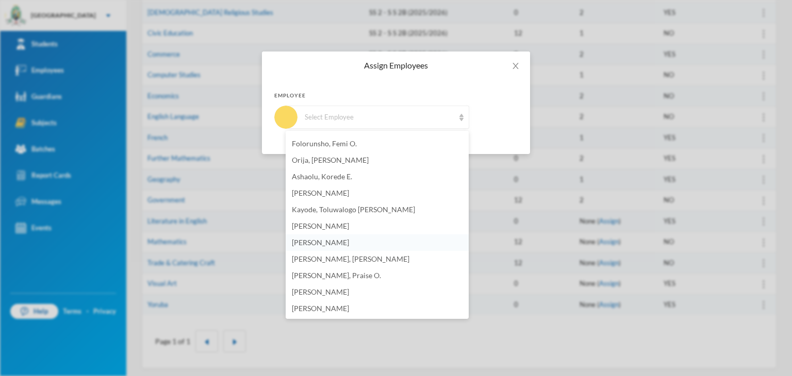
scroll to position [672, 0]
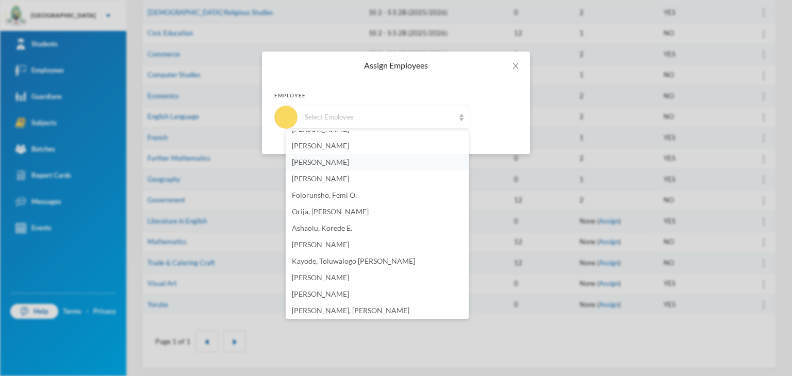
click at [334, 163] on span "[PERSON_NAME]" at bounding box center [320, 162] width 57 height 9
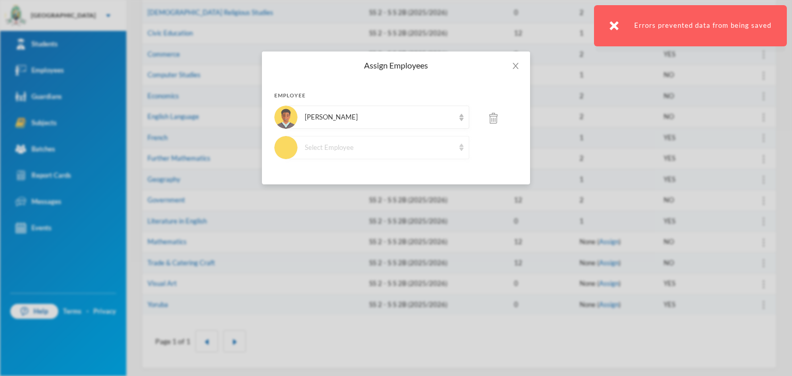
click at [359, 147] on div "Select Employee" at bounding box center [380, 148] width 150 height 10
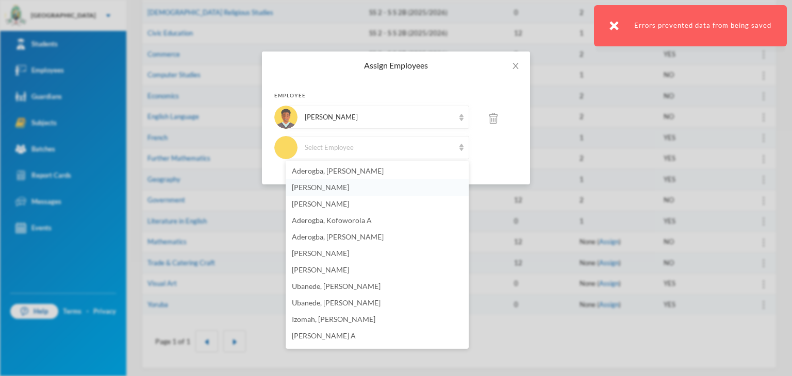
click at [368, 186] on li "[PERSON_NAME]" at bounding box center [377, 187] width 183 height 16
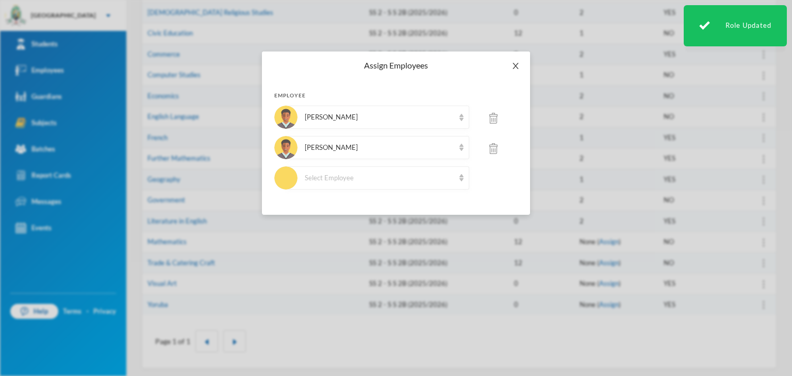
click at [516, 64] on icon "icon: close" at bounding box center [515, 66] width 8 height 8
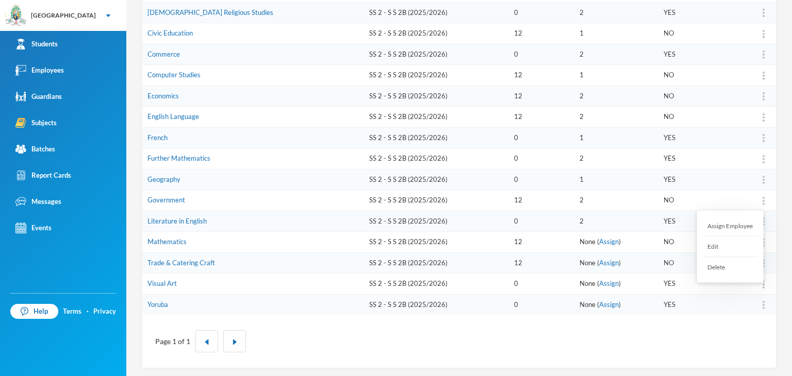
click at [734, 225] on div "Assign Employee" at bounding box center [730, 226] width 56 height 21
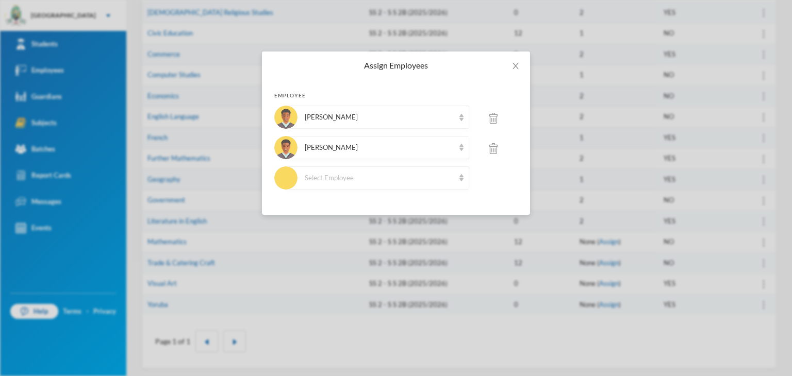
click at [495, 149] on img at bounding box center [493, 148] width 8 height 11
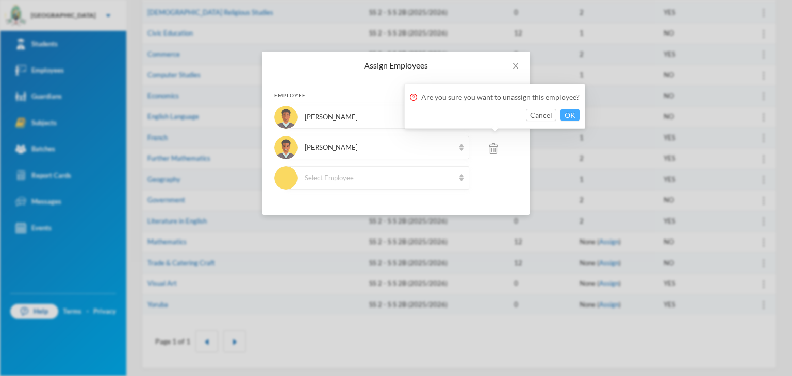
click at [567, 119] on button "OK" at bounding box center [569, 115] width 19 height 12
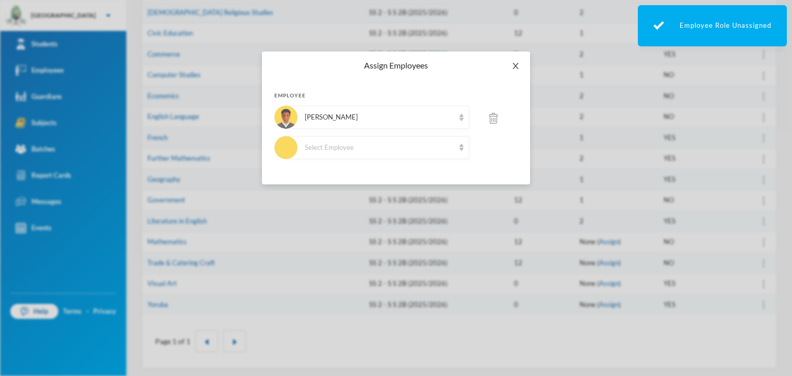
click at [516, 67] on icon "icon: close" at bounding box center [515, 66] width 6 height 6
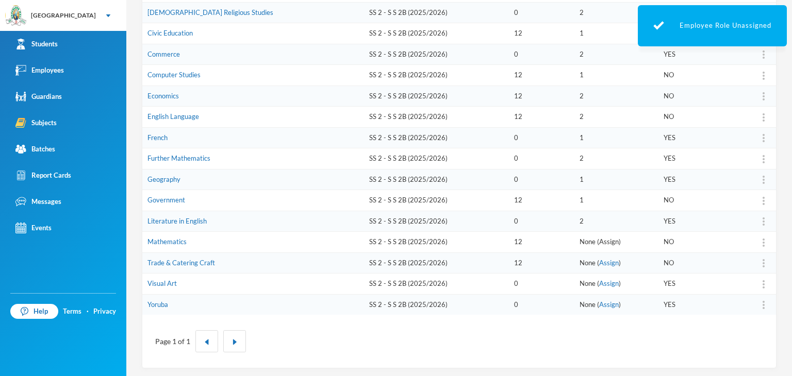
click at [599, 239] on link "Assign" at bounding box center [609, 242] width 20 height 8
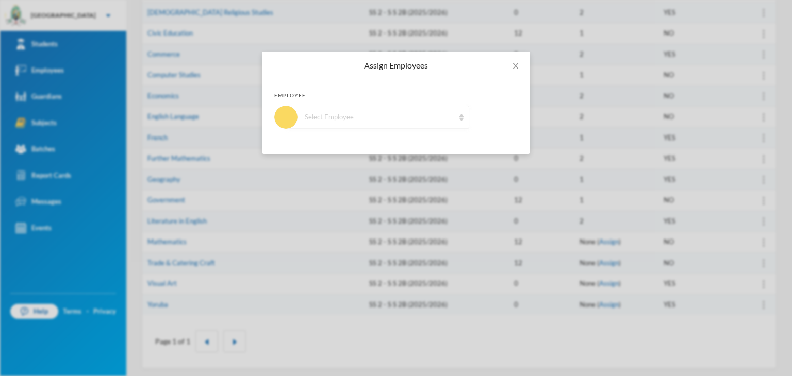
click at [407, 117] on div "Select Employee" at bounding box center [380, 117] width 150 height 10
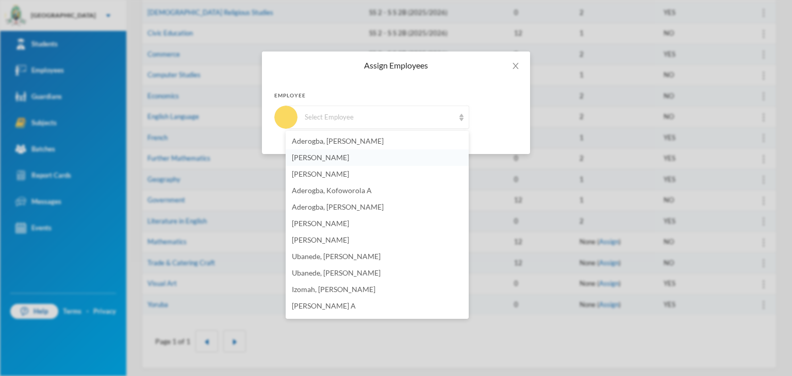
click at [336, 153] on li "[PERSON_NAME]" at bounding box center [377, 158] width 183 height 16
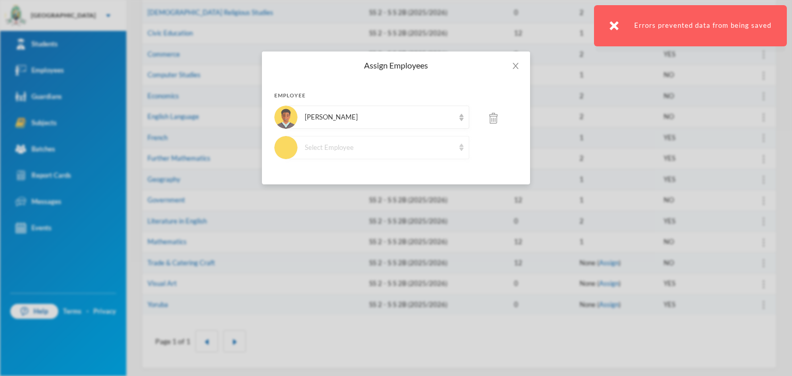
click at [326, 146] on div "Select Employee" at bounding box center [380, 148] width 150 height 10
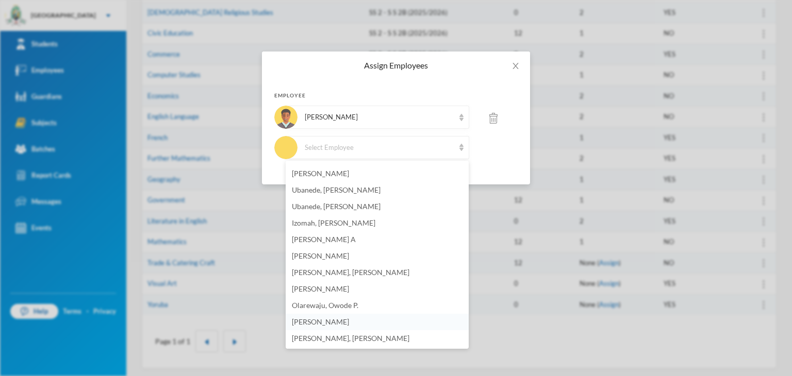
scroll to position [155, 0]
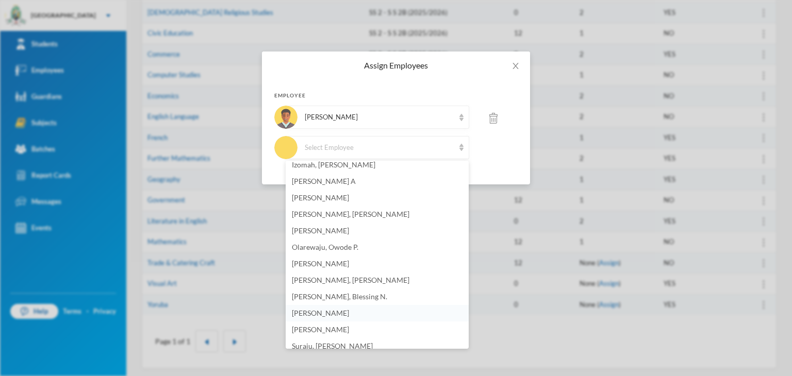
click at [340, 310] on span "[PERSON_NAME]" at bounding box center [320, 313] width 57 height 9
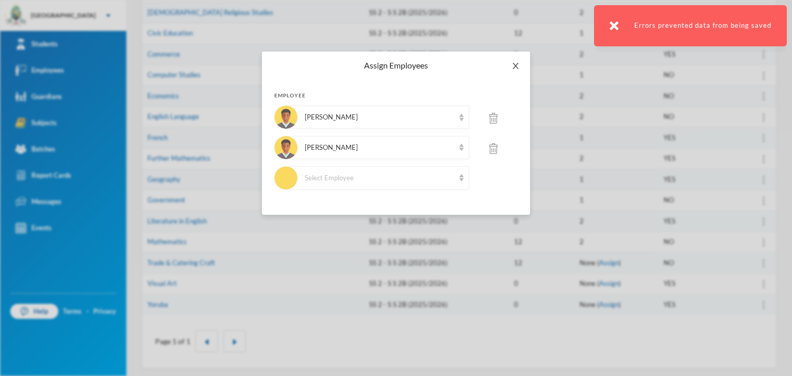
click at [515, 62] on icon "icon: close" at bounding box center [515, 66] width 8 height 8
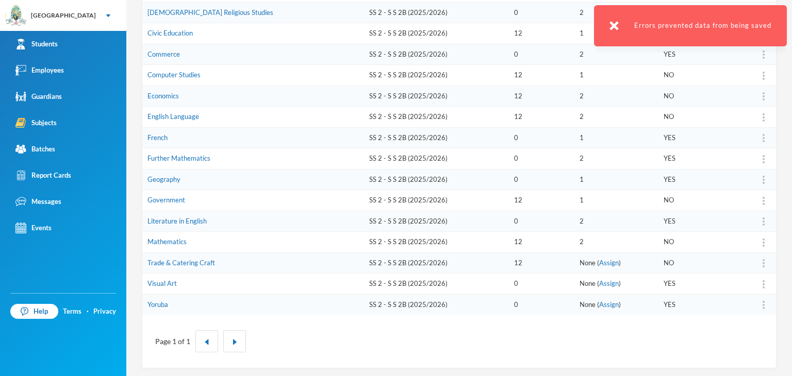
click at [599, 260] on link "Assign" at bounding box center [609, 263] width 20 height 8
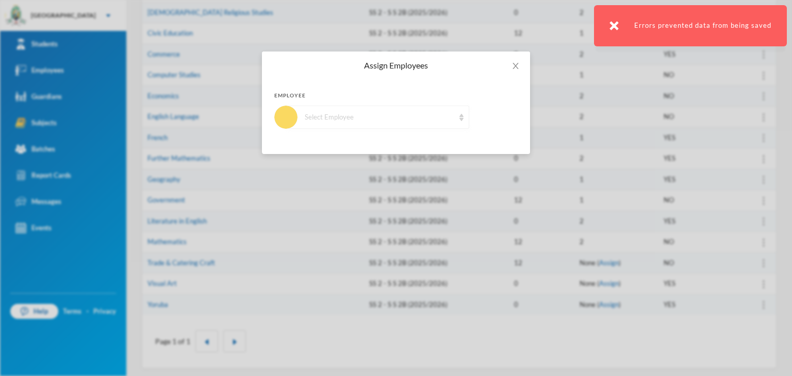
click at [385, 120] on div "Select Employee" at bounding box center [380, 117] width 150 height 10
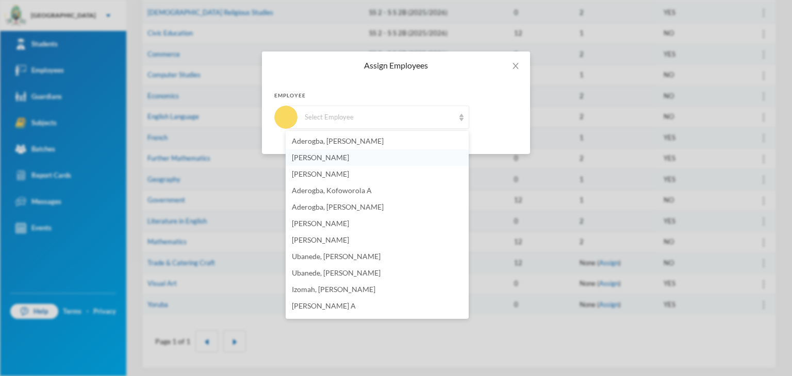
click at [335, 156] on span "[PERSON_NAME]" at bounding box center [320, 157] width 57 height 9
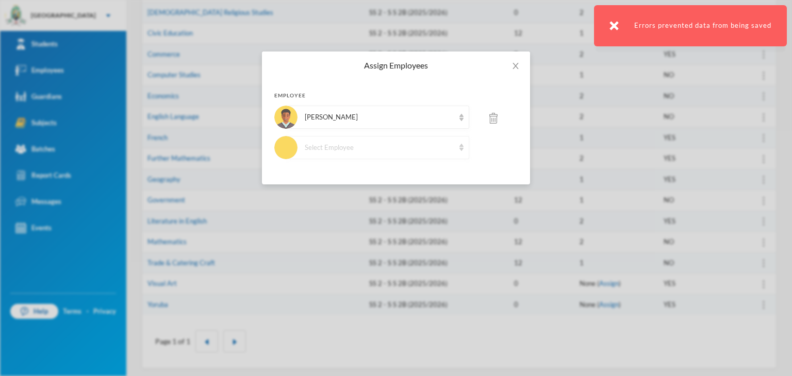
click at [351, 147] on div "Select Employee" at bounding box center [380, 148] width 150 height 10
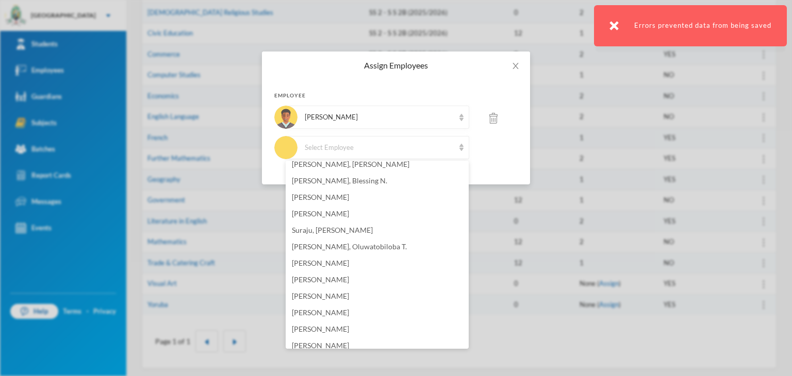
scroll to position [361, 0]
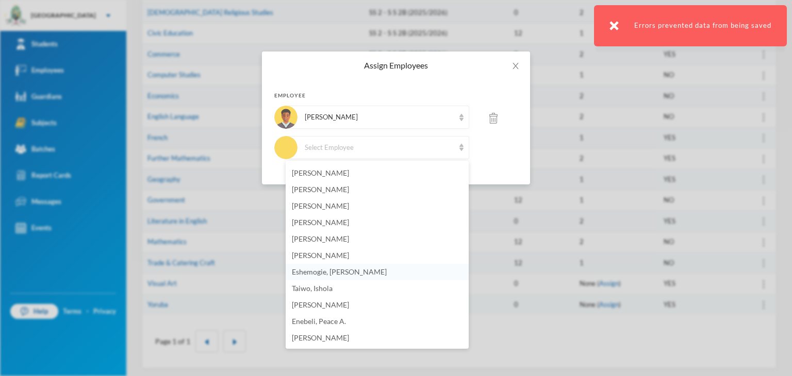
click at [321, 267] on li "Eshemogie, [PERSON_NAME]" at bounding box center [377, 272] width 183 height 16
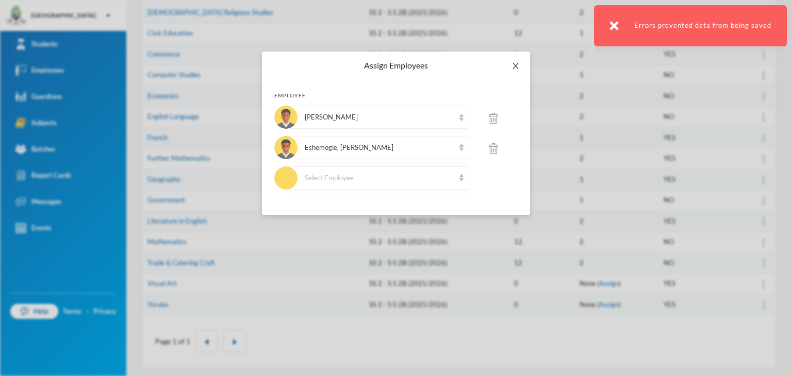
drag, startPoint x: 517, startPoint y: 65, endPoint x: 513, endPoint y: 77, distance: 11.8
click at [516, 65] on icon "icon: close" at bounding box center [515, 66] width 8 height 8
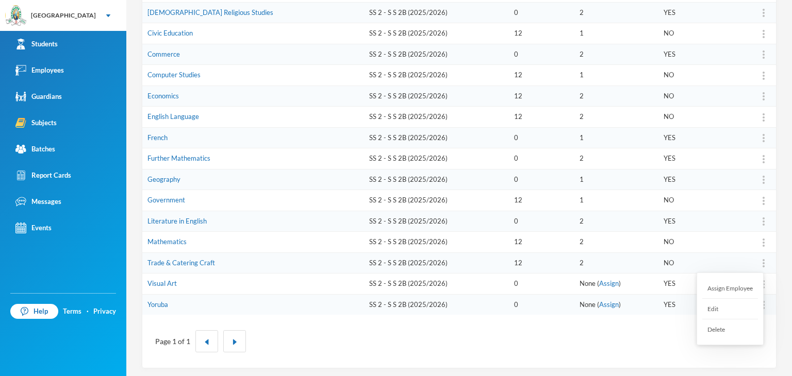
click at [762, 262] on img at bounding box center [763, 263] width 2 height 8
click at [762, 259] on img at bounding box center [763, 263] width 2 height 8
click at [730, 290] on div "Assign Employee" at bounding box center [730, 288] width 56 height 21
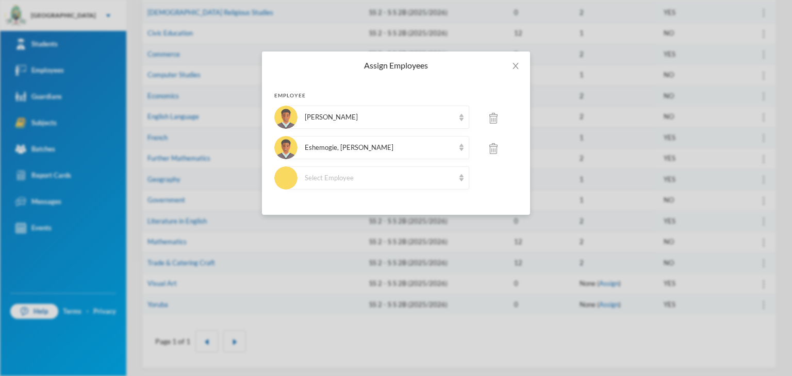
click at [492, 150] on img at bounding box center [493, 148] width 8 height 11
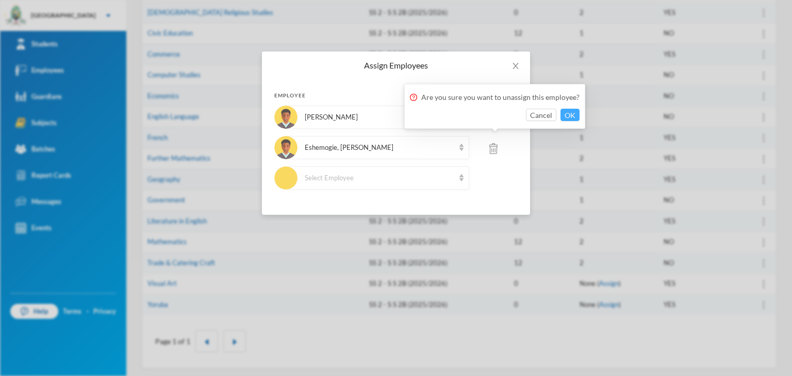
click at [566, 116] on button "OK" at bounding box center [569, 115] width 19 height 12
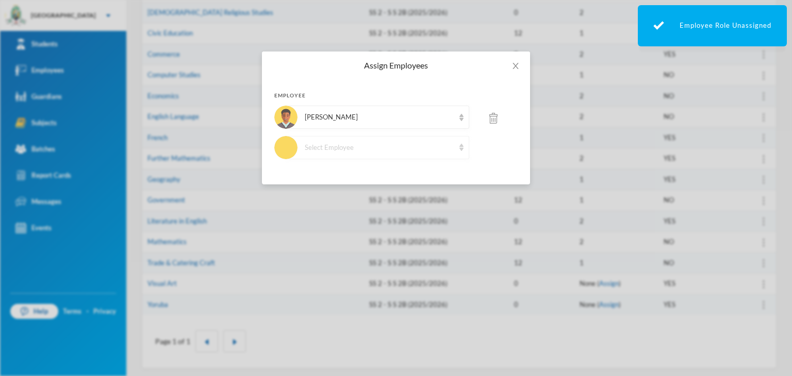
click at [338, 143] on div "Select Employee" at bounding box center [380, 148] width 150 height 10
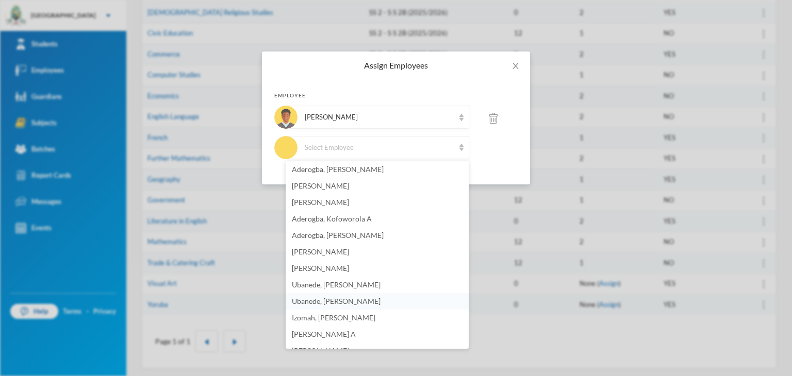
scroll to position [0, 0]
click at [342, 200] on span "[PERSON_NAME]" at bounding box center [320, 204] width 57 height 9
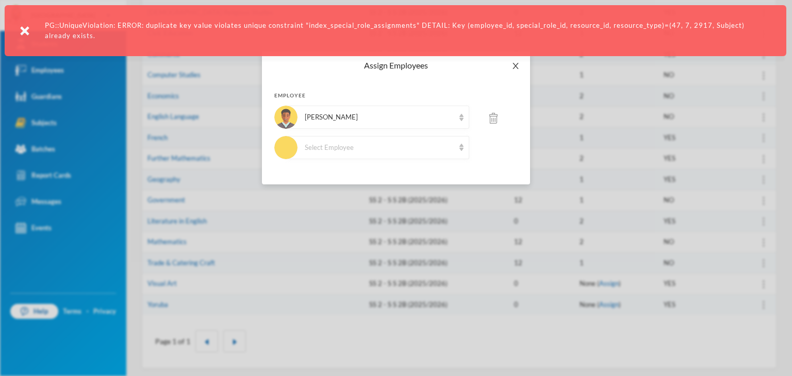
click at [511, 68] on icon "icon: close" at bounding box center [515, 66] width 8 height 8
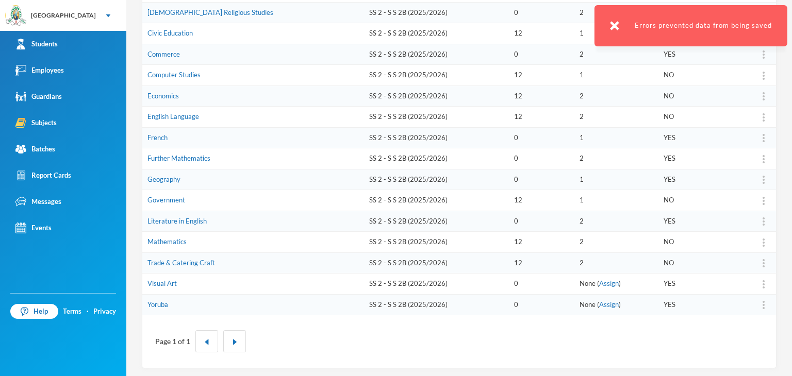
click at [599, 281] on link "Assign" at bounding box center [609, 283] width 20 height 8
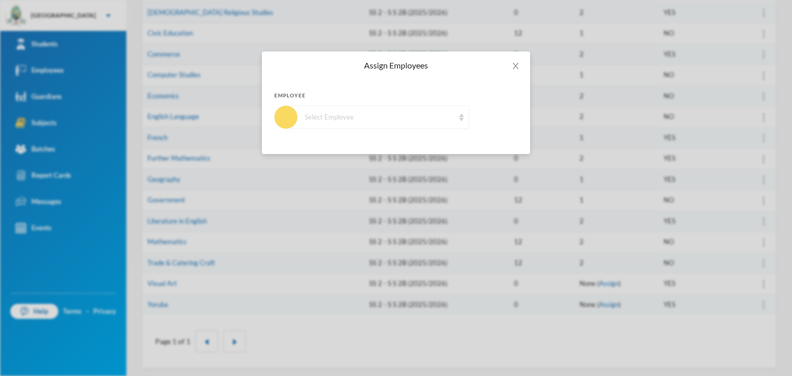
click at [328, 117] on div "Select Employee" at bounding box center [380, 117] width 150 height 10
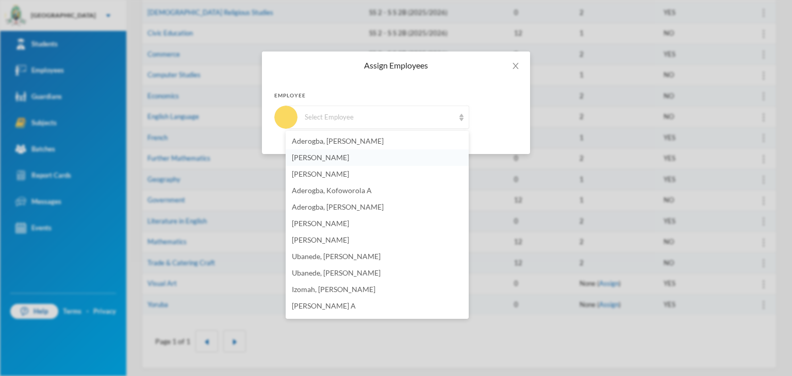
click at [344, 163] on li "[PERSON_NAME]" at bounding box center [377, 158] width 183 height 16
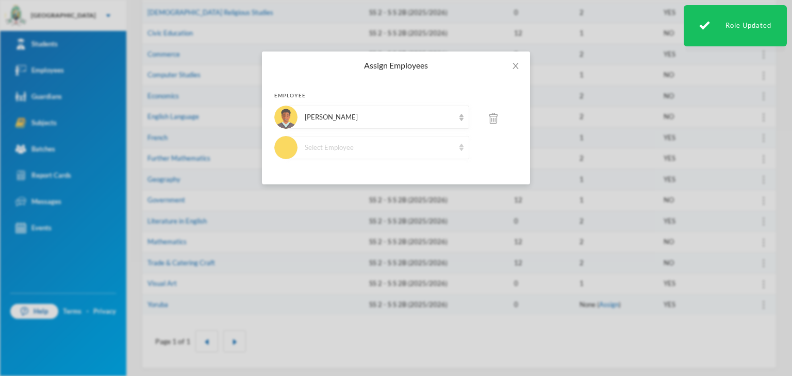
click at [355, 156] on div "Select Employee" at bounding box center [377, 147] width 183 height 23
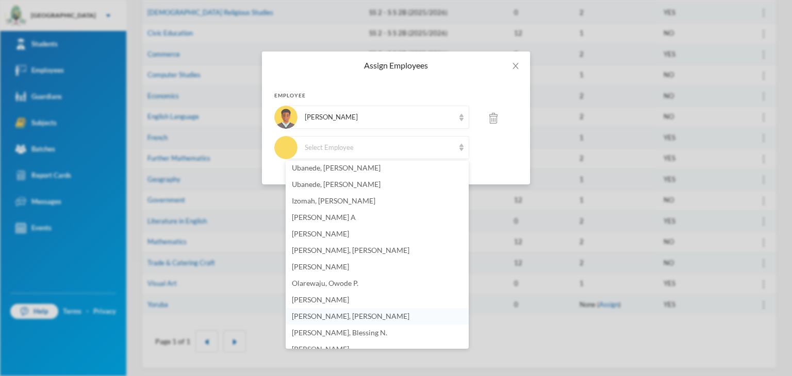
scroll to position [103, 0]
click at [352, 230] on span "[PERSON_NAME] A" at bounding box center [324, 232] width 64 height 9
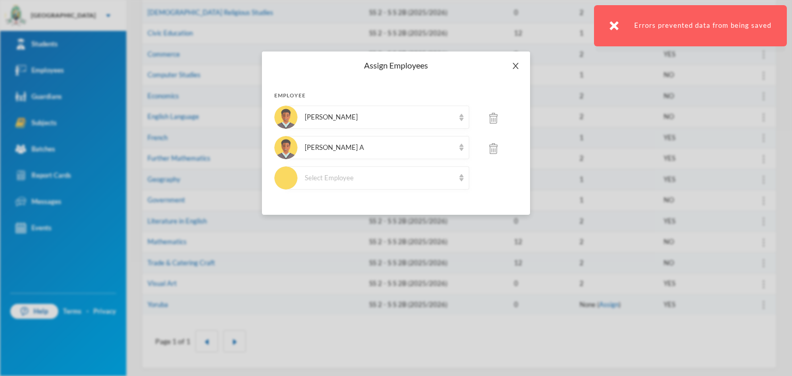
click at [516, 64] on icon "icon: close" at bounding box center [515, 66] width 8 height 8
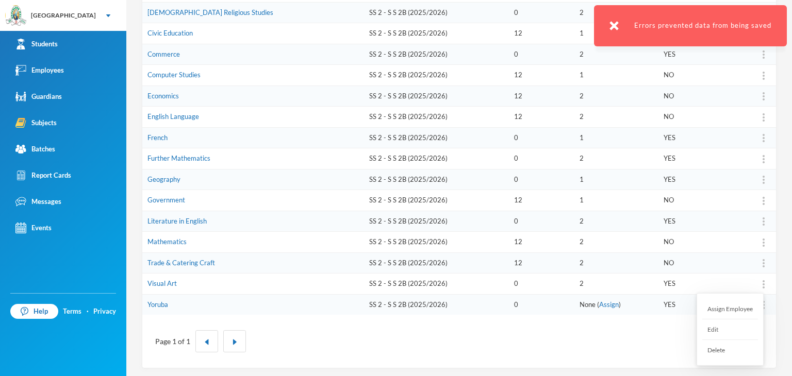
click at [756, 283] on div at bounding box center [763, 284] width 14 height 10
click at [759, 282] on div at bounding box center [763, 284] width 14 height 10
click at [731, 307] on div "Assign Employee" at bounding box center [730, 309] width 56 height 21
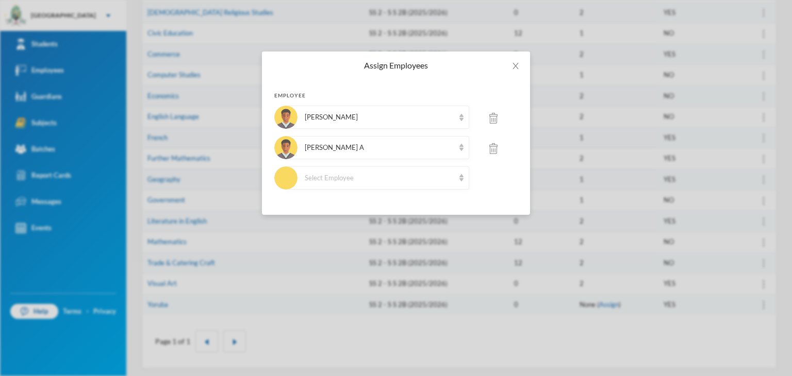
click at [495, 154] on div at bounding box center [493, 148] width 48 height 24
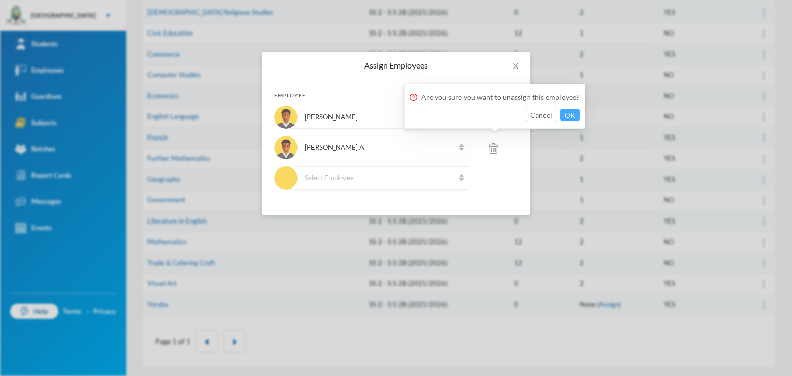
click at [571, 117] on button "OK" at bounding box center [569, 115] width 19 height 12
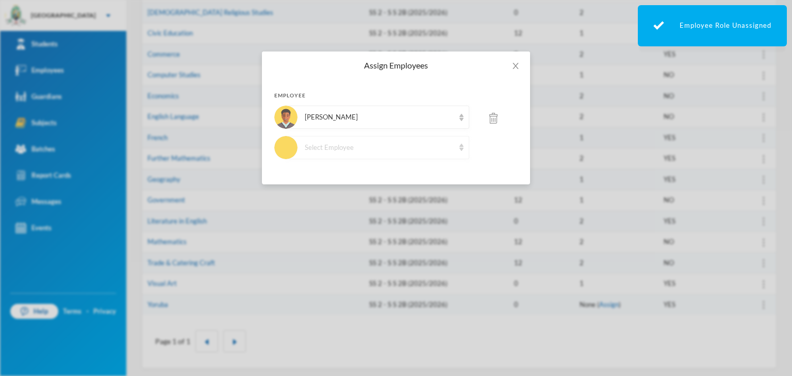
click at [338, 143] on div "Select Employee" at bounding box center [380, 148] width 150 height 10
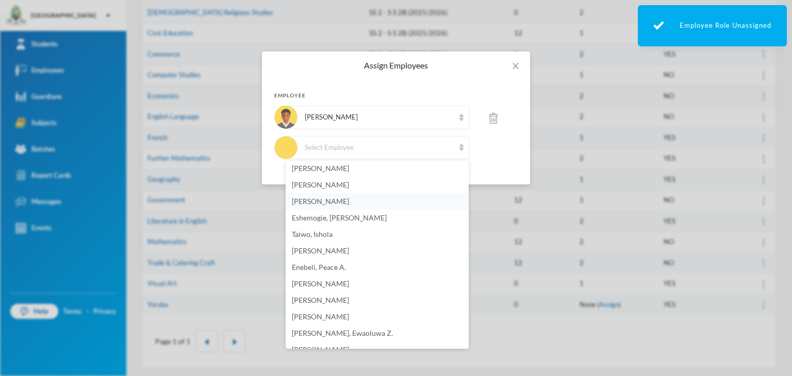
scroll to position [416, 0]
click at [328, 216] on span "Eshemogie, [PERSON_NAME]" at bounding box center [339, 216] width 95 height 9
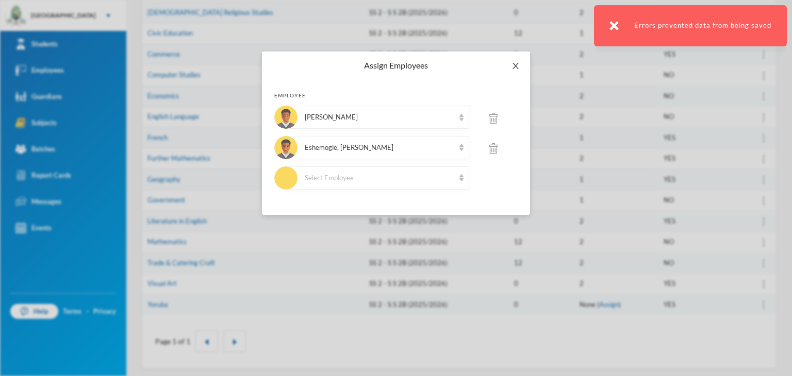
click at [519, 65] on icon "icon: close" at bounding box center [515, 66] width 8 height 8
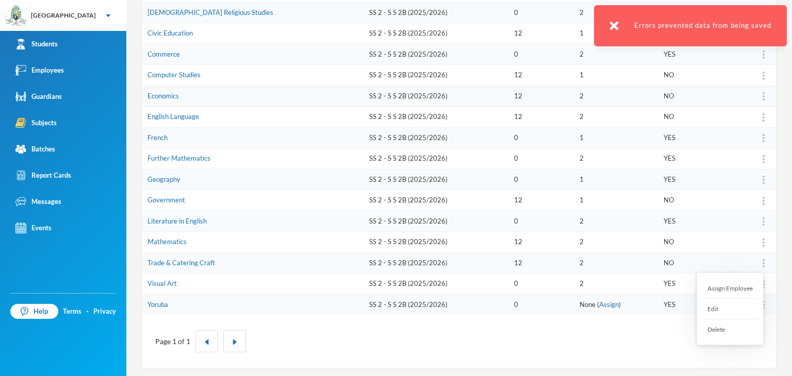
click at [762, 260] on img at bounding box center [763, 263] width 2 height 8
click at [734, 288] on div "Assign Employee" at bounding box center [730, 288] width 56 height 21
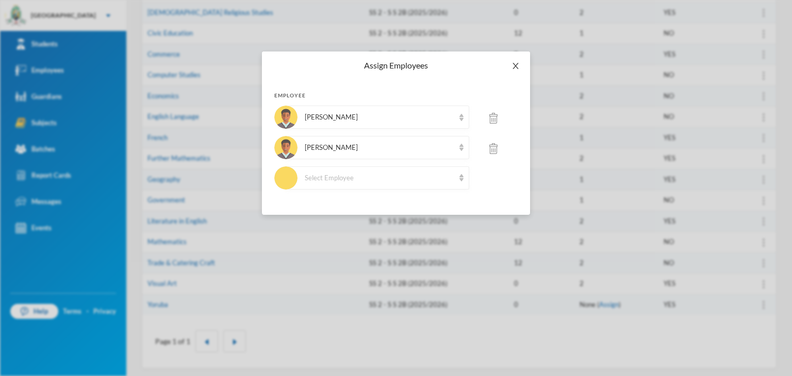
click at [519, 67] on icon "icon: close" at bounding box center [515, 66] width 8 height 8
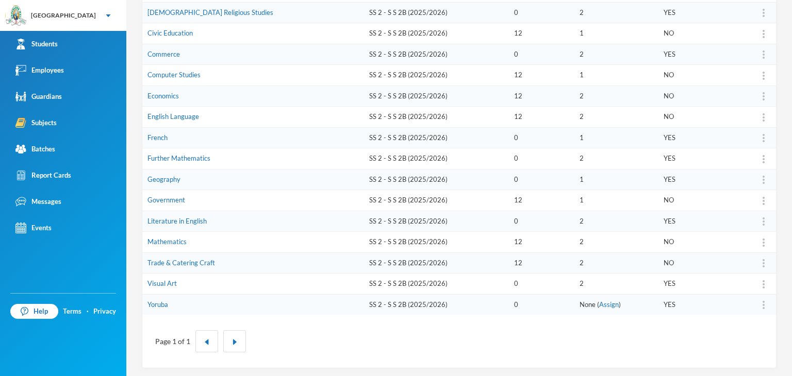
click at [599, 302] on link "Assign" at bounding box center [609, 305] width 20 height 8
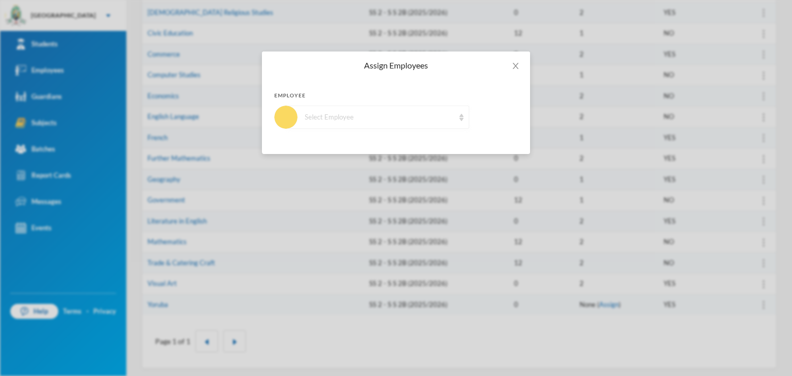
click at [343, 106] on div "Select Employee" at bounding box center [377, 117] width 183 height 23
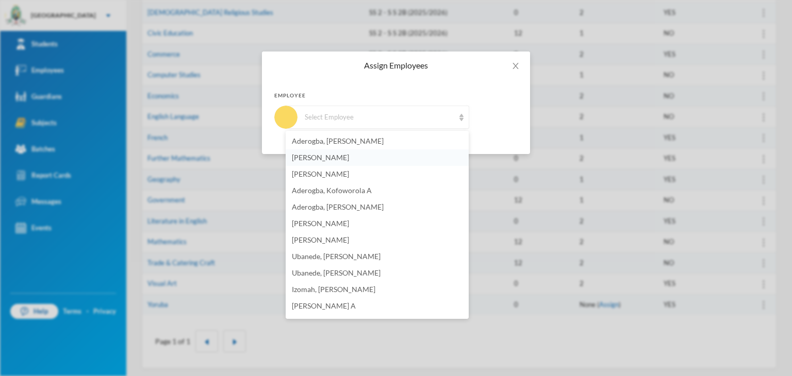
click at [325, 162] on li "[PERSON_NAME]" at bounding box center [377, 158] width 183 height 16
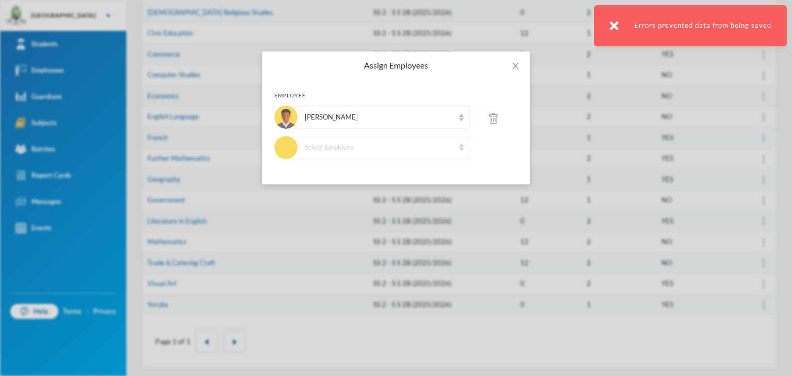
click at [348, 140] on div "Select Employee" at bounding box center [377, 147] width 183 height 23
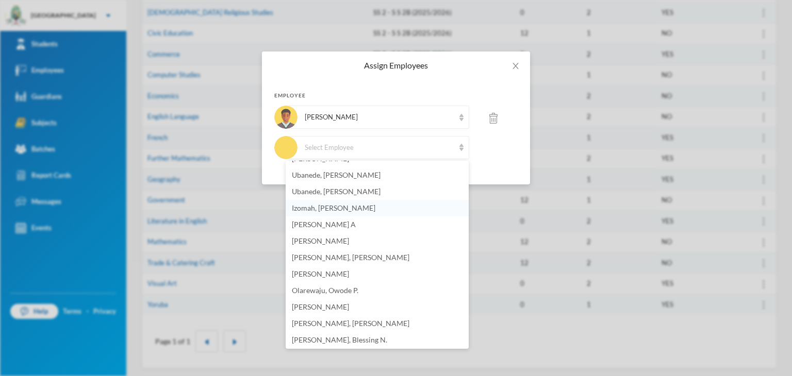
scroll to position [103, 0]
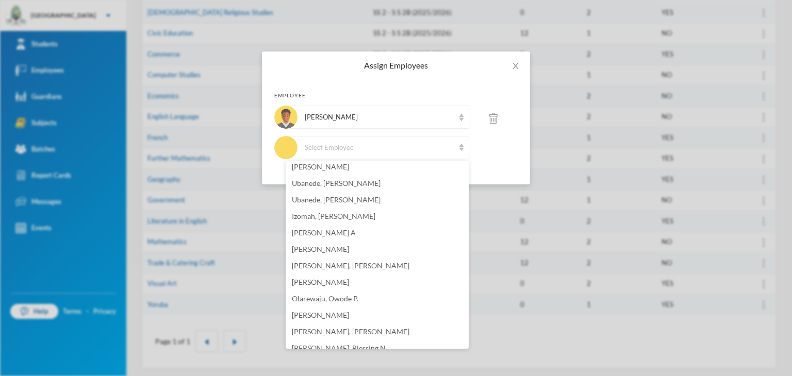
click at [325, 231] on span "[PERSON_NAME] A" at bounding box center [324, 232] width 64 height 9
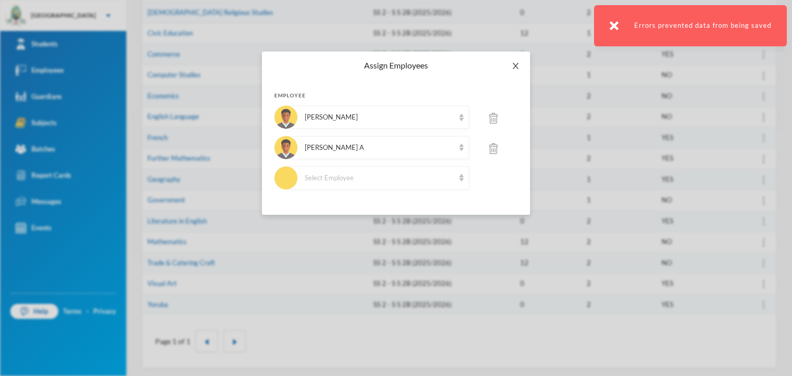
click at [514, 68] on icon "icon: close" at bounding box center [515, 66] width 6 height 6
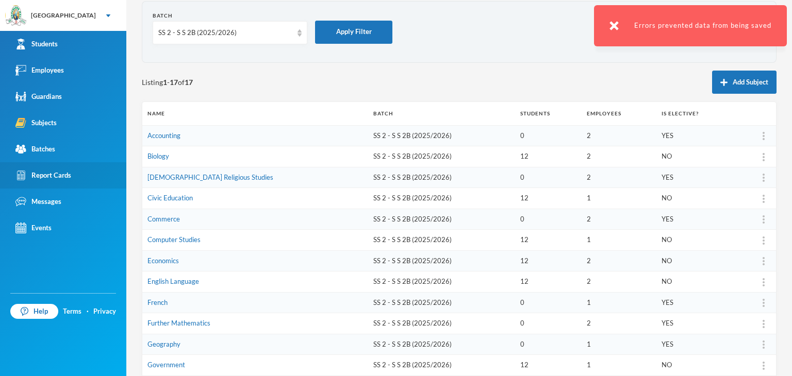
scroll to position [0, 0]
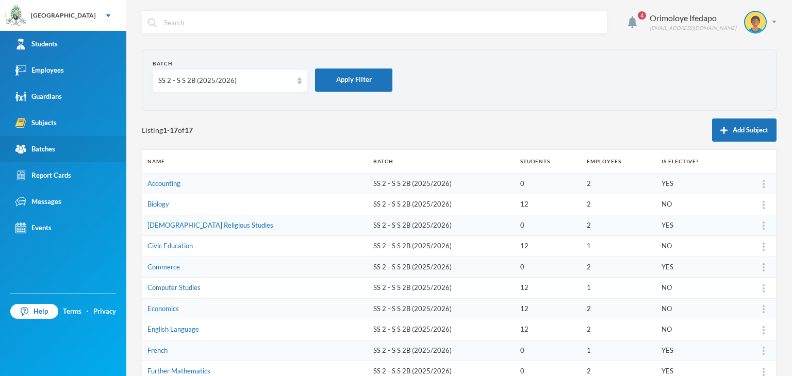
click at [35, 147] on div "Batches" at bounding box center [35, 149] width 40 height 11
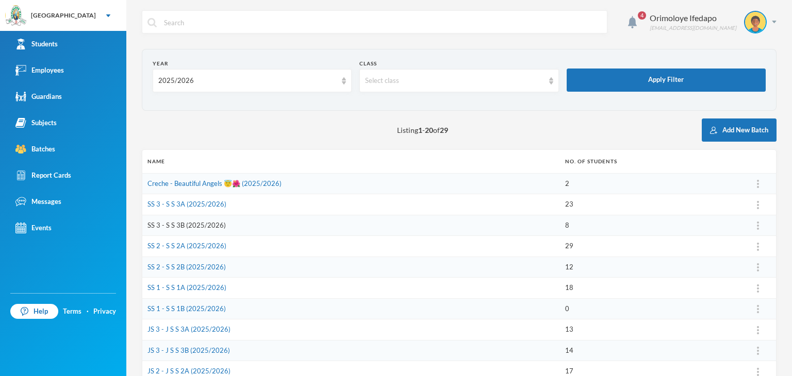
click at [172, 225] on link "SS 3 - S S 3B (2025/2026)" at bounding box center [186, 225] width 78 height 8
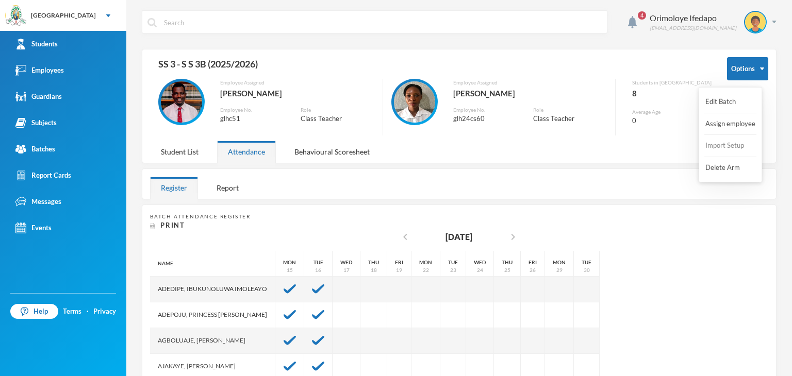
click at [720, 147] on button "Import Setup" at bounding box center [724, 146] width 41 height 19
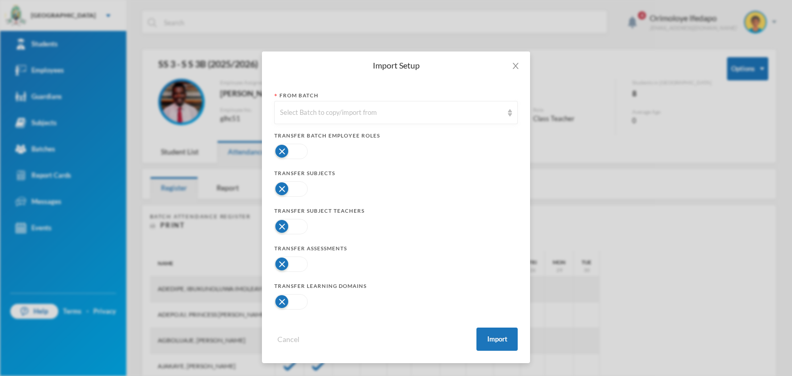
click at [293, 184] on button "button" at bounding box center [291, 188] width 34 height 15
click at [293, 226] on button "button" at bounding box center [291, 226] width 34 height 15
click at [292, 270] on button "button" at bounding box center [291, 264] width 34 height 15
click at [299, 306] on button "button" at bounding box center [291, 301] width 34 height 15
click at [444, 118] on div "Select Batch to copy/import from" at bounding box center [395, 112] width 243 height 23
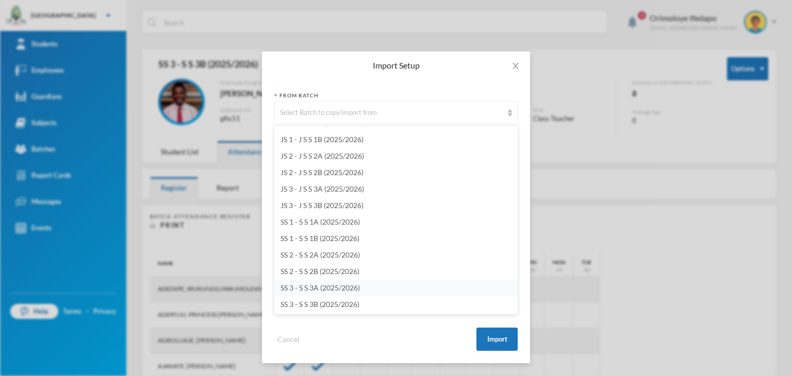
scroll to position [2940, 0]
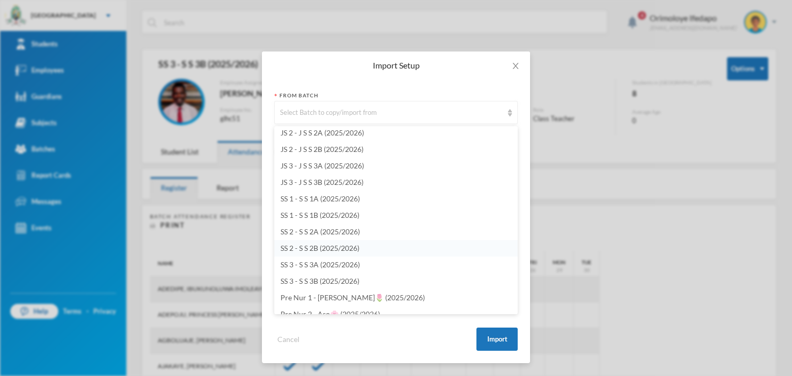
click at [311, 245] on span "SS 2 - S S 2B (2025/2026)" at bounding box center [319, 248] width 79 height 9
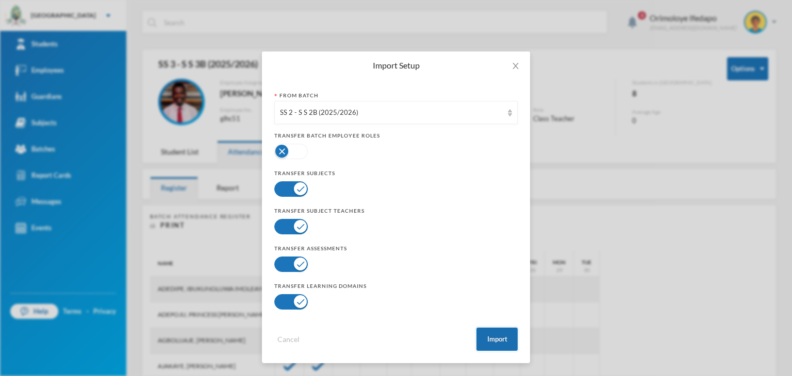
click at [499, 333] on button "Import" at bounding box center [496, 339] width 41 height 23
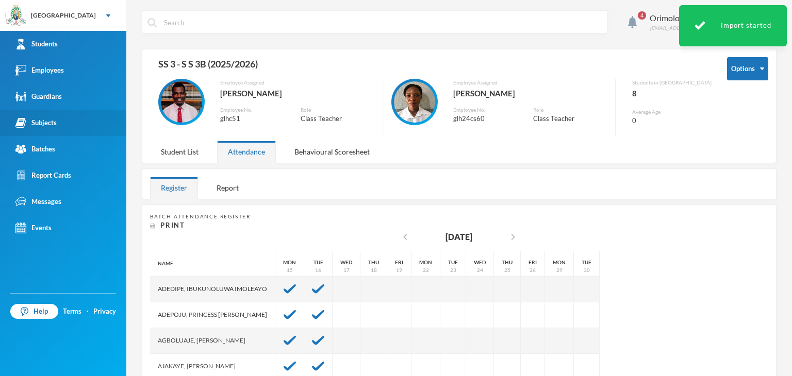
click at [56, 119] on div "Subjects" at bounding box center [35, 123] width 41 height 11
click at [56, 118] on div "Subjects" at bounding box center [35, 123] width 41 height 11
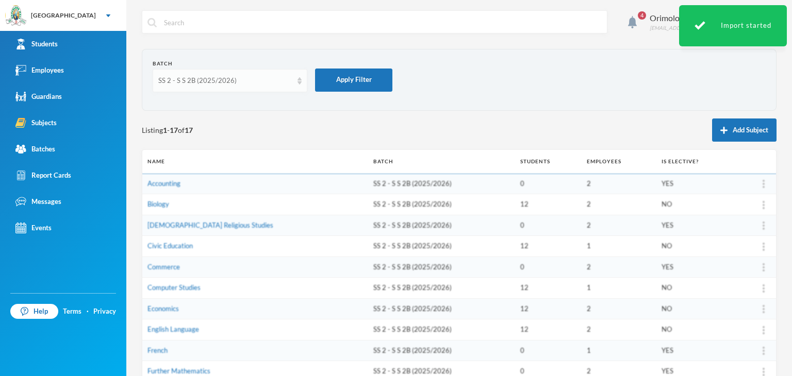
click at [211, 79] on div "SS 2 - S S 2B (2025/2026)" at bounding box center [225, 81] width 134 height 10
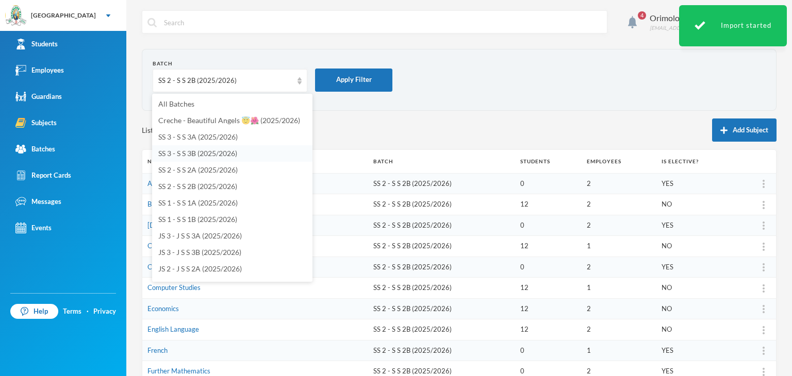
click at [191, 150] on span "SS 3 - S S 3B (2025/2026)" at bounding box center [197, 153] width 79 height 9
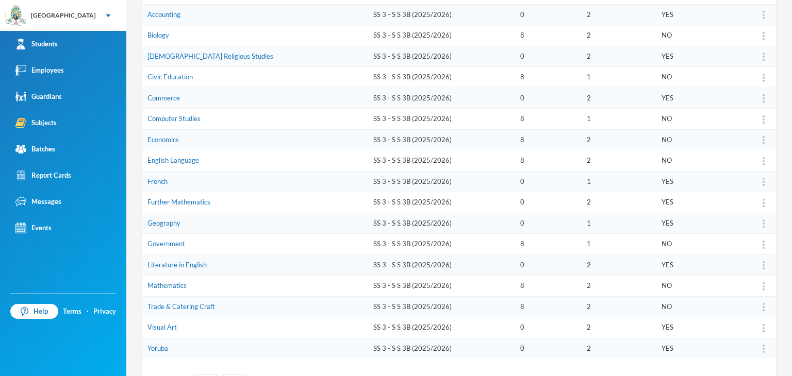
scroll to position [206, 0]
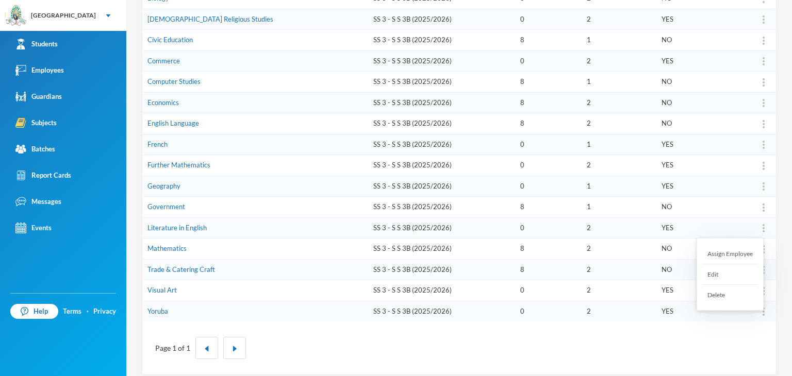
click at [732, 253] on div "Assign Employee" at bounding box center [730, 254] width 56 height 21
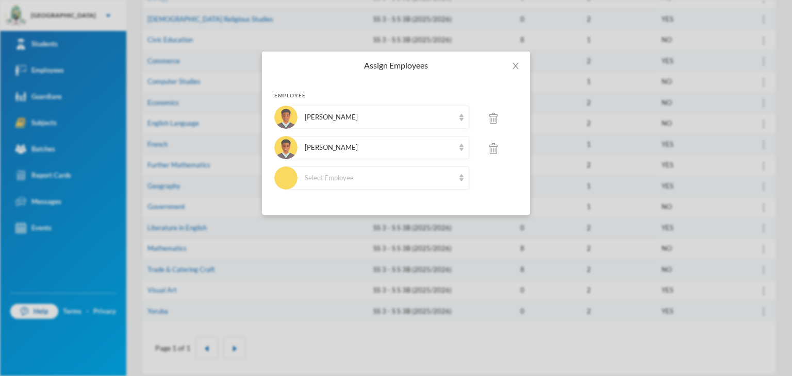
click at [493, 117] on img at bounding box center [493, 118] width 8 height 11
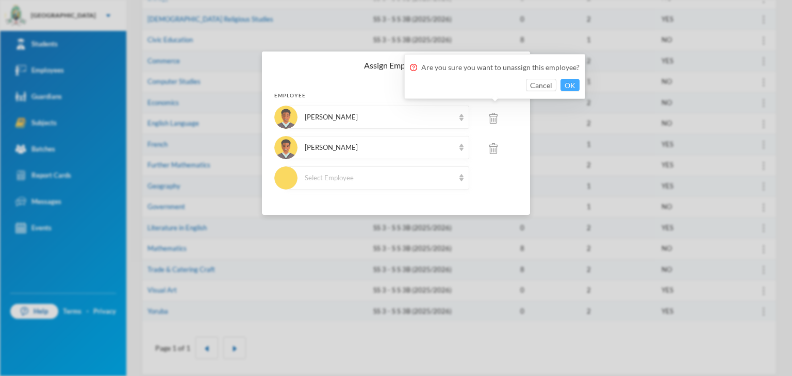
click at [574, 77] on div "Are you sure you want to unassign this employee? Cancel OK" at bounding box center [494, 76] width 181 height 45
click at [568, 82] on button "OK" at bounding box center [569, 85] width 19 height 12
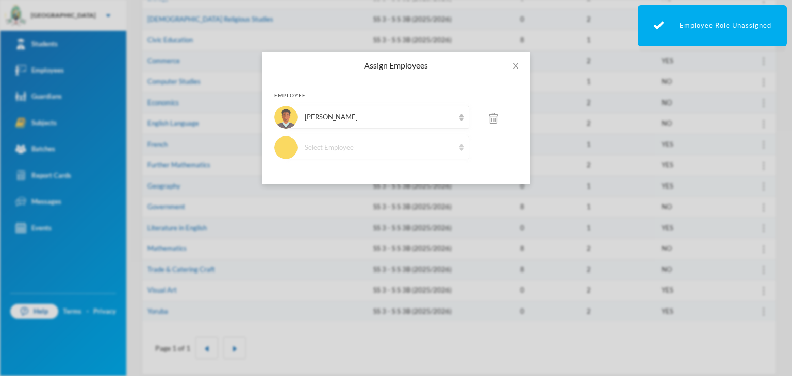
click at [344, 152] on div "Select Employee" at bounding box center [380, 148] width 150 height 10
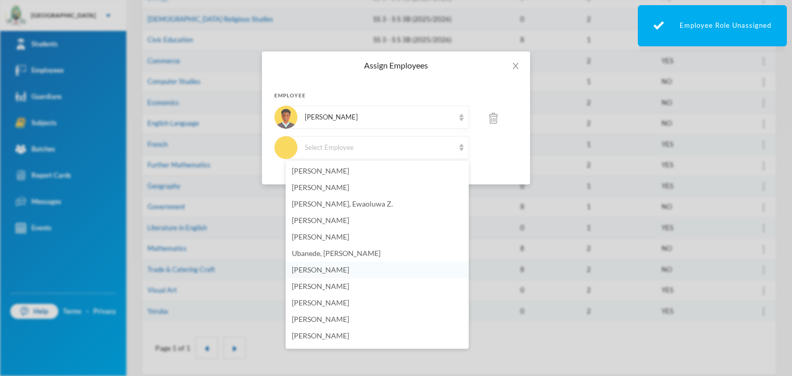
scroll to position [569, 0]
click at [320, 278] on span "[PERSON_NAME]" at bounding box center [320, 278] width 57 height 9
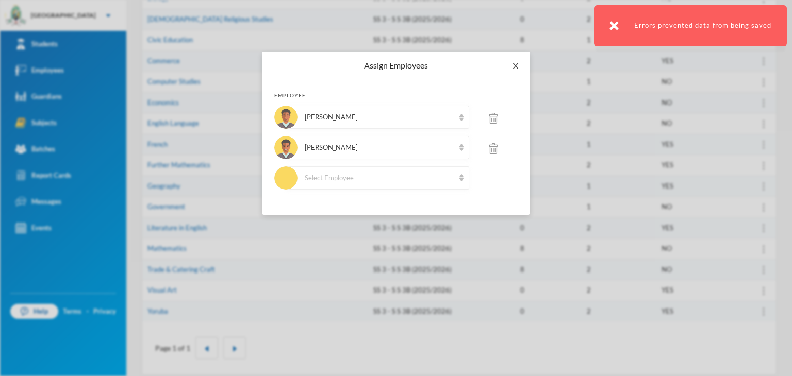
click at [518, 71] on span "Close" at bounding box center [515, 66] width 29 height 29
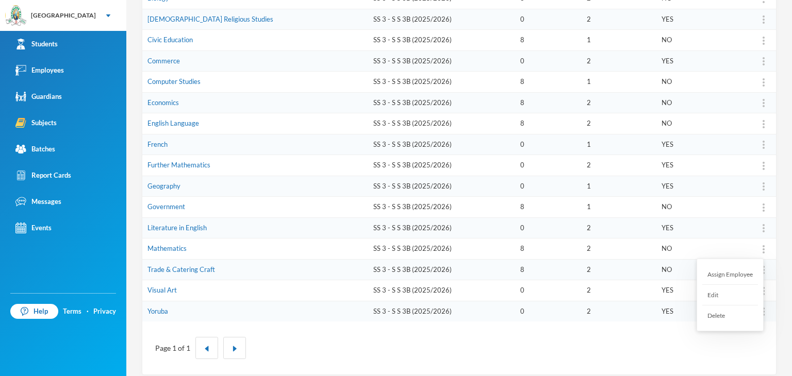
click at [762, 248] on img at bounding box center [763, 249] width 2 height 8
click at [732, 276] on div "Assign Employee" at bounding box center [730, 274] width 56 height 21
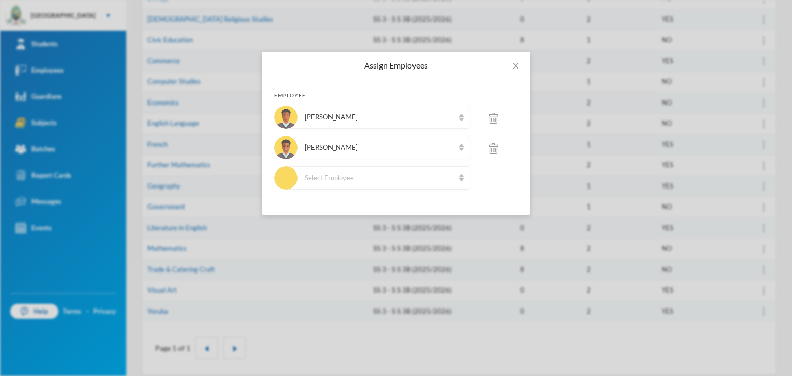
click at [492, 148] on img at bounding box center [493, 148] width 8 height 11
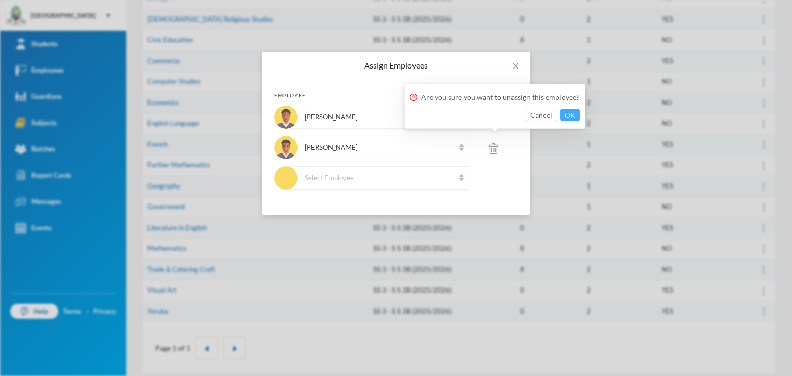
click at [566, 115] on button "OK" at bounding box center [569, 115] width 19 height 12
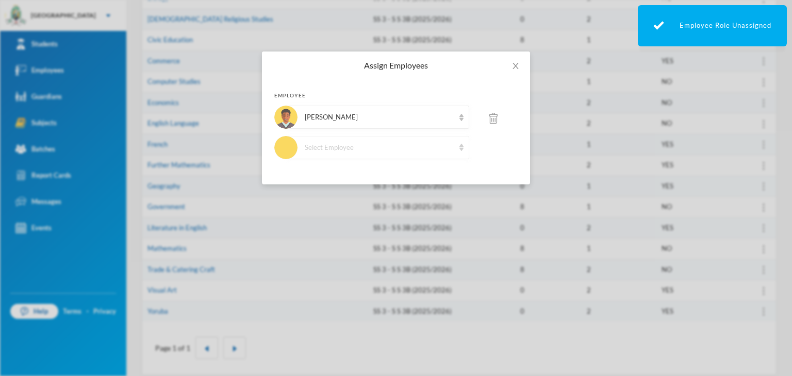
click at [332, 145] on div "Select Employee" at bounding box center [380, 148] width 150 height 10
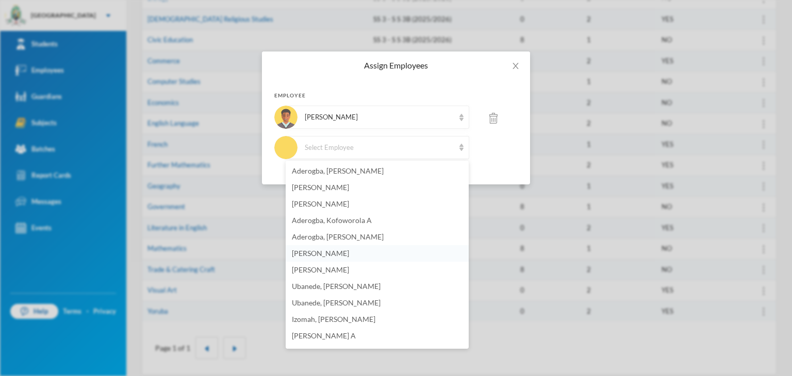
click at [340, 254] on span "[PERSON_NAME]" at bounding box center [320, 253] width 57 height 9
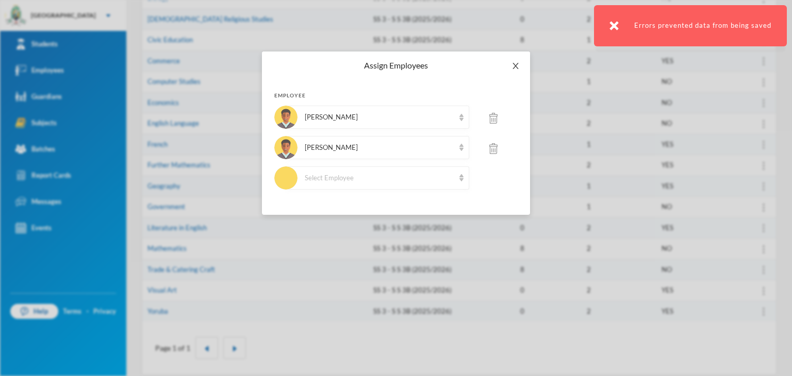
click at [513, 63] on icon "icon: close" at bounding box center [515, 66] width 6 height 6
